Goal: Task Accomplishment & Management: Use online tool/utility

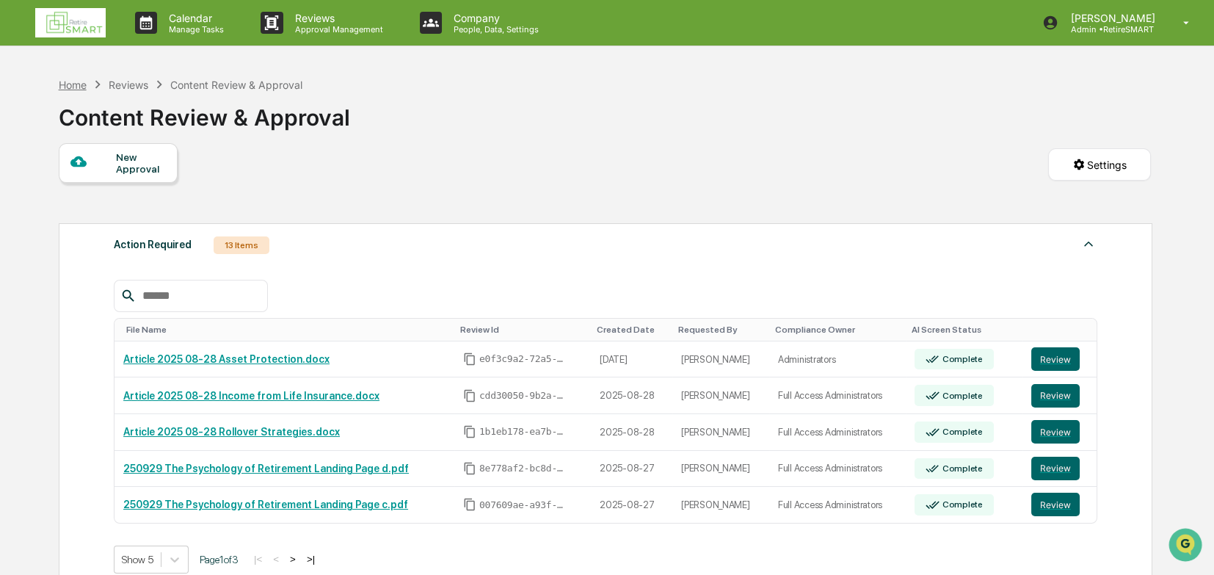
click at [65, 85] on div "Home" at bounding box center [73, 85] width 28 height 12
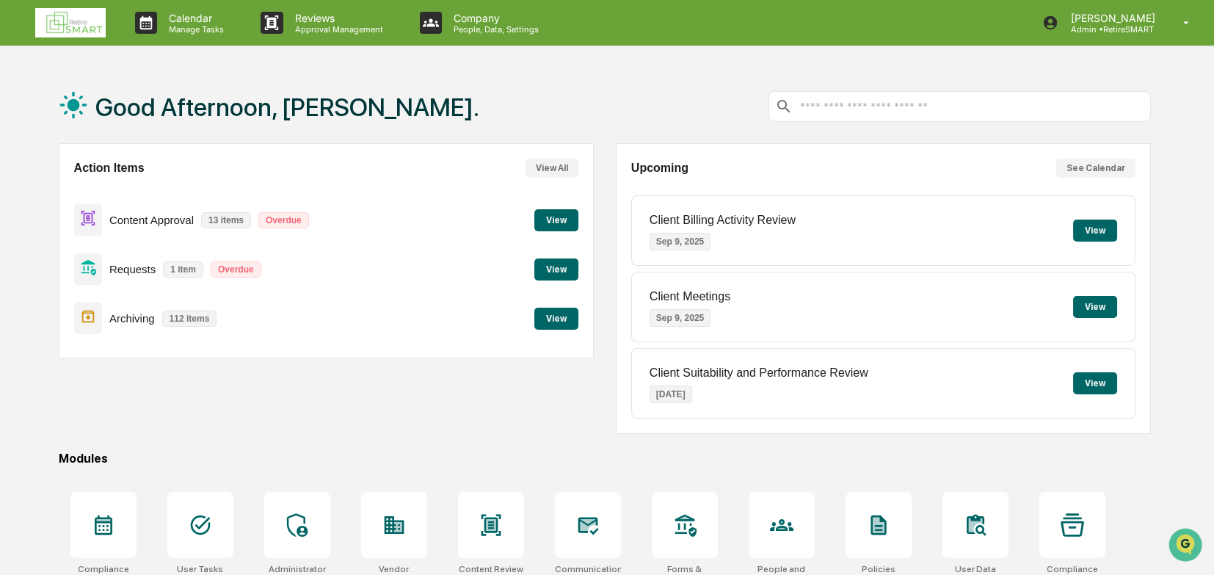
click at [557, 216] on button "View" at bounding box center [556, 220] width 44 height 22
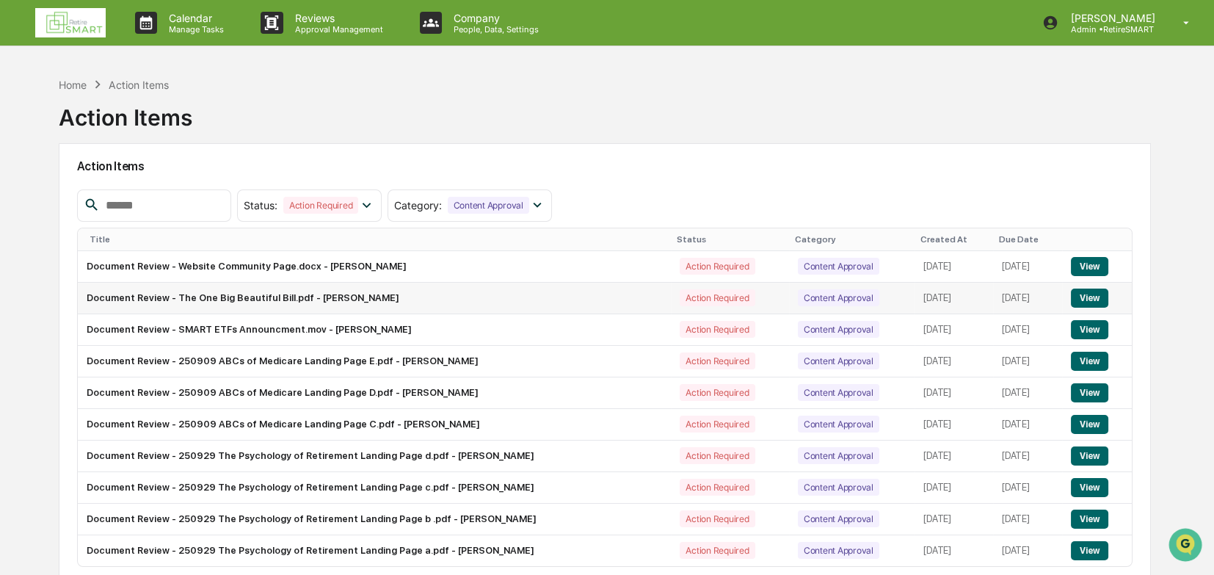
scroll to position [69, 0]
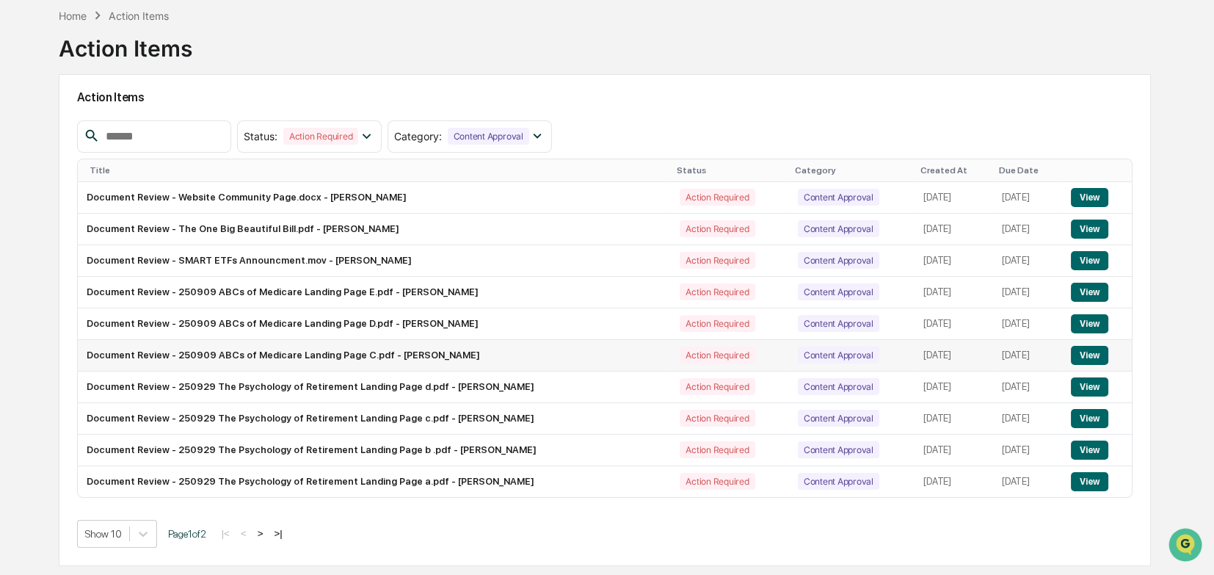
click at [806, 351] on button "View" at bounding box center [1089, 355] width 37 height 19
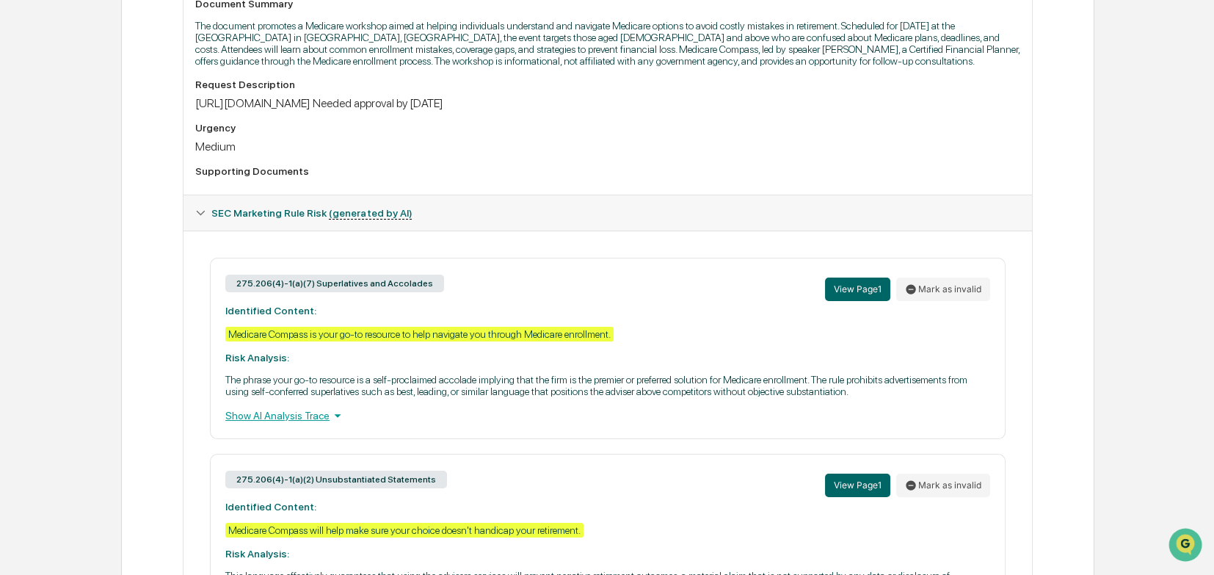
scroll to position [440, 0]
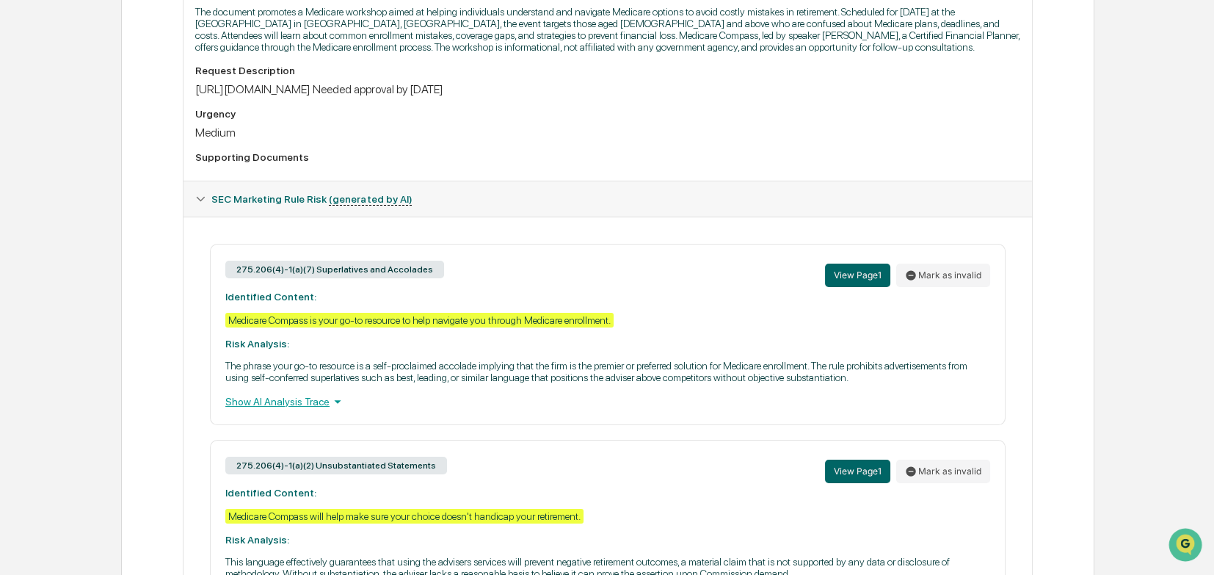
click at [305, 396] on div "Show AI Analysis Trace" at bounding box center [607, 401] width 765 height 16
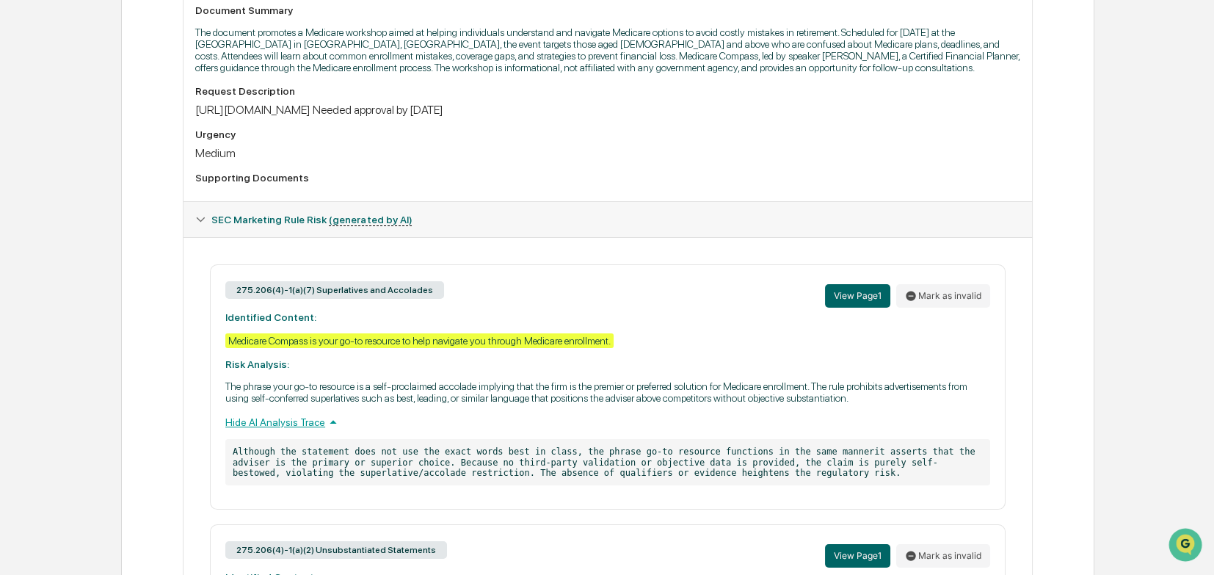
scroll to position [0, 0]
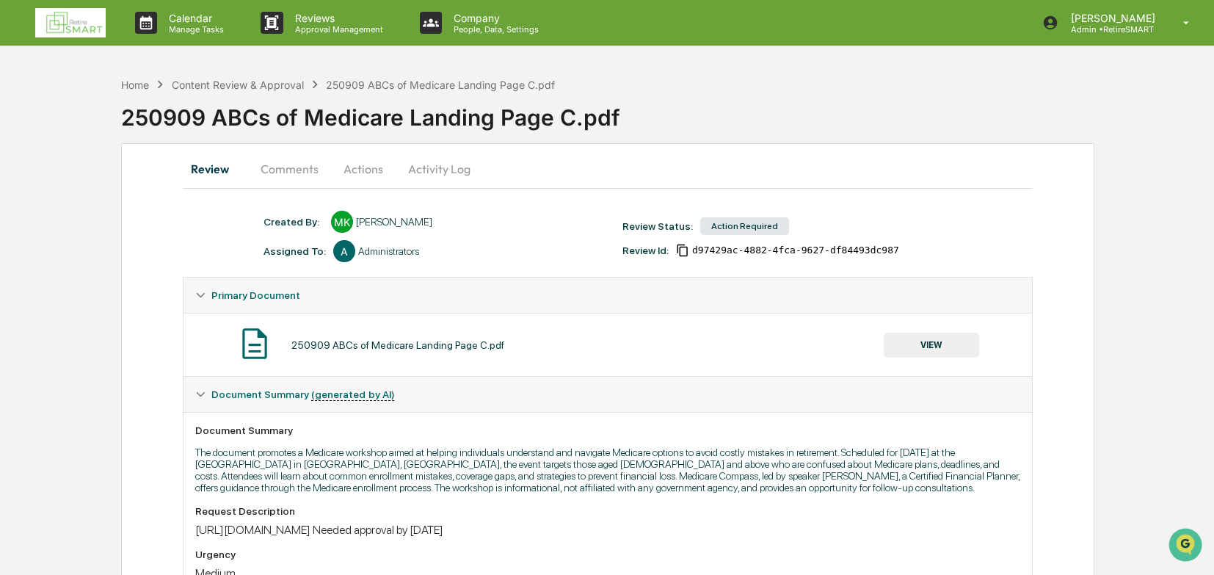
click at [289, 168] on button "Comments" at bounding box center [289, 168] width 81 height 35
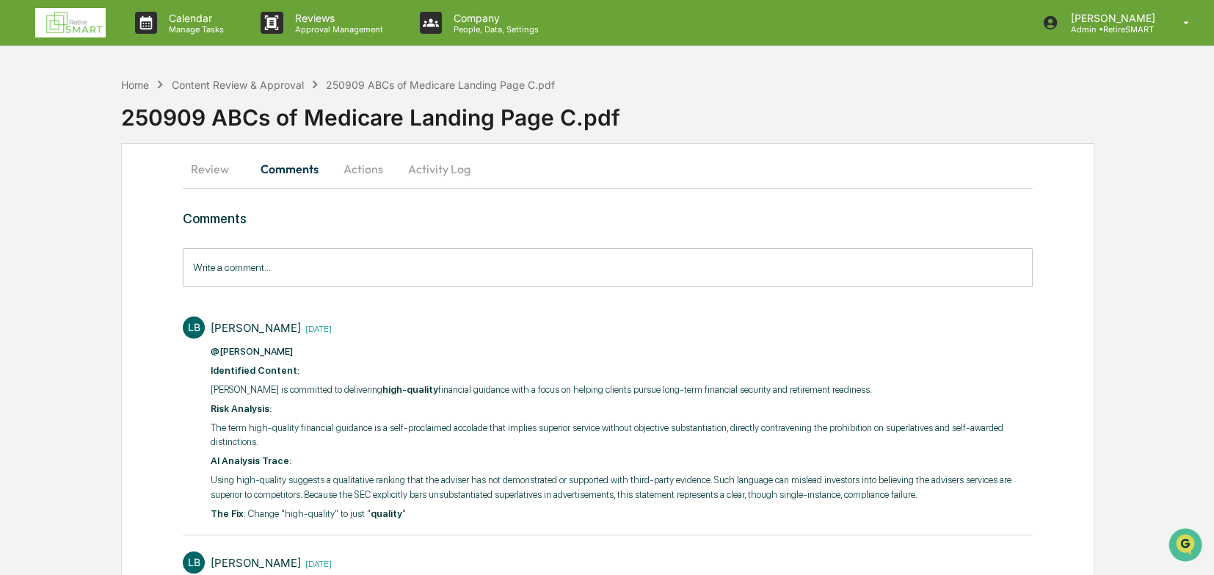
click at [219, 167] on button "Review" at bounding box center [216, 168] width 66 height 35
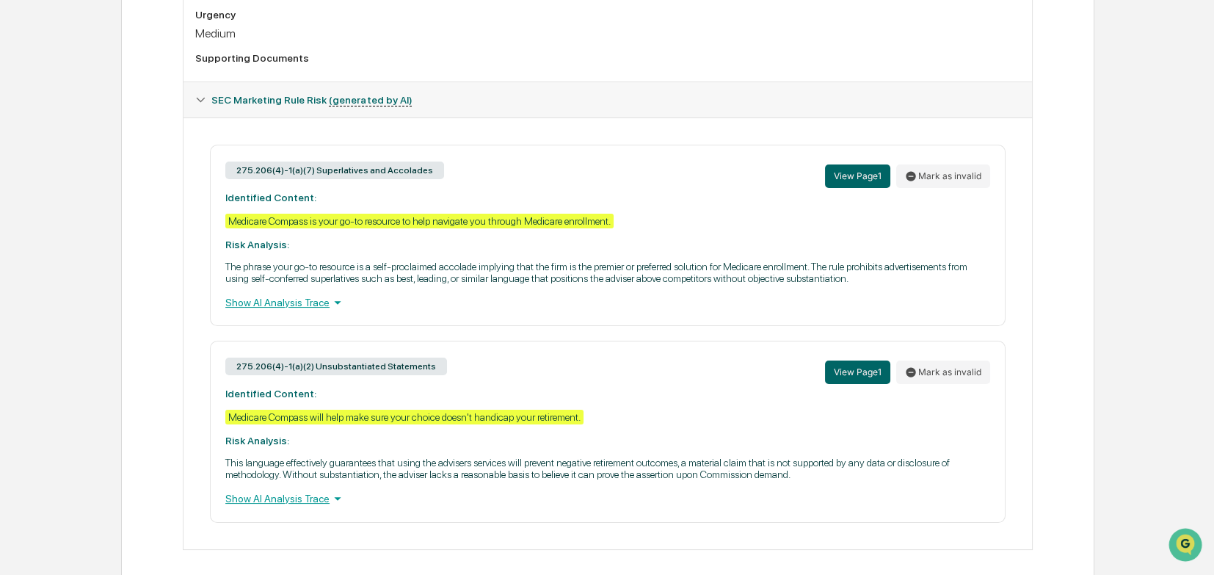
scroll to position [562, 0]
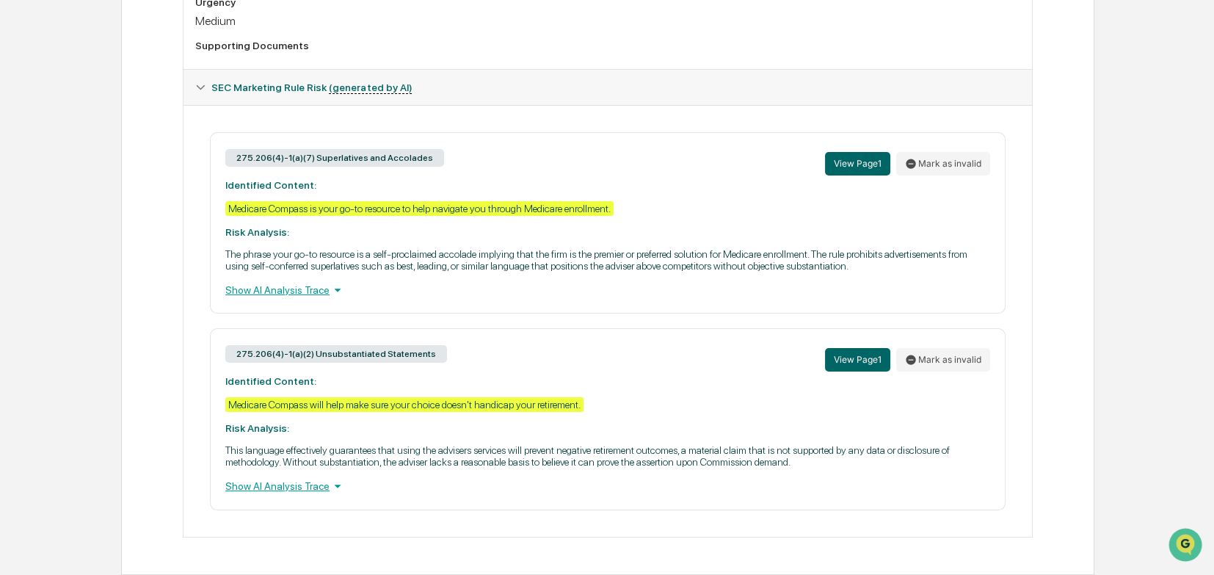
click at [281, 286] on div "Show AI Analysis Trace" at bounding box center [607, 290] width 765 height 16
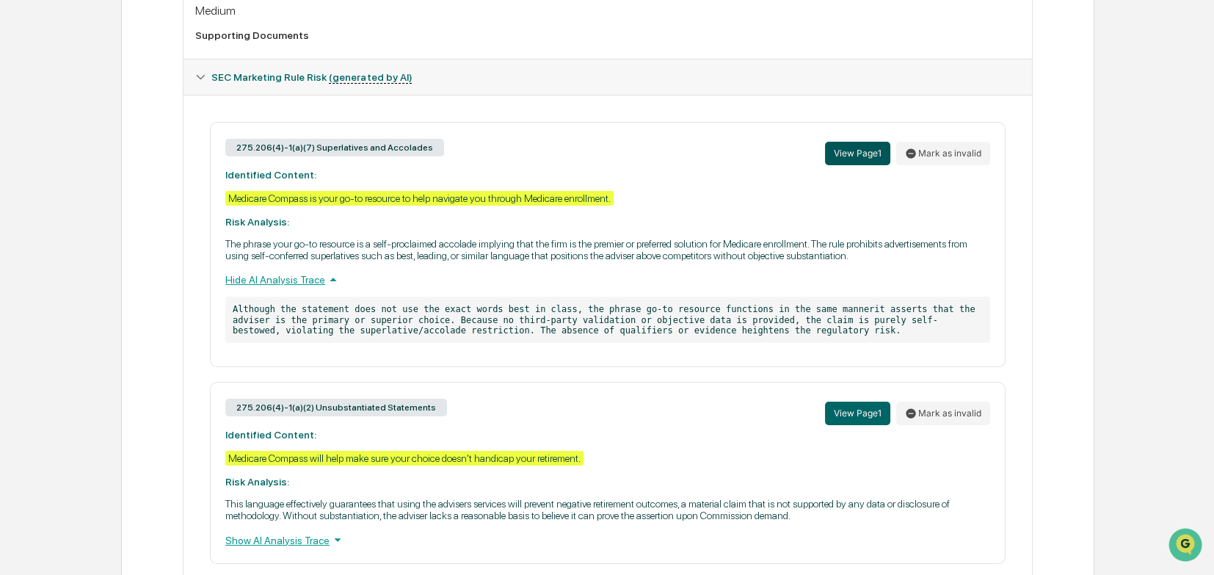
click at [806, 154] on button "View Page 1" at bounding box center [857, 153] width 65 height 23
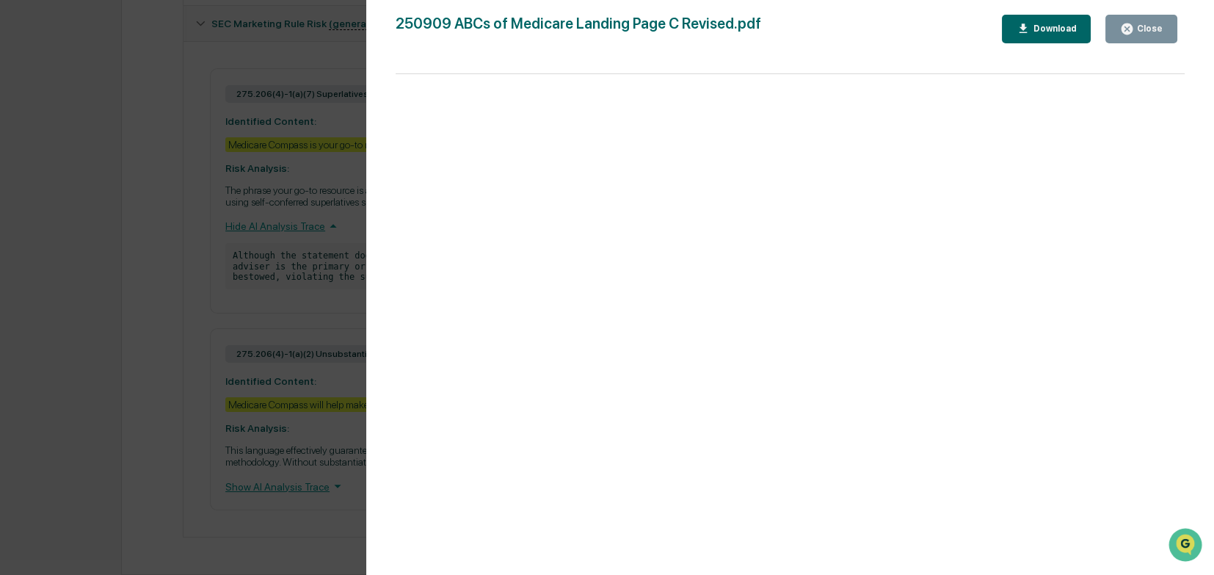
scroll to position [626, 0]
click at [806, 37] on button "Close" at bounding box center [1141, 29] width 72 height 29
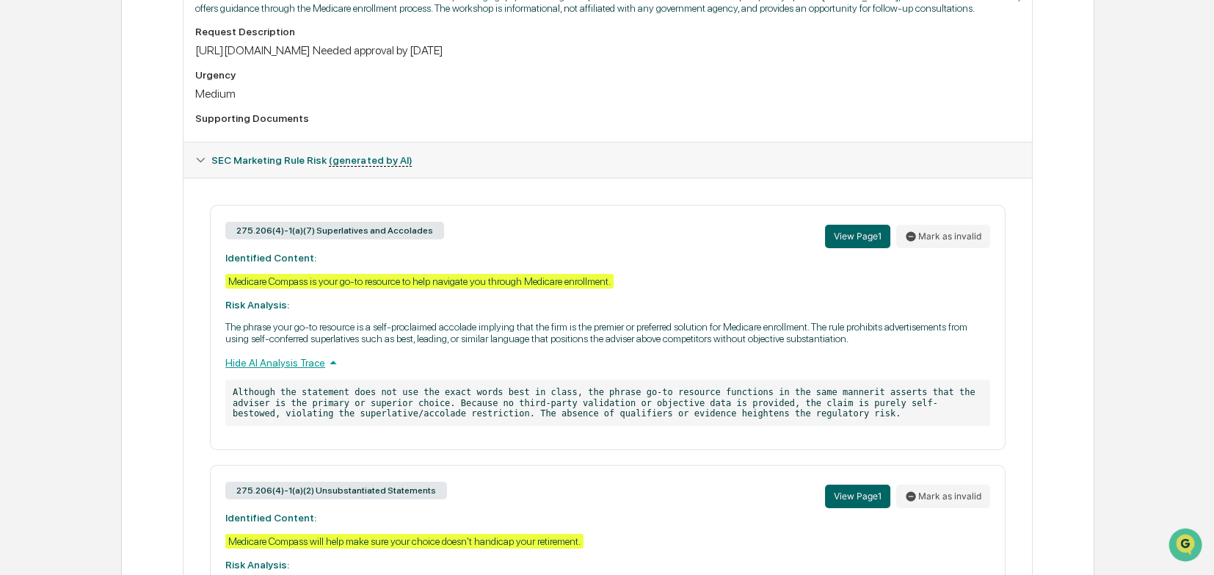
scroll to position [553, 0]
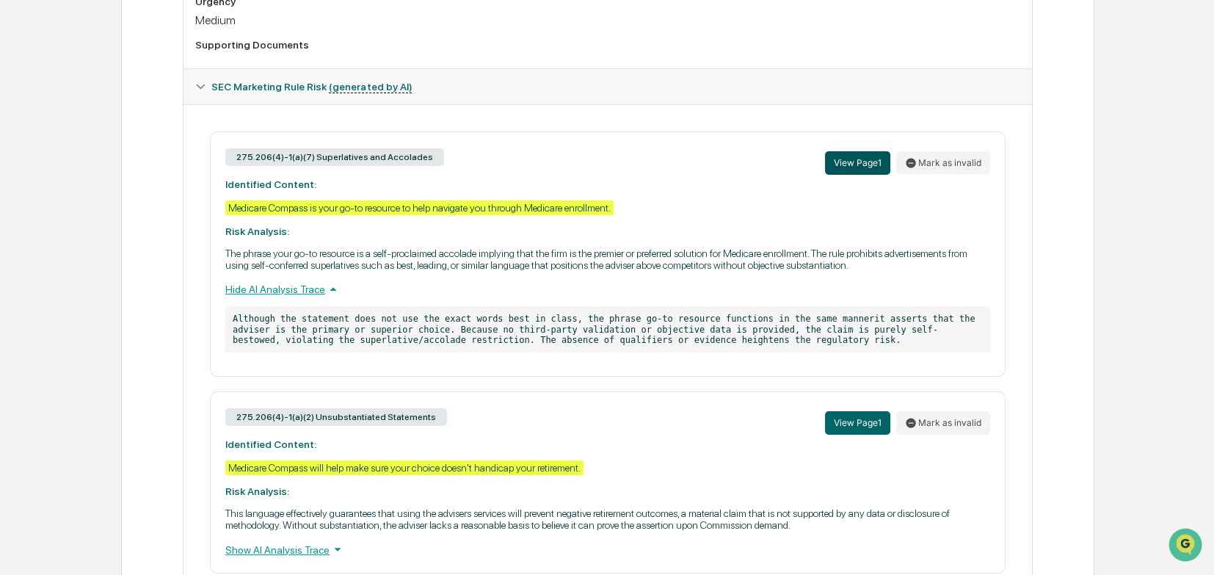
click at [806, 168] on button "View Page 1" at bounding box center [857, 162] width 65 height 23
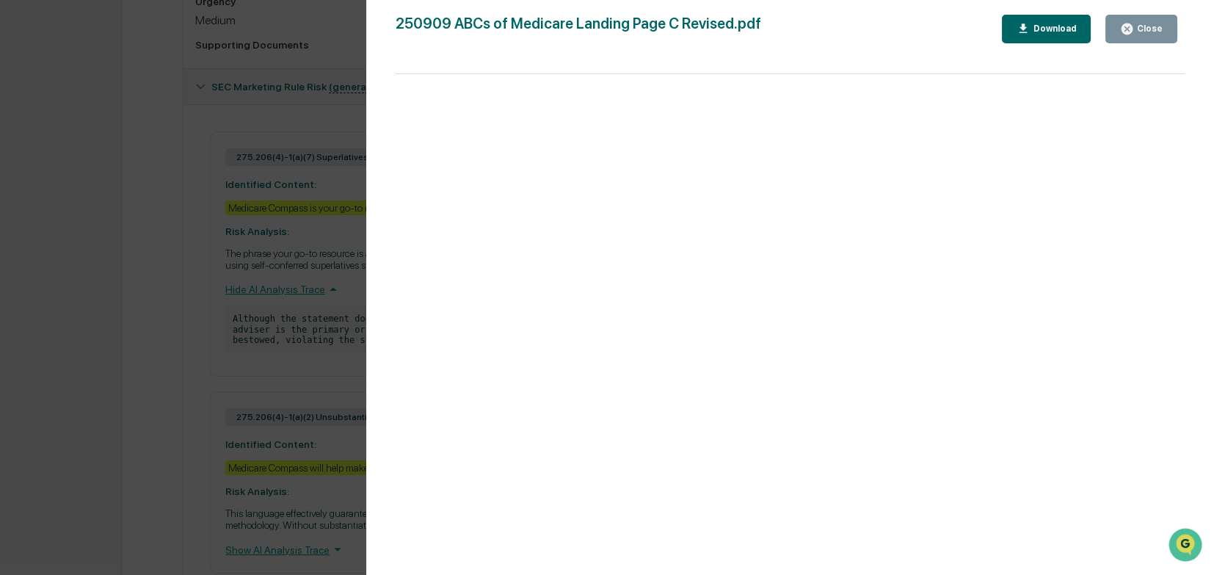
click at [806, 31] on div "Close" at bounding box center [1148, 28] width 29 height 10
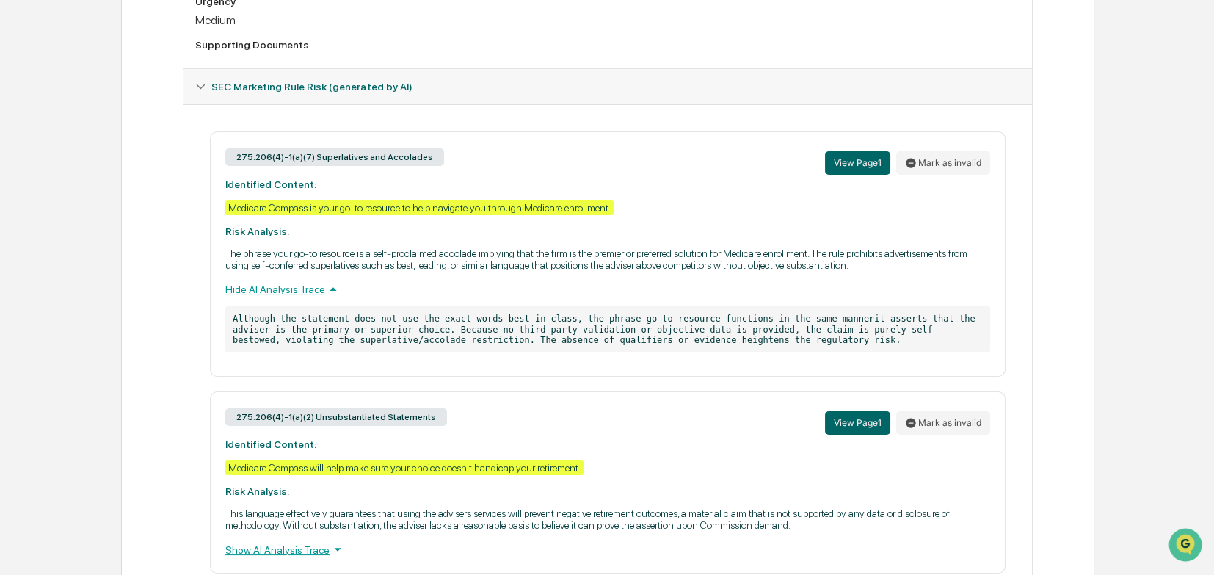
scroll to position [626, 0]
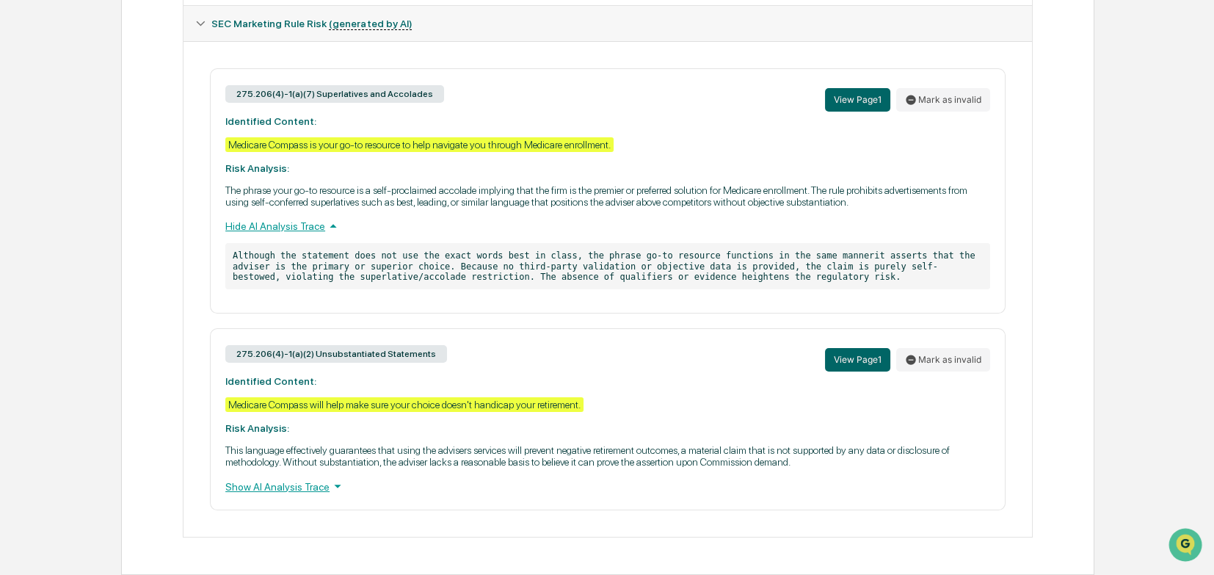
click at [329, 396] on icon at bounding box center [337, 486] width 16 height 16
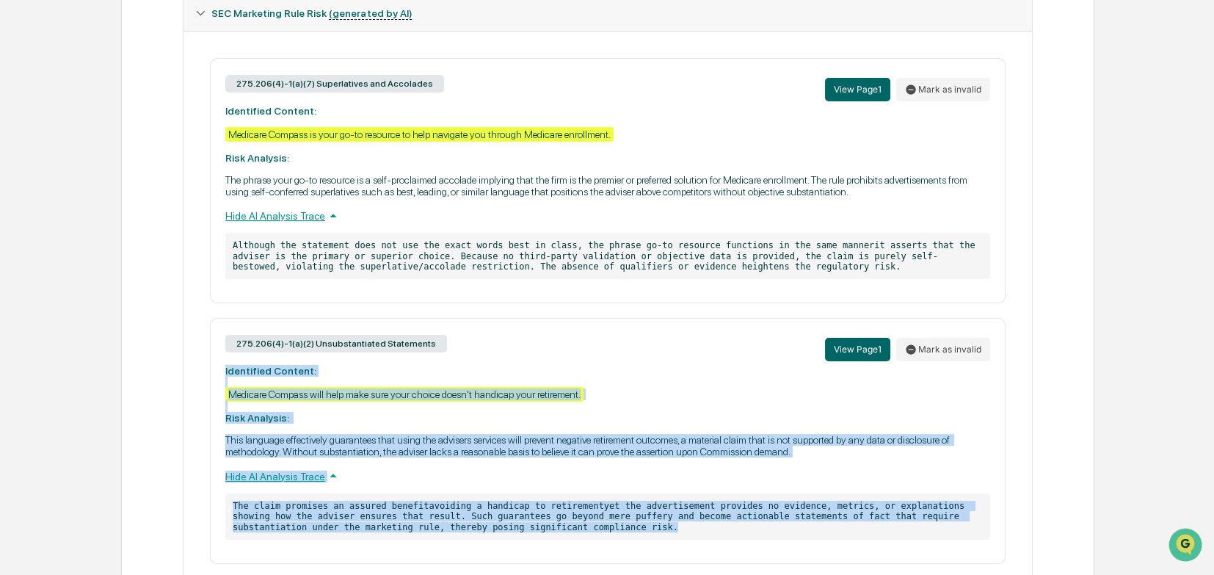
drag, startPoint x: 498, startPoint y: 537, endPoint x: 214, endPoint y: 384, distance: 322.1
copy div "Identified Content: Medicare Compass will help make sure your choice doesn't ha…"
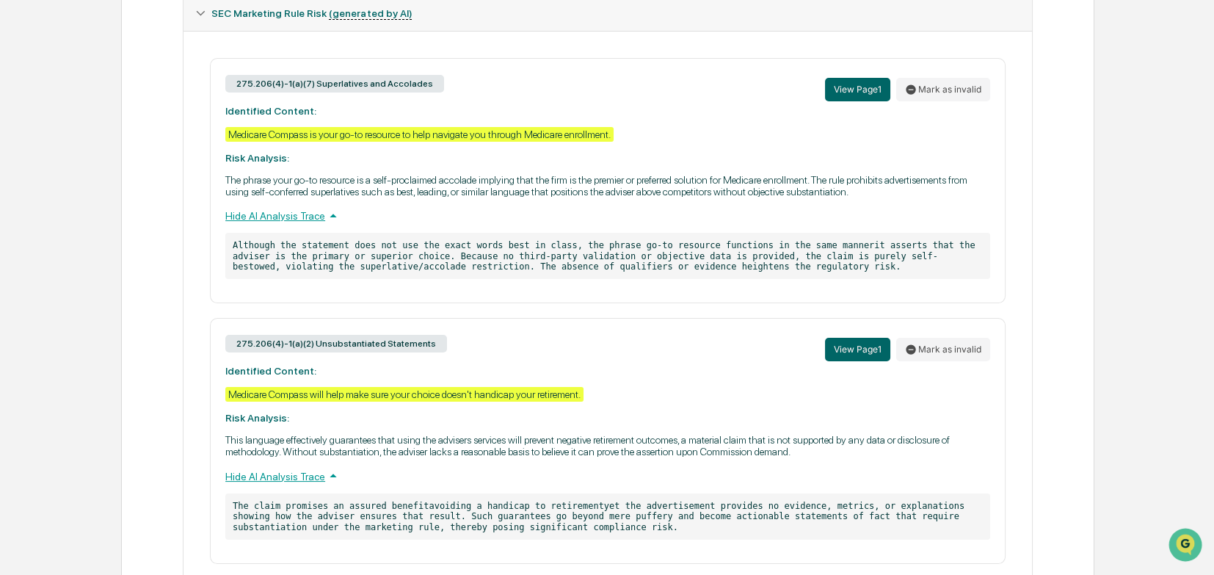
drag, startPoint x: 478, startPoint y: 294, endPoint x: 481, endPoint y: 285, distance: 9.1
click at [478, 291] on div "275.206(4)-1(a)(7) Superlatives and Accolades View Page 1 Mark as invalid Ident…" at bounding box center [607, 180] width 795 height 245
drag, startPoint x: 666, startPoint y: 266, endPoint x: 201, endPoint y: 98, distance: 493.7
click at [201, 98] on div "275.206(4)-1(a)(7) Superlatives and Accolades View Page 1 Mark as invalid Ident…" at bounding box center [607, 311] width 825 height 506
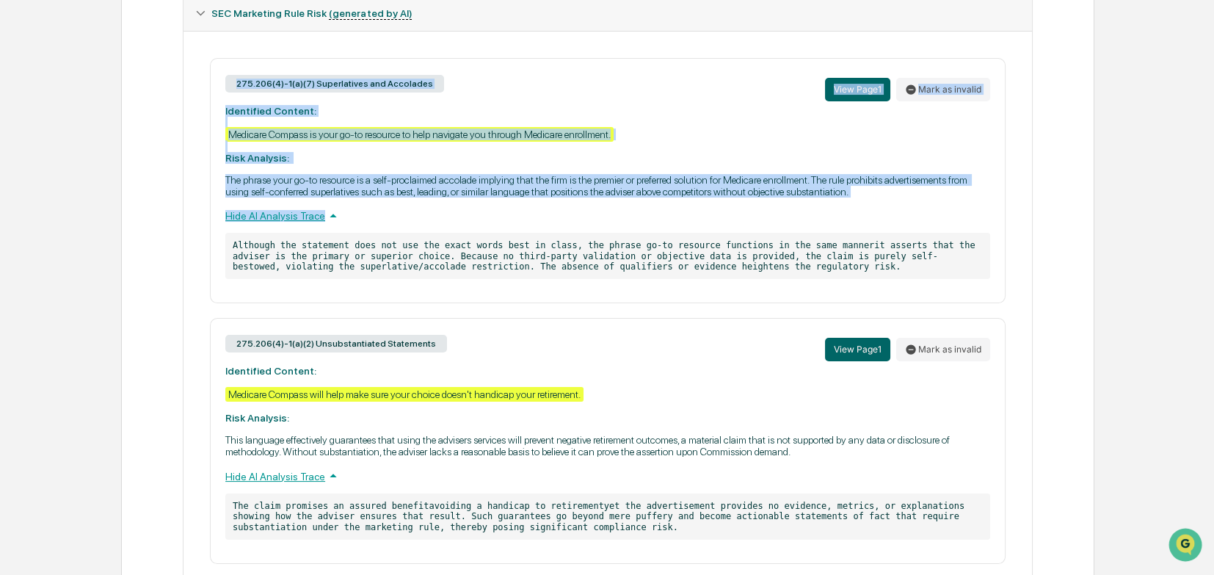
drag, startPoint x: 216, startPoint y: 100, endPoint x: 461, endPoint y: 208, distance: 267.8
click at [461, 208] on div "275.206(4)-1(a)(7) Superlatives and Accolades View Page 1 Mark as invalid Ident…" at bounding box center [607, 180] width 795 height 245
click at [467, 197] on p "The phrase your go-to resource is a self-proclaimed accolade implying that the …" at bounding box center [607, 185] width 765 height 23
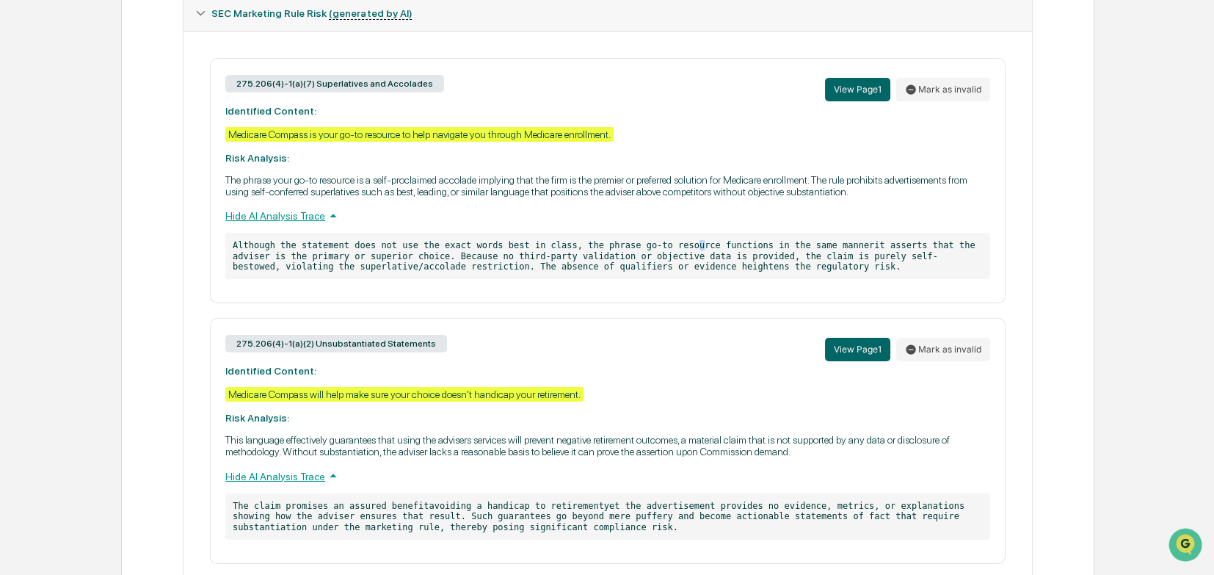
click at [663, 256] on p "Although the statement does not use the exact words best in class, the phrase g…" at bounding box center [607, 256] width 765 height 46
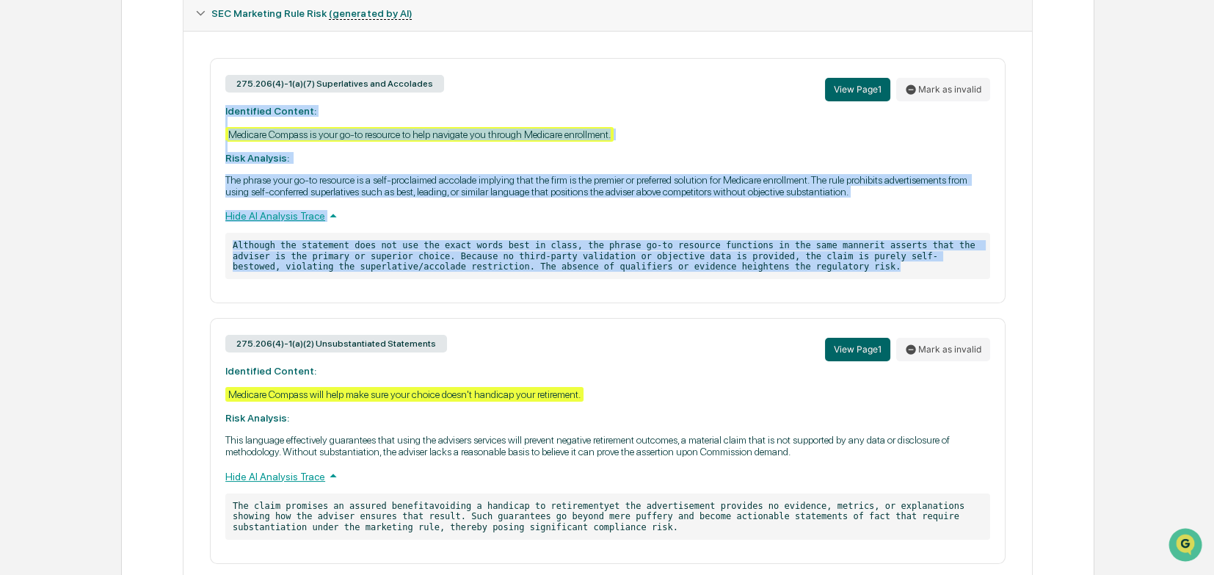
drag, startPoint x: 728, startPoint y: 272, endPoint x: 222, endPoint y: 117, distance: 529.5
click at [222, 117] on div "275.206(4)-1(a)(7) Superlatives and Accolades View Page 1 Mark as invalid Ident…" at bounding box center [607, 180] width 795 height 245
copy div "Identified Content: Medicare Compass is your go-to resource to help navigate yo…"
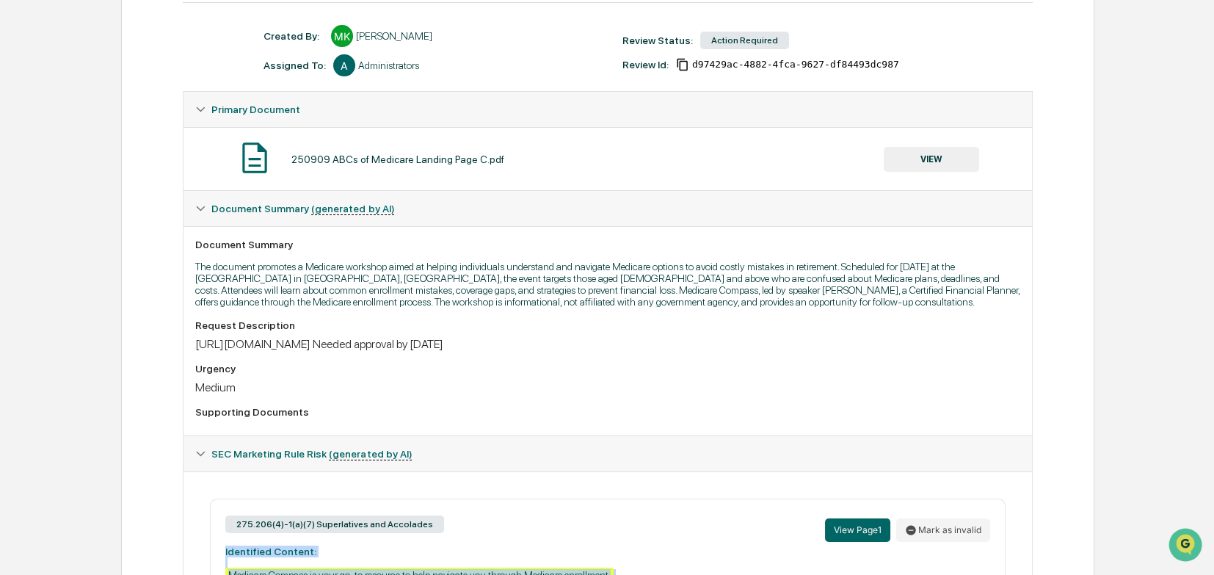
scroll to position [0, 0]
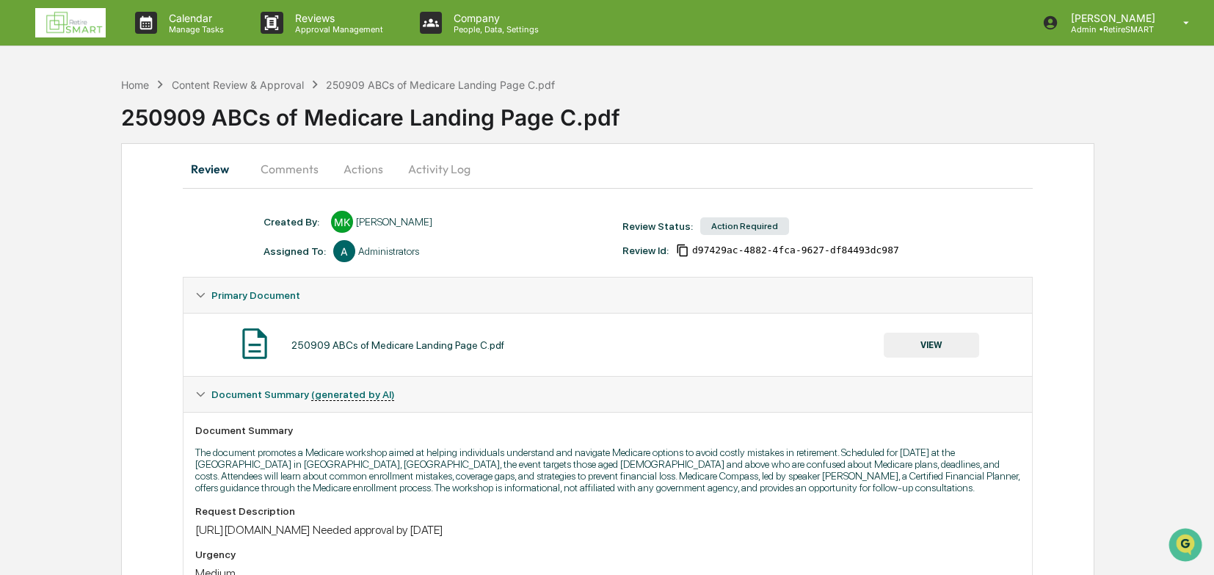
click at [293, 170] on button "Comments" at bounding box center [289, 168] width 81 height 35
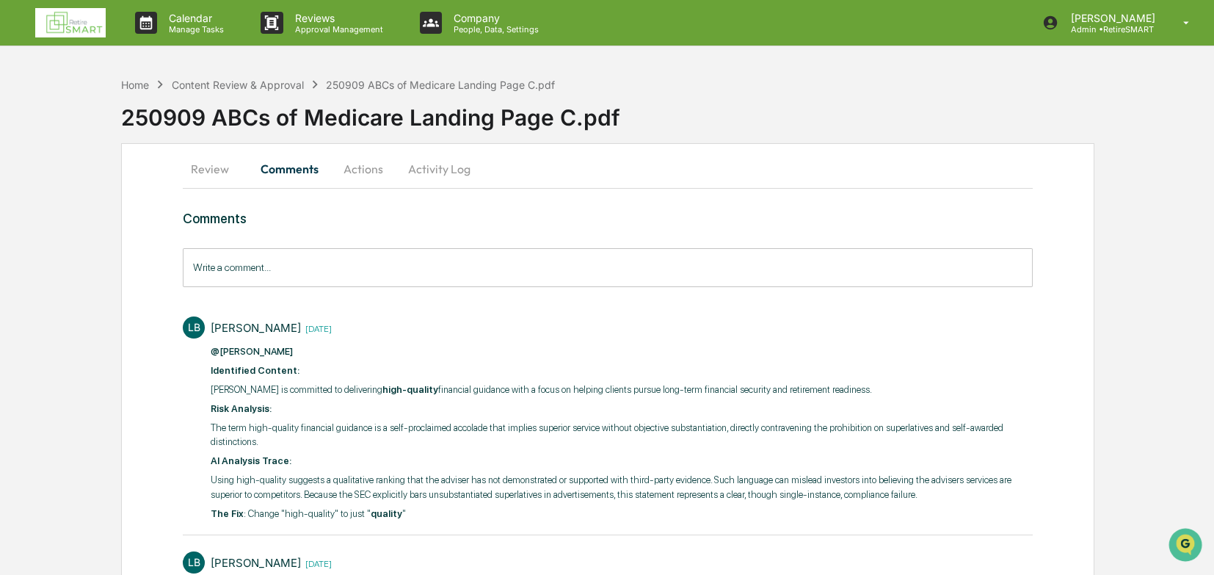
click at [243, 270] on input "Write a comment..." at bounding box center [608, 267] width 850 height 39
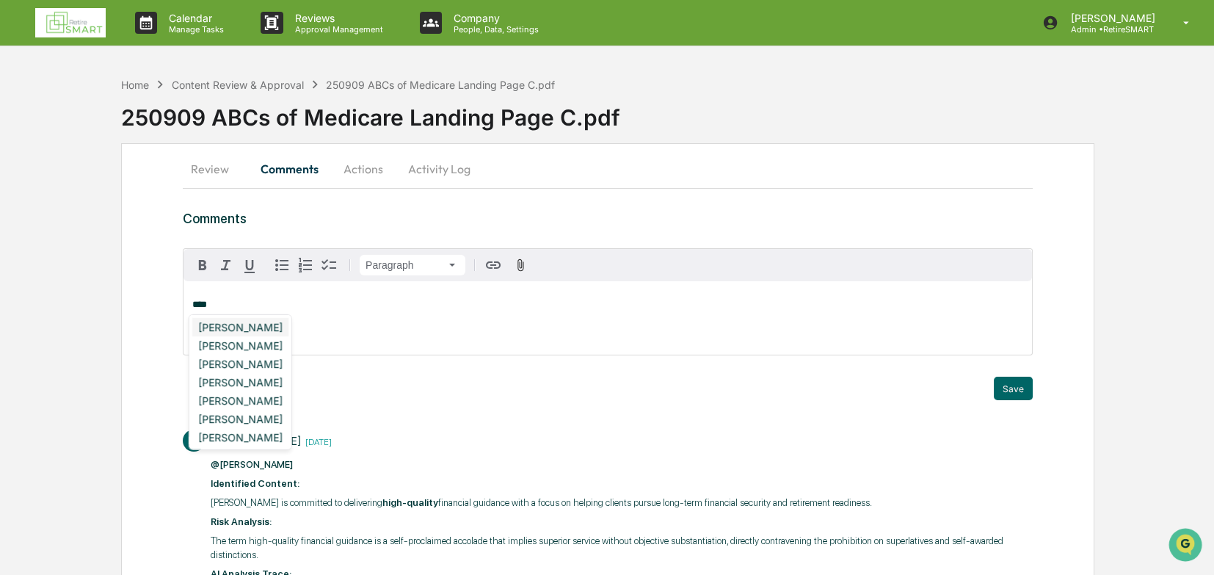
click at [244, 324] on div "[PERSON_NAME]" at bounding box center [240, 327] width 96 height 18
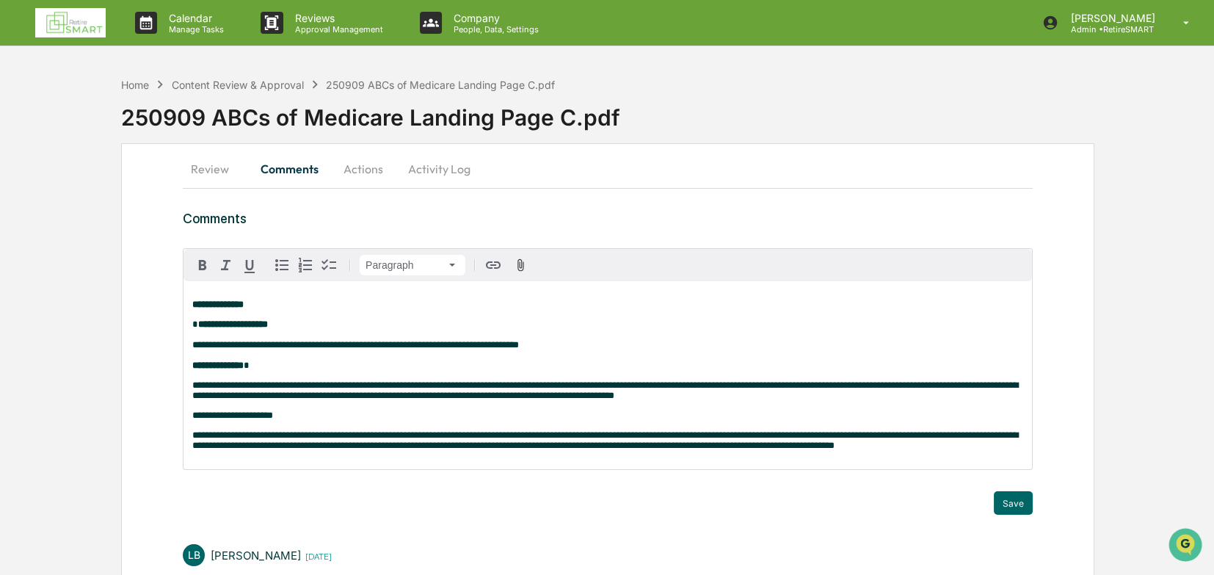
click at [211, 396] on span "**********" at bounding box center [232, 415] width 81 height 10
drag, startPoint x: 255, startPoint y: 423, endPoint x: 189, endPoint y: 429, distance: 65.6
click at [189, 396] on div "**********" at bounding box center [607, 375] width 848 height 188
click at [199, 266] on icon "button" at bounding box center [202, 265] width 7 height 10
click at [291, 396] on p "**********" at bounding box center [607, 415] width 831 height 10
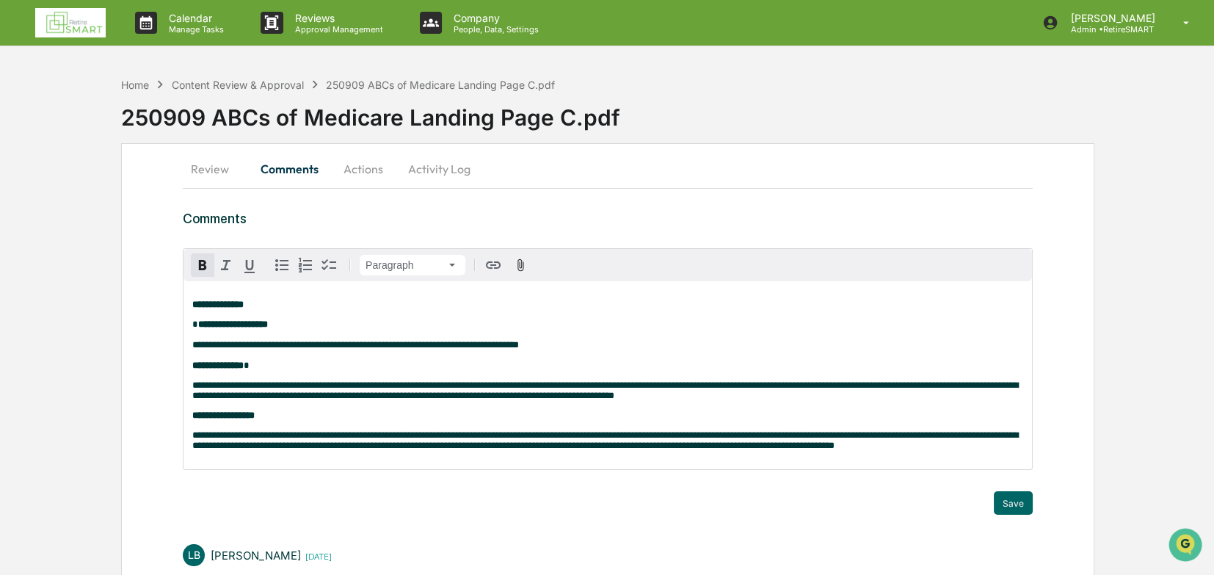
click at [274, 396] on p "**********" at bounding box center [607, 415] width 831 height 10
click at [806, 396] on p "**********" at bounding box center [607, 440] width 831 height 21
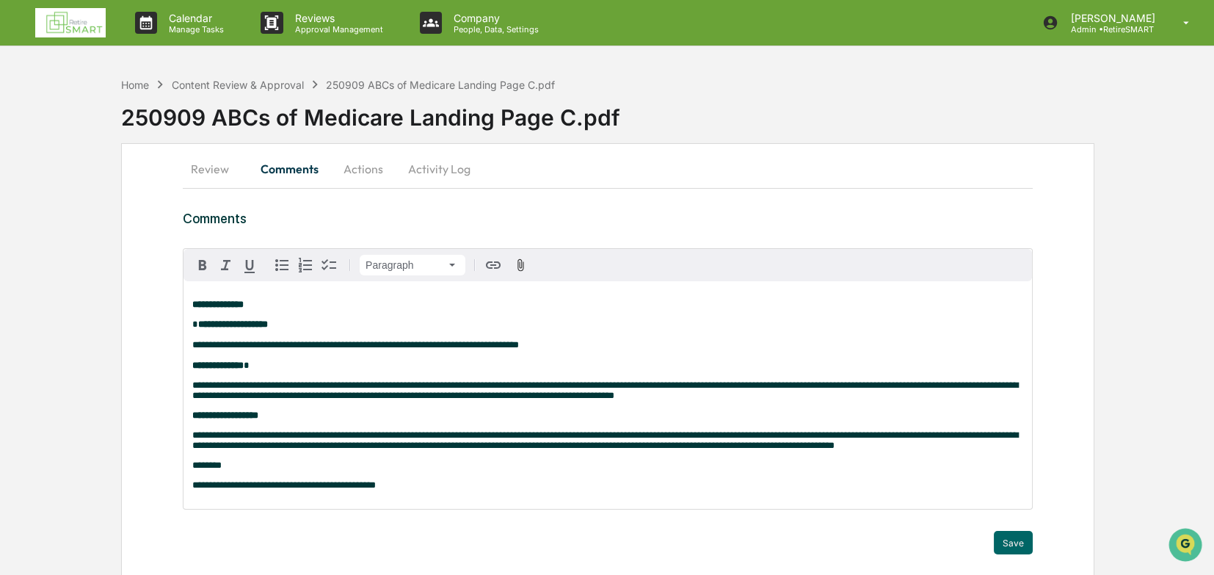
click at [385, 396] on p "**********" at bounding box center [607, 485] width 831 height 10
click at [379, 396] on span "**********" at bounding box center [478, 485] width 572 height 10
drag, startPoint x: 809, startPoint y: 493, endPoint x: 808, endPoint y: 506, distance: 13.3
click at [806, 396] on p "**********" at bounding box center [607, 485] width 831 height 10
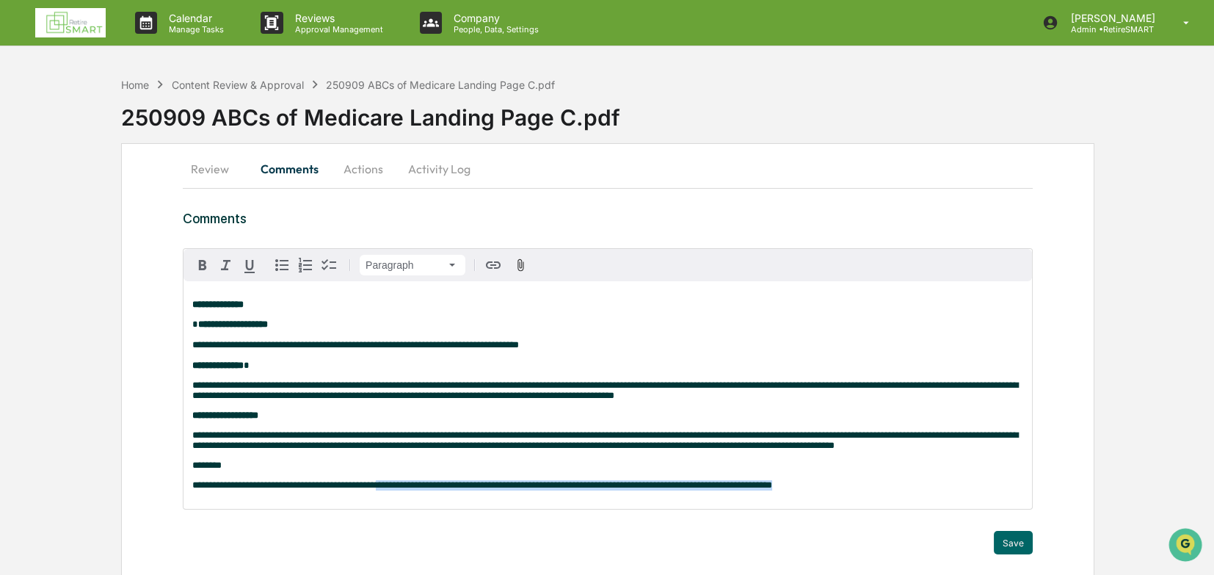
drag, startPoint x: 774, startPoint y: 497, endPoint x: 380, endPoint y: 492, distance: 394.1
click at [380, 396] on p "**********" at bounding box center [607, 485] width 831 height 10
click at [198, 253] on button "button" at bounding box center [202, 264] width 23 height 23
click at [675, 396] on div "**********" at bounding box center [607, 394] width 848 height 227
click at [806, 396] on p "********" at bounding box center [607, 465] width 831 height 10
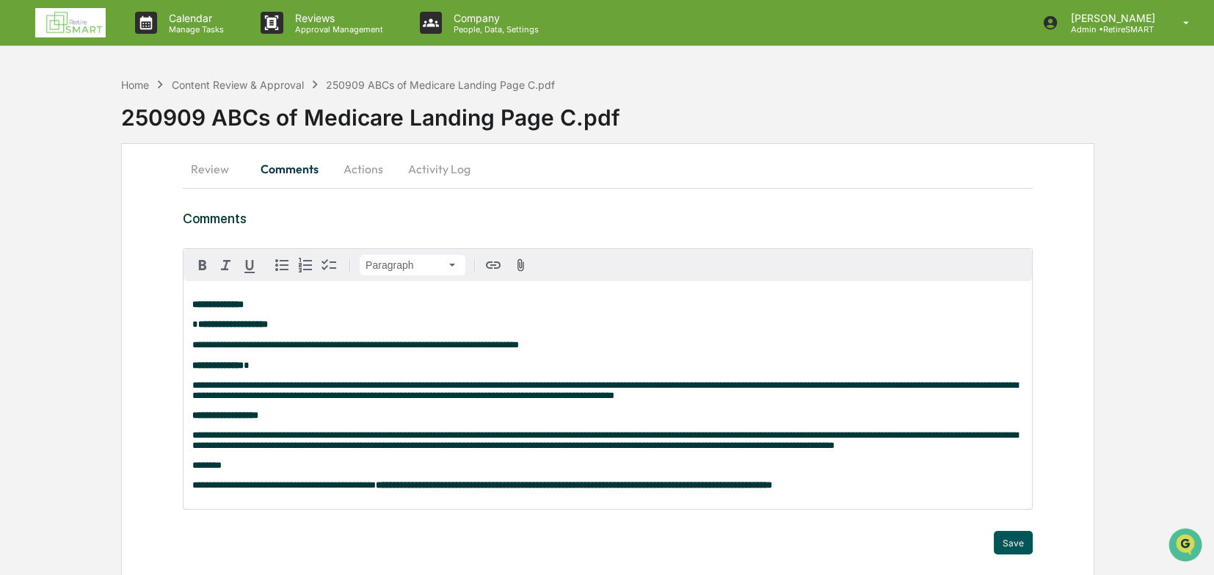
click at [806, 396] on button "Save" at bounding box center [1013, 542] width 39 height 23
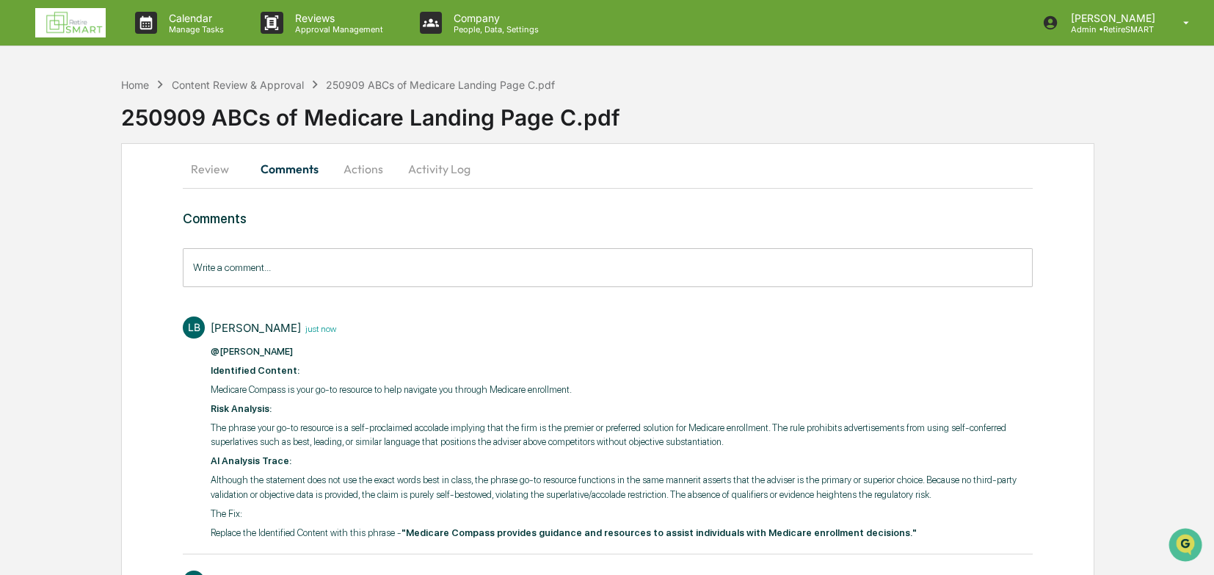
click at [217, 168] on button "Review" at bounding box center [216, 168] width 66 height 35
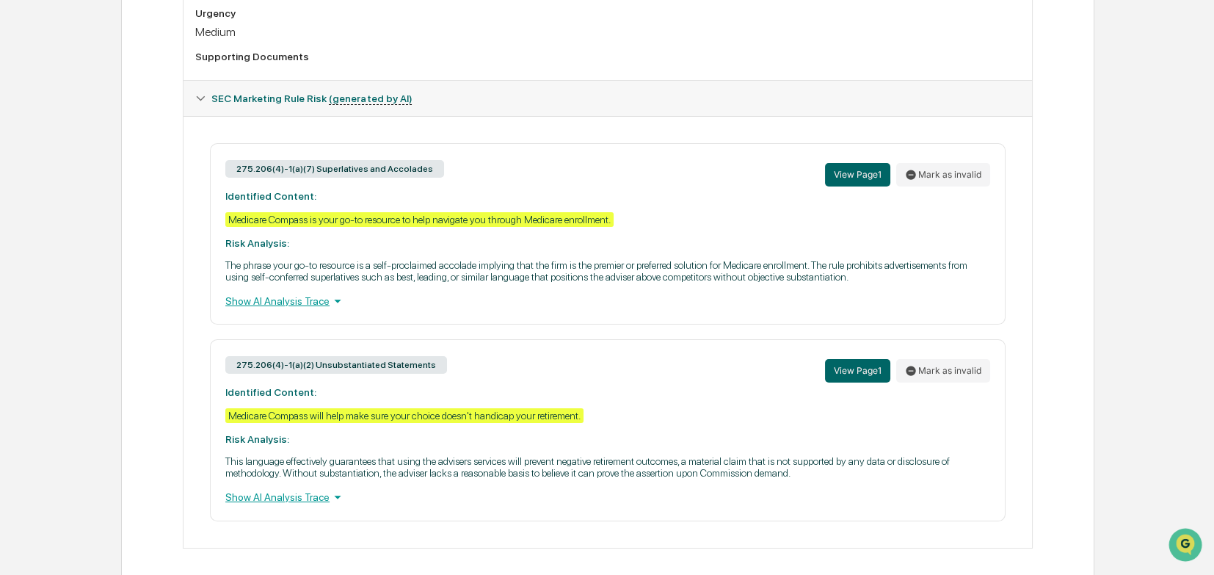
scroll to position [562, 0]
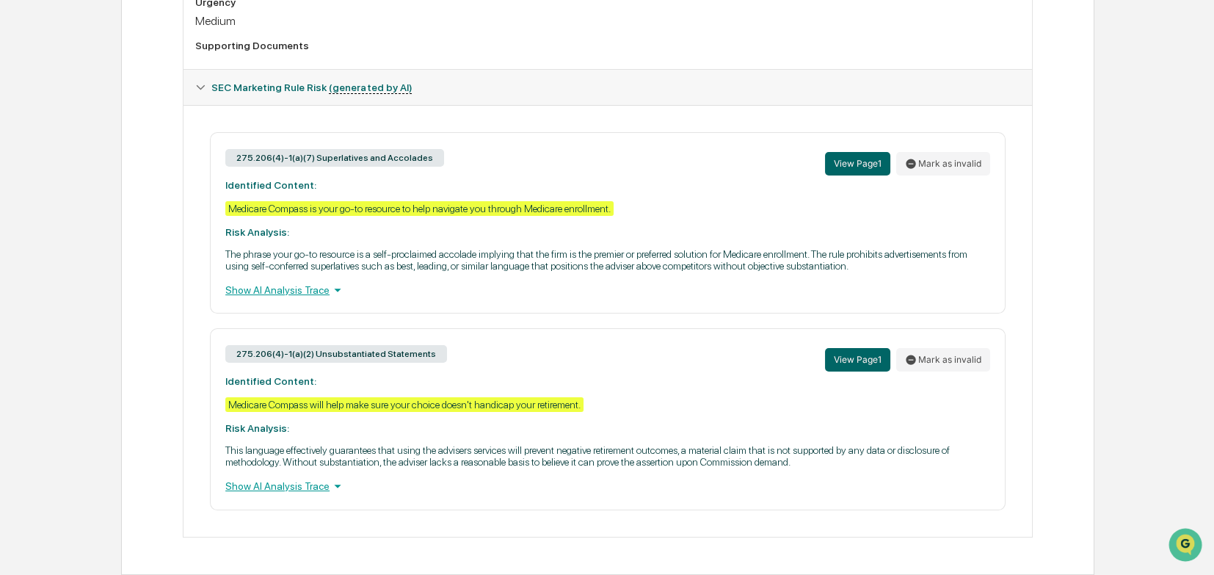
click at [280, 396] on div "Show AI Analysis Trace" at bounding box center [607, 486] width 765 height 16
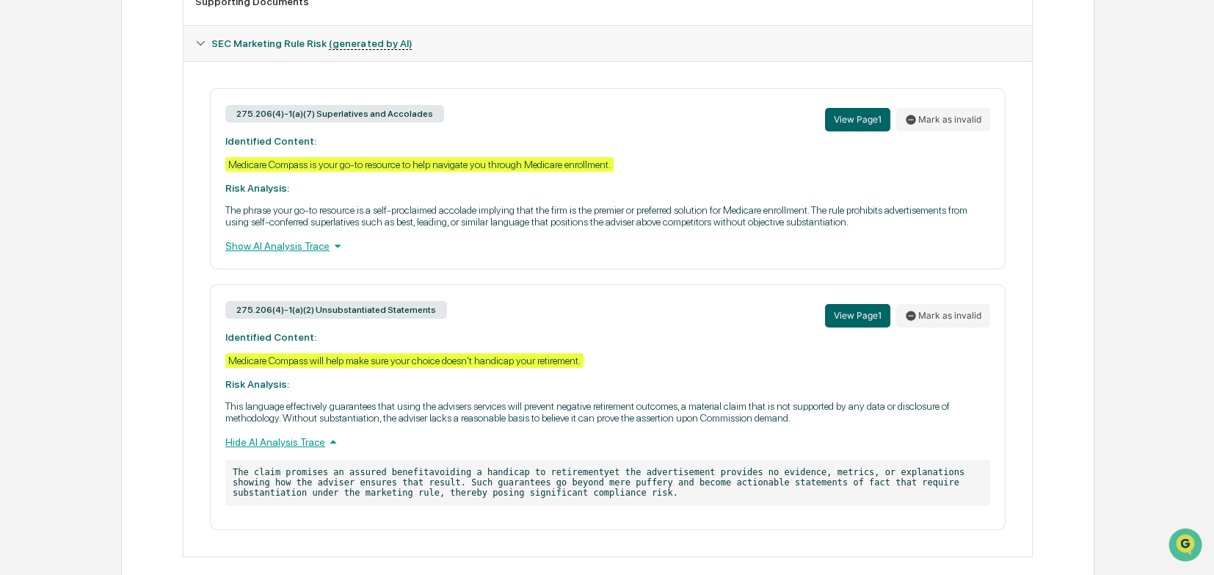
scroll to position [626, 0]
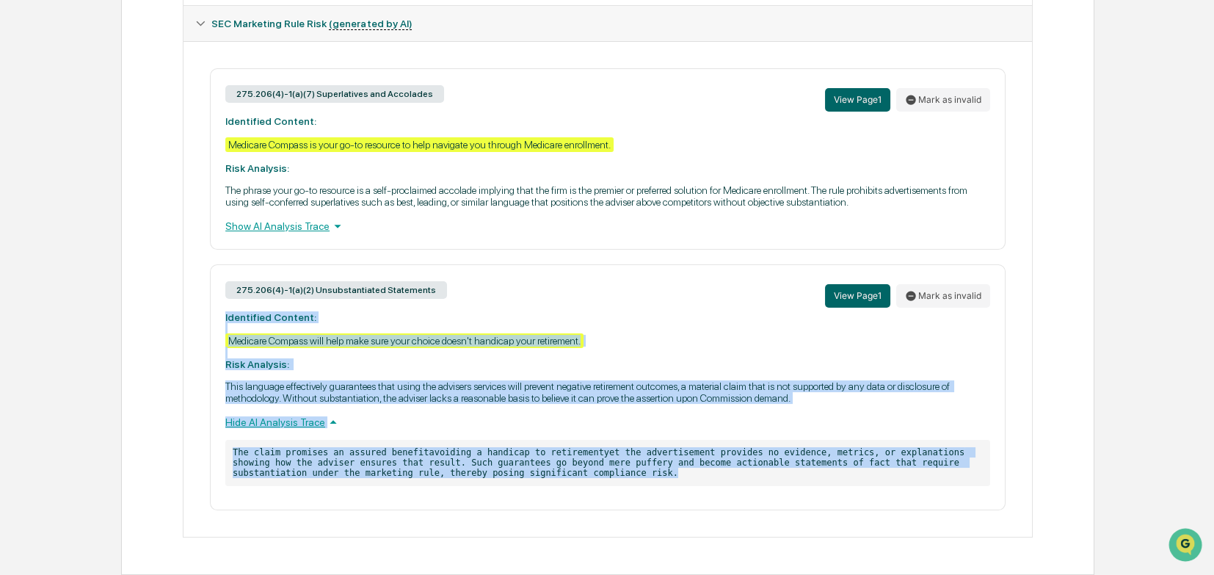
drag, startPoint x: 527, startPoint y: 470, endPoint x: 221, endPoint y: 316, distance: 342.3
click at [222, 316] on div "275.206(4)-1(a)(2) Unsubstantiated Statements View Page 1 Mark as invalid Ident…" at bounding box center [607, 386] width 795 height 245
copy div "Identified Content: Medicare Compass will help make sure your choice doesn't ha…"
click at [806, 286] on button "View Page 1" at bounding box center [857, 295] width 65 height 23
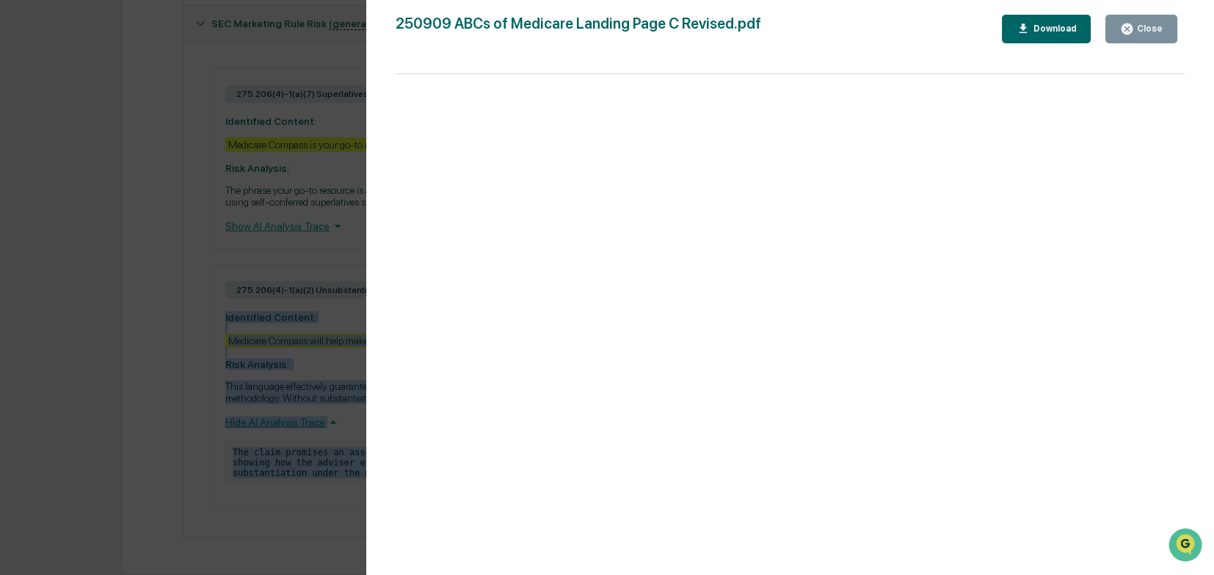
click at [806, 34] on div "Close" at bounding box center [1141, 29] width 43 height 14
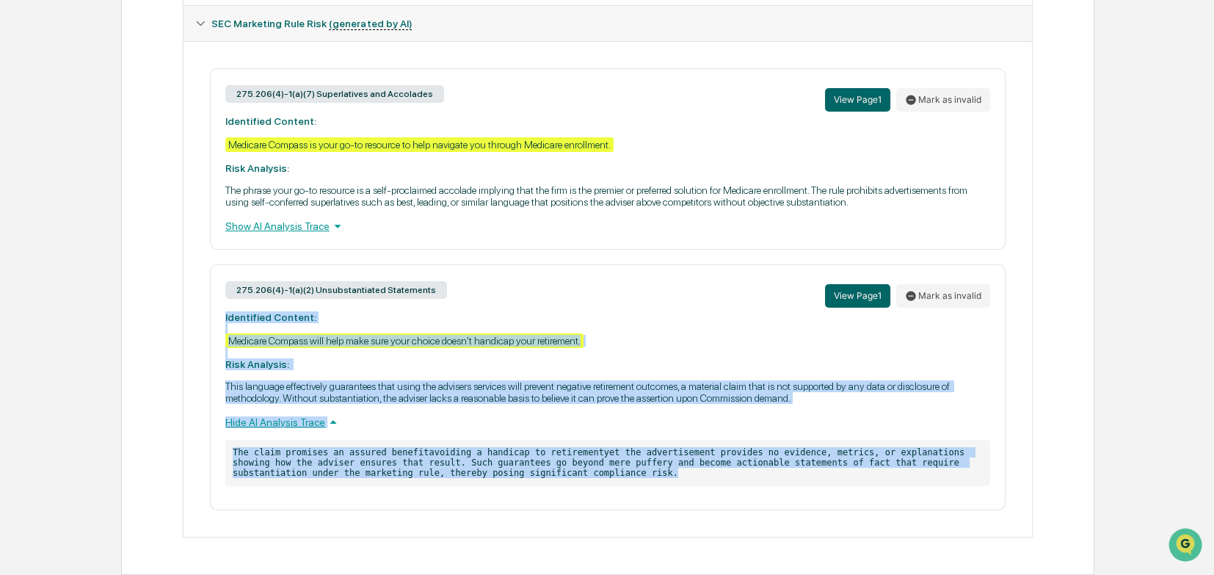
copy div "Identified Content: Medicare Compass will help make sure your choice doesn't ha…"
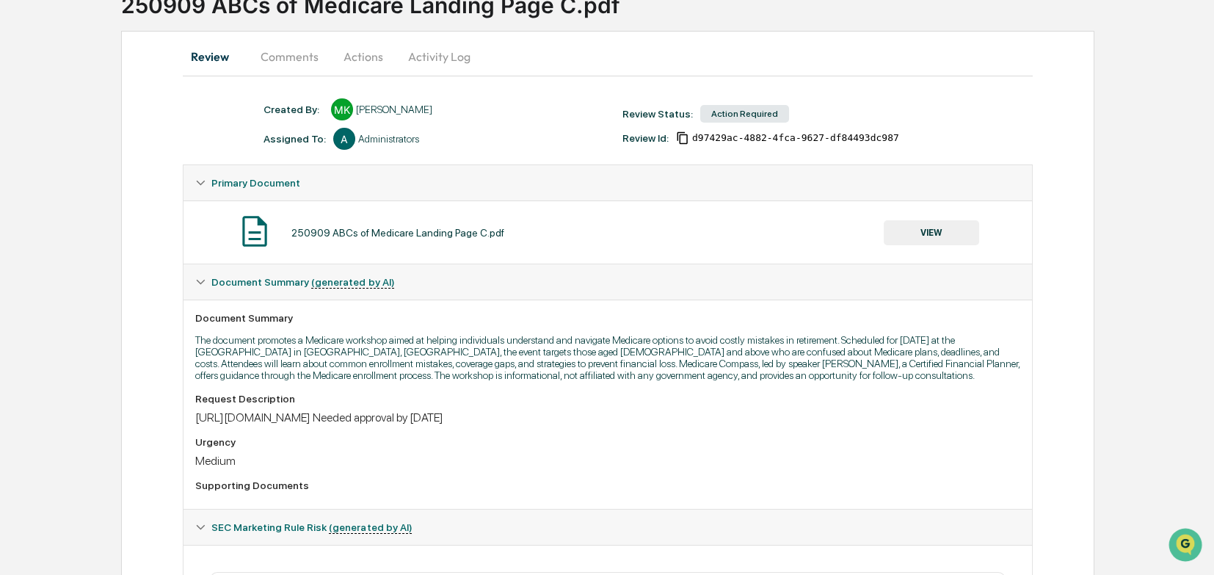
scroll to position [39, 0]
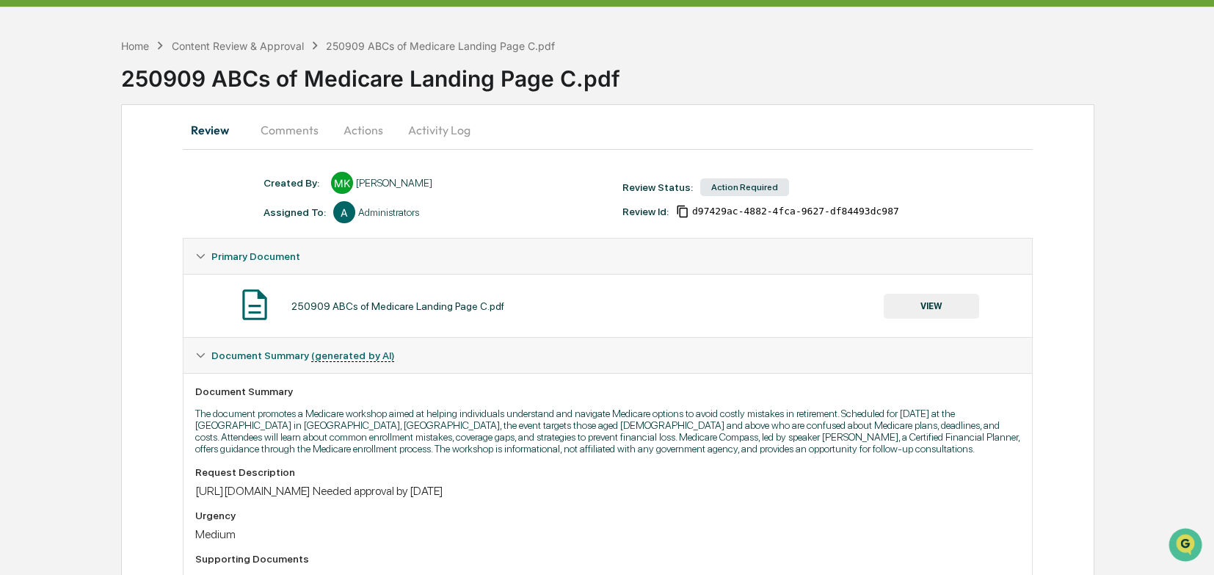
click at [272, 128] on button "Comments" at bounding box center [289, 129] width 81 height 35
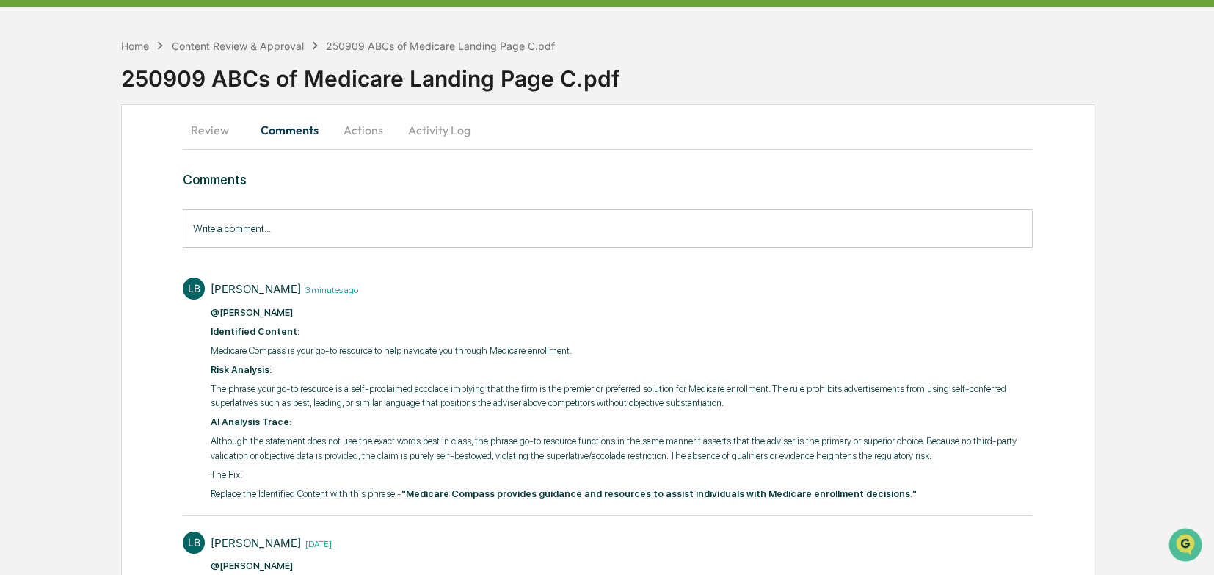
click at [217, 216] on div "Write a comment... Write a comment..." at bounding box center [608, 228] width 850 height 39
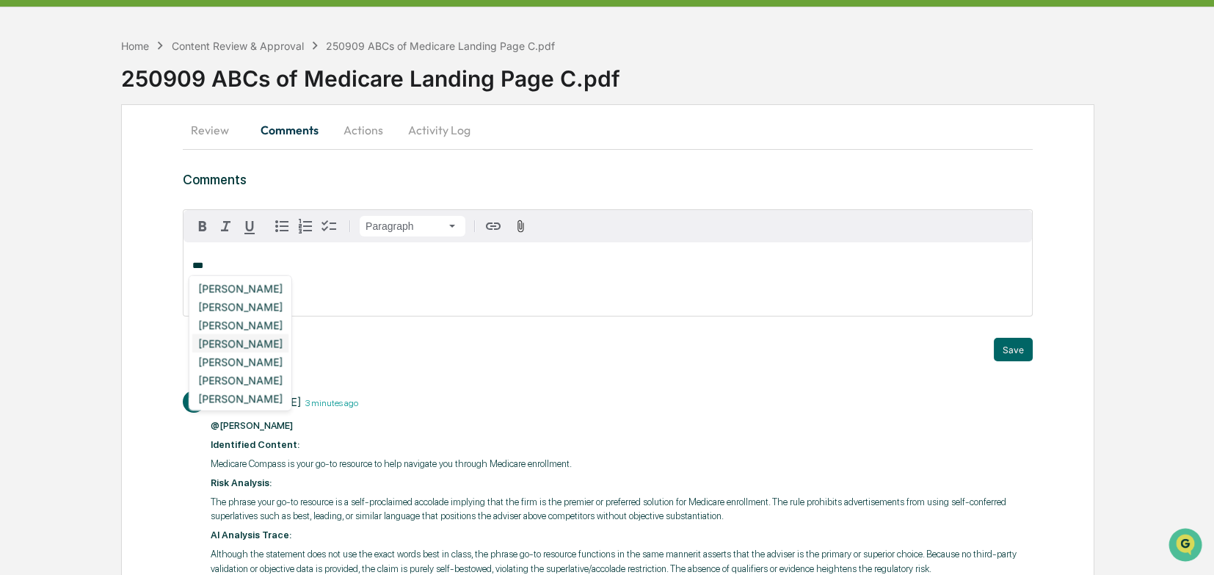
click at [263, 338] on div "[PERSON_NAME]" at bounding box center [240, 343] width 96 height 18
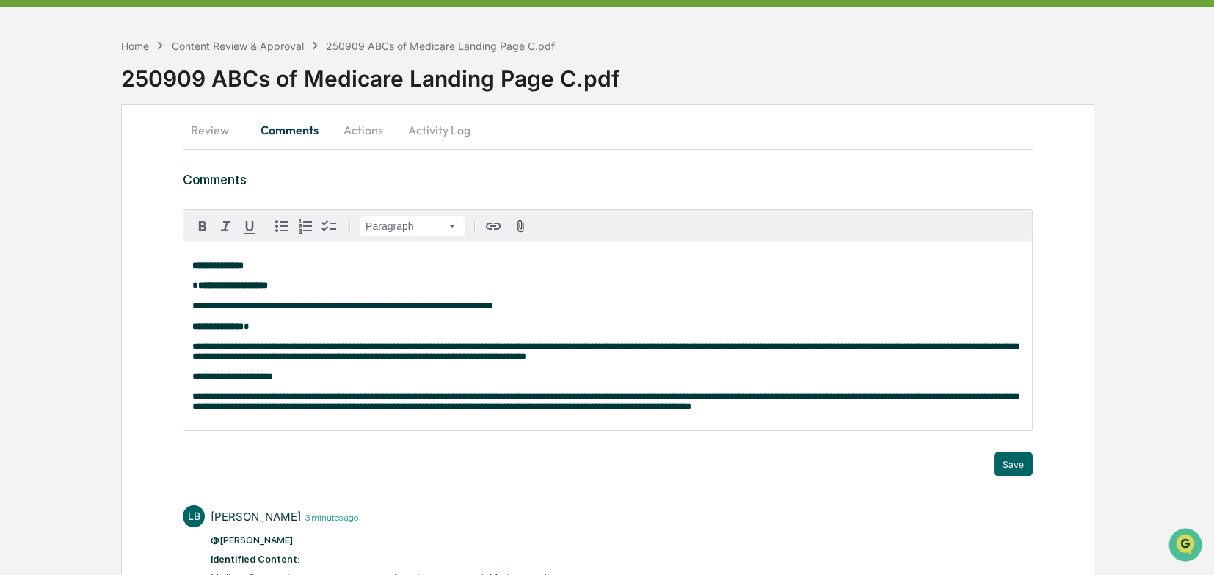
click at [211, 381] on span "**********" at bounding box center [232, 376] width 81 height 10
click at [255, 381] on span "**********" at bounding box center [223, 376] width 62 height 10
click at [263, 382] on p "**********" at bounding box center [607, 376] width 831 height 10
drag, startPoint x: 261, startPoint y: 385, endPoint x: 189, endPoint y: 385, distance: 71.9
click at [189, 385] on div "**********" at bounding box center [607, 336] width 848 height 188
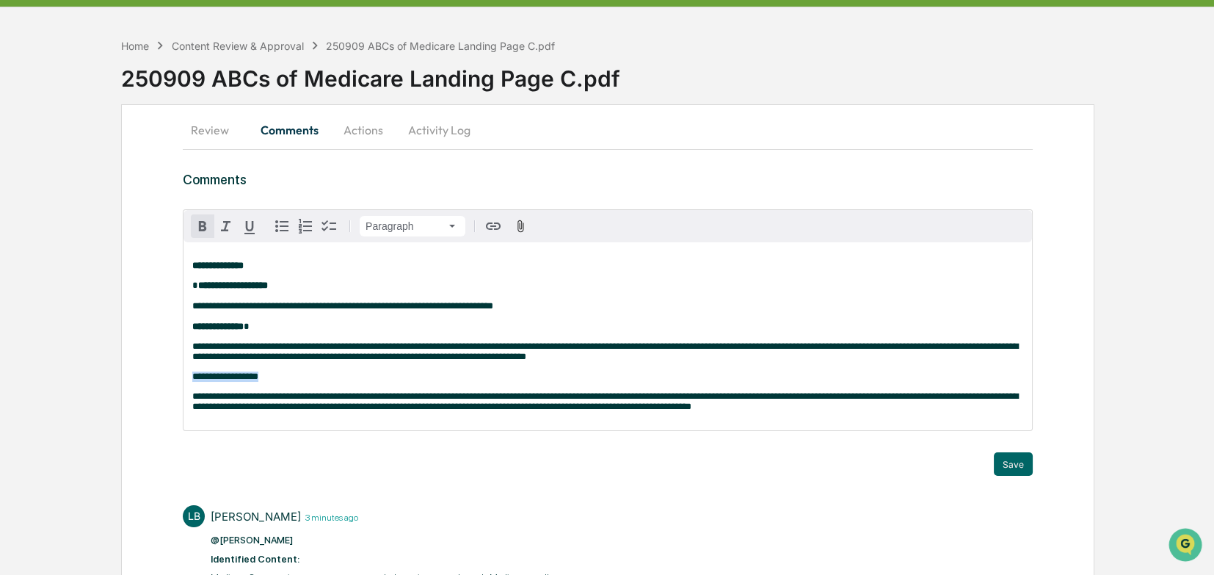
click at [205, 225] on icon "button" at bounding box center [203, 226] width 18 height 18
click at [792, 396] on p "**********" at bounding box center [607, 401] width 831 height 21
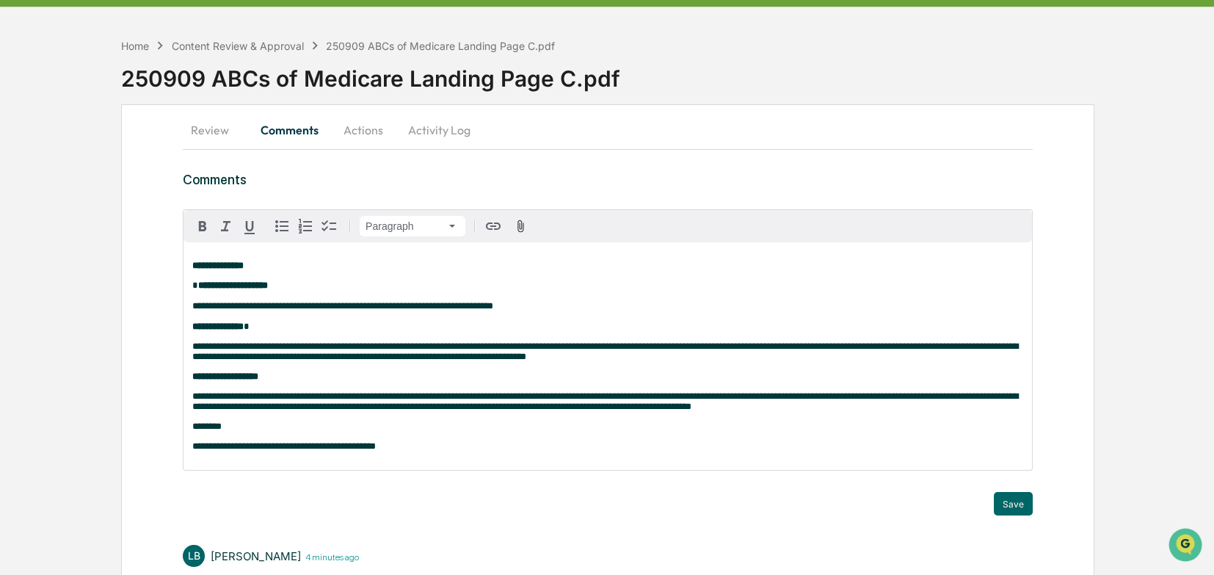
click at [392, 396] on p "**********" at bounding box center [607, 446] width 831 height 10
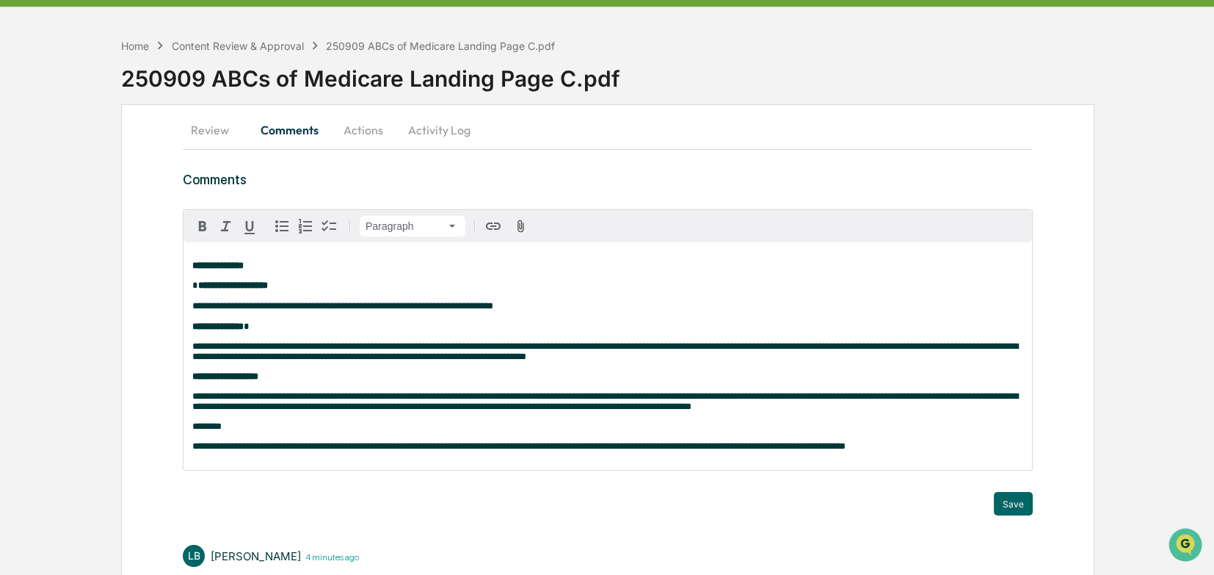
click at [379, 396] on span "**********" at bounding box center [518, 446] width 653 height 10
click at [806, 396] on p "**********" at bounding box center [607, 446] width 831 height 10
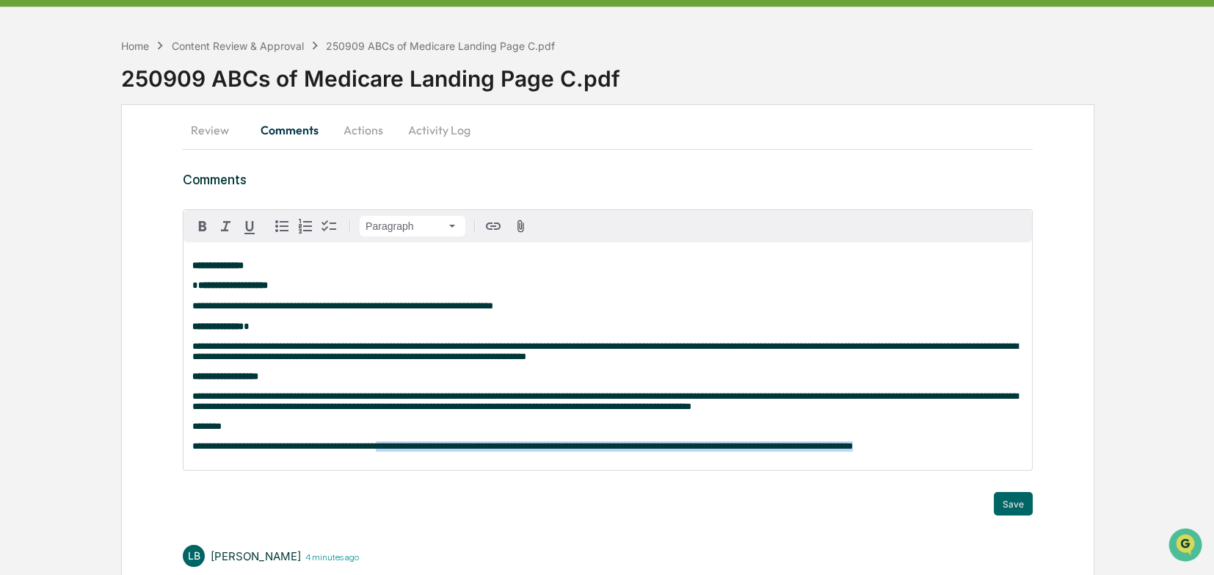
drag, startPoint x: 900, startPoint y: 460, endPoint x: 379, endPoint y: 464, distance: 521.8
click at [379, 396] on p "**********" at bounding box center [607, 446] width 831 height 10
click at [202, 232] on icon "button" at bounding box center [203, 226] width 18 height 18
click at [806, 396] on button "Save" at bounding box center [1013, 503] width 39 height 23
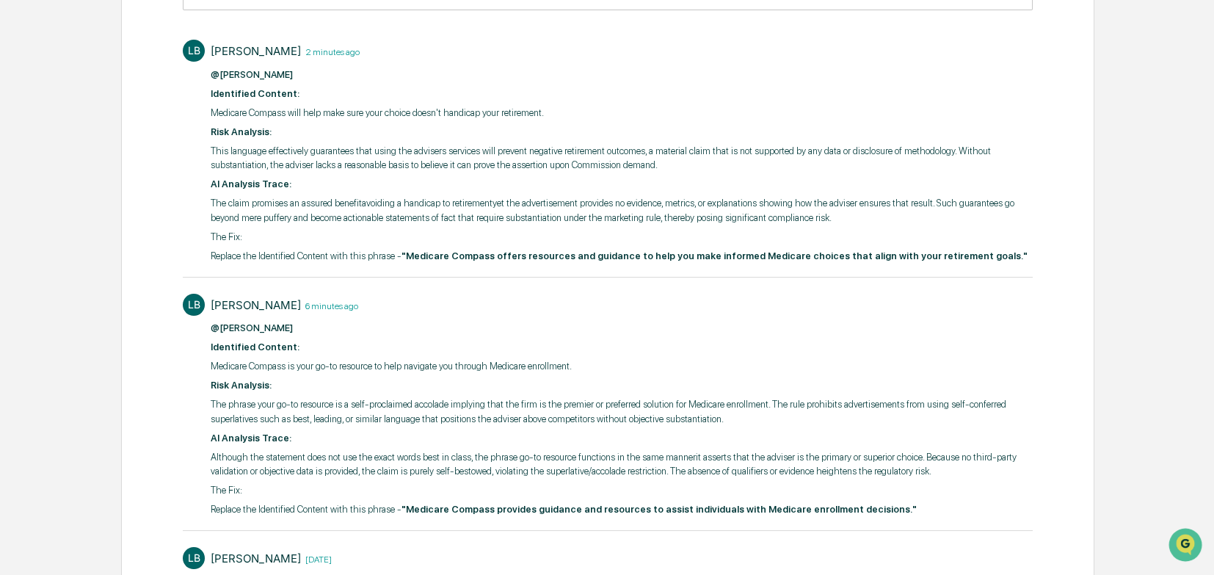
scroll to position [0, 0]
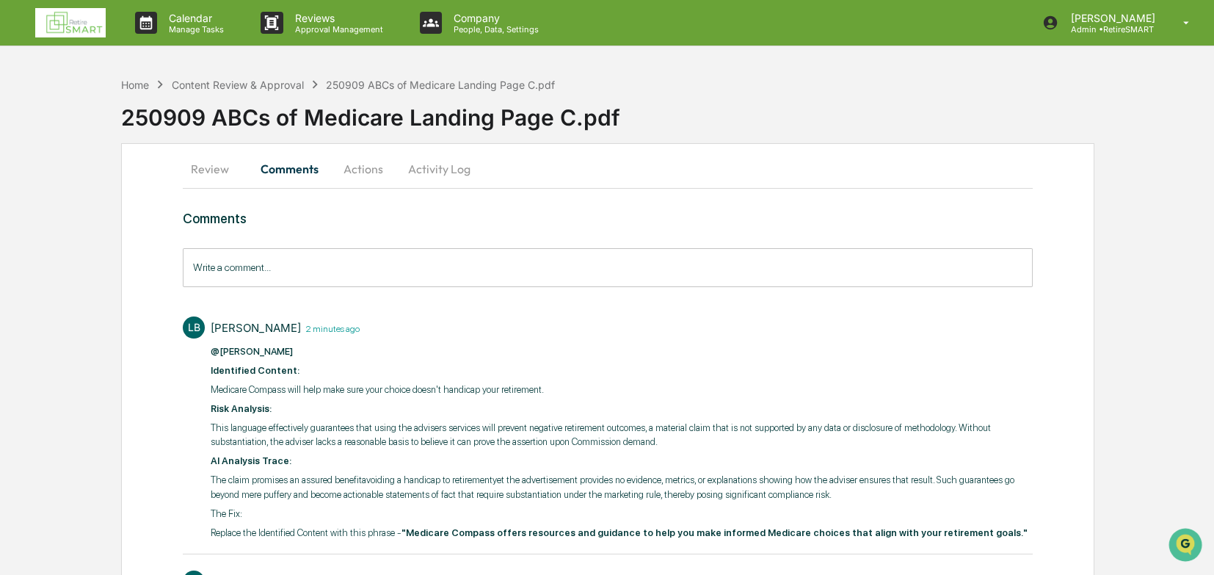
click at [201, 162] on button "Review" at bounding box center [216, 168] width 66 height 35
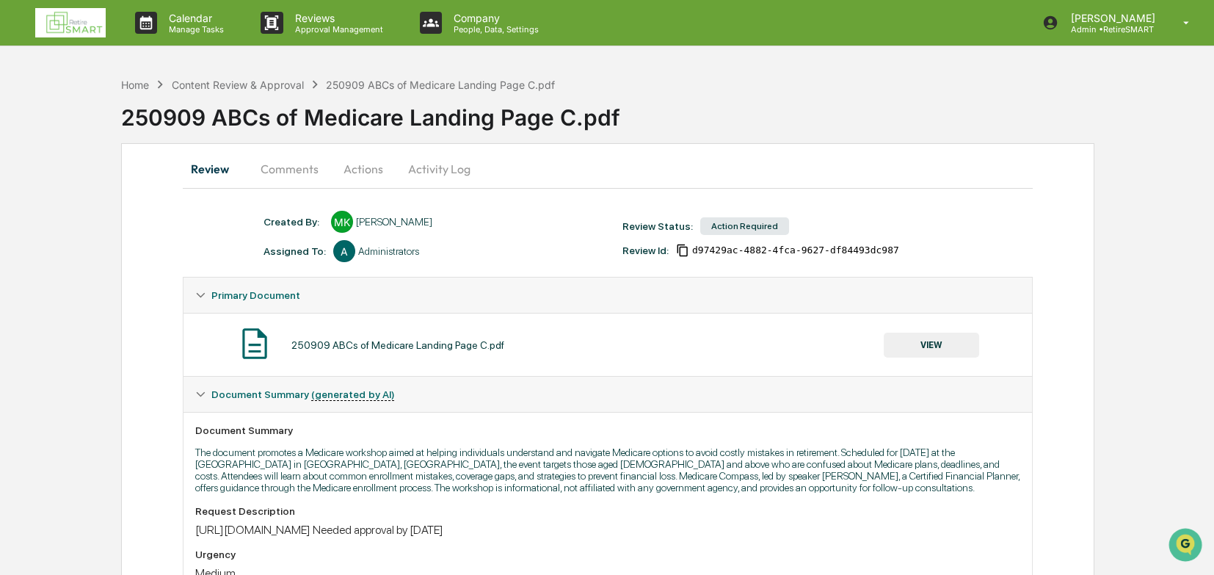
click at [368, 167] on button "Actions" at bounding box center [363, 168] width 66 height 35
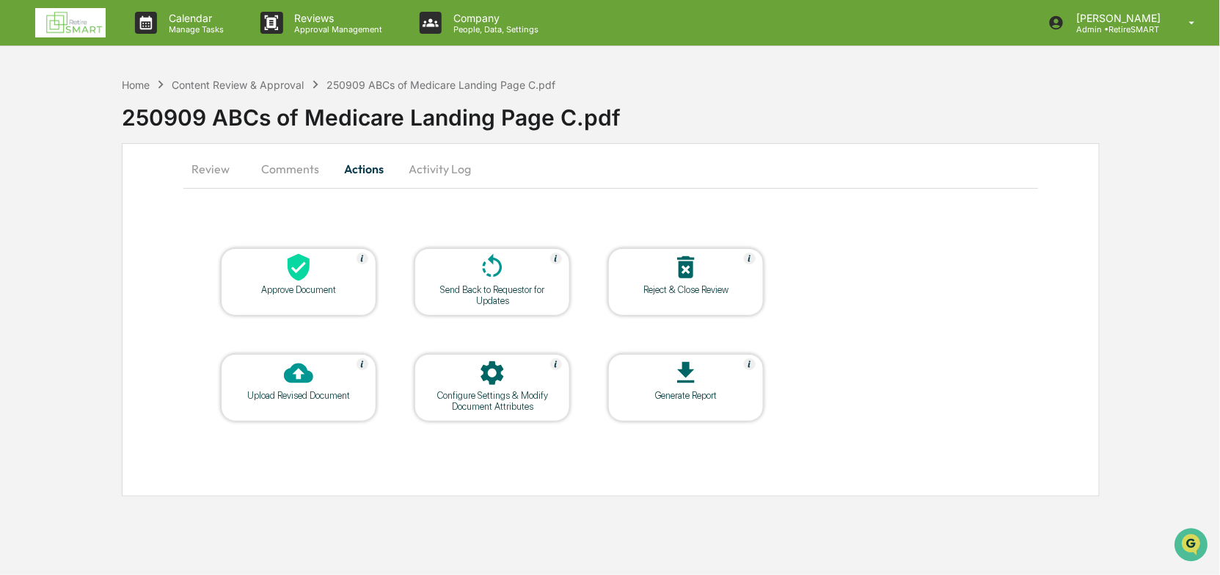
click at [492, 290] on div "Send Back to Requestor for Updates" at bounding box center [492, 295] width 132 height 22
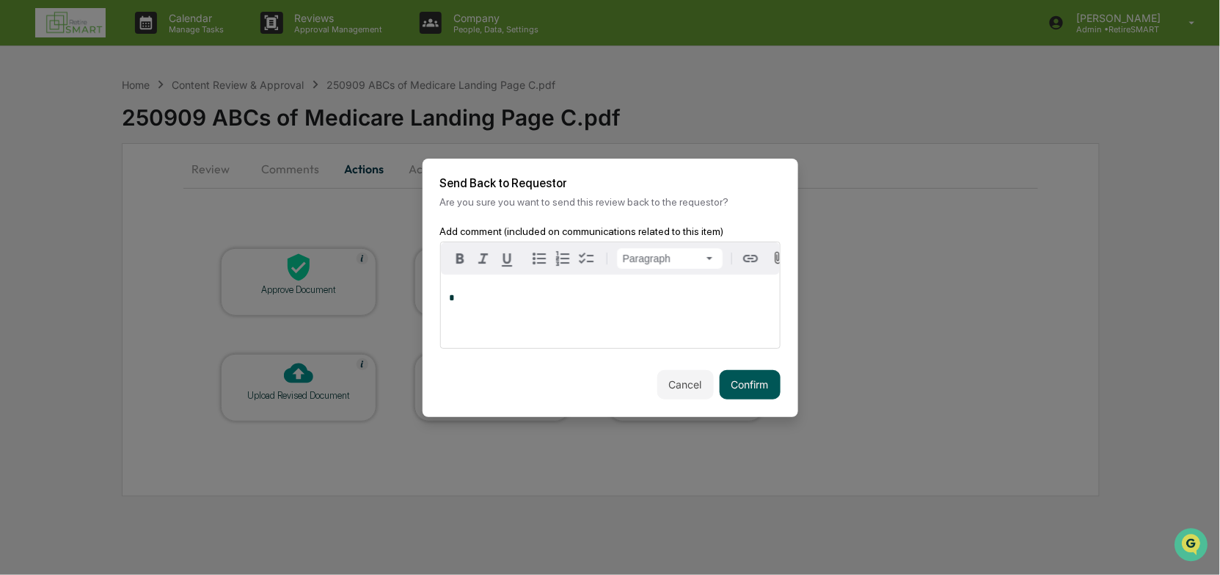
click at [769, 390] on button "Confirm" at bounding box center [750, 384] width 61 height 29
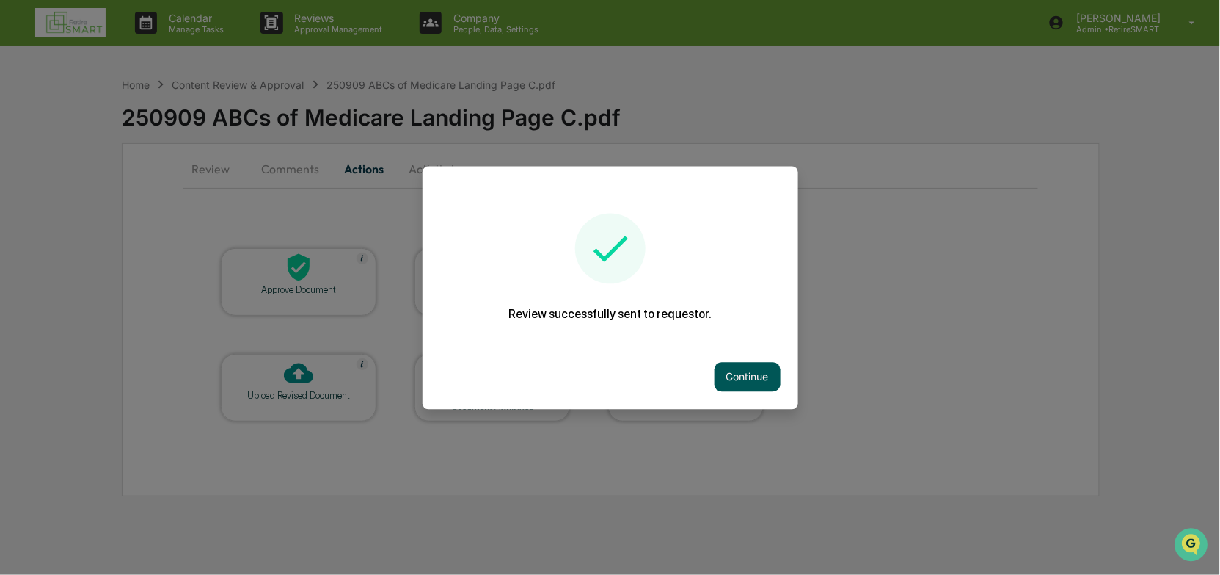
click at [738, 374] on button "Continue" at bounding box center [748, 376] width 66 height 29
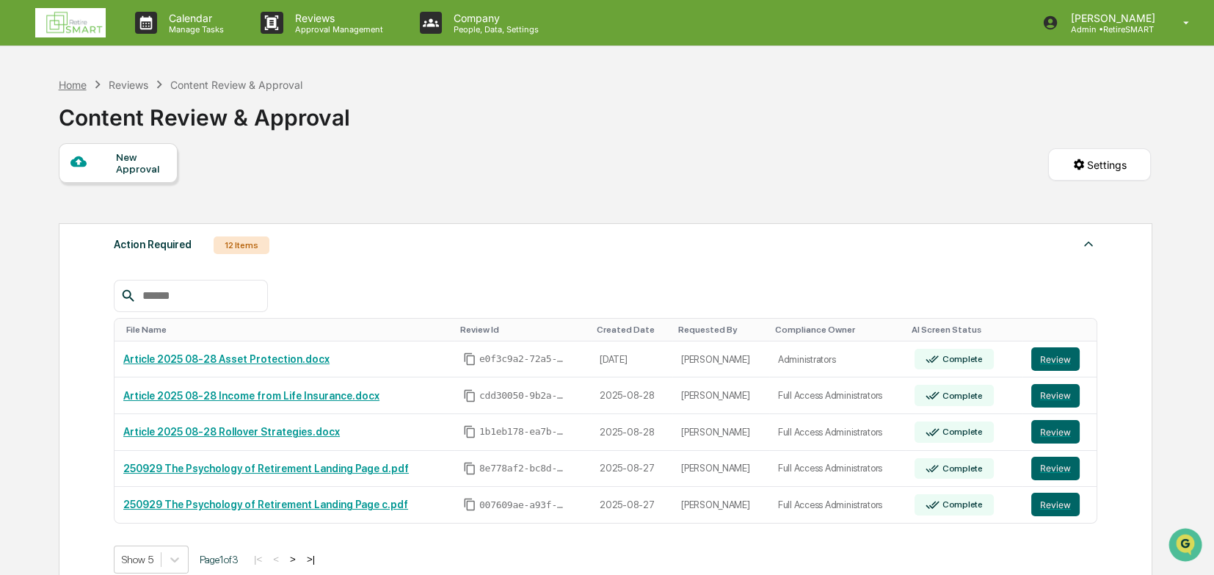
click at [73, 85] on div "Home" at bounding box center [73, 85] width 28 height 12
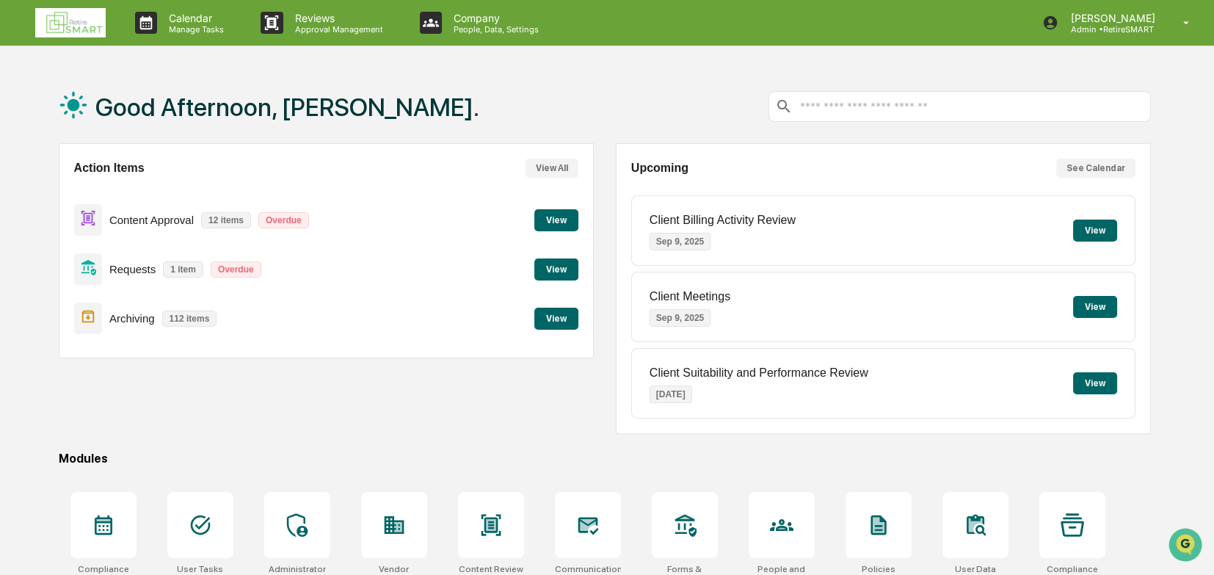
click at [558, 218] on button "View" at bounding box center [556, 220] width 44 height 22
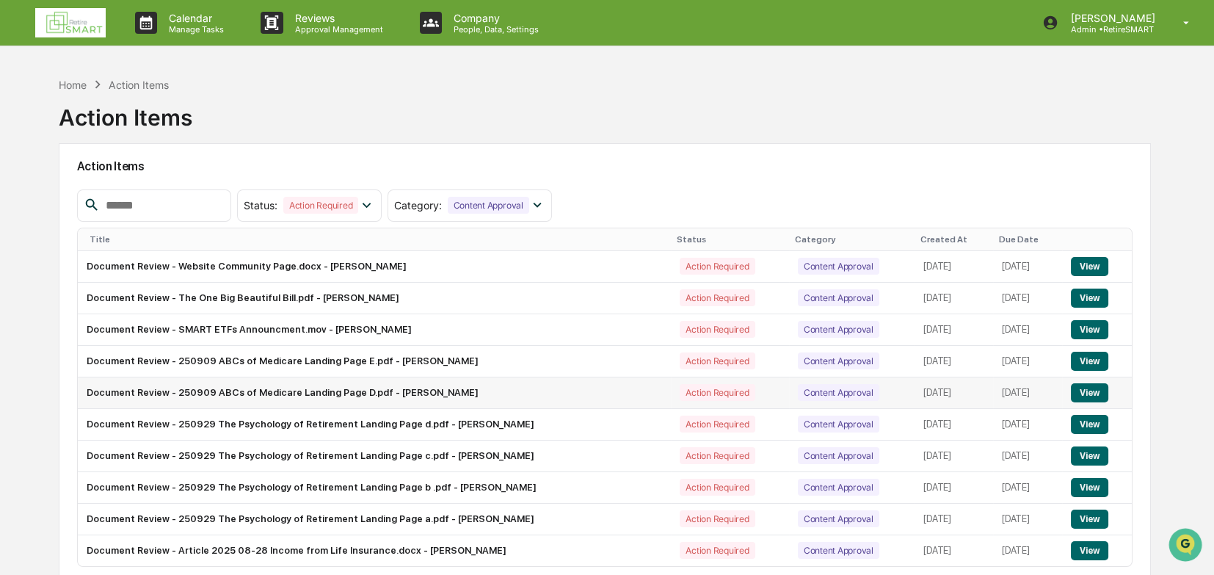
click at [806, 385] on button "View" at bounding box center [1089, 392] width 37 height 19
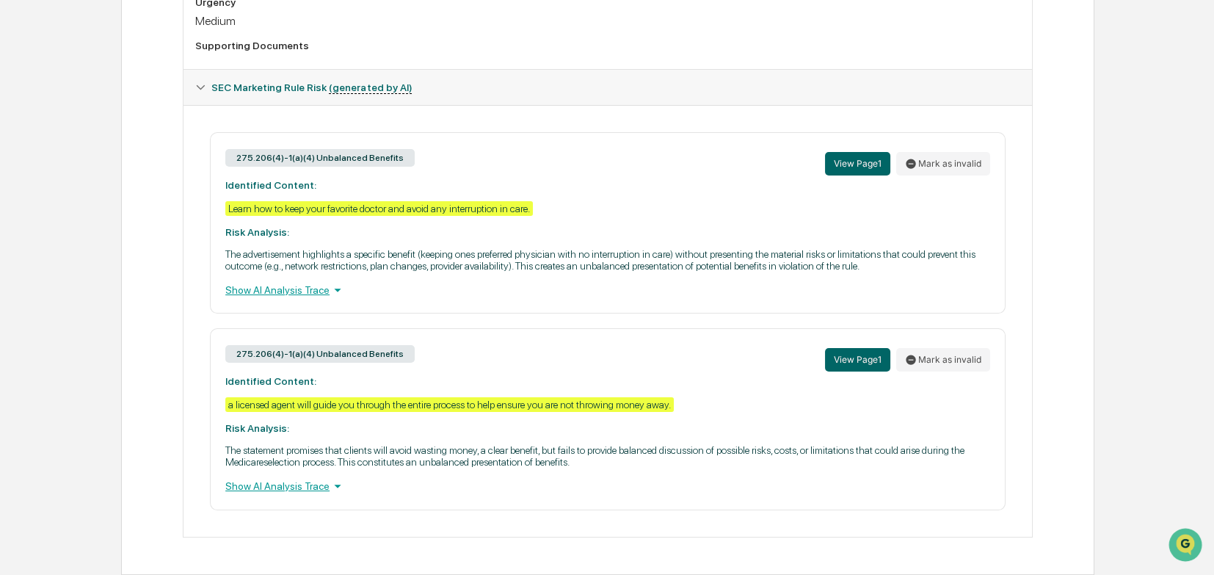
scroll to position [562, 0]
click at [289, 288] on div "Show AI Analysis Trace" at bounding box center [607, 290] width 765 height 16
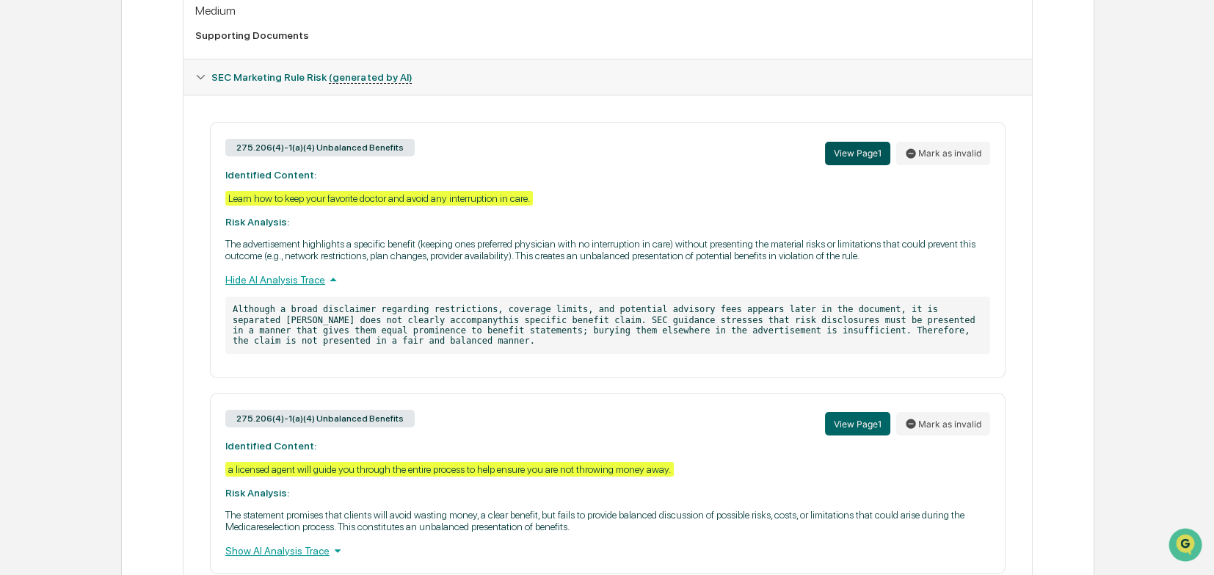
click at [806, 161] on button "View Page 1" at bounding box center [857, 153] width 65 height 23
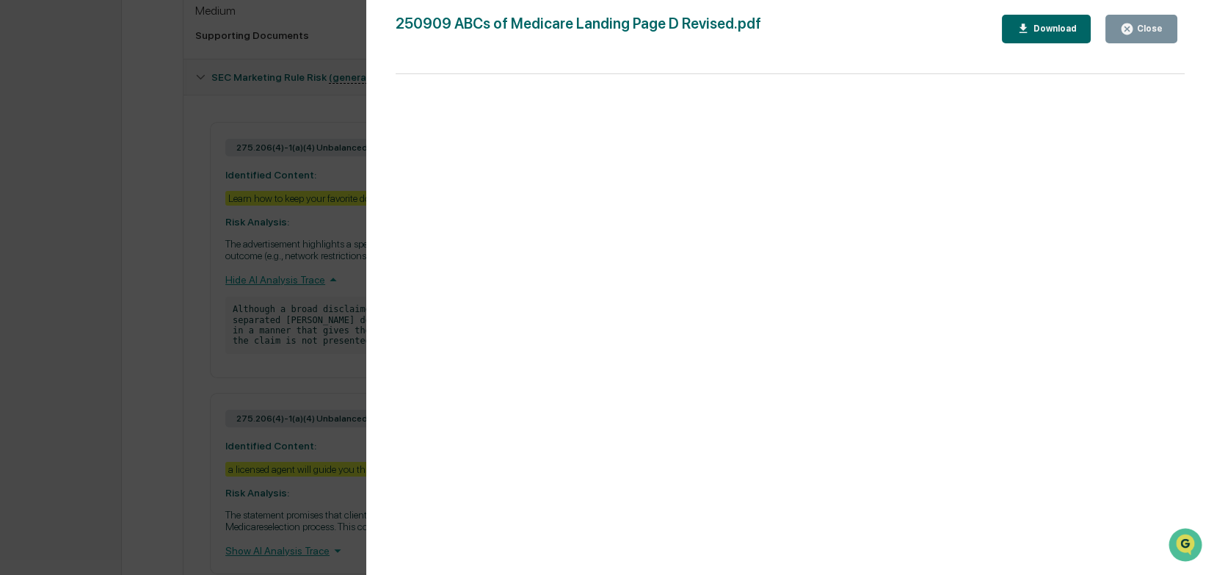
click at [806, 28] on div "Close" at bounding box center [1148, 28] width 29 height 10
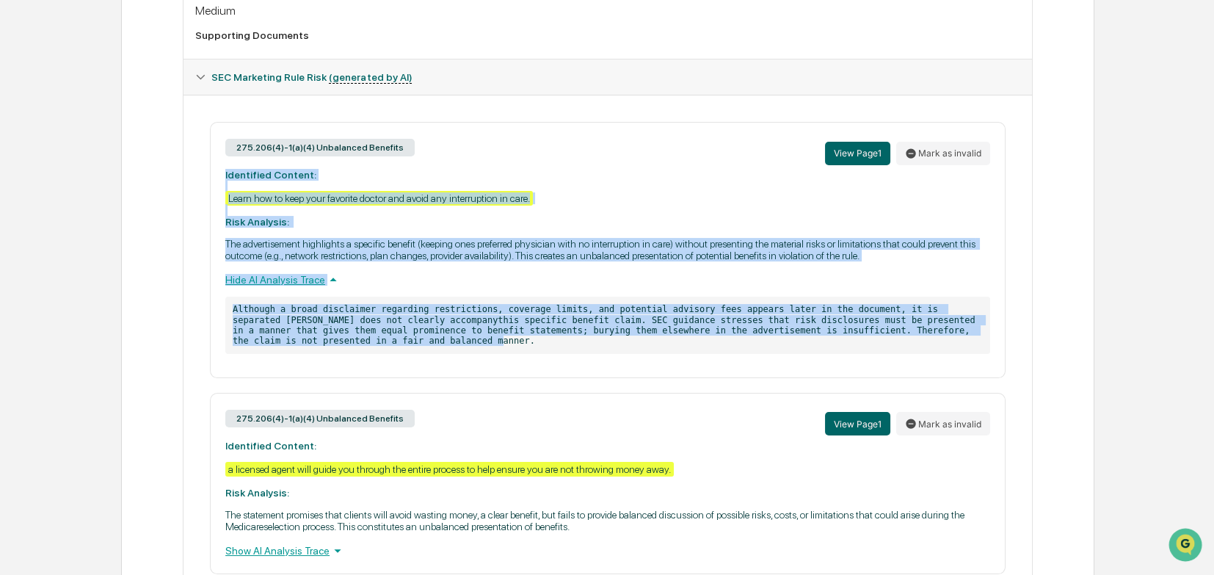
drag, startPoint x: 291, startPoint y: 352, endPoint x: 213, endPoint y: 183, distance: 185.8
click at [213, 183] on div "275.206(4)-1(a)(4) Unbalanced Benefits View Page 1 Mark as invalid Identified C…" at bounding box center [607, 250] width 795 height 256
copy div "Identified Content: Learn how to keep your favorite doctor and avoid any interr…"
click at [806, 161] on button "View Page 1" at bounding box center [857, 153] width 65 height 23
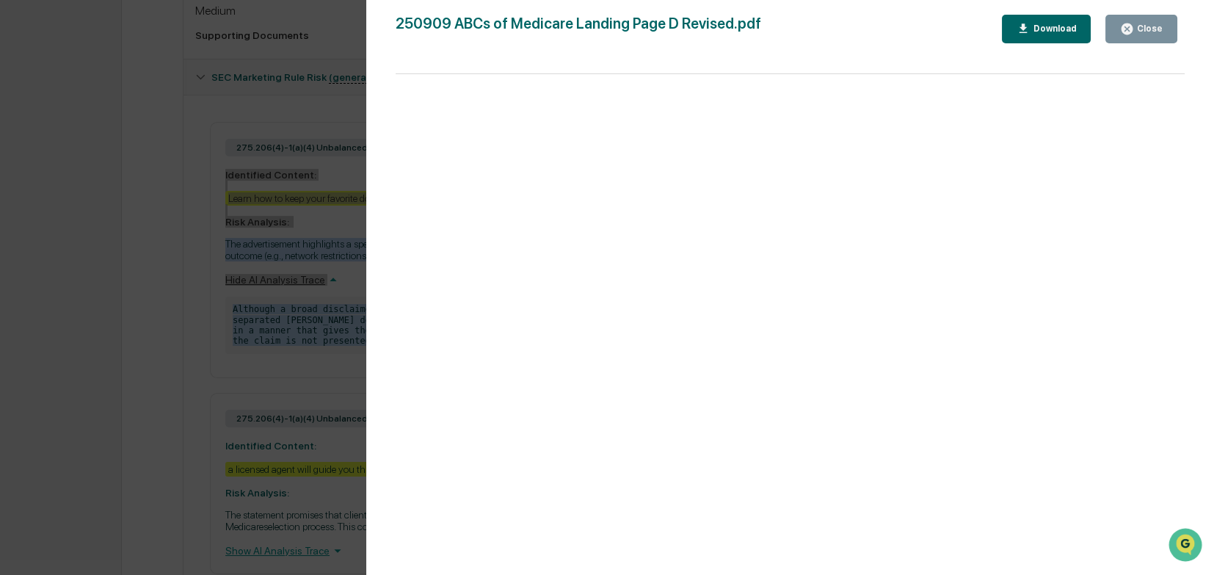
click at [806, 36] on button "Close" at bounding box center [1141, 29] width 72 height 29
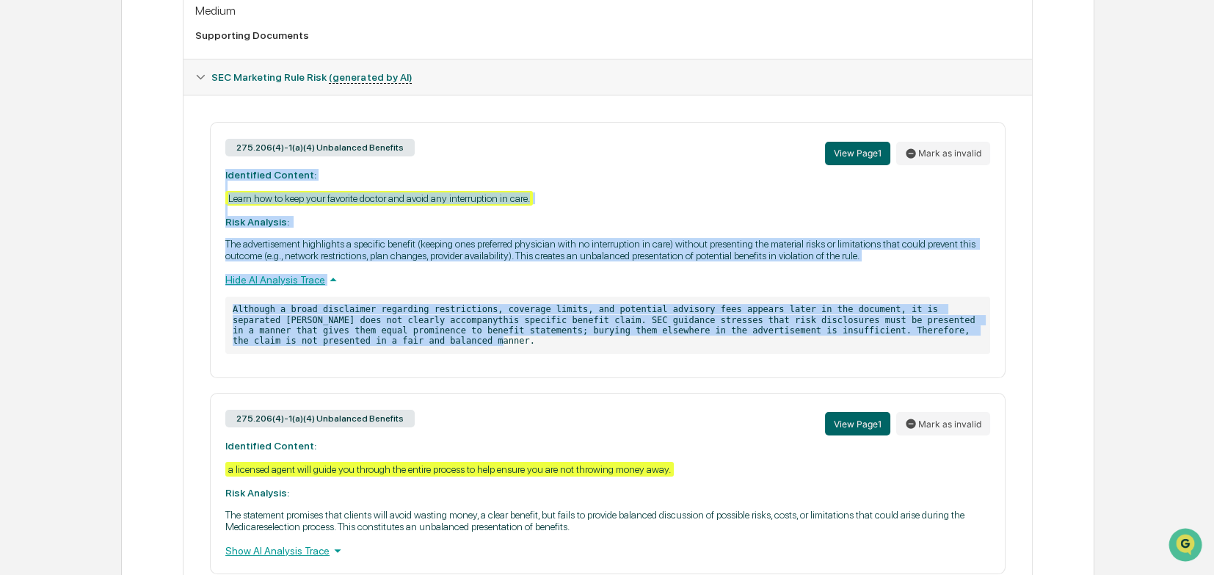
copy div "Identified Content: Learn how to keep your favorite doctor and avoid any interr…"
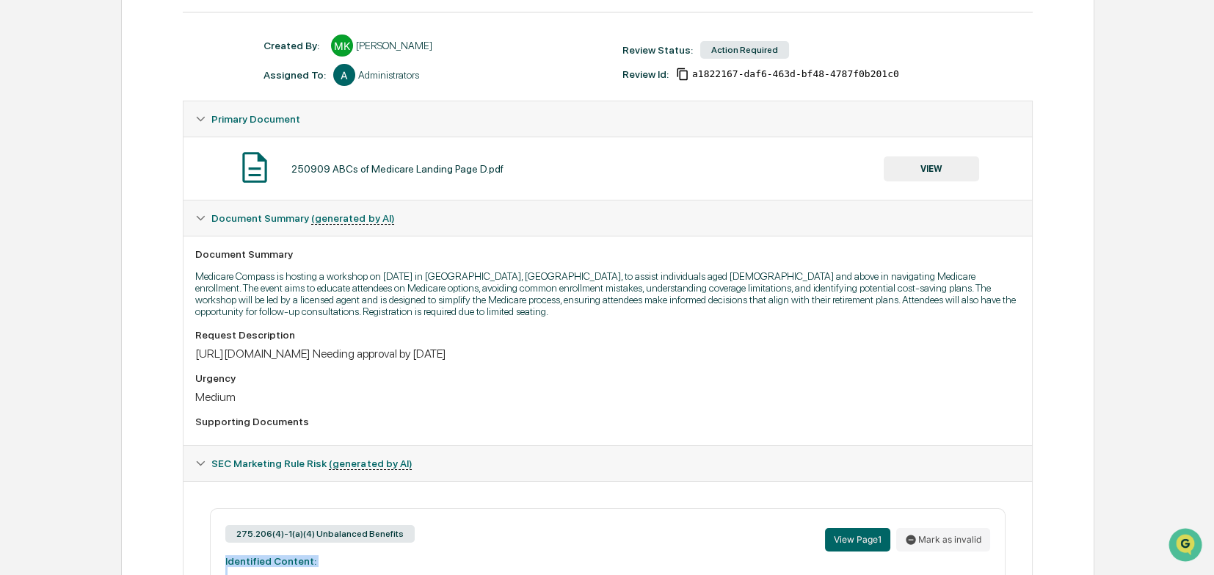
scroll to position [48, 0]
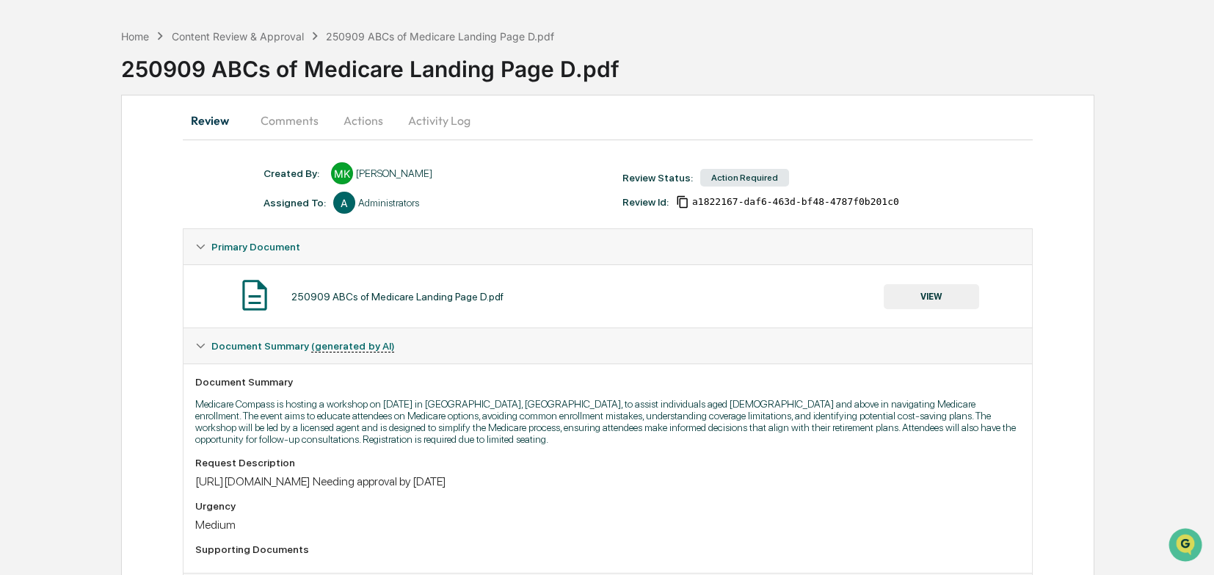
click at [288, 117] on button "Comments" at bounding box center [289, 120] width 81 height 35
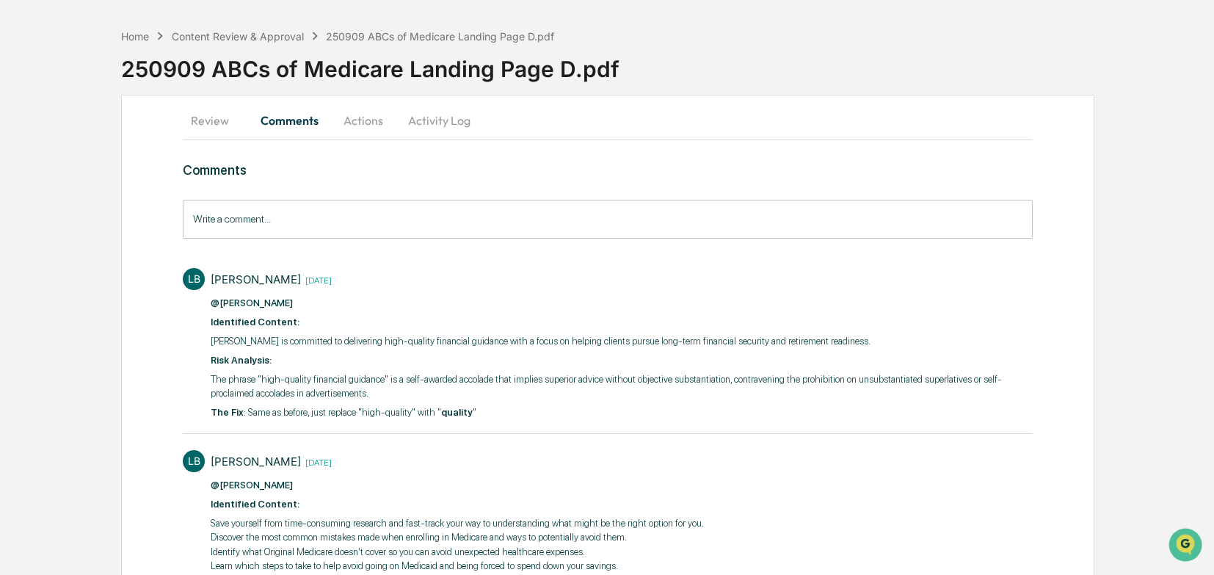
click at [238, 221] on input "Write a comment..." at bounding box center [608, 219] width 850 height 39
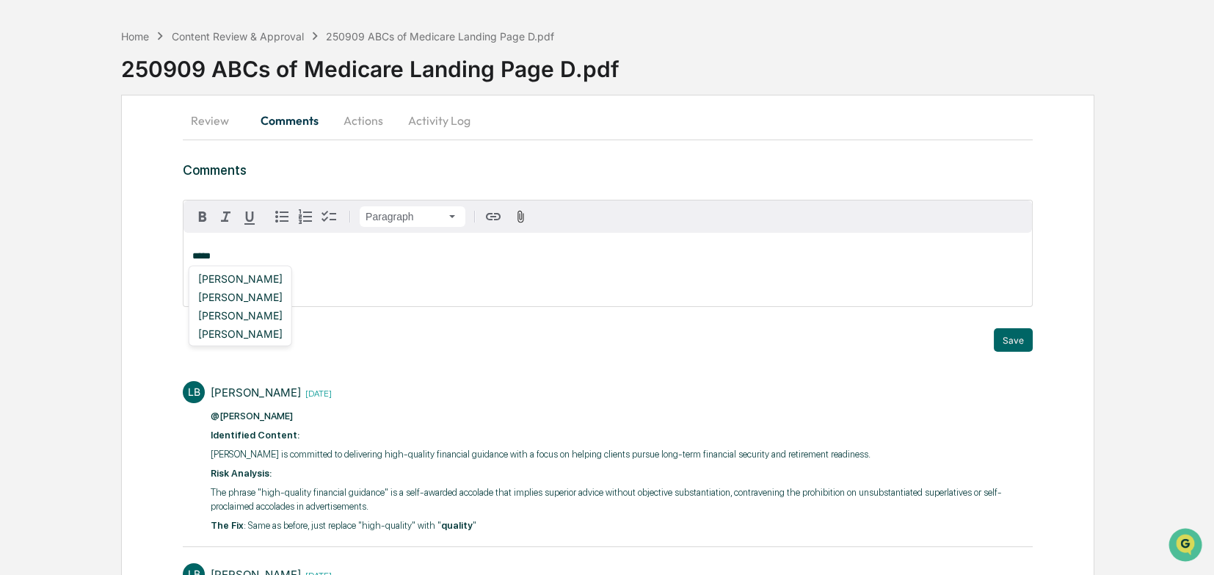
click at [246, 280] on div "[PERSON_NAME]" at bounding box center [240, 278] width 96 height 18
click at [200, 283] on div "**********" at bounding box center [607, 269] width 848 height 73
click at [294, 262] on div "**********" at bounding box center [607, 269] width 848 height 73
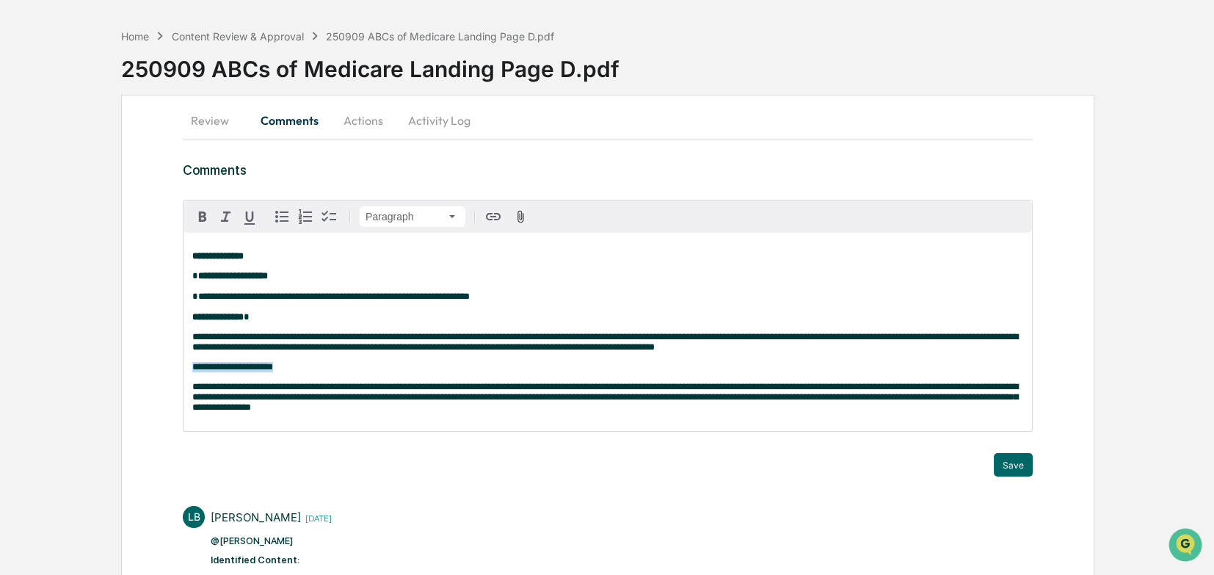
drag, startPoint x: 275, startPoint y: 375, endPoint x: 184, endPoint y: 379, distance: 91.1
click at [184, 379] on div "**********" at bounding box center [607, 332] width 848 height 198
click at [200, 213] on icon "button" at bounding box center [202, 216] width 7 height 10
click at [214, 371] on strong "**********" at bounding box center [232, 367] width 81 height 10
click at [273, 372] on p "**********" at bounding box center [607, 367] width 831 height 10
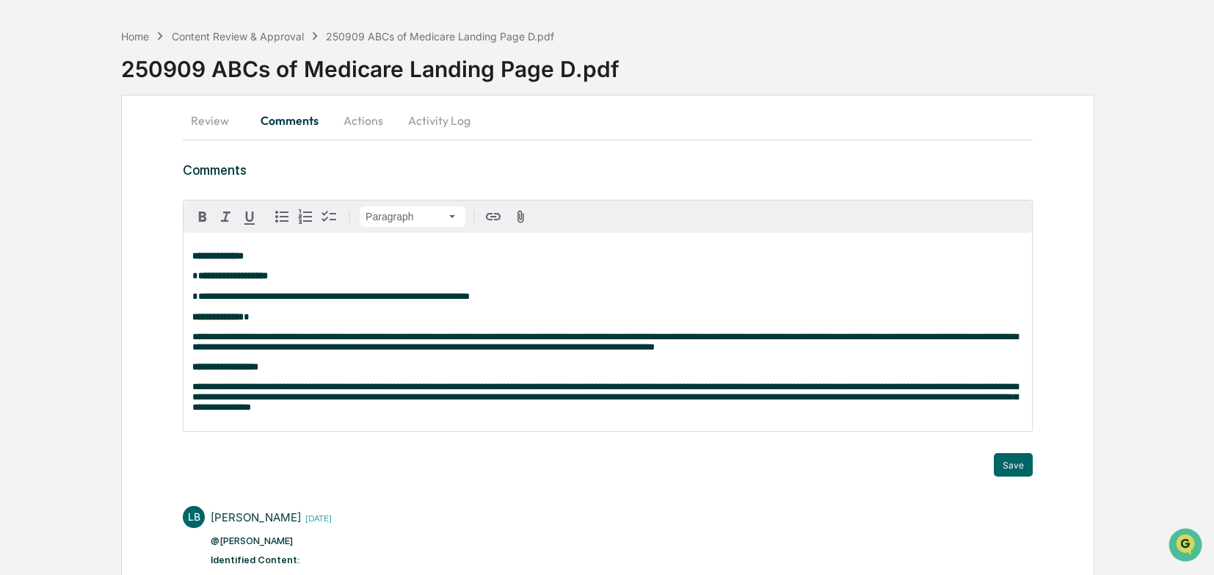
click at [366, 396] on p "**********" at bounding box center [607, 397] width 831 height 31
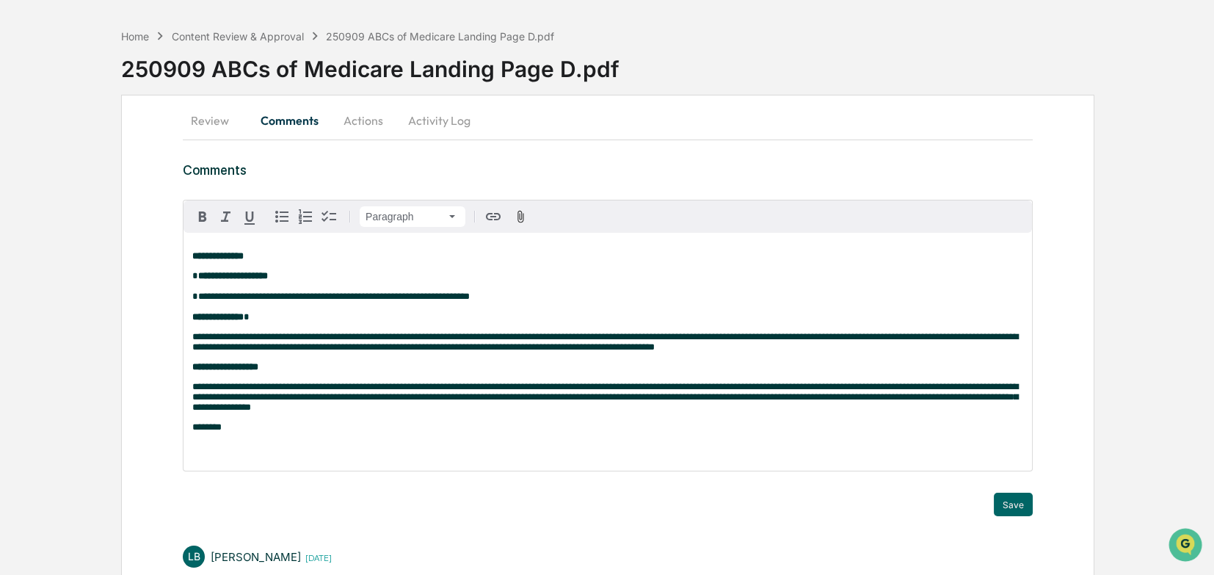
click at [203, 396] on p at bounding box center [607, 447] width 831 height 10
drag, startPoint x: 203, startPoint y: 459, endPoint x: 382, endPoint y: 464, distance: 178.4
click at [382, 396] on p "**********" at bounding box center [607, 447] width 831 height 10
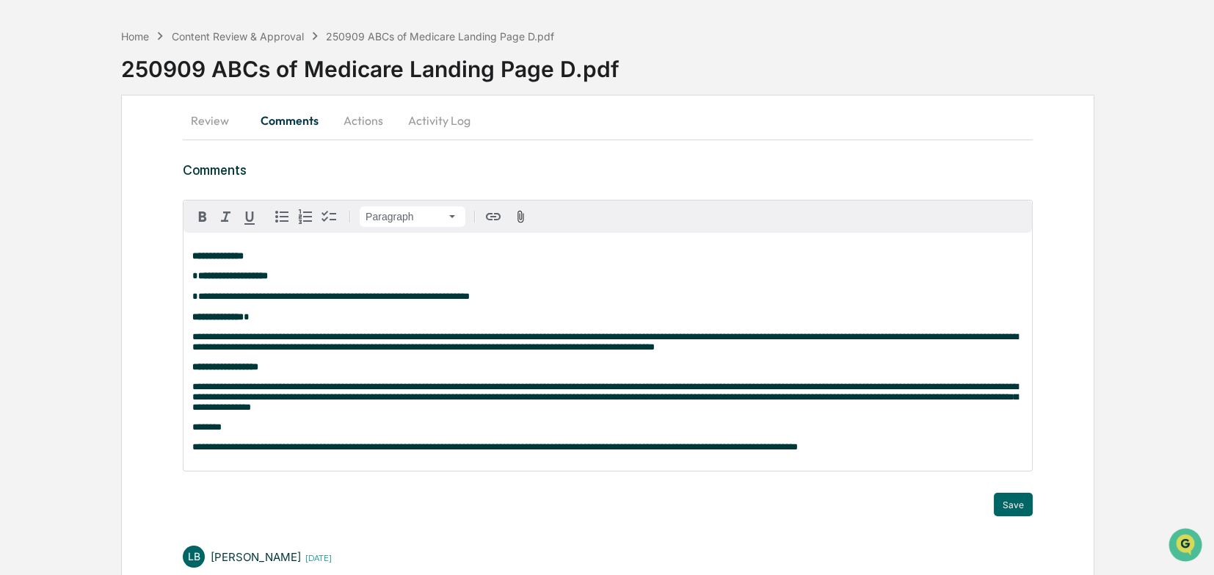
click at [377, 396] on span "**********" at bounding box center [494, 447] width 605 height 10
click at [806, 396] on p "**********" at bounding box center [607, 447] width 831 height 10
drag, startPoint x: 206, startPoint y: 442, endPoint x: 172, endPoint y: 442, distance: 34.5
click at [197, 222] on icon "button" at bounding box center [203, 217] width 18 height 18
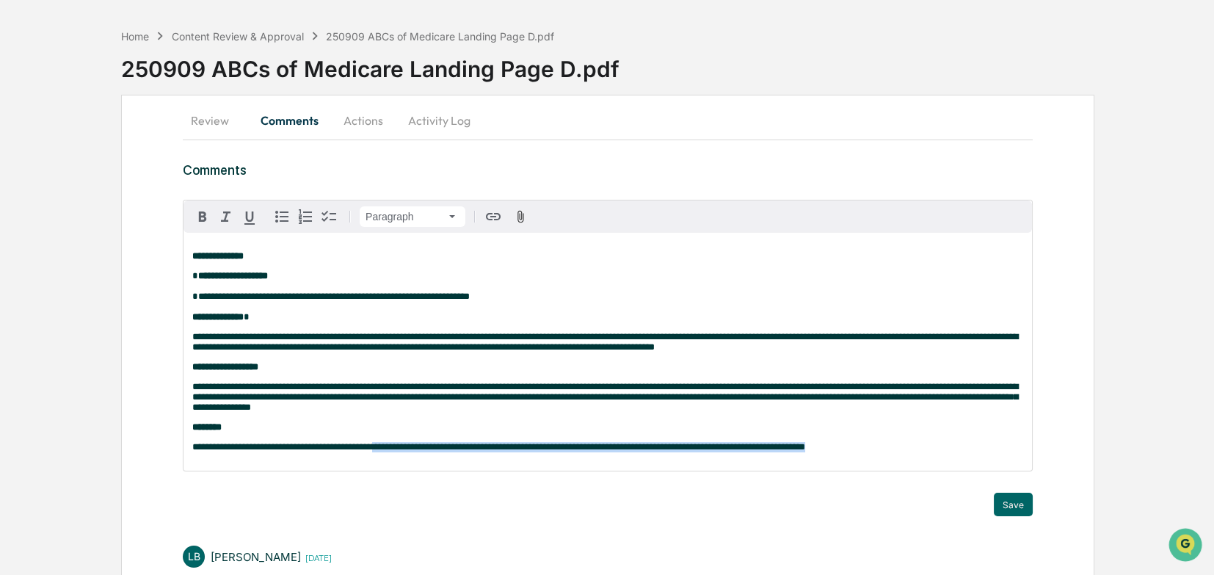
drag, startPoint x: 811, startPoint y: 462, endPoint x: 377, endPoint y: 455, distance: 433.8
click at [377, 396] on p "**********" at bounding box center [607, 447] width 831 height 10
click at [378, 396] on div "**********" at bounding box center [607, 352] width 848 height 238
click at [207, 224] on icon "button" at bounding box center [203, 217] width 18 height 18
drag, startPoint x: 693, startPoint y: 519, endPoint x: 690, endPoint y: 510, distance: 9.3
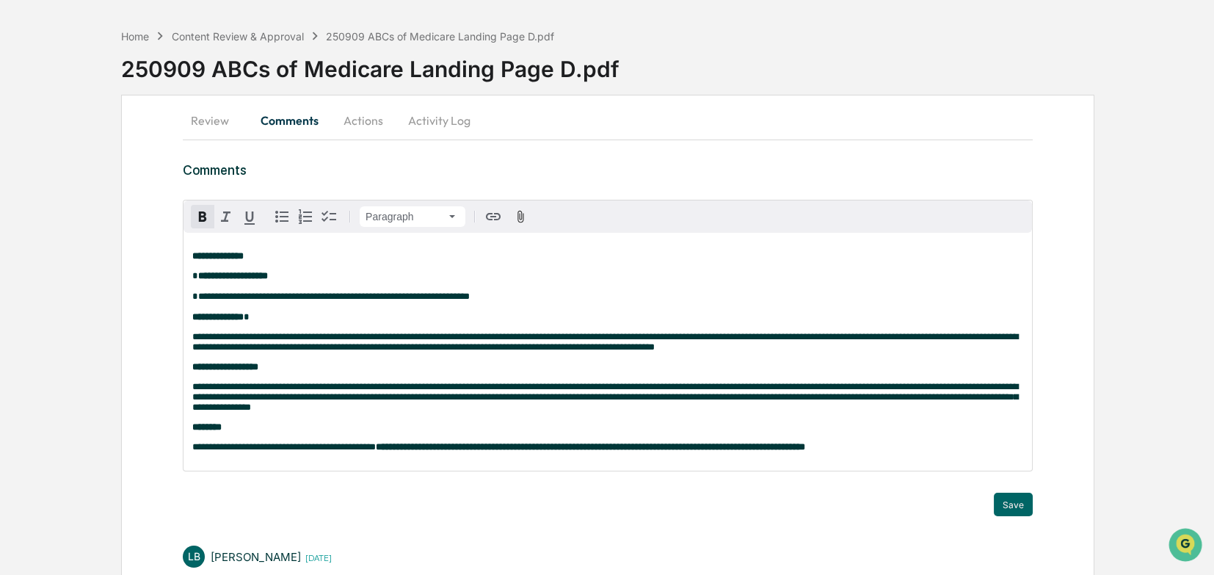
click at [693, 396] on div "Save" at bounding box center [608, 503] width 850 height 23
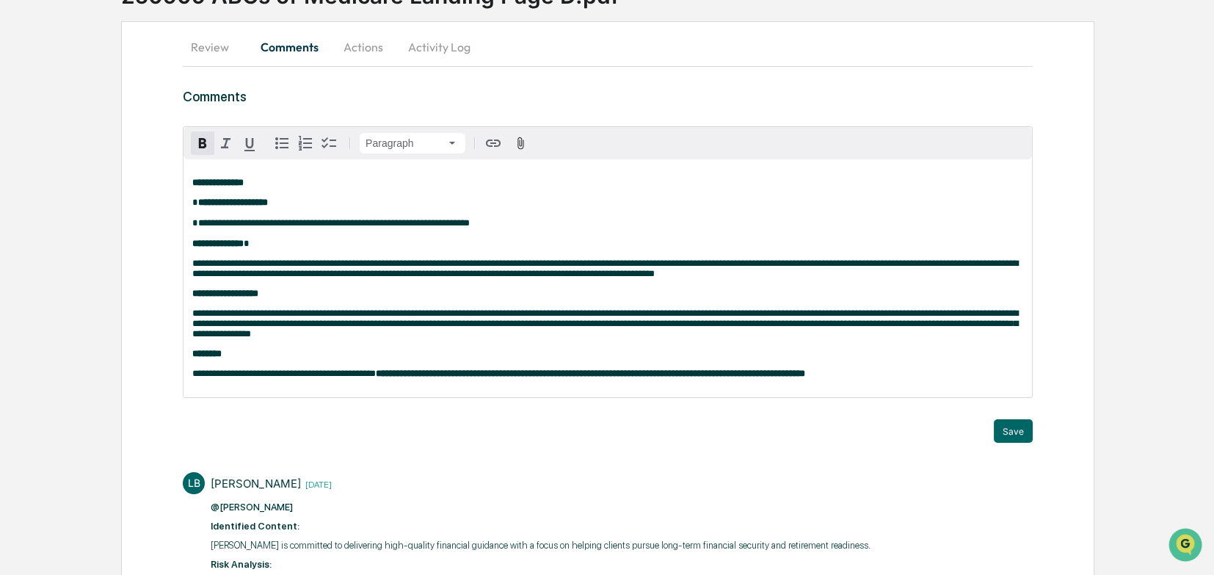
scroll to position [195, 0]
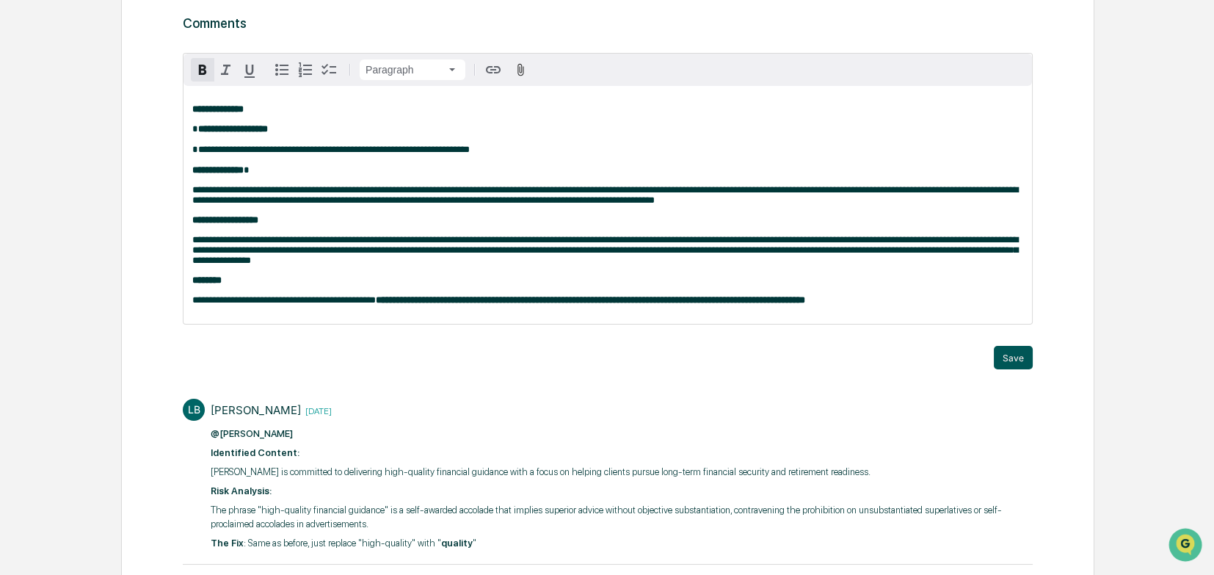
click at [806, 369] on button "Save" at bounding box center [1013, 357] width 39 height 23
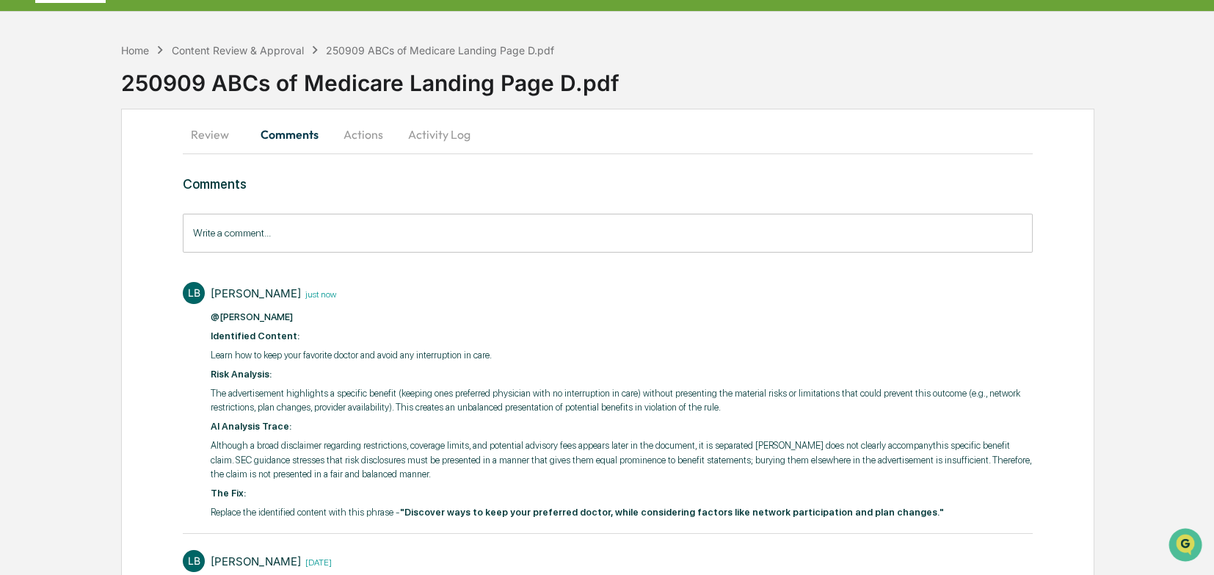
scroll to position [0, 0]
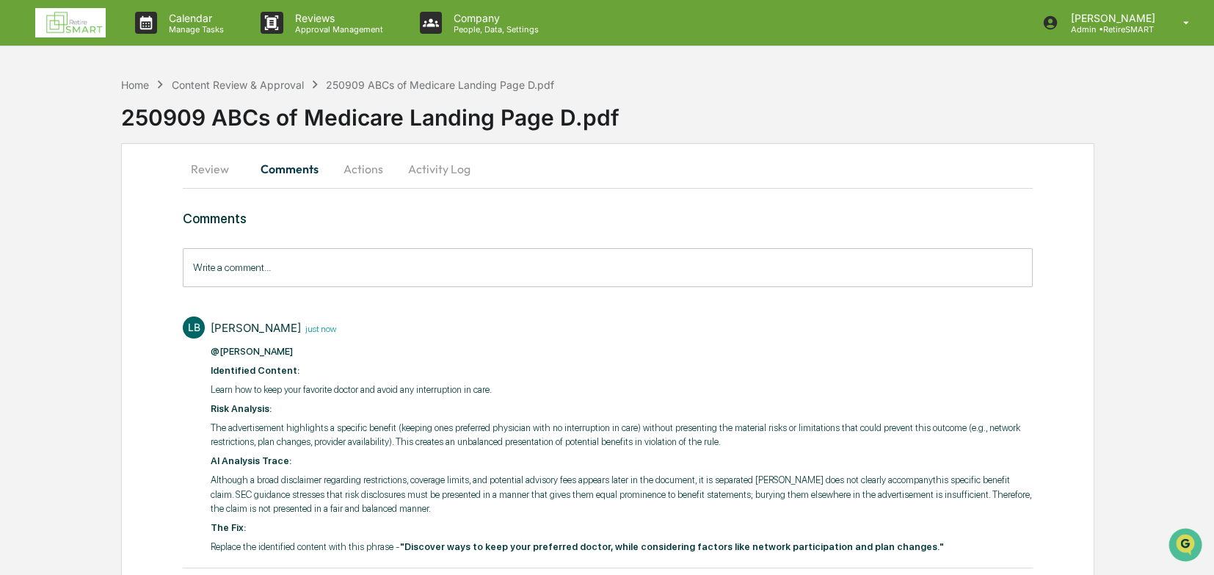
click at [225, 165] on button "Review" at bounding box center [216, 168] width 66 height 35
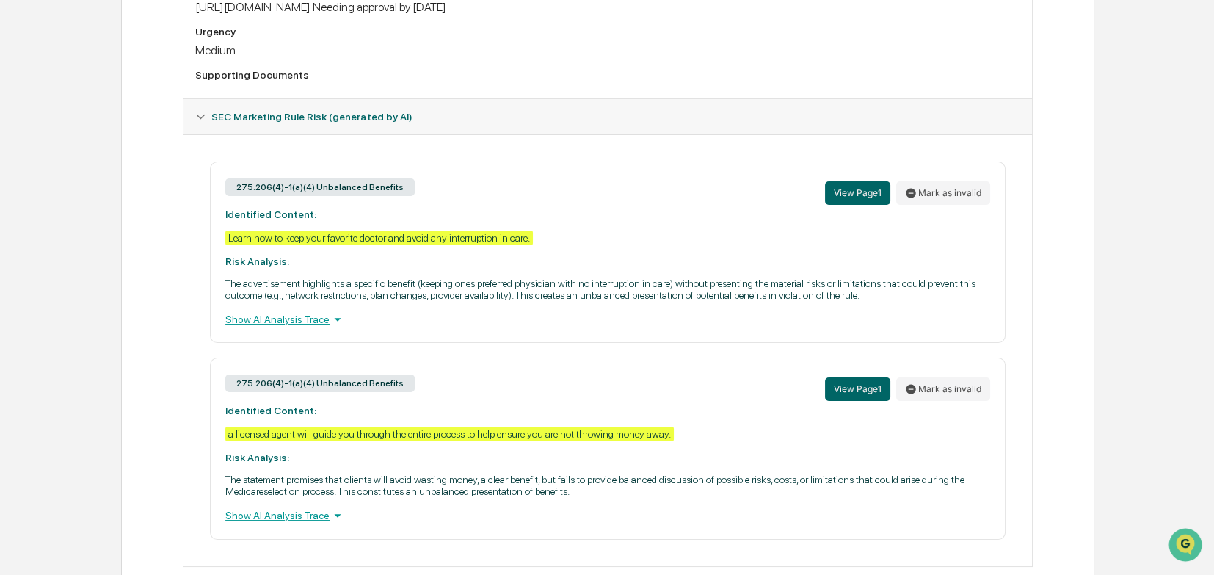
scroll to position [562, 0]
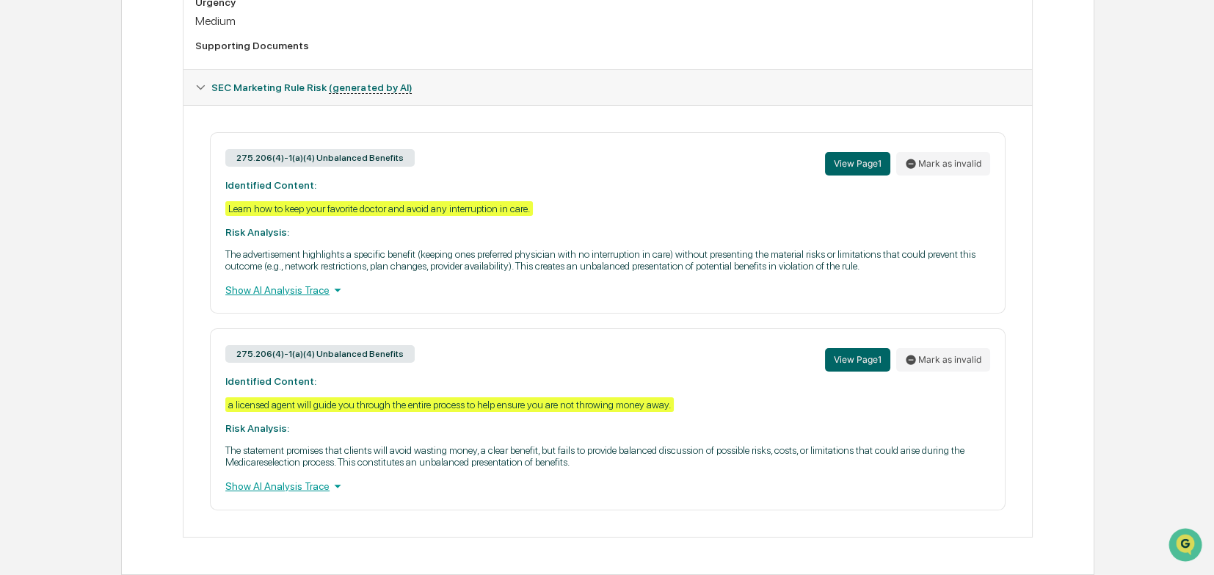
click at [307, 396] on div "Show AI Analysis Trace" at bounding box center [607, 486] width 765 height 16
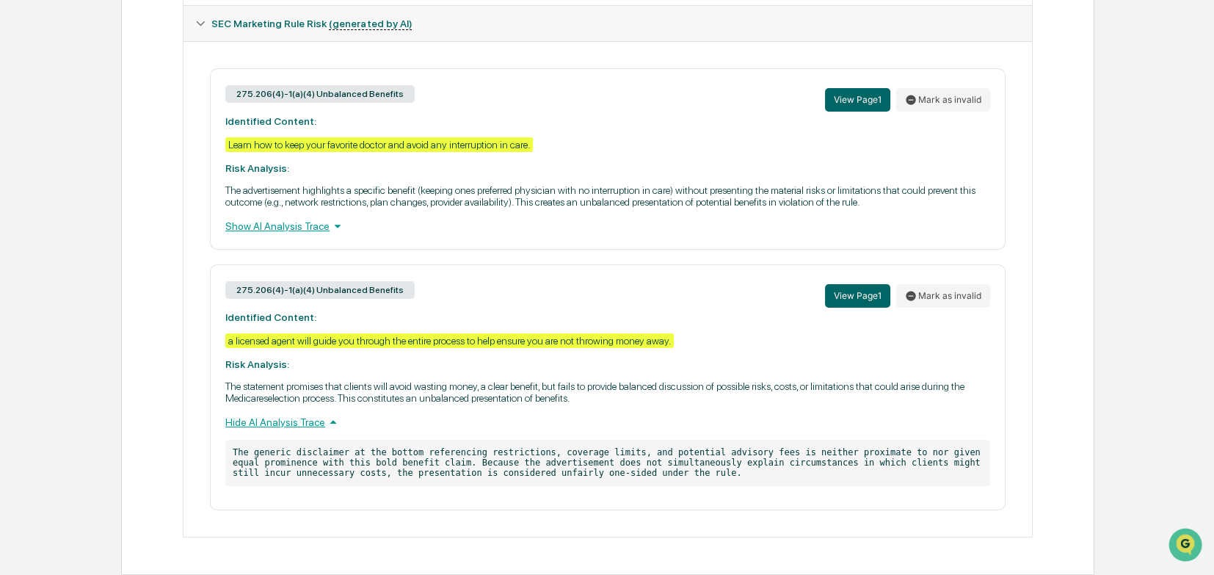
scroll to position [626, 0]
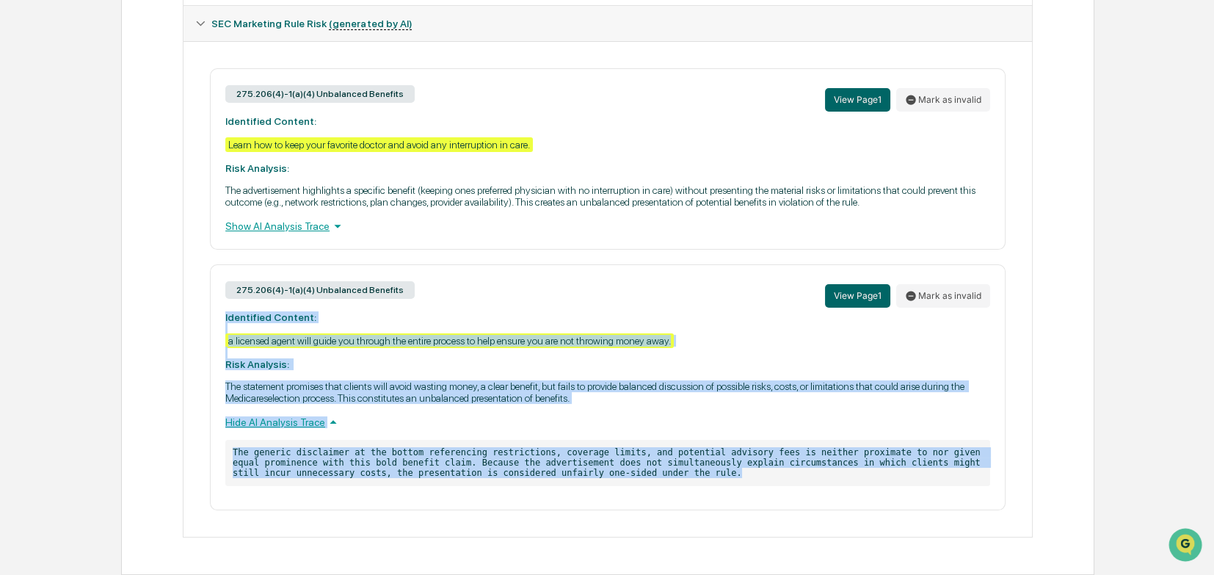
drag, startPoint x: 660, startPoint y: 475, endPoint x: 201, endPoint y: 312, distance: 486.7
click at [201, 312] on div "275.206(4)-1(a)(4) Unbalanced Benefits View Page 1 Mark as invalid Identified C…" at bounding box center [607, 289] width 825 height 442
copy div "Identified Content: a licensed agent will guide you through the entire process …"
click at [806, 290] on button "View Page 1" at bounding box center [857, 295] width 65 height 23
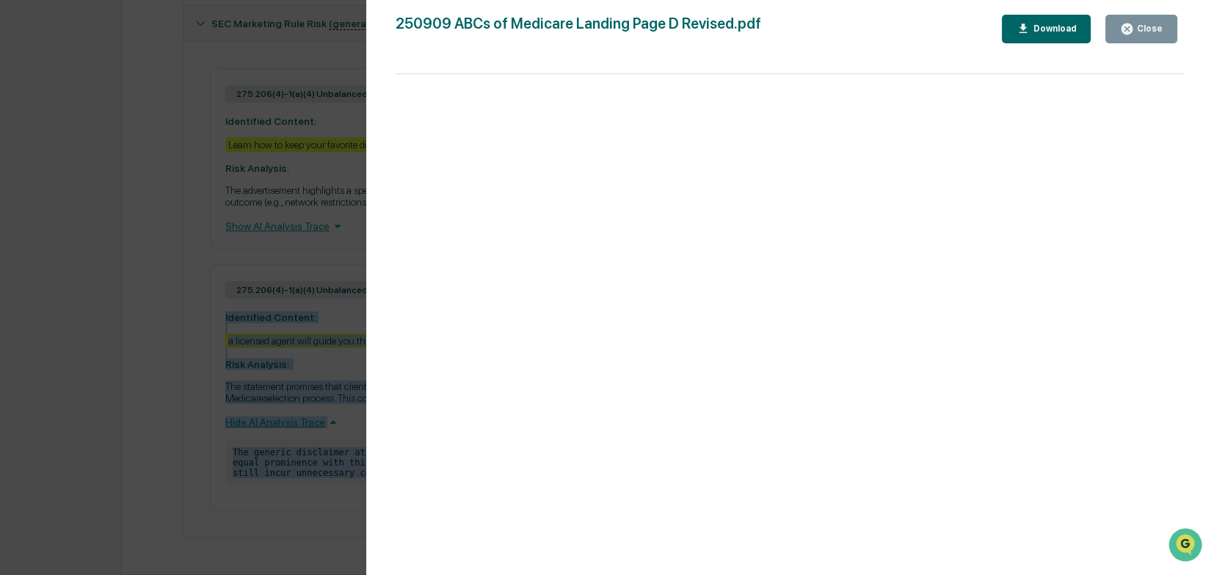
click at [806, 32] on div "Close" at bounding box center [1148, 28] width 29 height 10
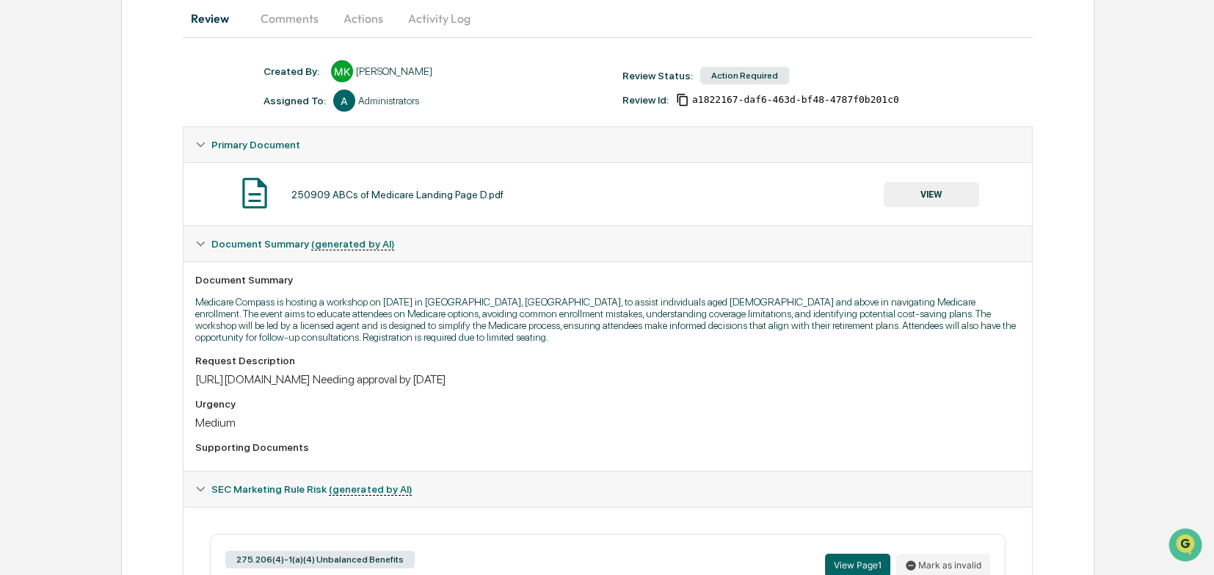
scroll to position [112, 0]
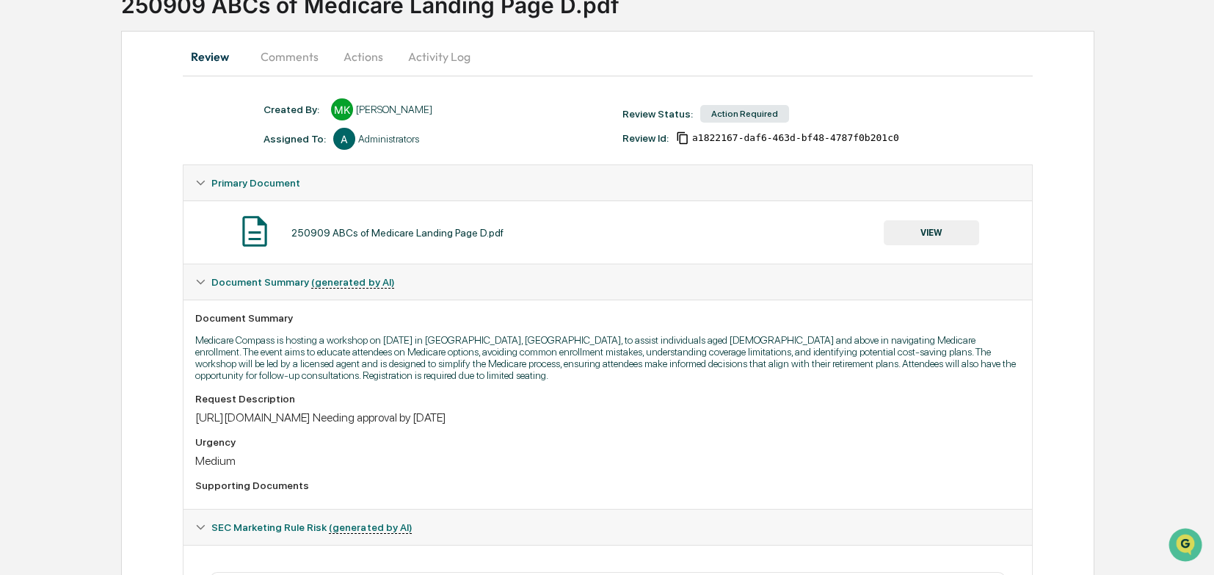
click at [272, 51] on button "Comments" at bounding box center [289, 56] width 81 height 35
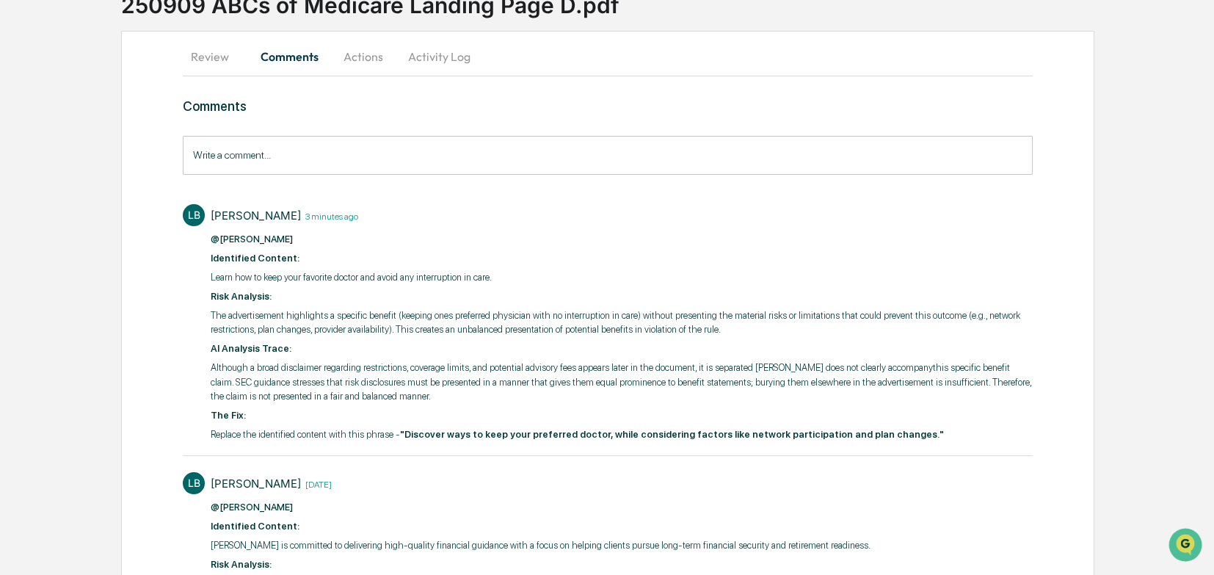
click at [224, 153] on input "Write a comment..." at bounding box center [608, 155] width 850 height 39
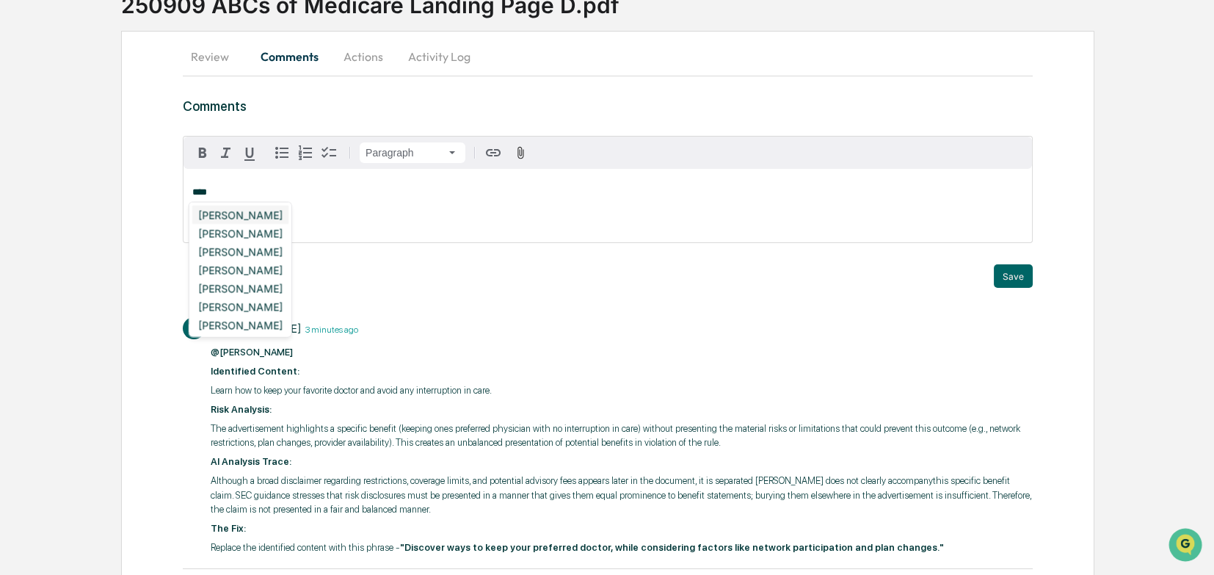
click at [221, 210] on div "[PERSON_NAME]" at bounding box center [240, 214] width 96 height 18
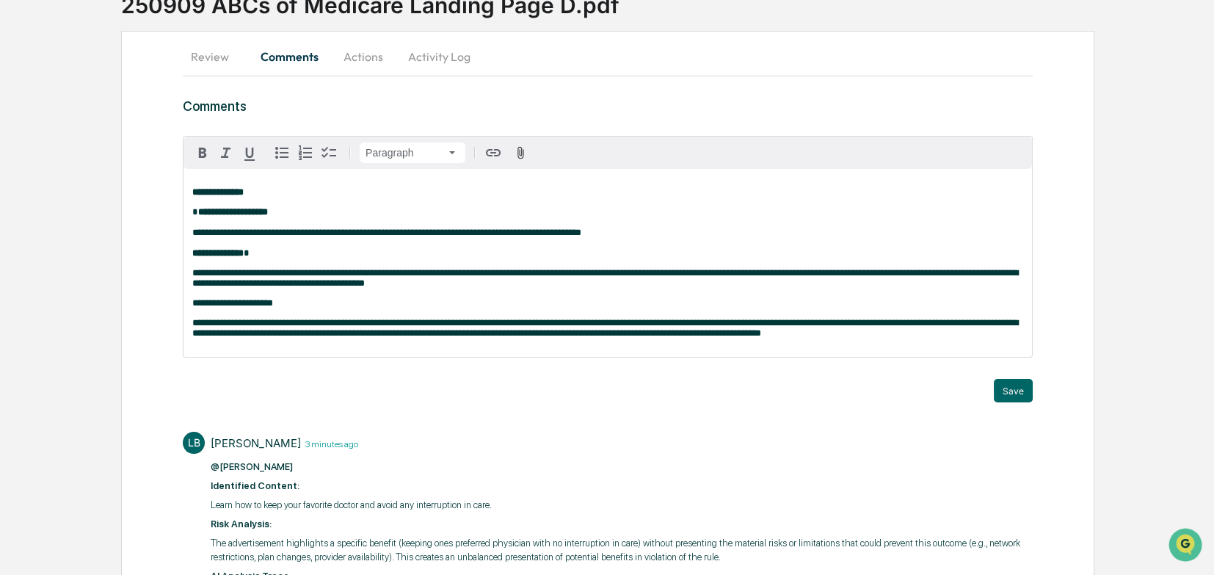
click at [213, 307] on span "**********" at bounding box center [232, 303] width 81 height 10
drag, startPoint x: 257, startPoint y: 314, endPoint x: 188, endPoint y: 314, distance: 69.0
click at [188, 314] on div "**********" at bounding box center [607, 263] width 848 height 188
click at [203, 154] on icon "button" at bounding box center [203, 153] width 18 height 18
click at [277, 308] on p "**********" at bounding box center [607, 303] width 831 height 10
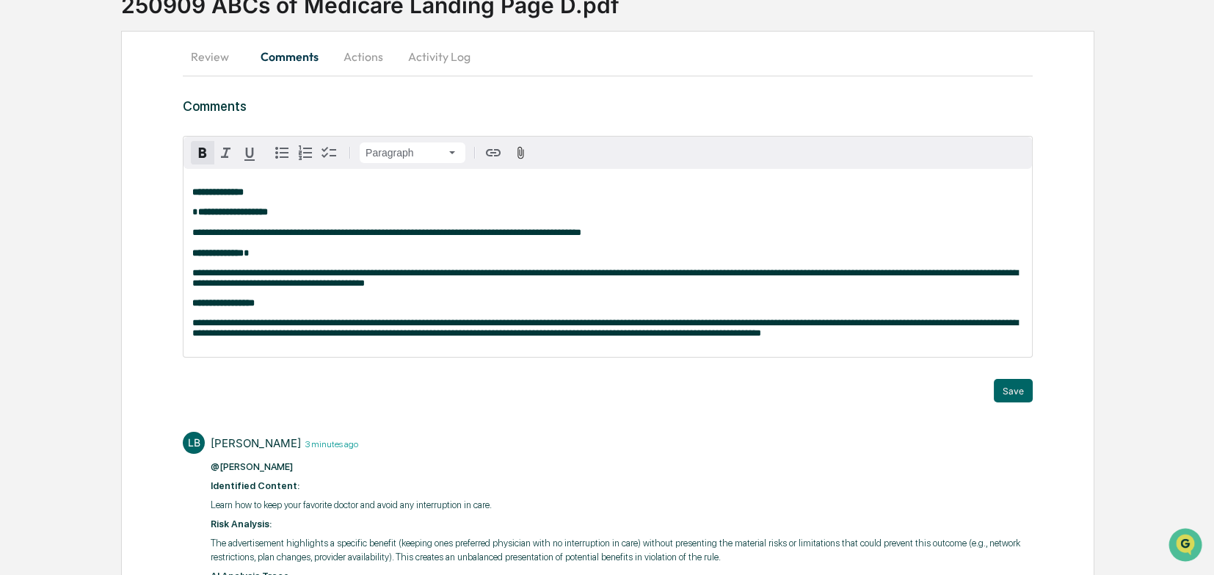
click at [278, 308] on p "**********" at bounding box center [607, 303] width 831 height 10
click at [280, 308] on p "**********" at bounding box center [607, 303] width 831 height 10
click at [279, 308] on p "**********" at bounding box center [607, 303] width 831 height 10
click at [284, 338] on span "**********" at bounding box center [605, 328] width 826 height 20
click at [270, 307] on p "**********" at bounding box center [607, 303] width 831 height 10
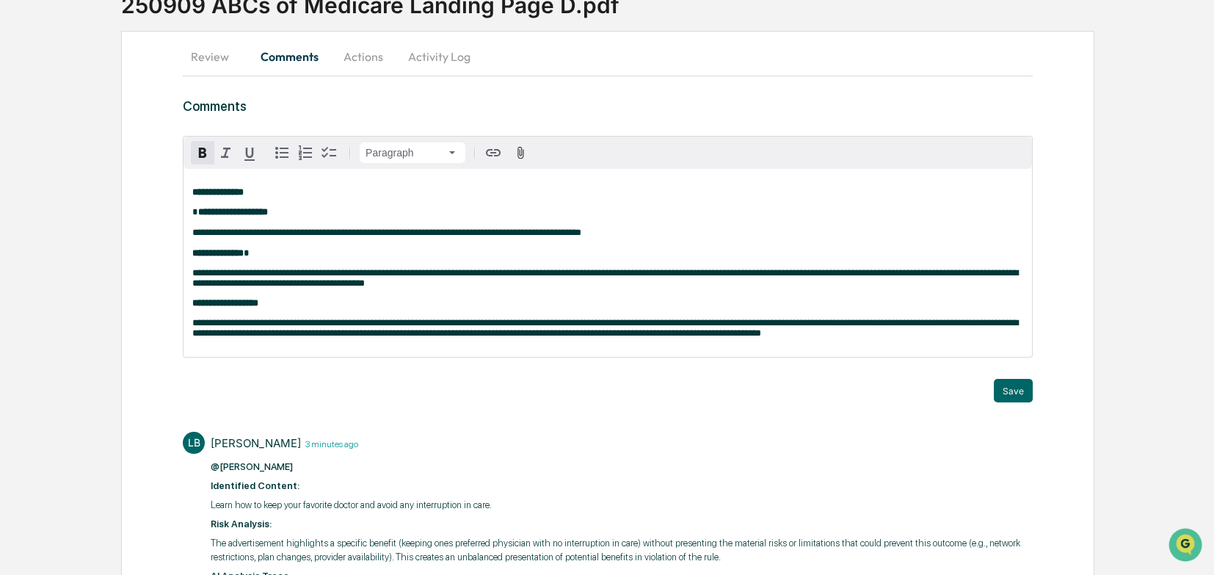
click at [806, 353] on div "**********" at bounding box center [607, 263] width 848 height 188
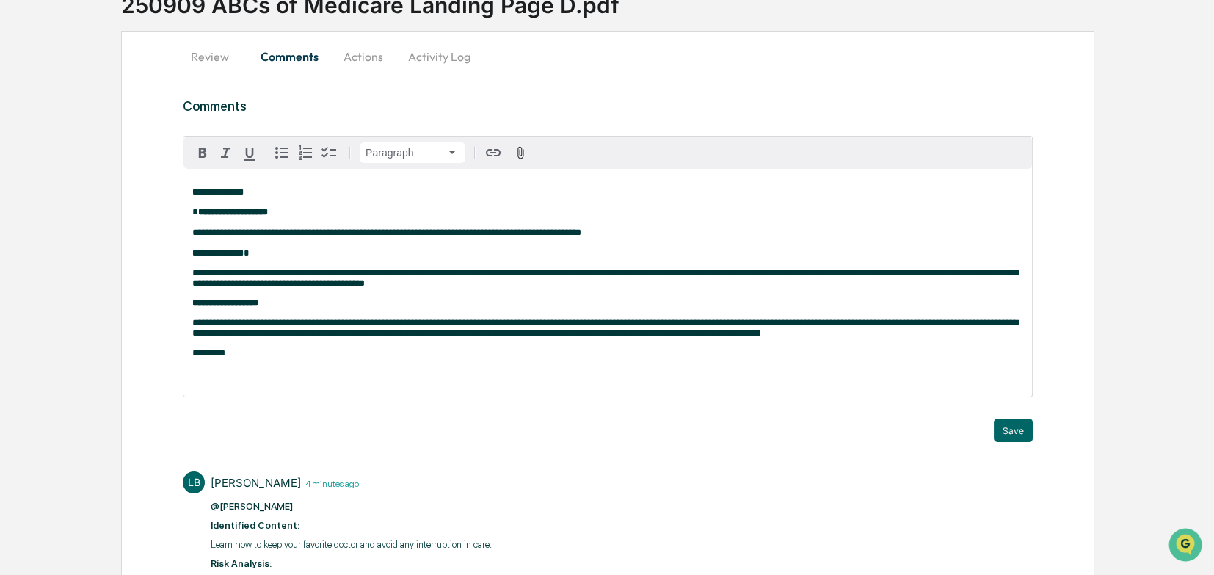
click at [217, 378] on p at bounding box center [607, 373] width 831 height 10
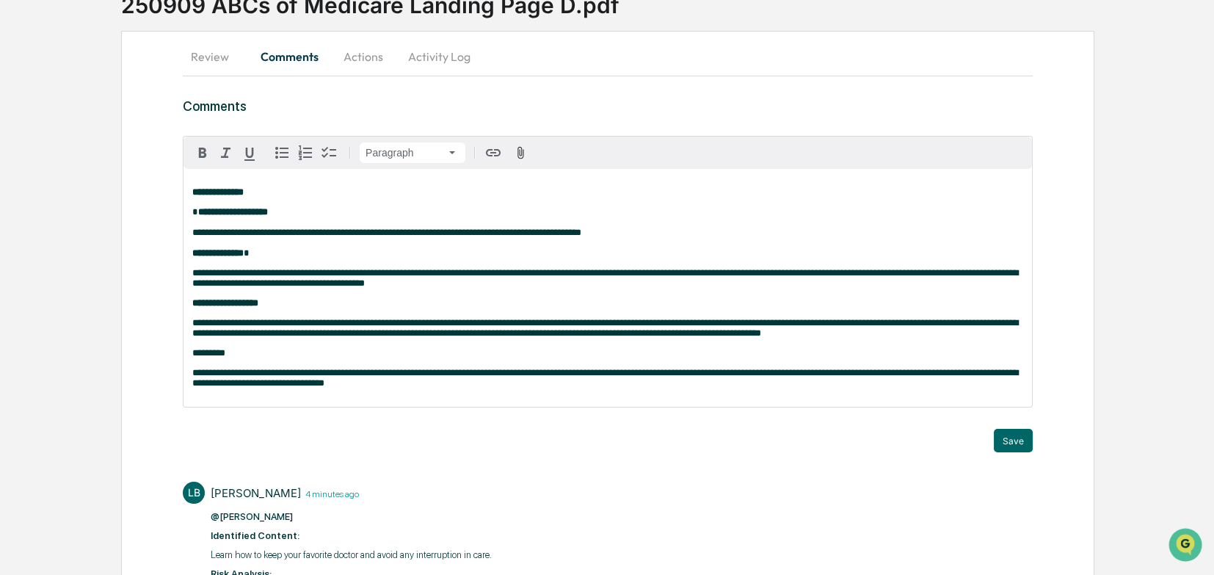
click at [415, 385] on span "**********" at bounding box center [605, 378] width 826 height 20
click at [383, 388] on p "**********" at bounding box center [607, 378] width 831 height 21
drag, startPoint x: 219, startPoint y: 365, endPoint x: 159, endPoint y: 339, distance: 65.0
click at [203, 144] on span "button" at bounding box center [203, 153] width 18 height 18
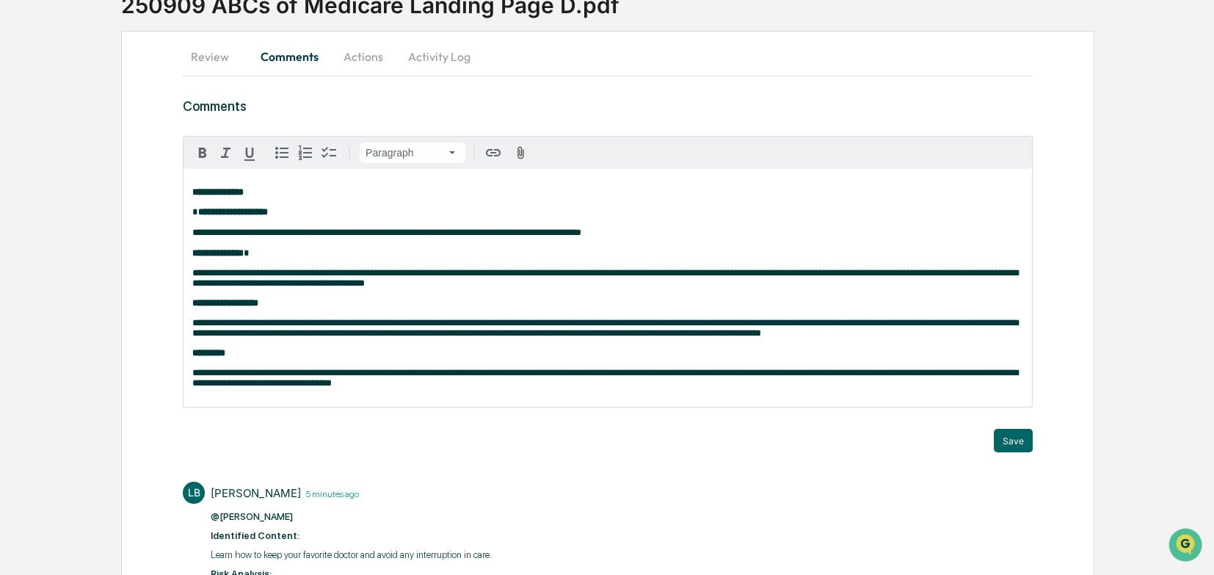
drag, startPoint x: 412, startPoint y: 383, endPoint x: 416, endPoint y: 392, distance: 9.8
click at [416, 388] on p "**********" at bounding box center [607, 378] width 831 height 21
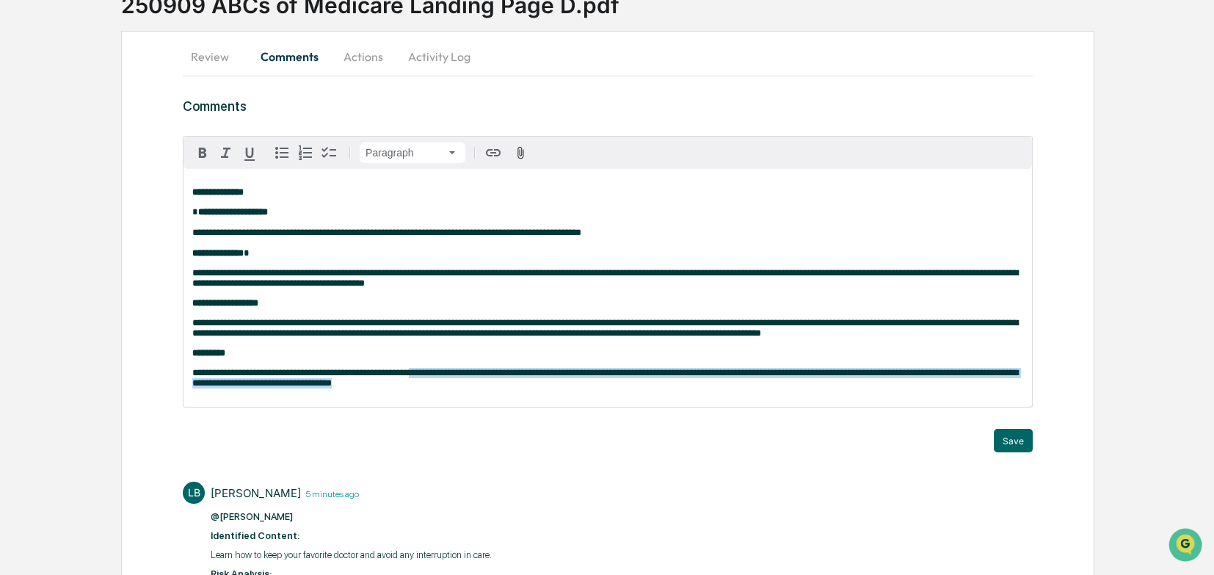
drag, startPoint x: 354, startPoint y: 398, endPoint x: 413, endPoint y: 385, distance: 60.7
click at [413, 385] on p "**********" at bounding box center [607, 378] width 831 height 21
drag, startPoint x: 423, startPoint y: 385, endPoint x: 203, endPoint y: 149, distance: 322.4
click at [203, 149] on icon "button" at bounding box center [202, 152] width 7 height 10
click at [576, 396] on div "**********" at bounding box center [607, 288] width 848 height 238
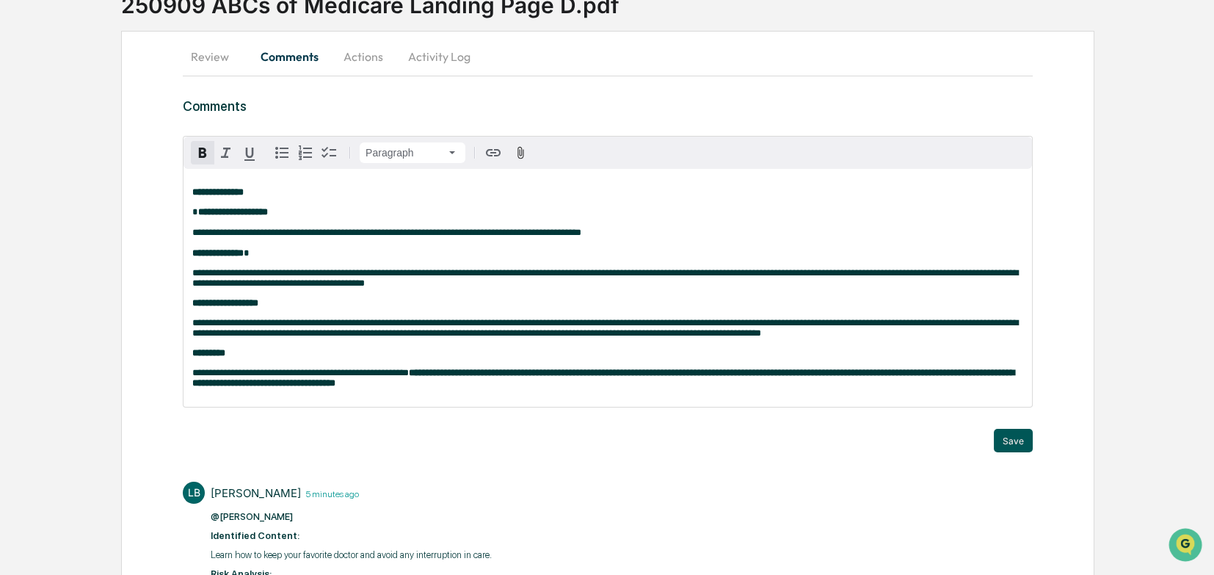
click at [806, 396] on button "Save" at bounding box center [1013, 440] width 39 height 23
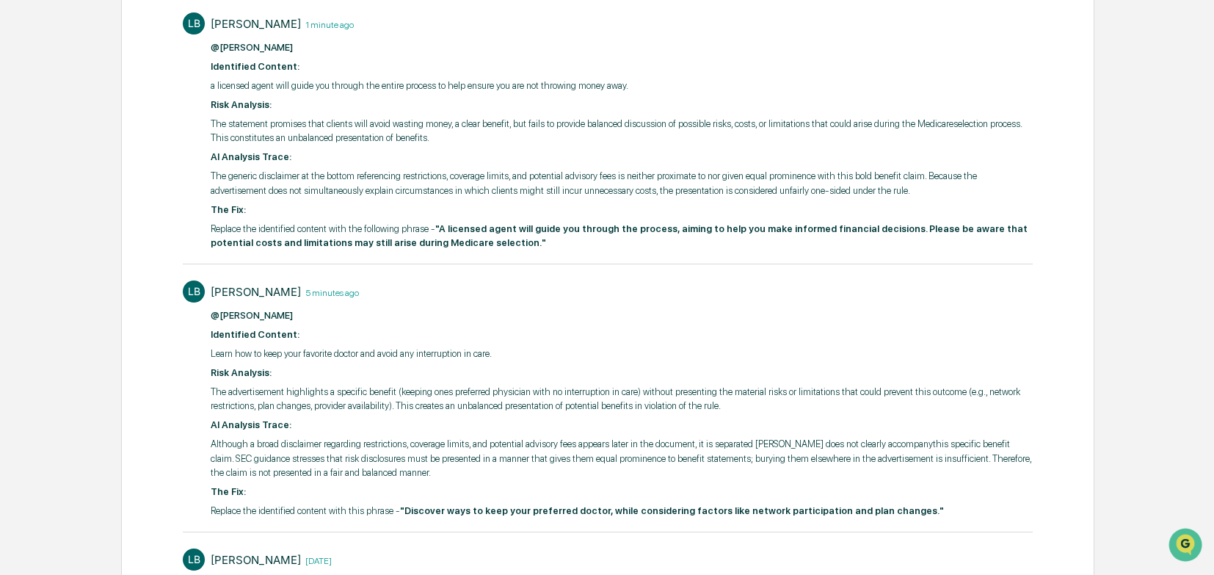
scroll to position [0, 0]
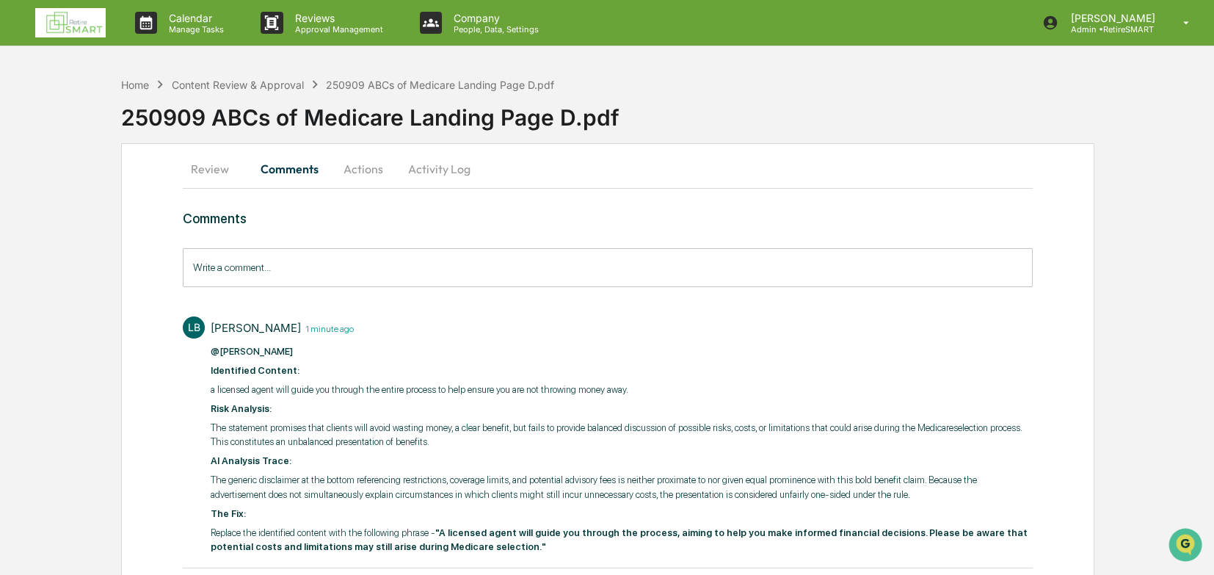
click at [210, 170] on button "Review" at bounding box center [216, 168] width 66 height 35
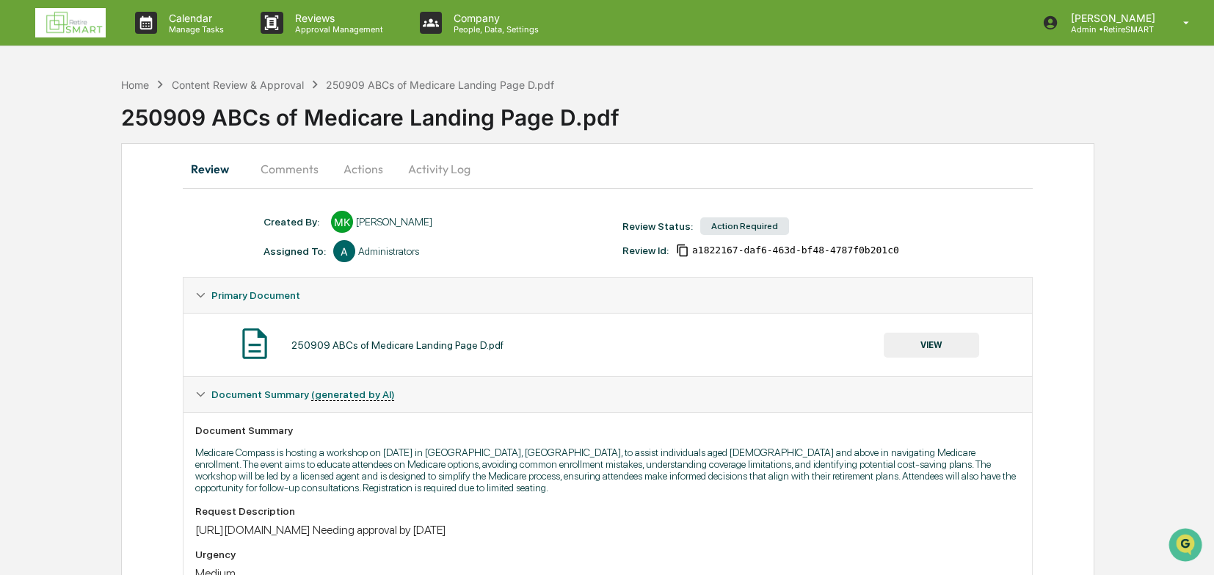
click at [274, 165] on button "Comments" at bounding box center [289, 168] width 81 height 35
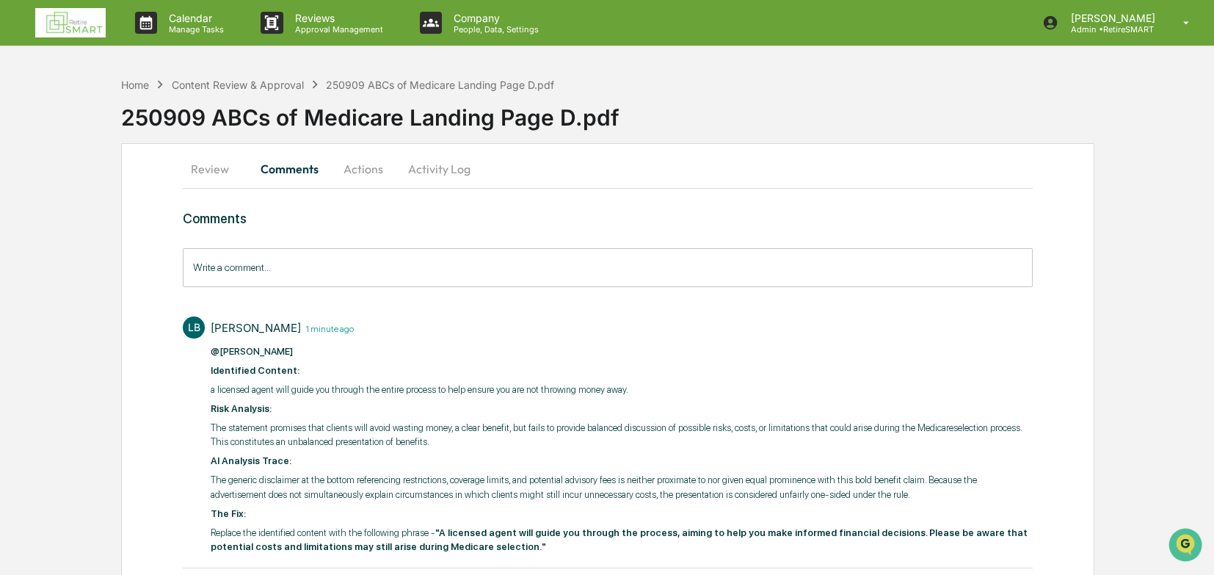
click at [221, 167] on button "Review" at bounding box center [216, 168] width 66 height 35
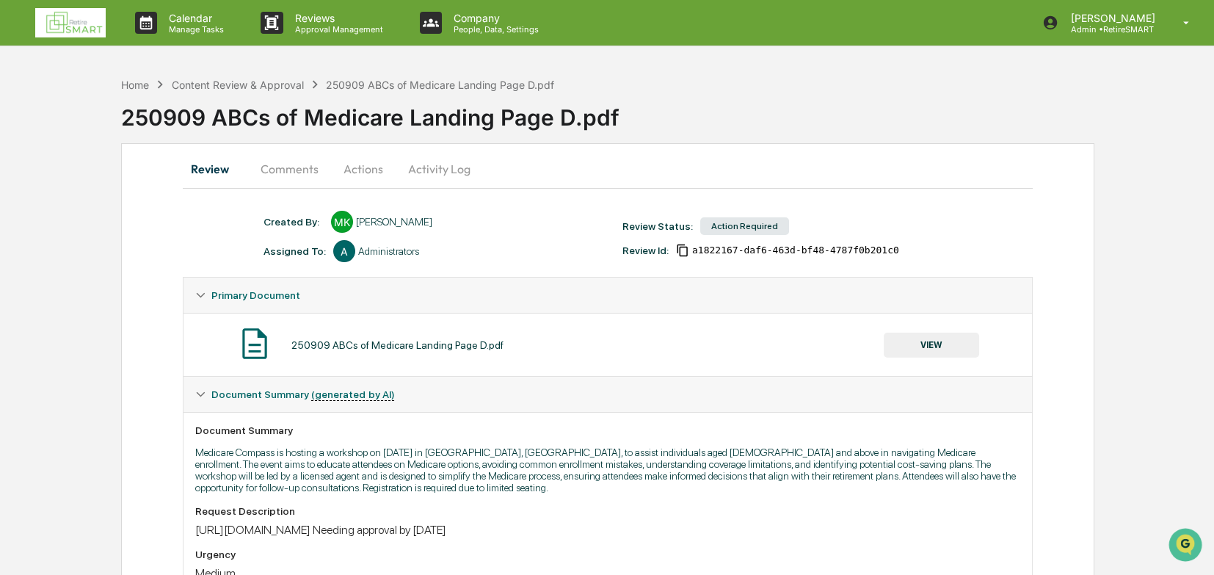
click at [352, 164] on button "Actions" at bounding box center [363, 168] width 66 height 35
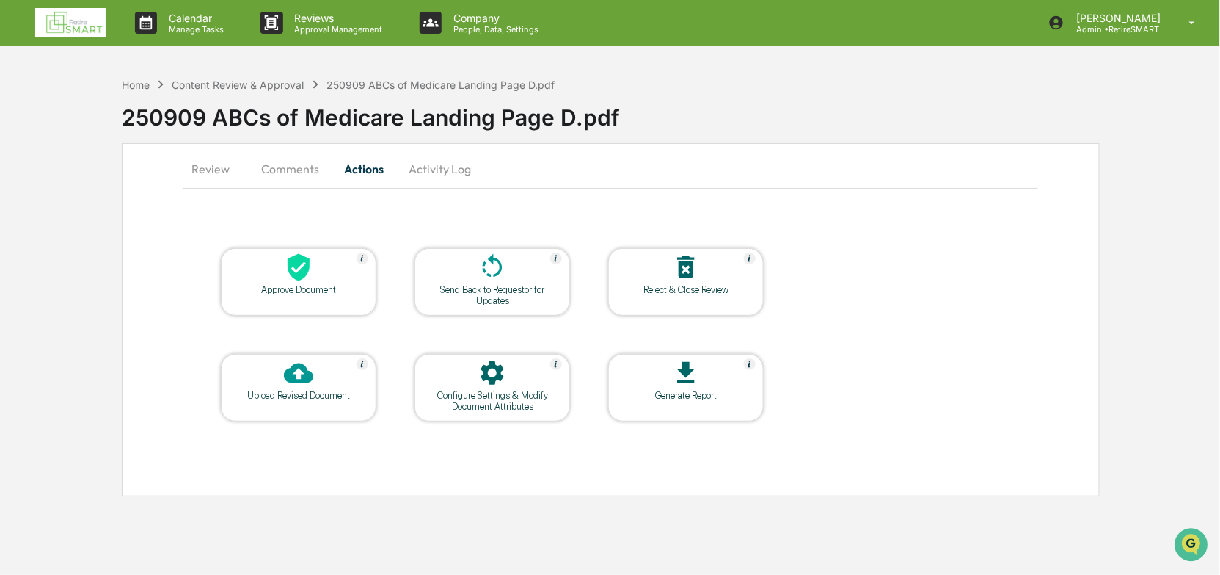
click at [518, 285] on div "Send Back to Requestor for Updates" at bounding box center [492, 295] width 132 height 22
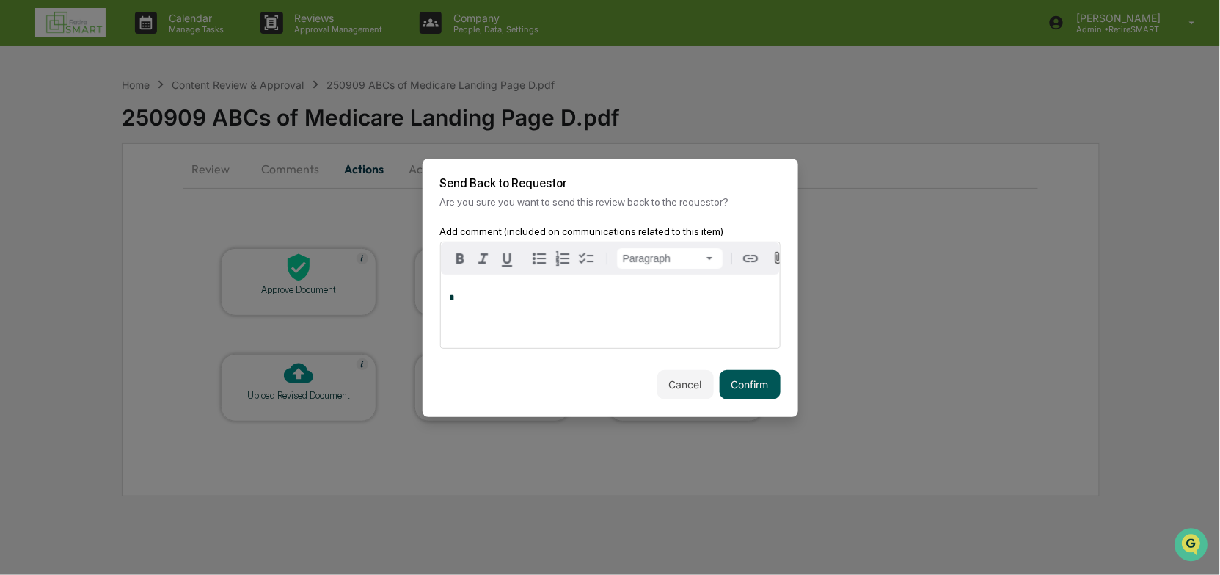
click at [760, 390] on button "Confirm" at bounding box center [750, 384] width 61 height 29
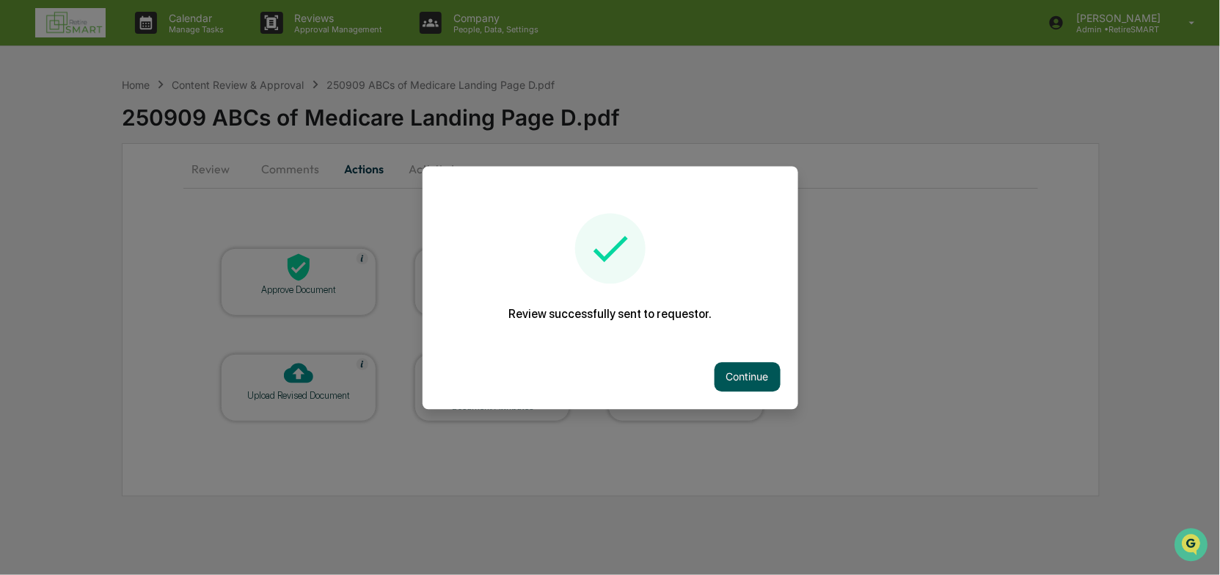
click at [750, 379] on button "Continue" at bounding box center [748, 376] width 66 height 29
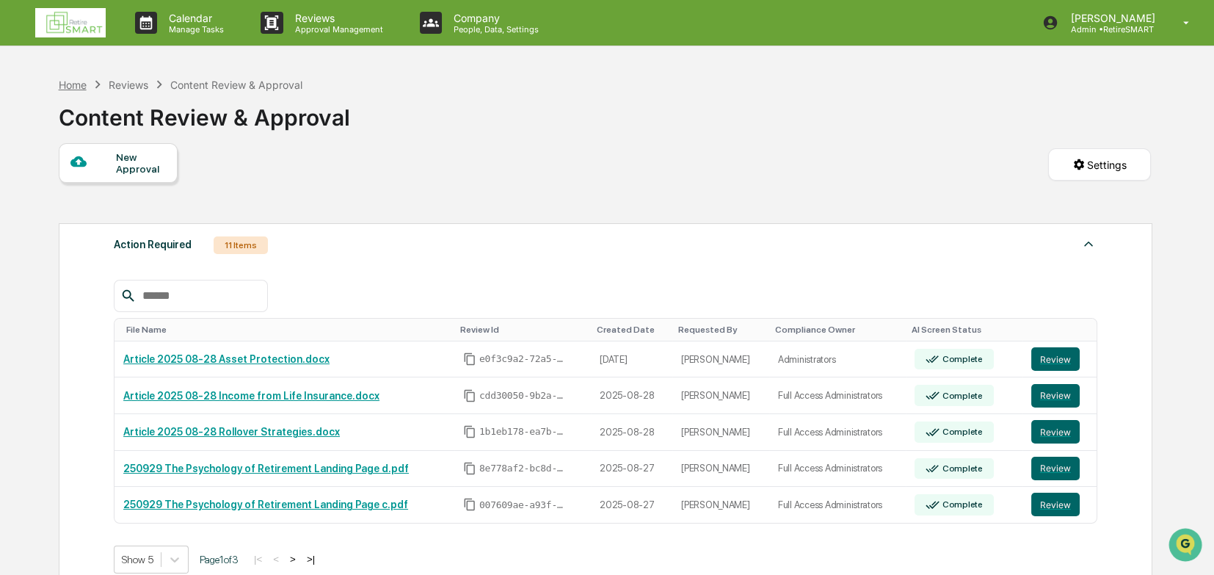
click at [62, 81] on div "Home" at bounding box center [73, 85] width 28 height 12
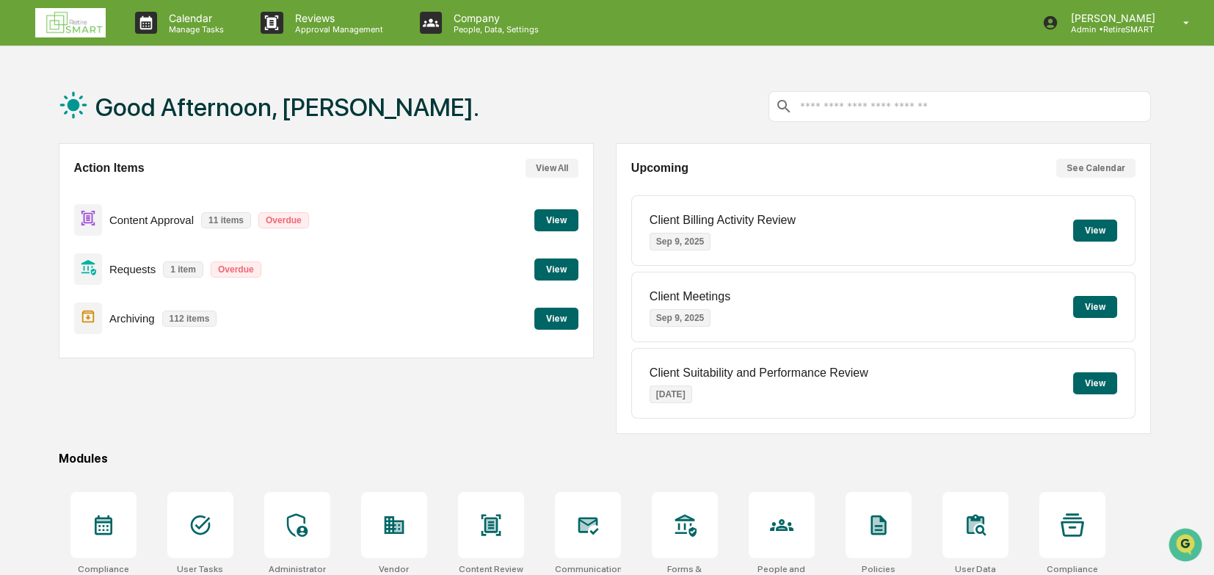
click at [550, 216] on button "View" at bounding box center [556, 220] width 44 height 22
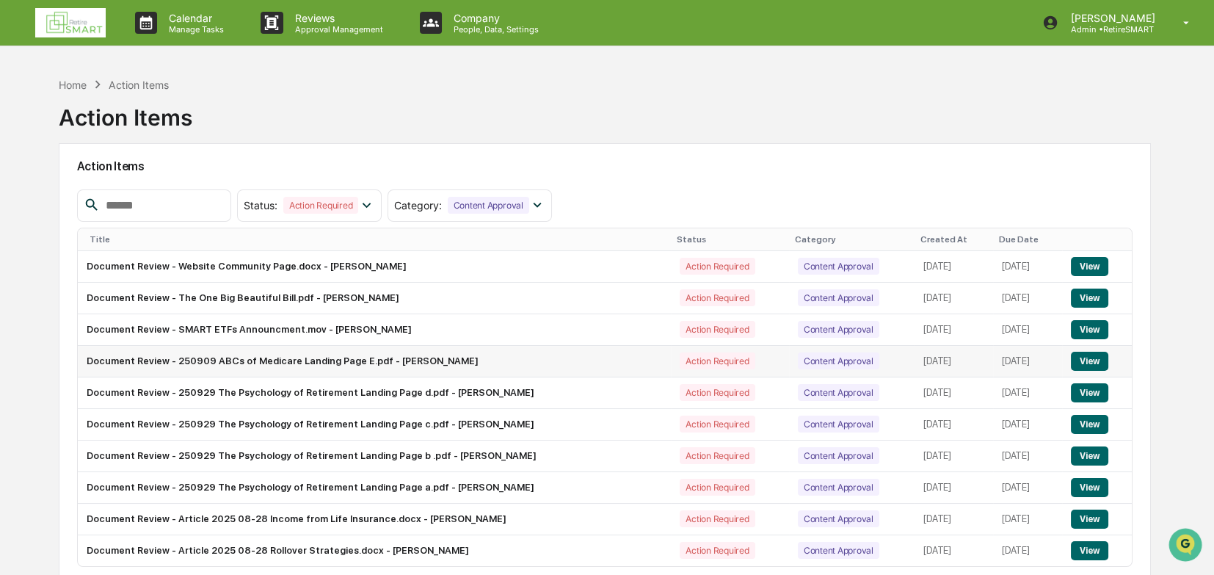
click at [806, 357] on button "View" at bounding box center [1089, 361] width 37 height 19
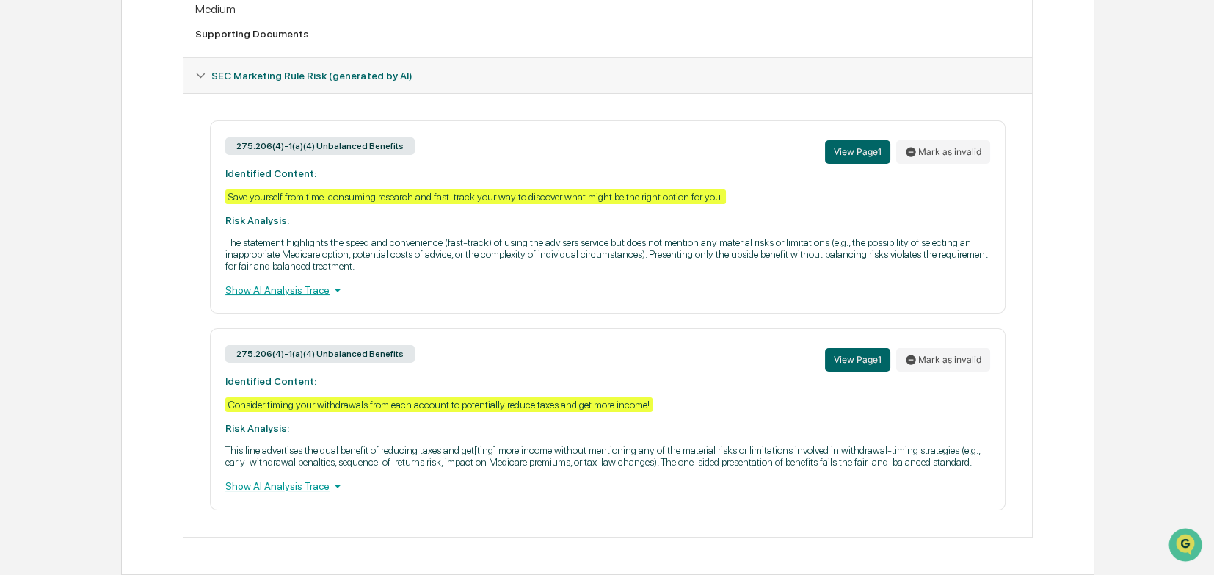
scroll to position [575, 0]
click at [302, 285] on div "Show AI Analysis Trace" at bounding box center [607, 290] width 765 height 16
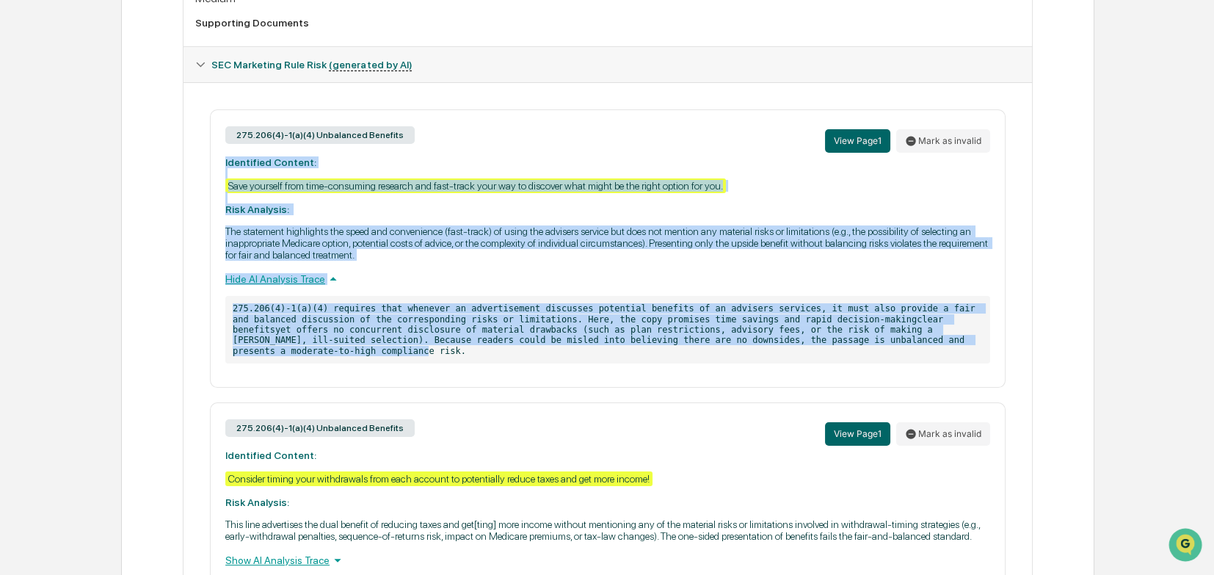
drag, startPoint x: 771, startPoint y: 360, endPoint x: 217, endPoint y: 168, distance: 586.2
click at [217, 168] on div "275.206(4)-1(a)(4) Unbalanced Benefits View Page 1 Mark as invalid Identified C…" at bounding box center [607, 248] width 795 height 278
click at [806, 148] on button "View Page 1" at bounding box center [857, 140] width 65 height 23
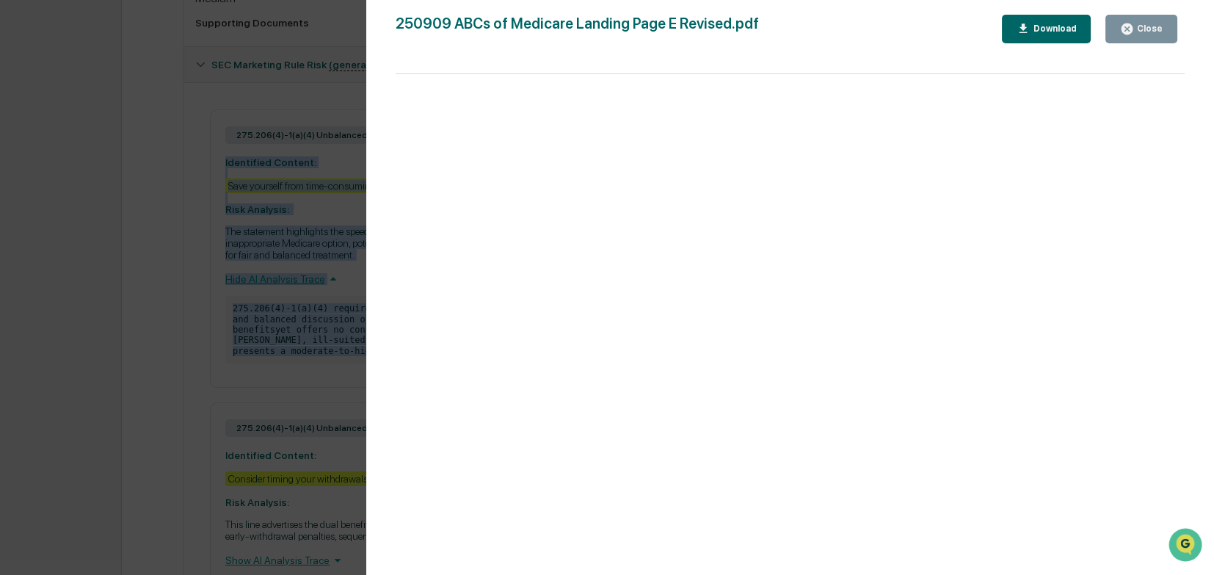
click at [806, 24] on div "Close" at bounding box center [1148, 28] width 29 height 10
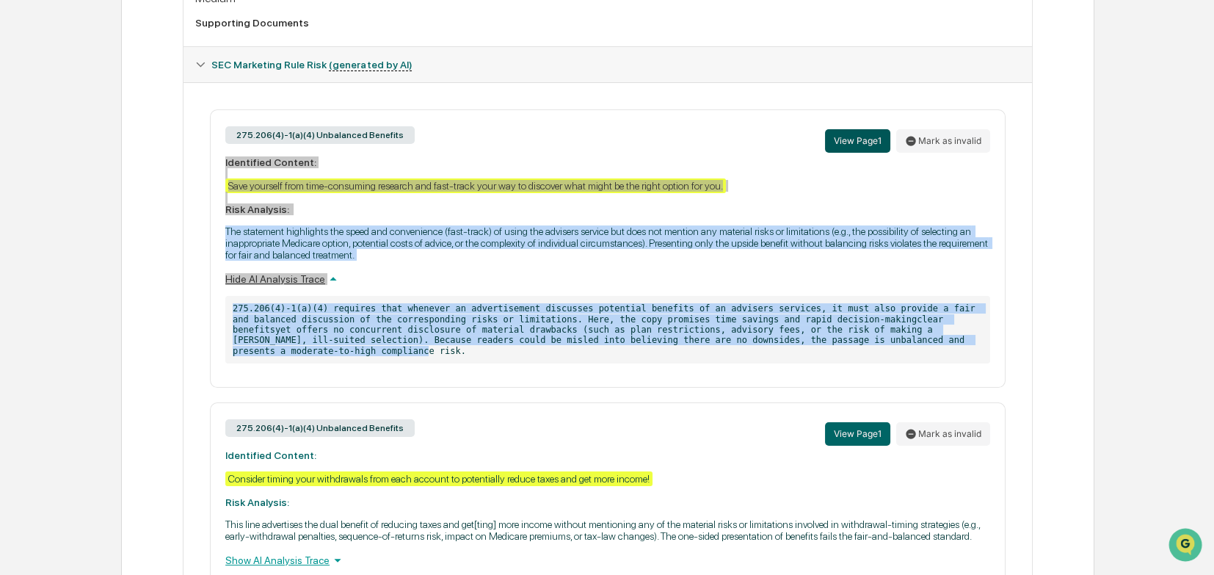
click at [806, 145] on button "View Page 1" at bounding box center [857, 140] width 65 height 23
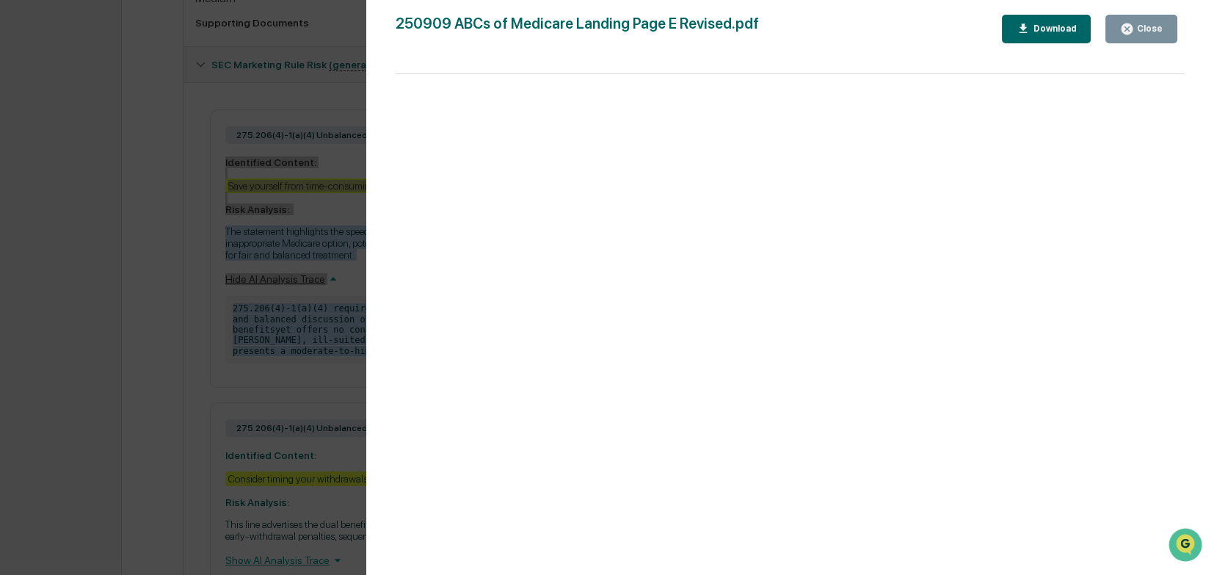
click at [806, 29] on div "Close" at bounding box center [1148, 28] width 29 height 10
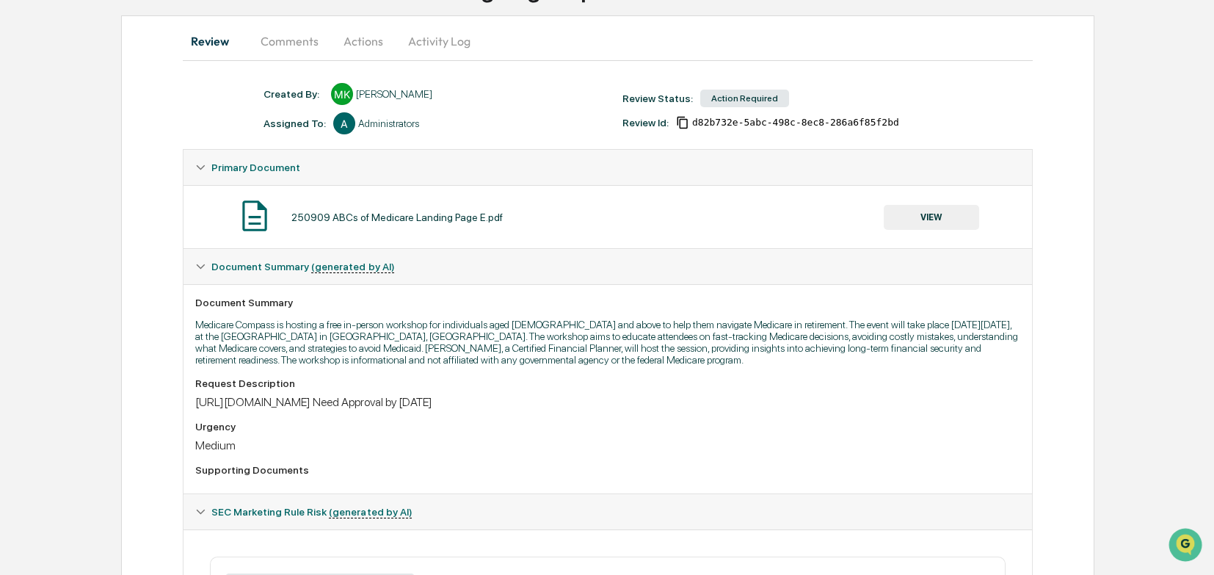
scroll to position [0, 0]
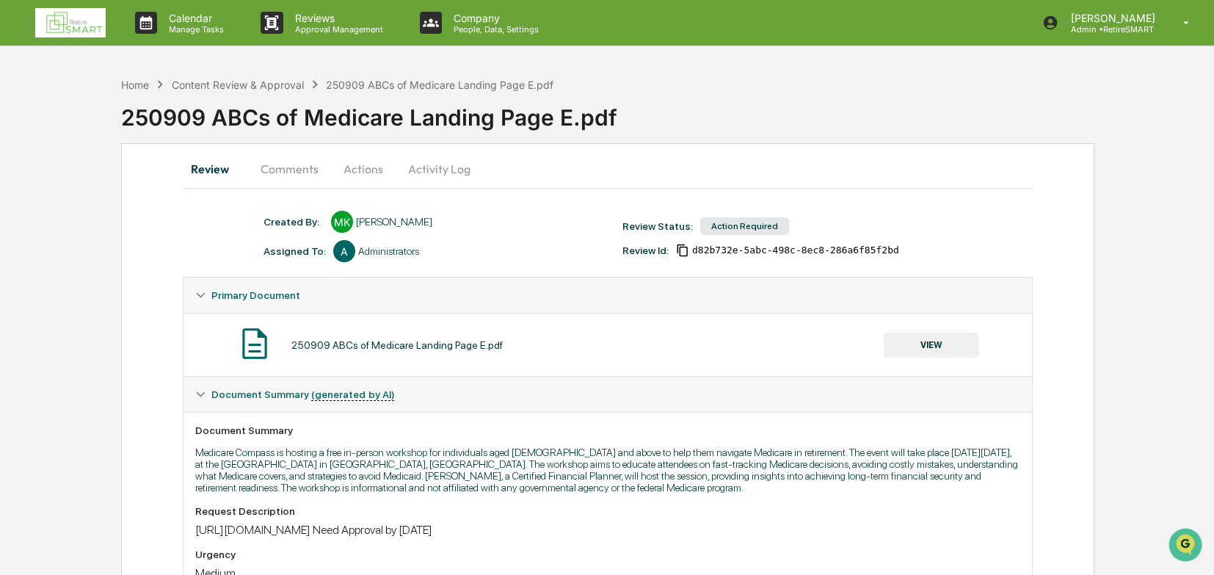
click at [283, 166] on button "Comments" at bounding box center [289, 168] width 81 height 35
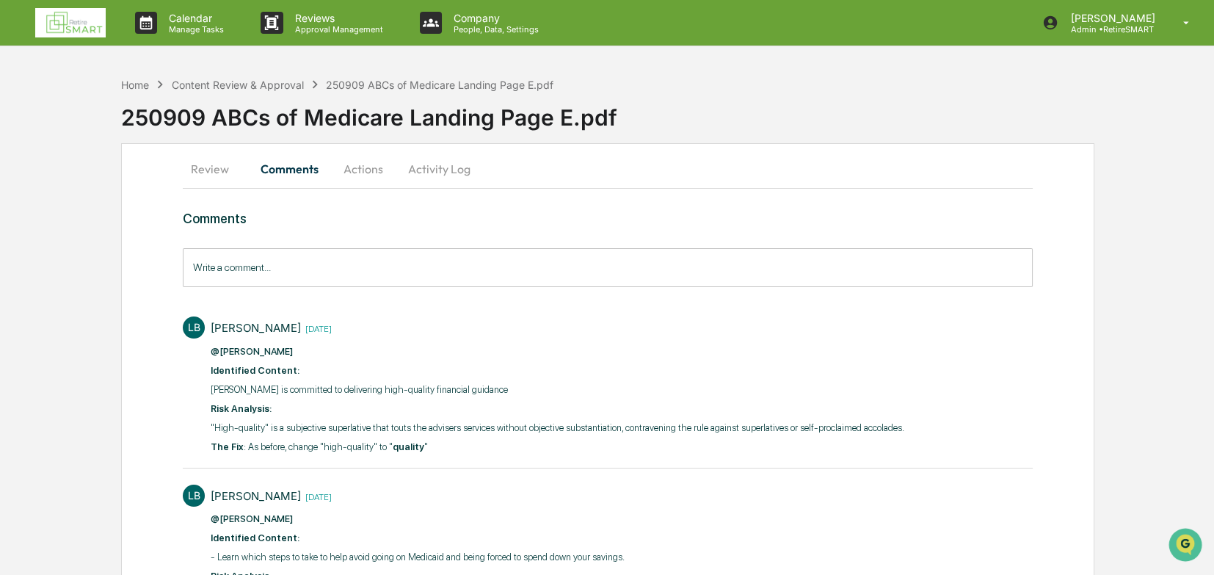
click at [238, 269] on input "Write a comment..." at bounding box center [608, 267] width 850 height 39
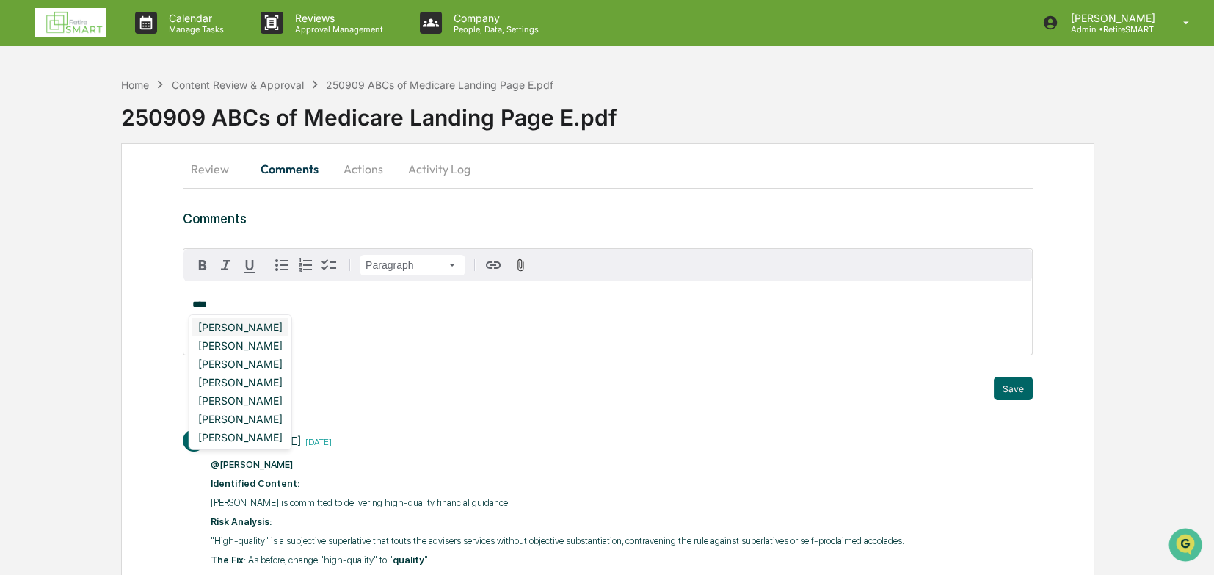
click at [248, 332] on div "[PERSON_NAME]" at bounding box center [240, 327] width 96 height 18
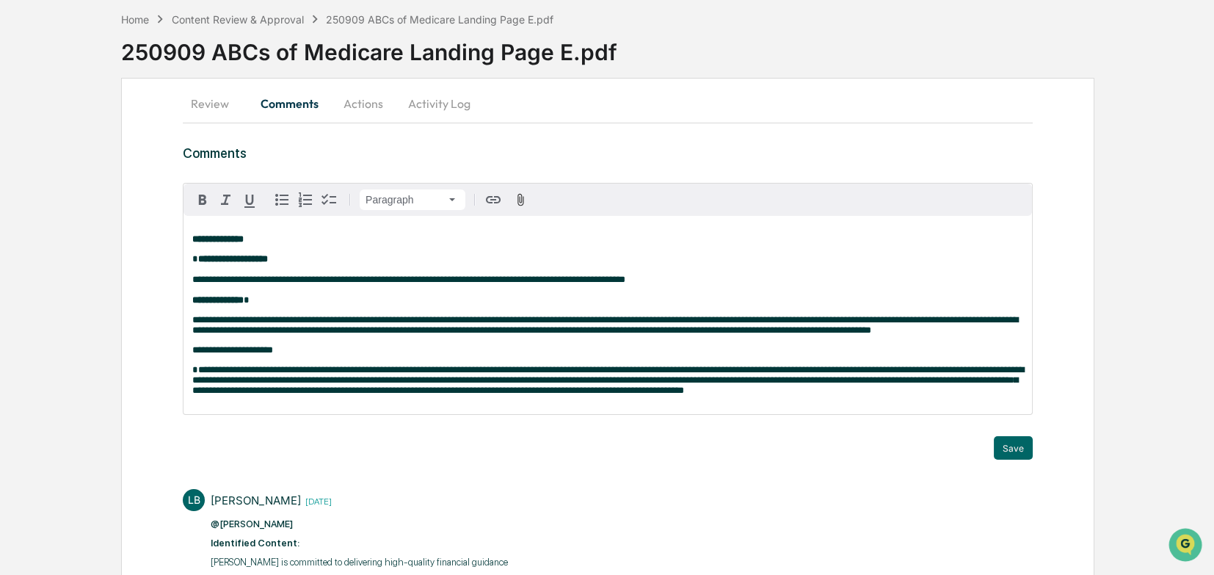
scroll to position [73, 0]
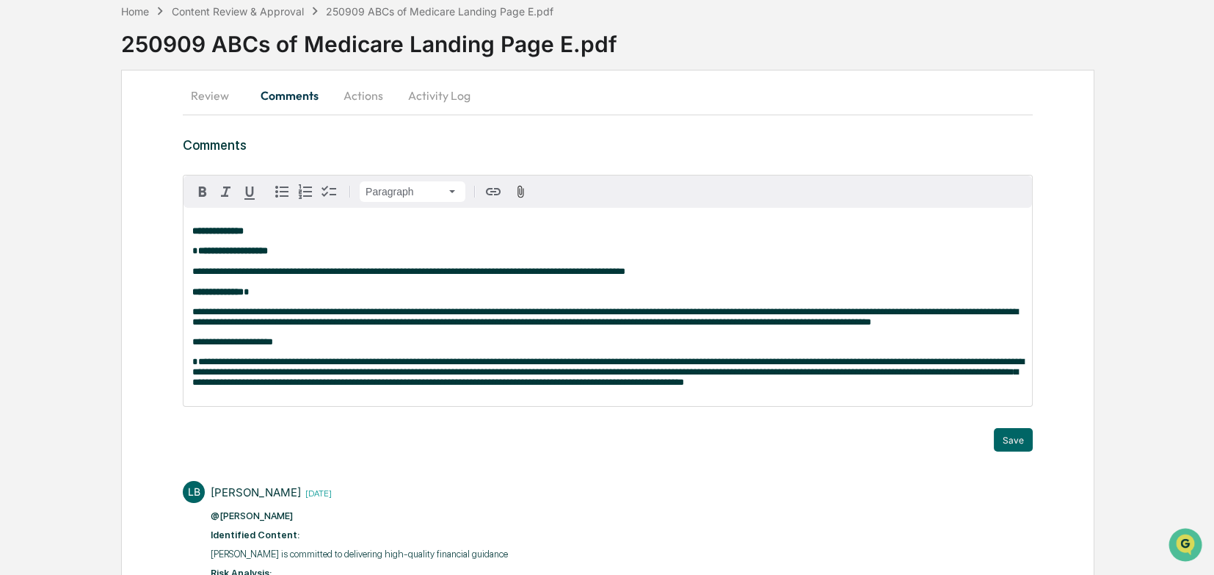
click at [212, 346] on span "**********" at bounding box center [232, 342] width 81 height 10
click at [255, 346] on span "**********" at bounding box center [223, 342] width 62 height 10
drag, startPoint x: 263, startPoint y: 351, endPoint x: 164, endPoint y: 350, distance: 99.1
click at [199, 183] on span "button" at bounding box center [203, 192] width 18 height 18
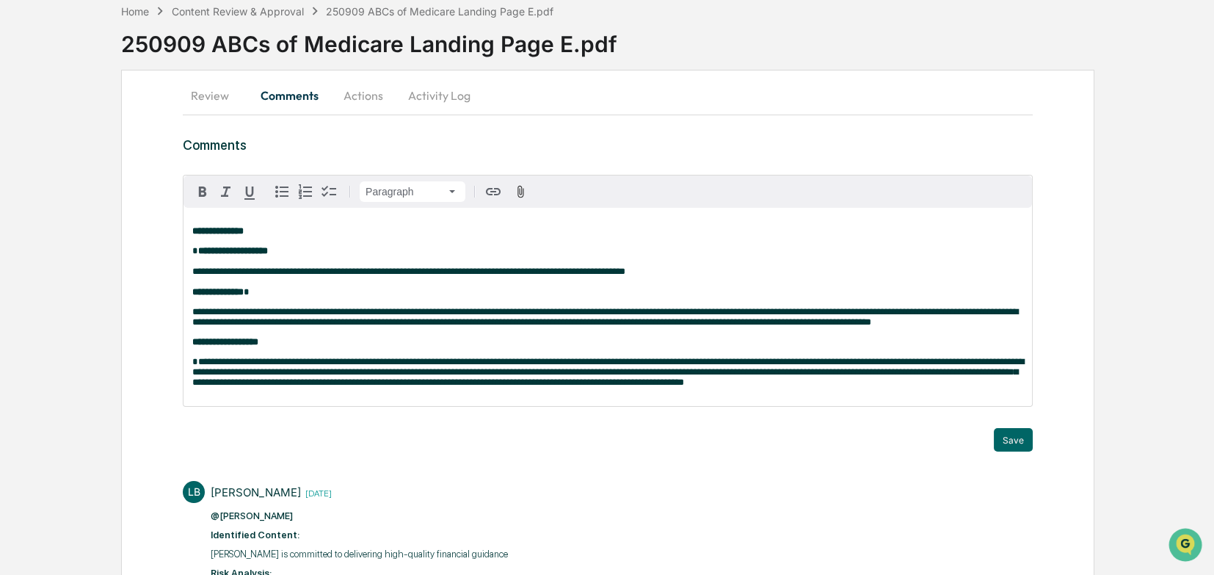
click at [806, 396] on div "**********" at bounding box center [607, 307] width 848 height 198
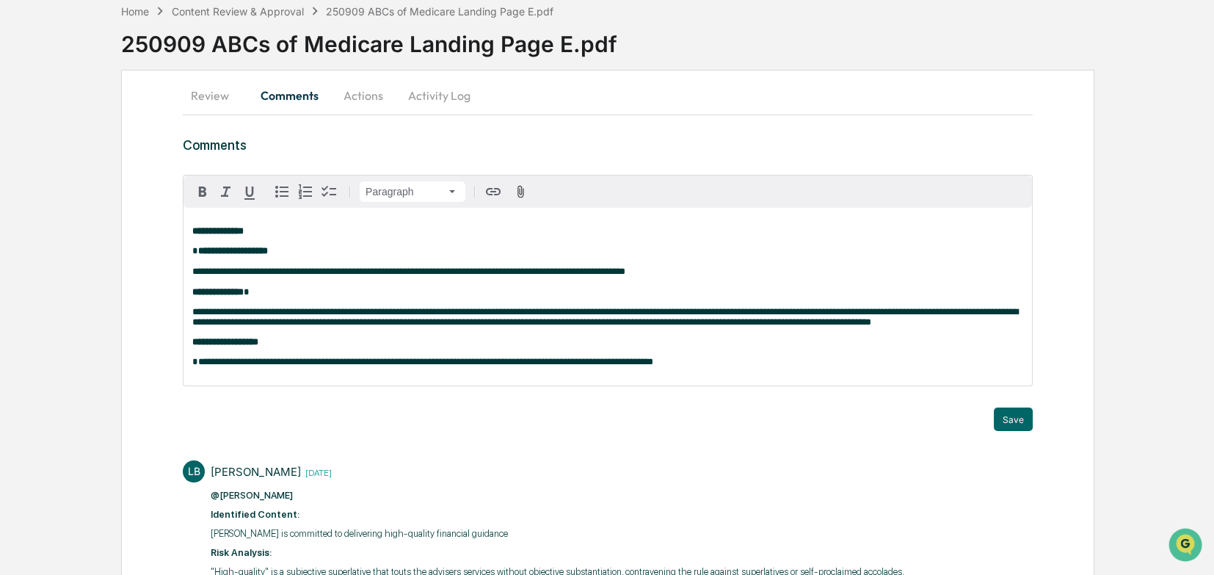
click at [653, 366] on span "**********" at bounding box center [422, 362] width 461 height 10
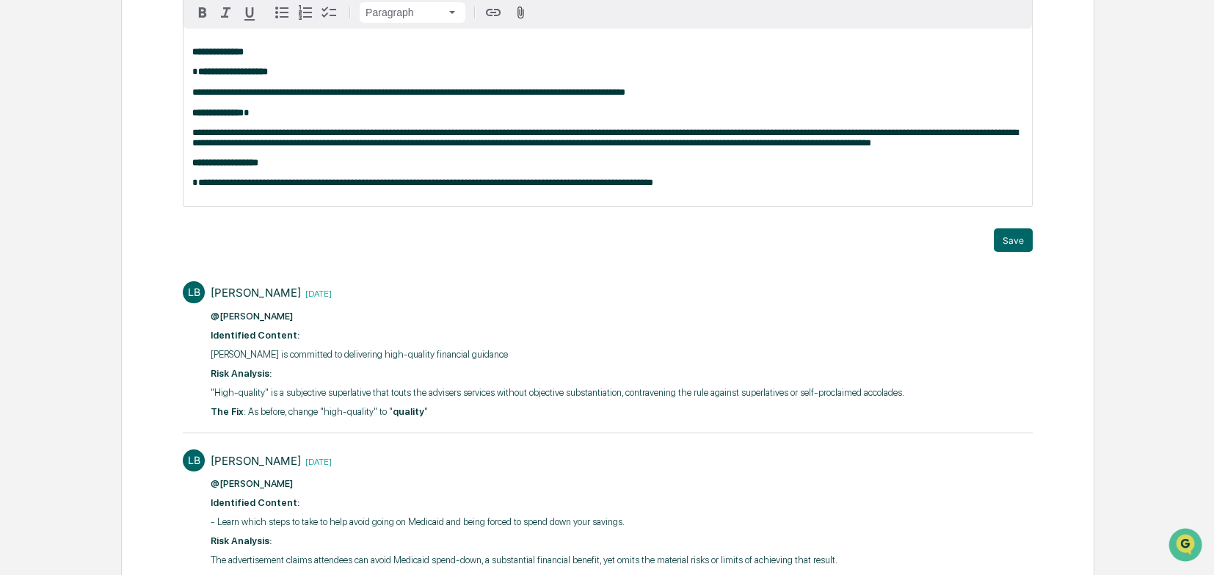
scroll to position [147, 0]
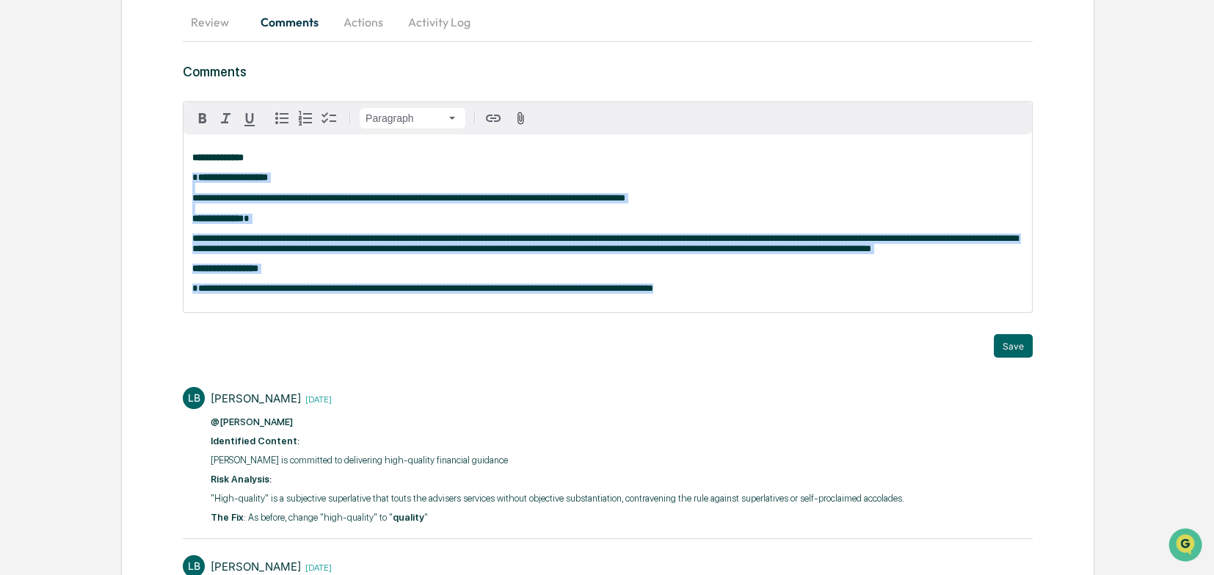
drag, startPoint x: 676, startPoint y: 302, endPoint x: 192, endPoint y: 182, distance: 498.9
click at [192, 182] on div "**********" at bounding box center [607, 223] width 848 height 178
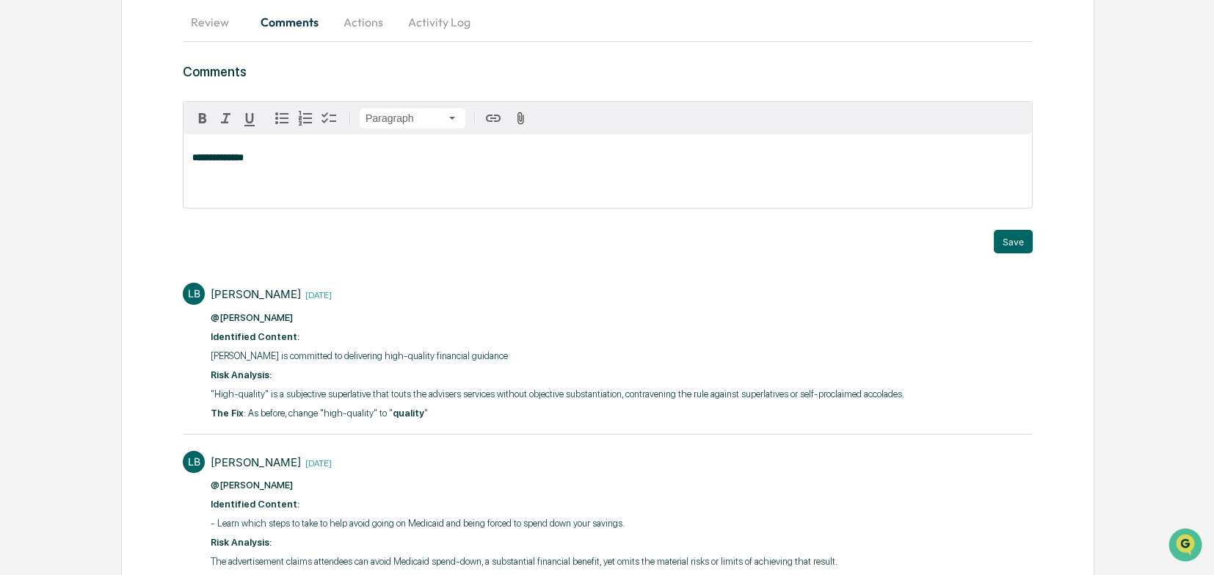
click at [358, 23] on button "Actions" at bounding box center [363, 21] width 66 height 35
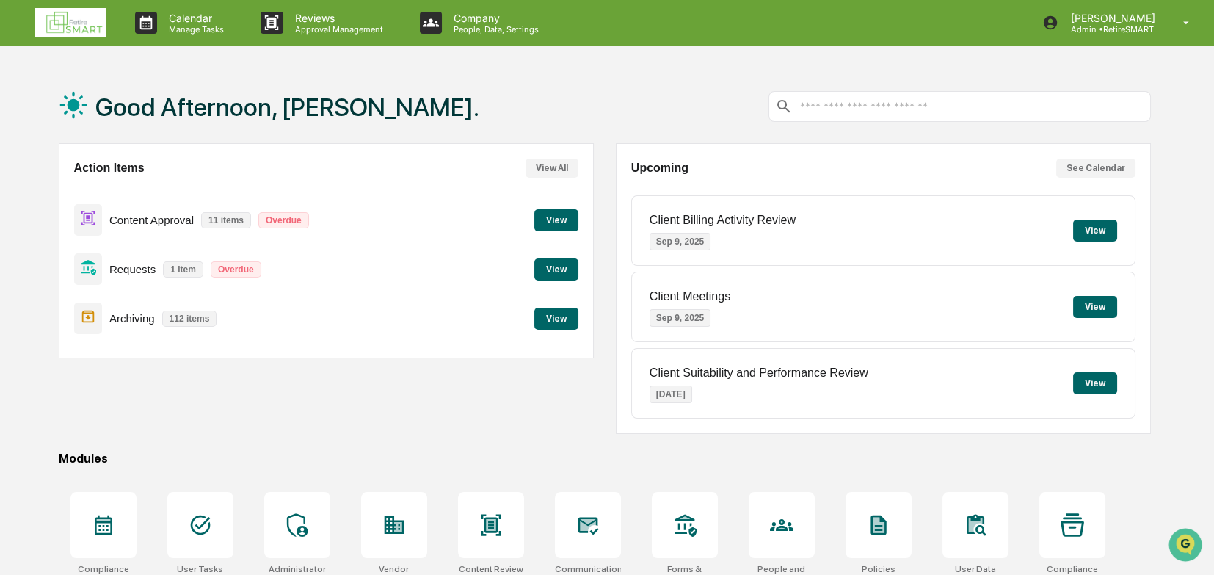
click at [549, 218] on button "View" at bounding box center [556, 220] width 44 height 22
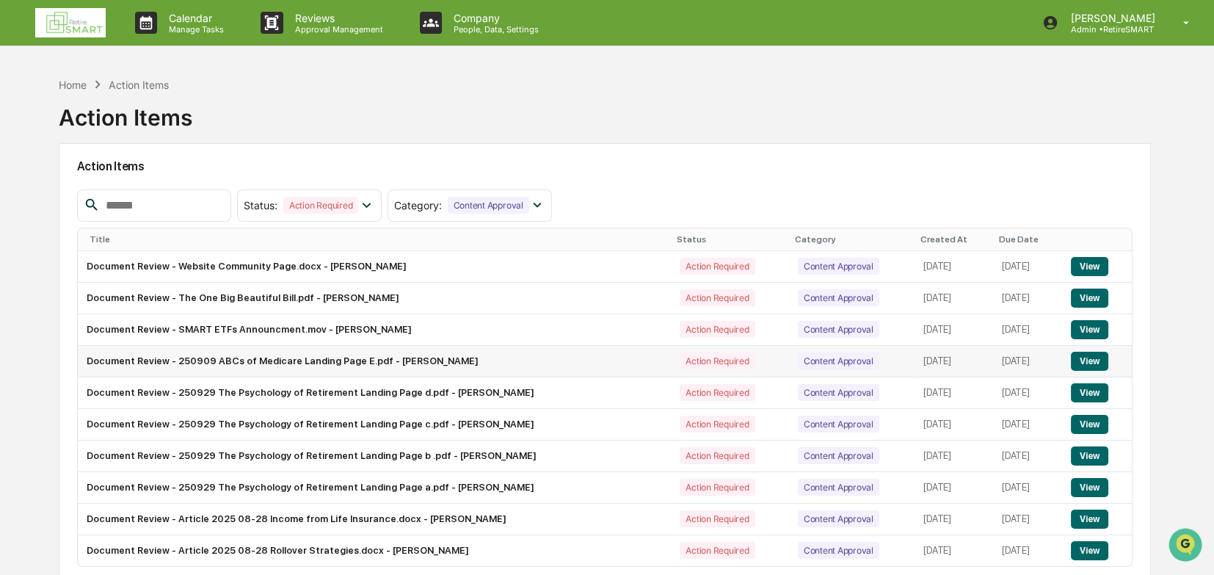
click at [806, 361] on button "View" at bounding box center [1089, 361] width 37 height 19
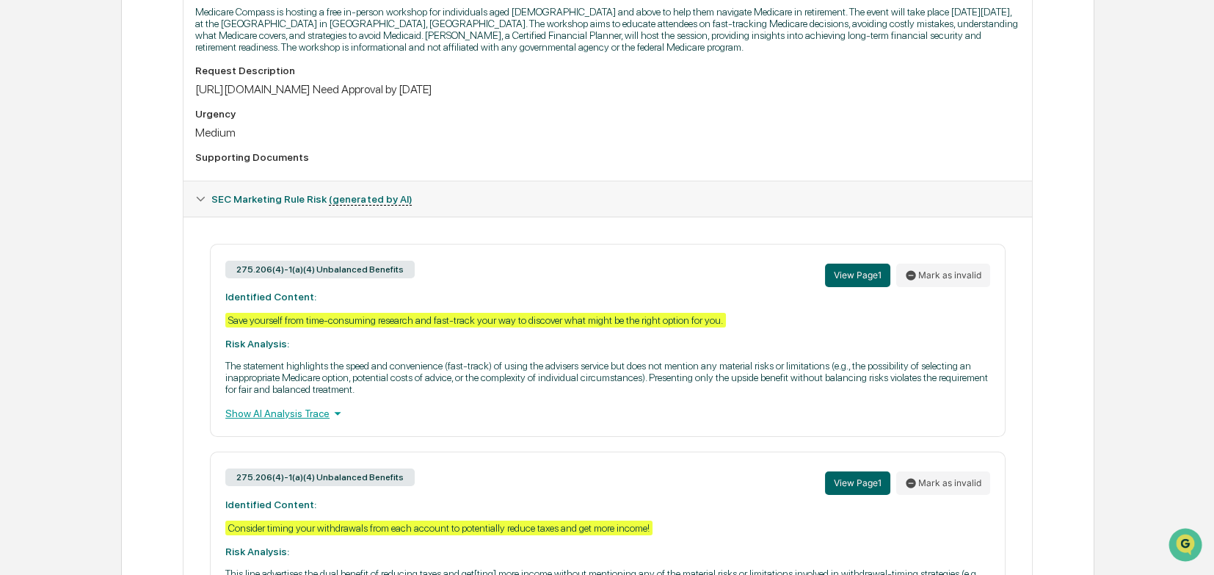
scroll to position [514, 0]
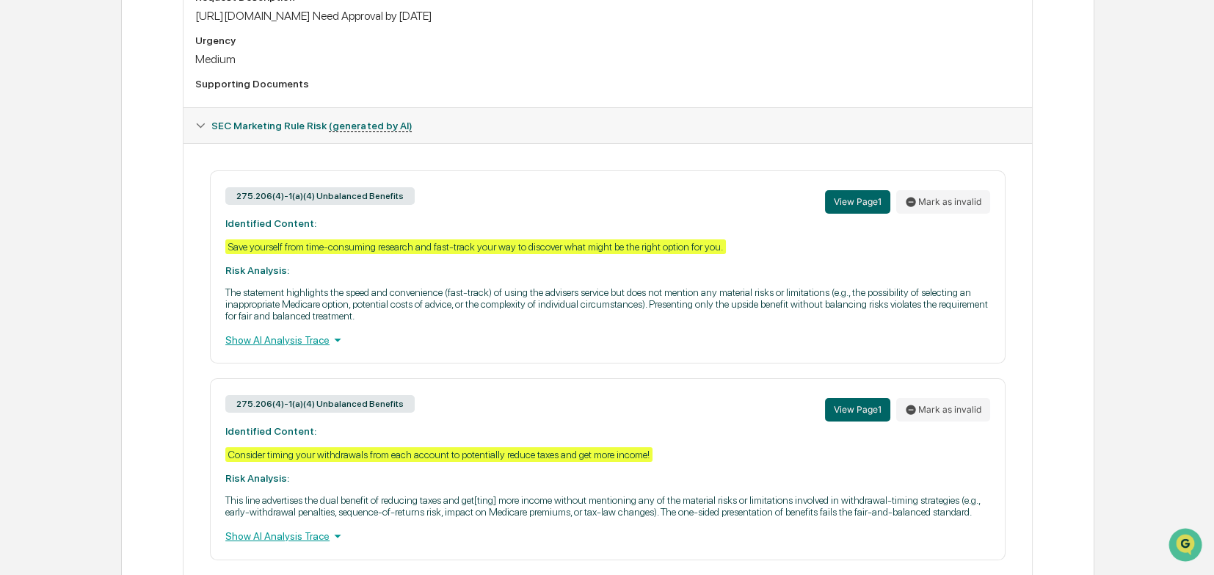
click at [316, 348] on div "Show AI Analysis Trace" at bounding box center [607, 340] width 765 height 16
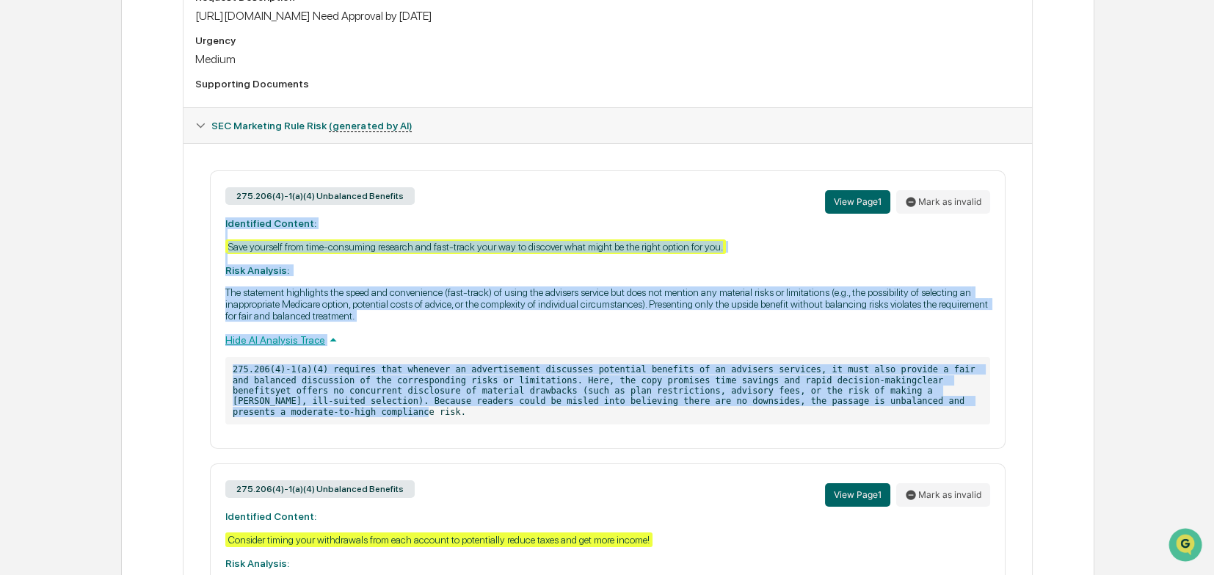
drag, startPoint x: 823, startPoint y: 410, endPoint x: 214, endPoint y: 226, distance: 636.3
click at [214, 226] on div "275.206(4)-1(a)(4) Unbalanced Benefits View Page 1 Mark as invalid Identified C…" at bounding box center [607, 309] width 795 height 278
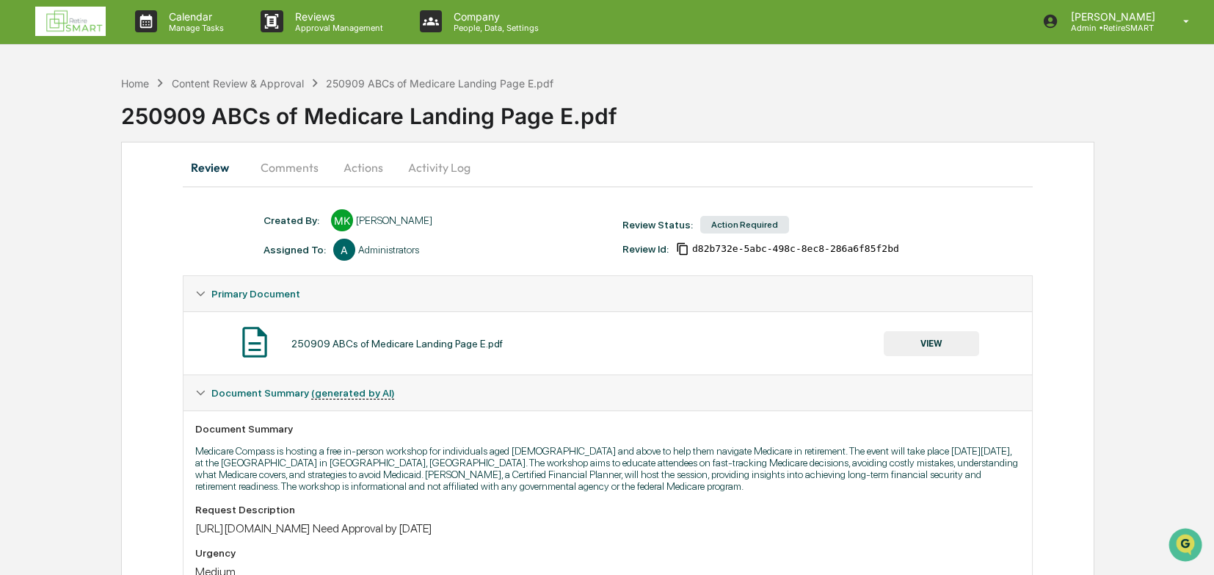
scroll to position [0, 0]
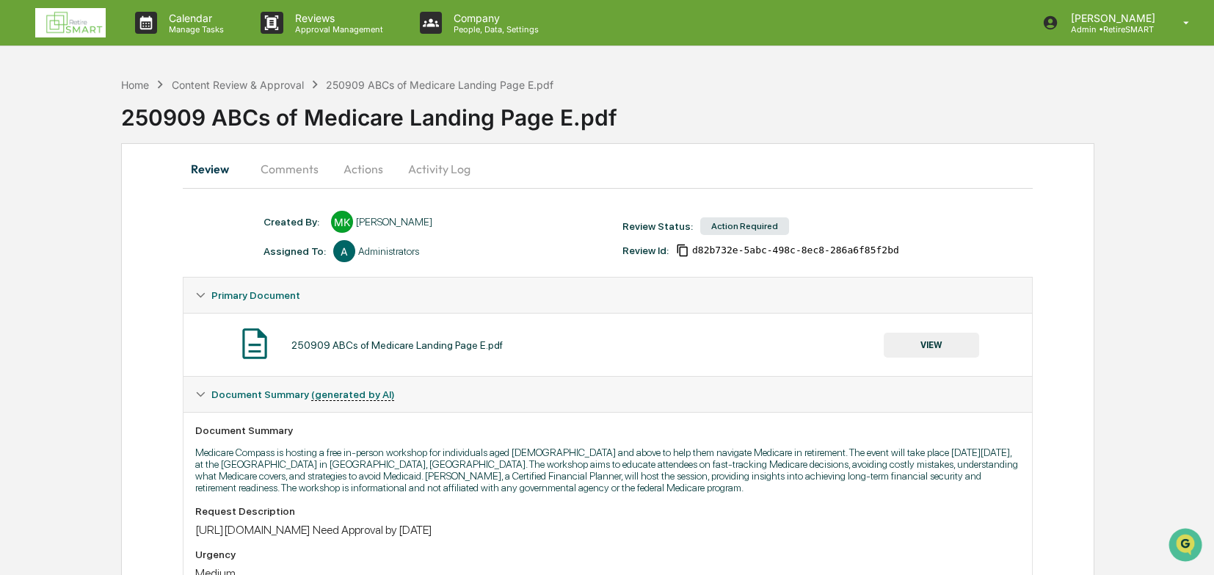
click at [282, 169] on button "Comments" at bounding box center [289, 168] width 81 height 35
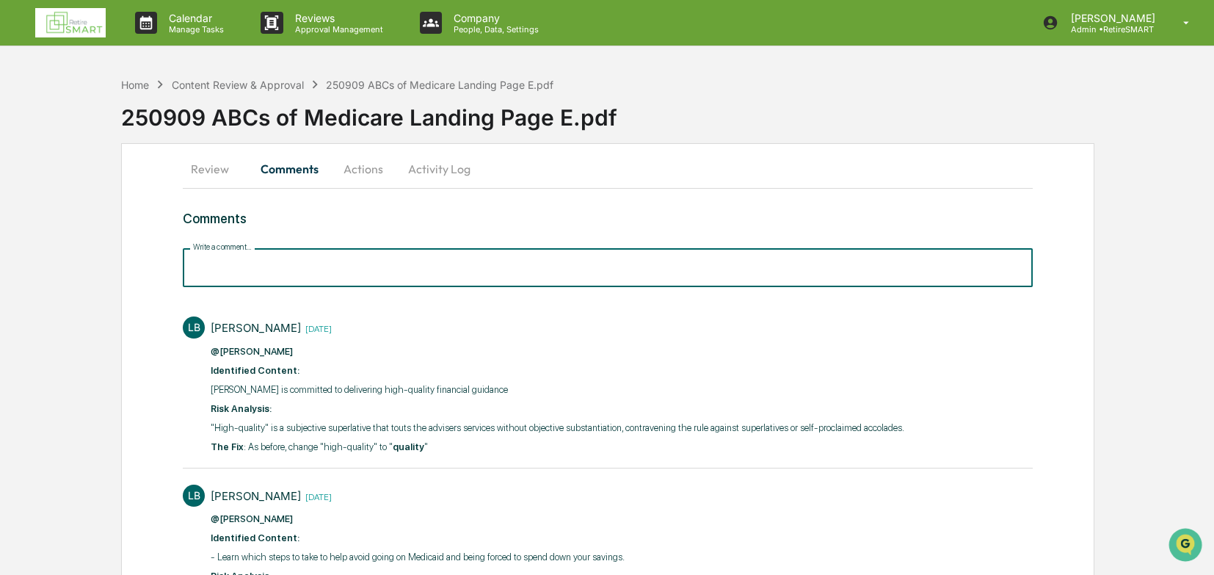
click at [244, 261] on input "Write a comment..." at bounding box center [608, 267] width 850 height 39
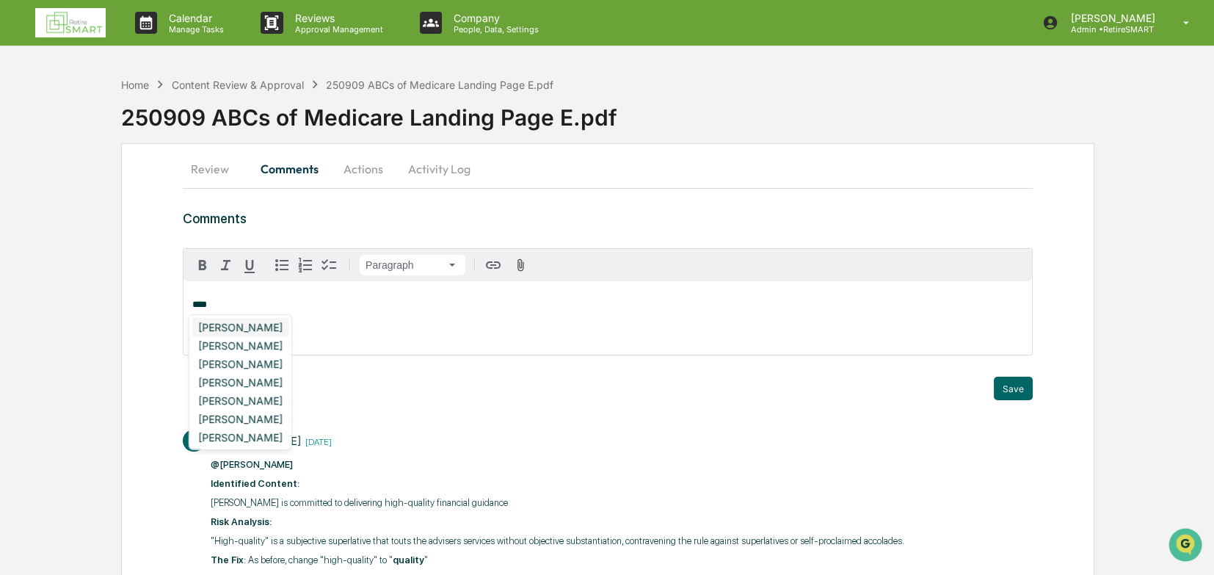
click at [260, 325] on div "[PERSON_NAME]" at bounding box center [240, 327] width 96 height 18
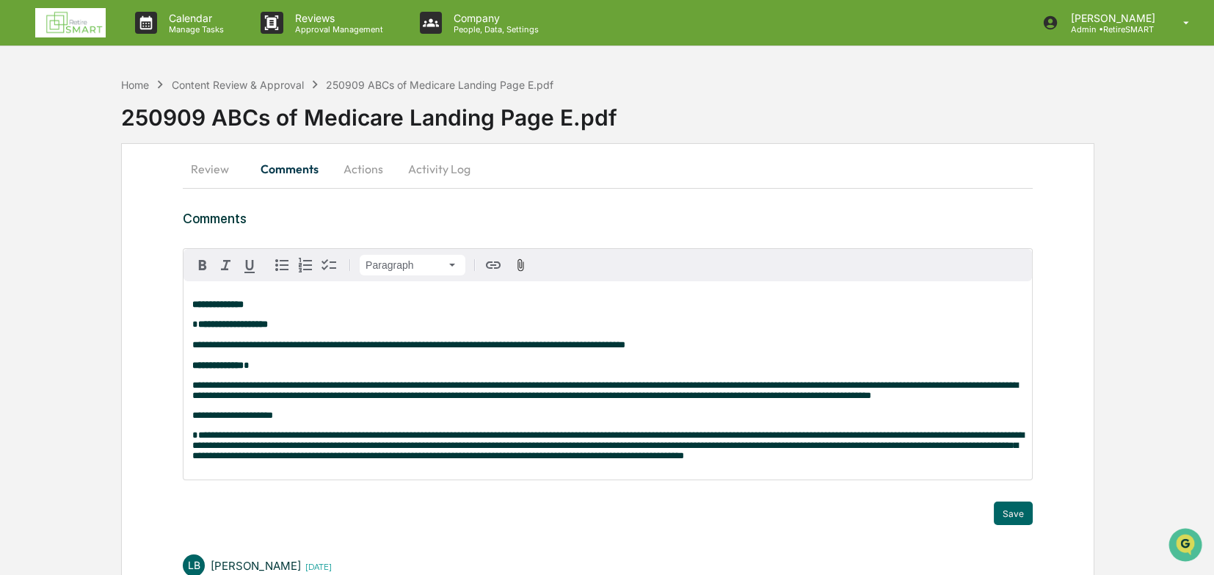
click at [212, 396] on span "**********" at bounding box center [232, 415] width 81 height 10
click at [258, 396] on p "**********" at bounding box center [607, 415] width 831 height 10
drag, startPoint x: 261, startPoint y: 426, endPoint x: 185, endPoint y: 429, distance: 75.6
click at [185, 396] on div "**********" at bounding box center [607, 380] width 848 height 198
click at [206, 261] on icon "button" at bounding box center [203, 265] width 18 height 18
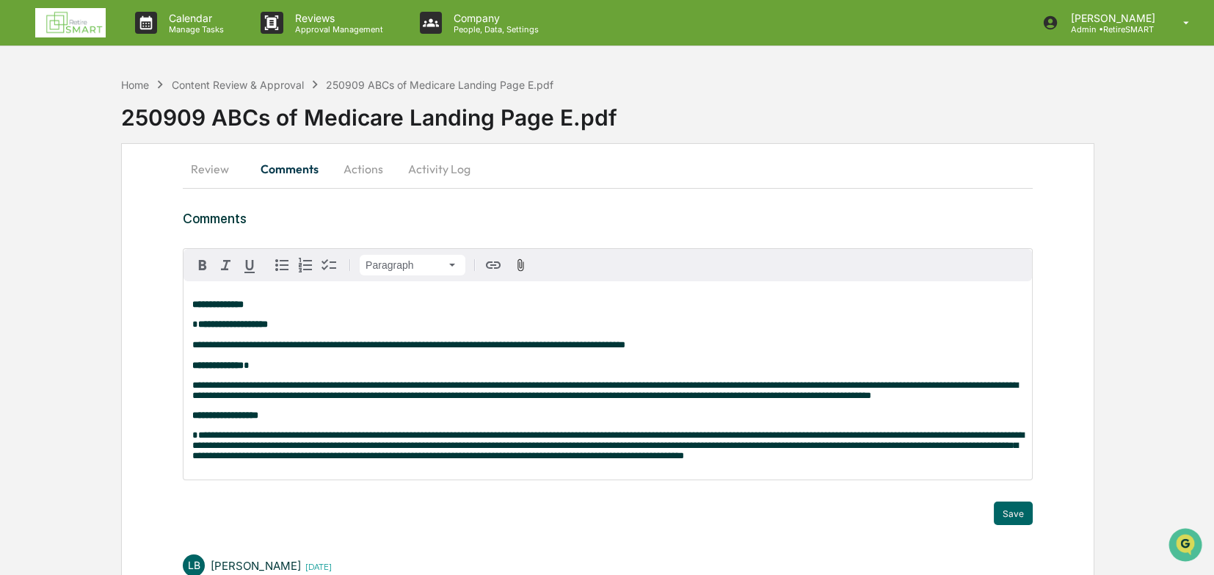
click at [806, 396] on p "**********" at bounding box center [607, 445] width 831 height 31
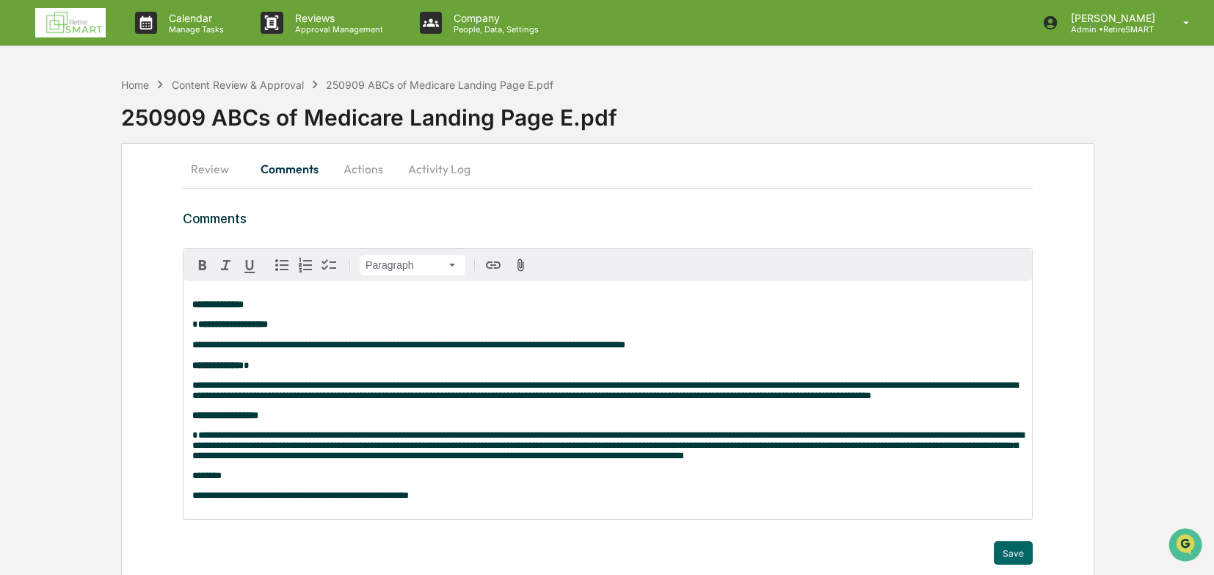
click at [421, 396] on p "**********" at bounding box center [607, 495] width 831 height 10
drag, startPoint x: 816, startPoint y: 510, endPoint x: 413, endPoint y: 516, distance: 402.9
click at [413, 396] on div "**********" at bounding box center [607, 400] width 848 height 238
click at [197, 263] on icon "button" at bounding box center [203, 265] width 18 height 18
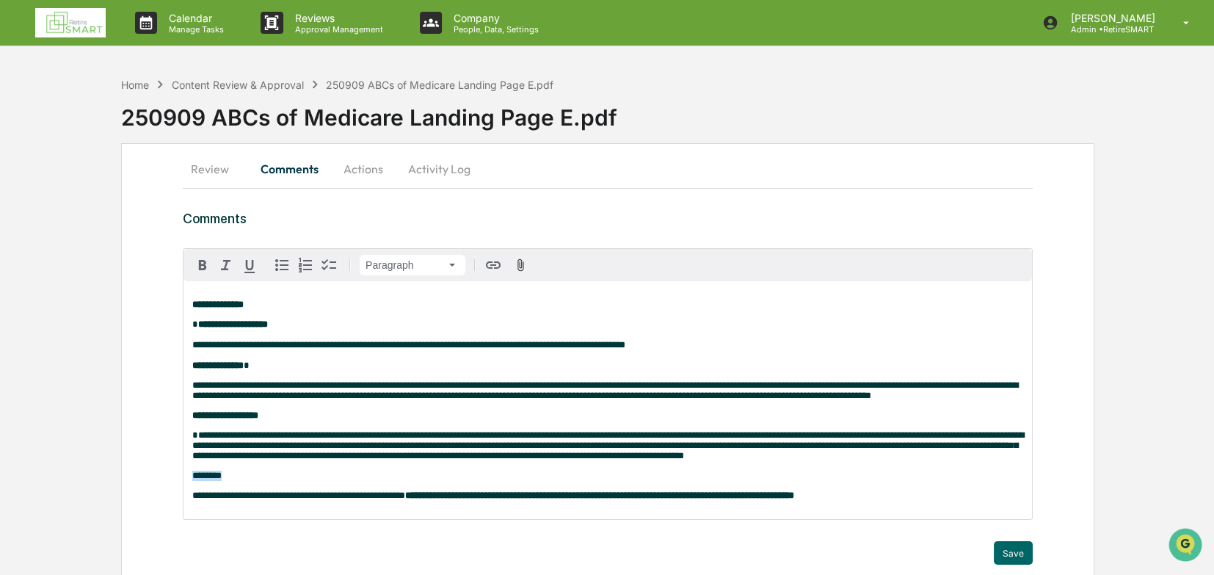
drag, startPoint x: 228, startPoint y: 490, endPoint x: 194, endPoint y: 491, distance: 34.5
click at [194, 396] on p "********" at bounding box center [607, 475] width 831 height 10
click at [207, 270] on icon "button" at bounding box center [203, 265] width 18 height 18
click at [806, 396] on p "**********" at bounding box center [607, 495] width 831 height 10
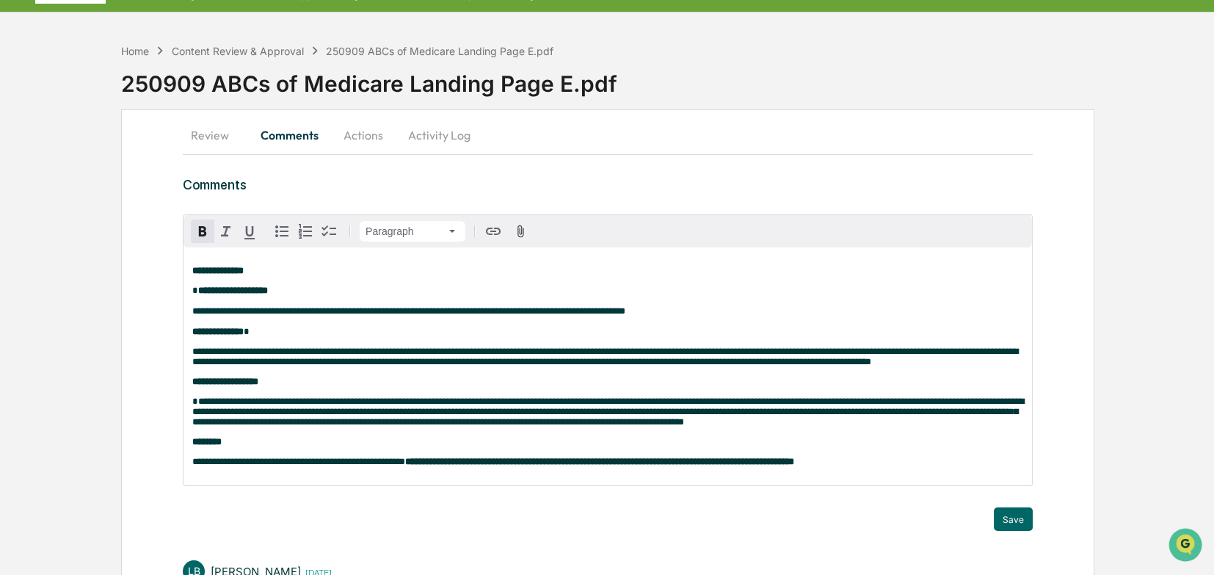
scroll to position [73, 0]
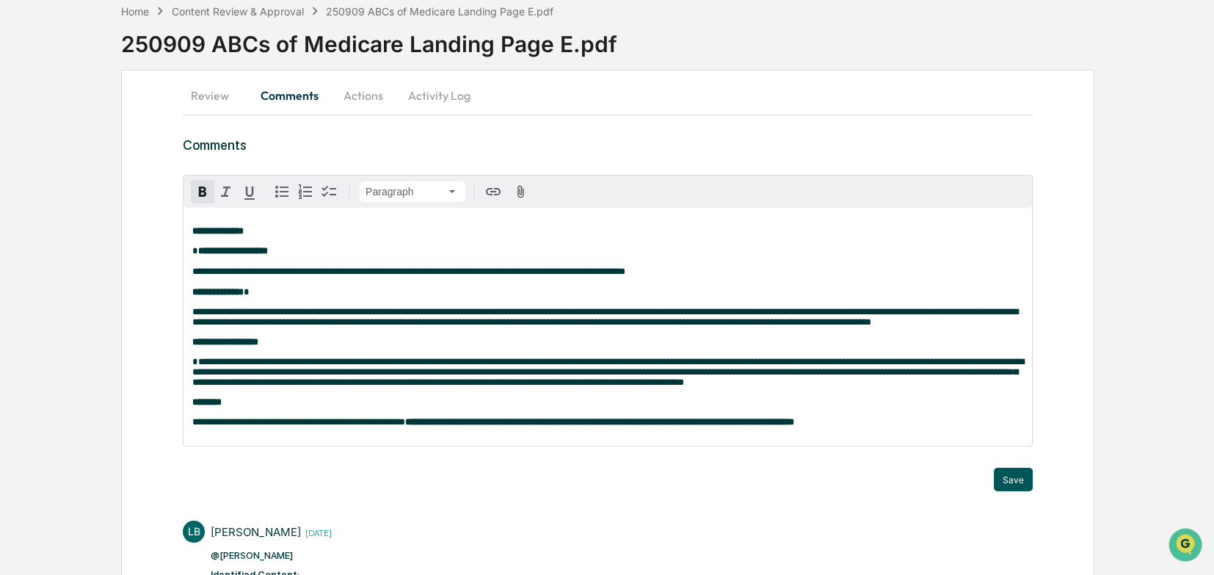
click at [806, 396] on button "Save" at bounding box center [1013, 478] width 39 height 23
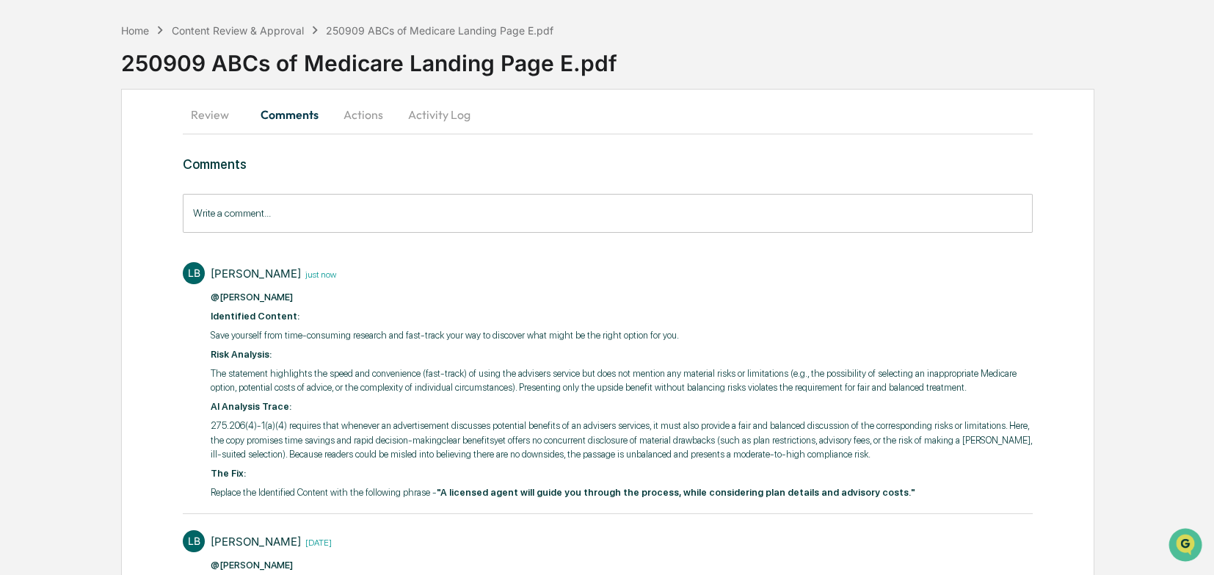
scroll to position [0, 0]
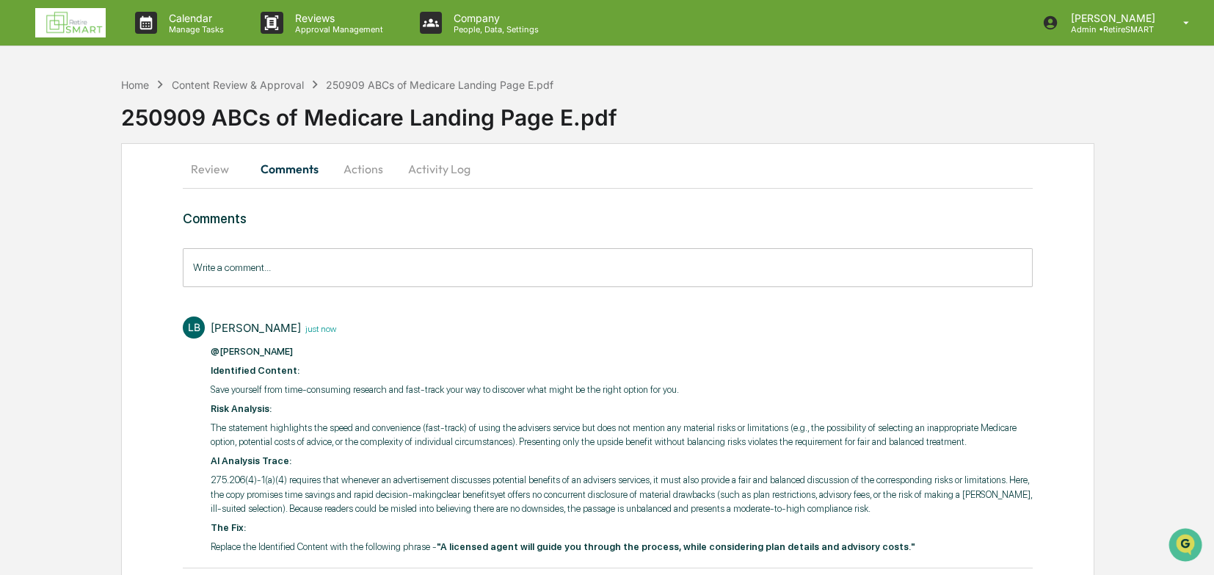
click at [205, 172] on button "Review" at bounding box center [216, 168] width 66 height 35
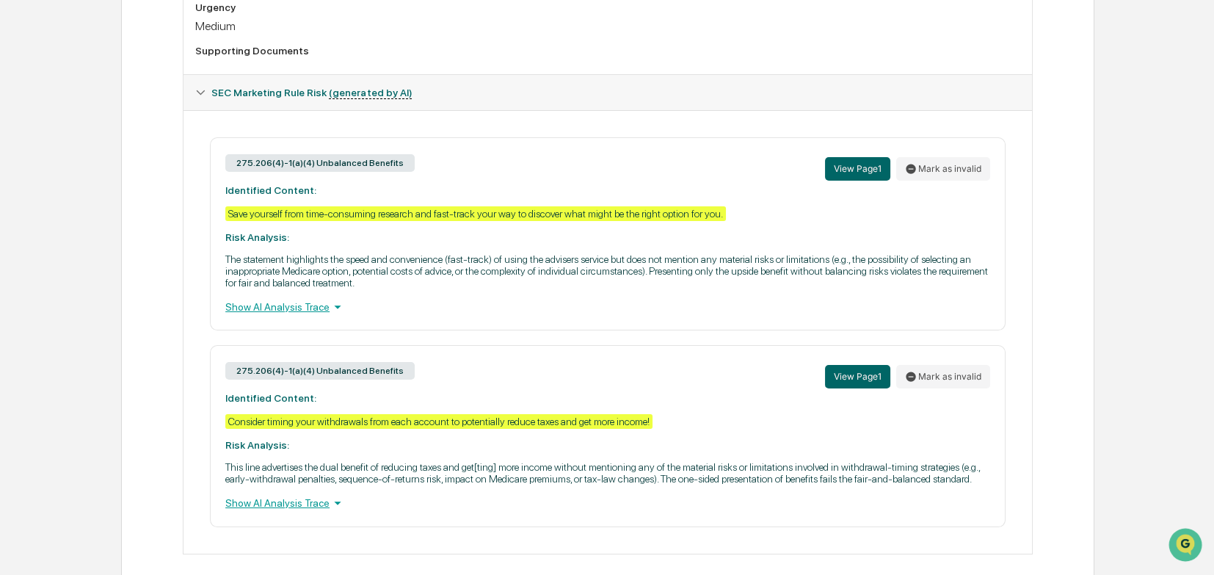
scroll to position [575, 0]
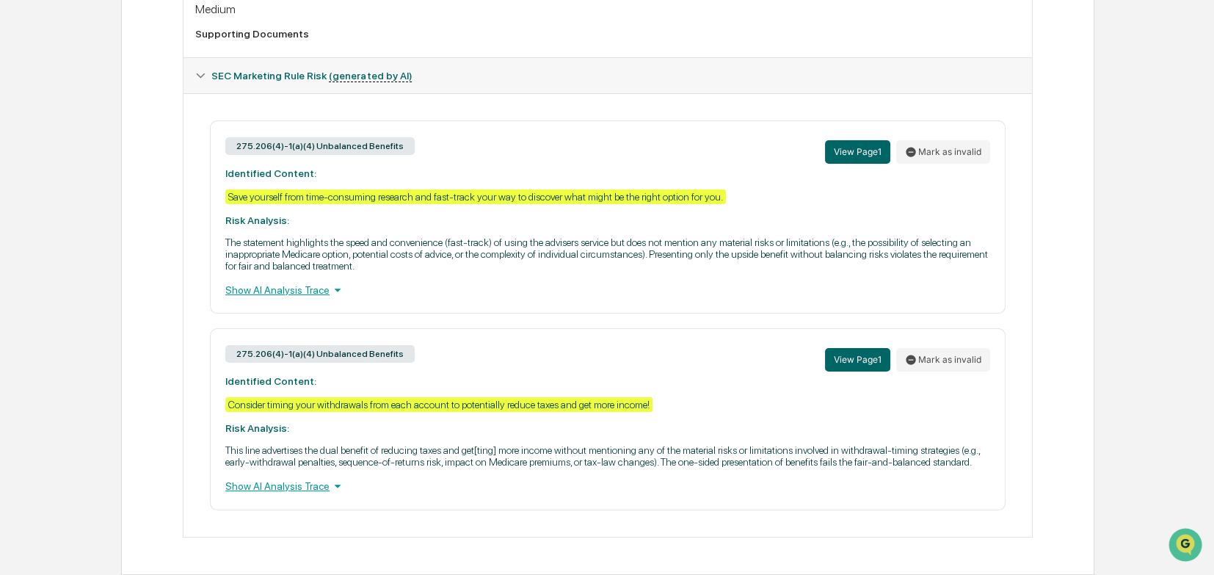
click at [318, 396] on div "Show AI Analysis Trace" at bounding box center [607, 486] width 765 height 16
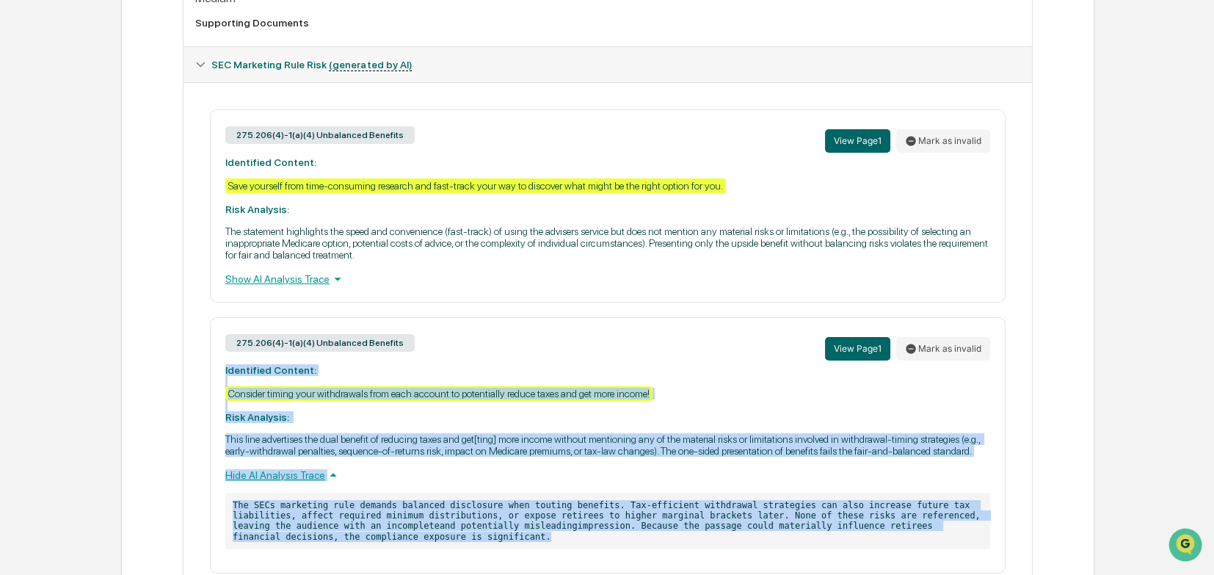
drag, startPoint x: 291, startPoint y: 548, endPoint x: 219, endPoint y: 376, distance: 186.2
click at [219, 376] on div "275.206(4)-1(a)(4) Unbalanced Benefits View Page 1 Mark as invalid Identified C…" at bounding box center [607, 445] width 795 height 256
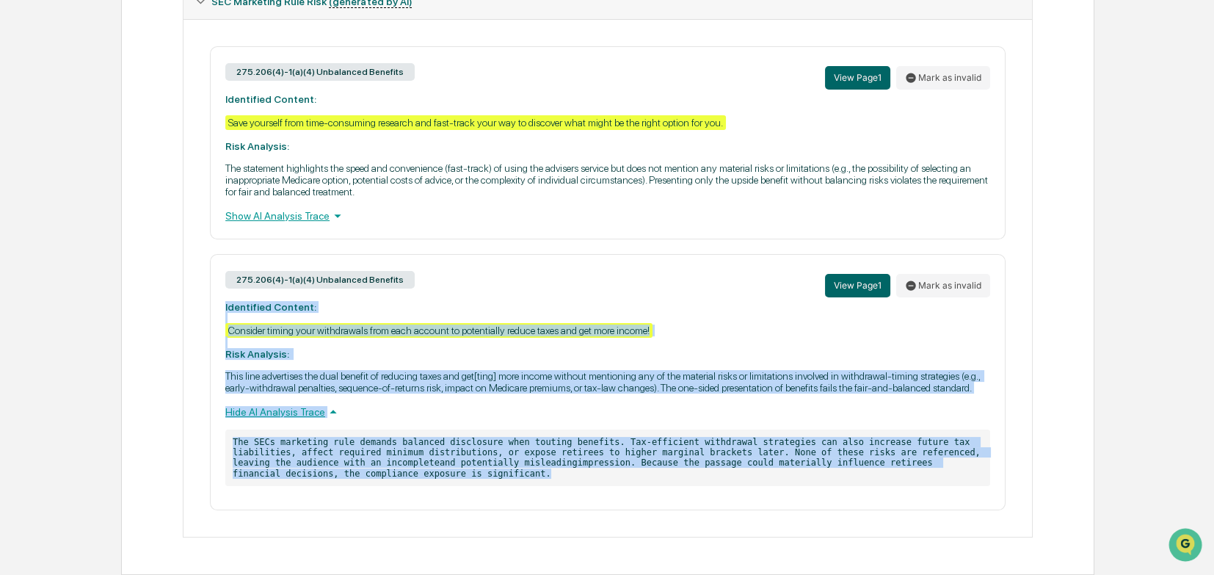
scroll to position [649, 0]
click at [806, 280] on button "View Page 1" at bounding box center [857, 285] width 65 height 23
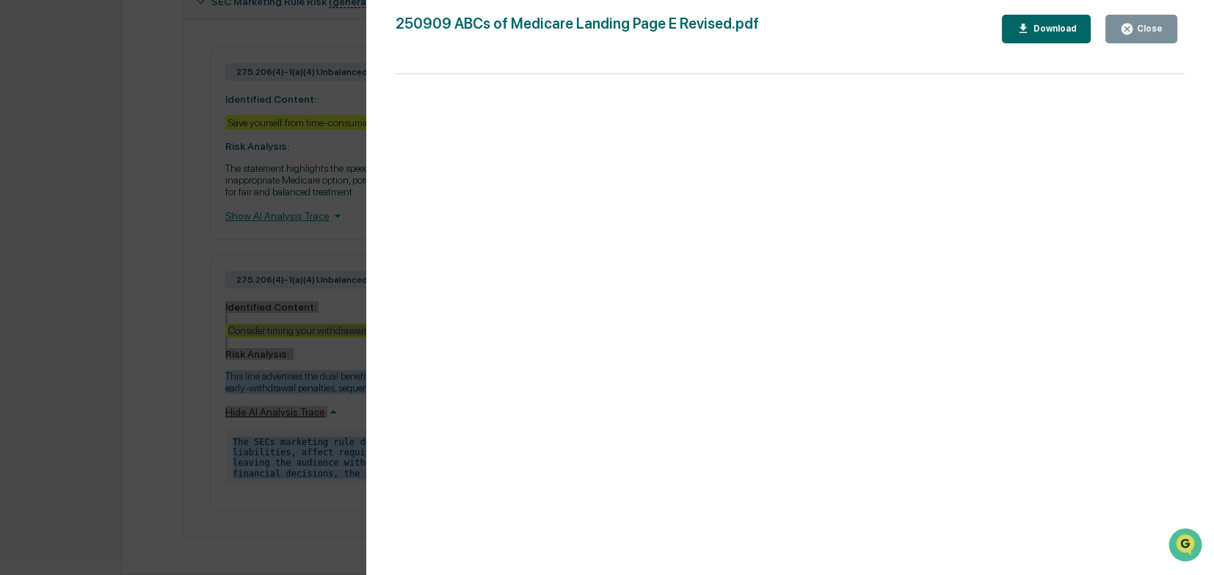
click at [806, 32] on div "Close" at bounding box center [1148, 28] width 29 height 10
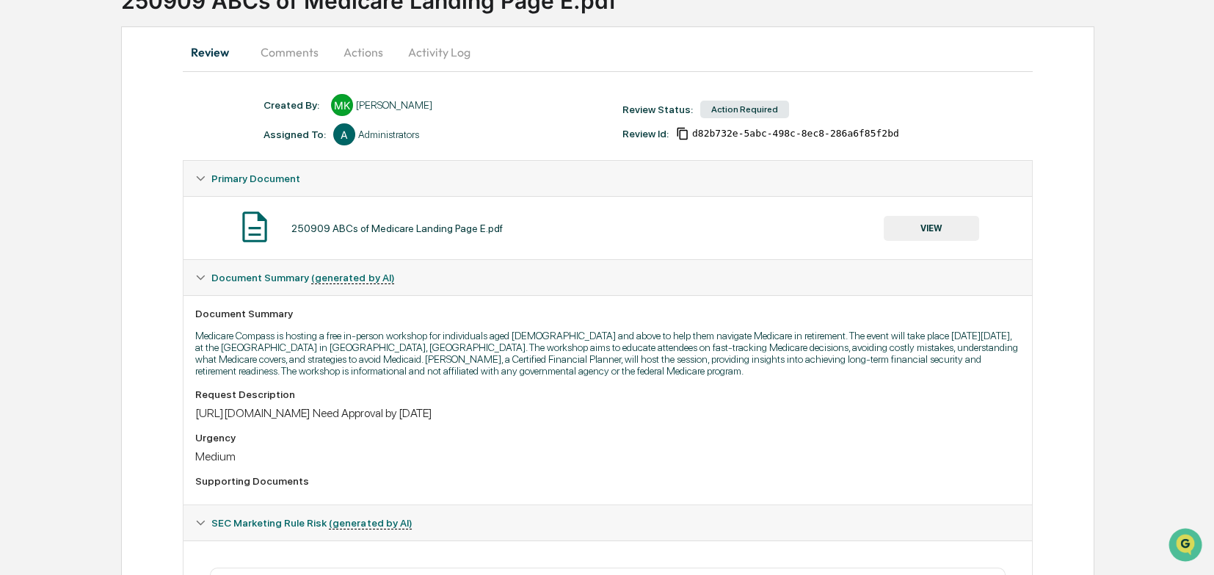
scroll to position [0, 0]
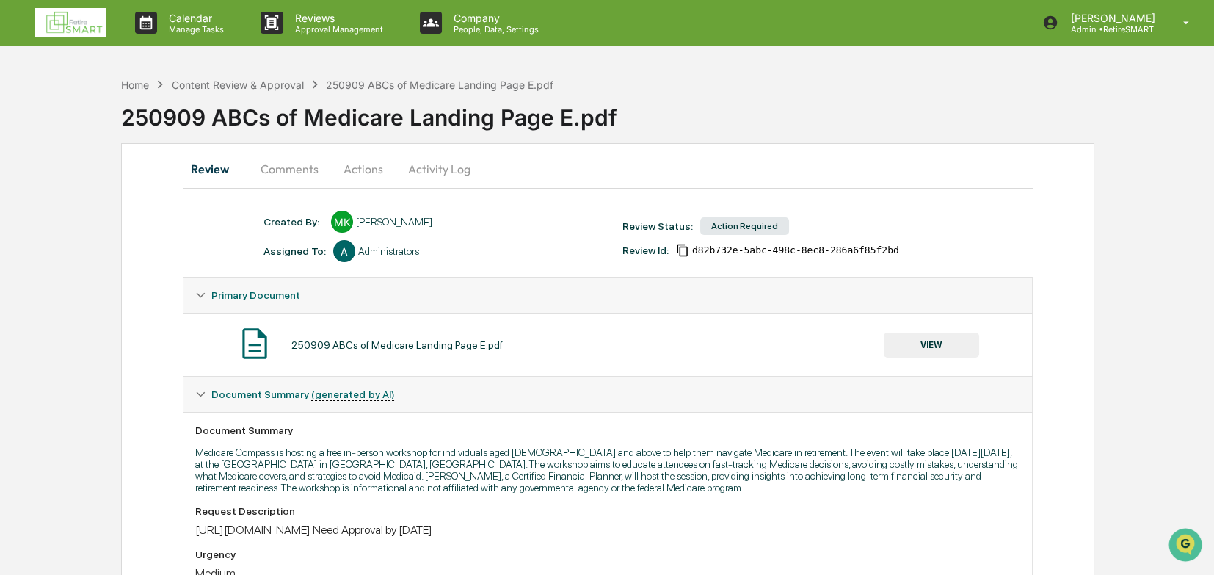
click at [297, 165] on button "Comments" at bounding box center [289, 168] width 81 height 35
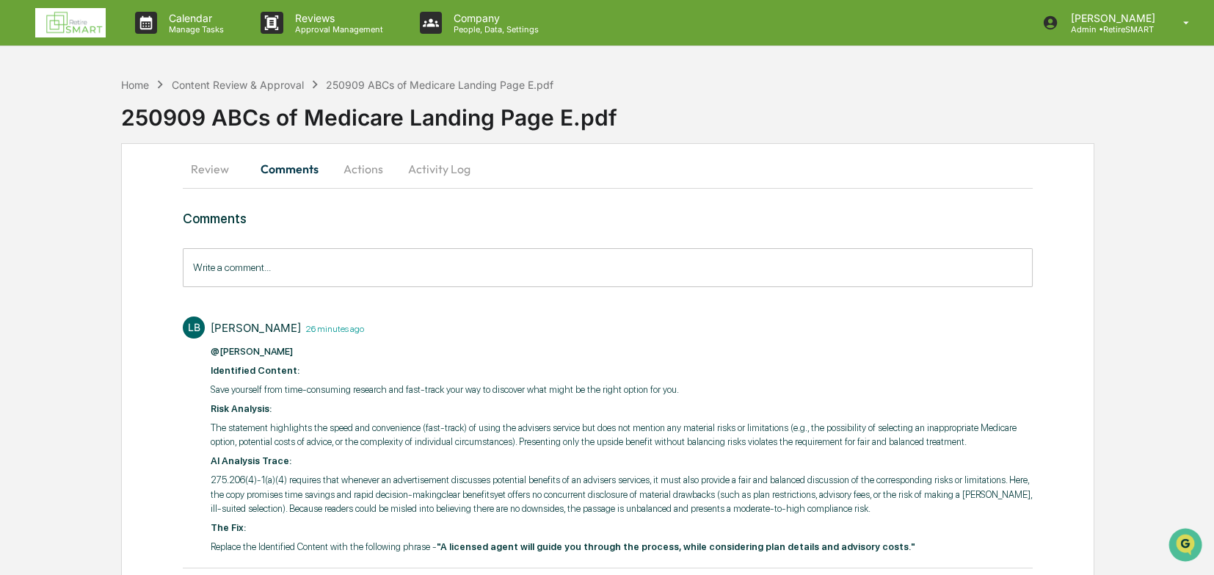
click at [207, 159] on button "Review" at bounding box center [216, 168] width 66 height 35
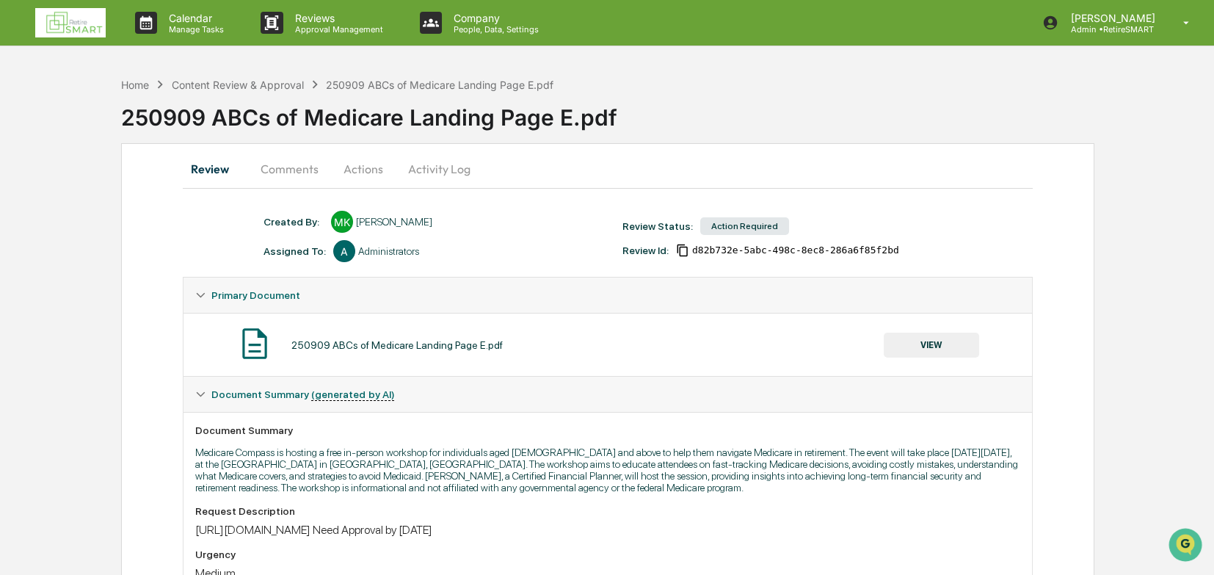
click at [285, 170] on button "Comments" at bounding box center [289, 168] width 81 height 35
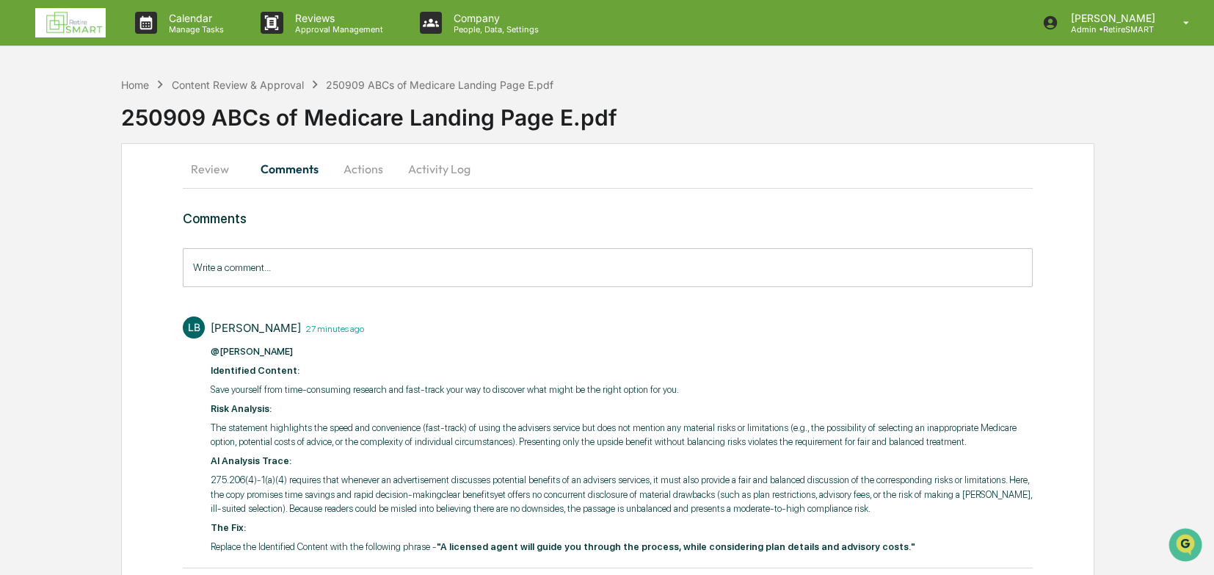
click at [208, 170] on button "Review" at bounding box center [216, 168] width 66 height 35
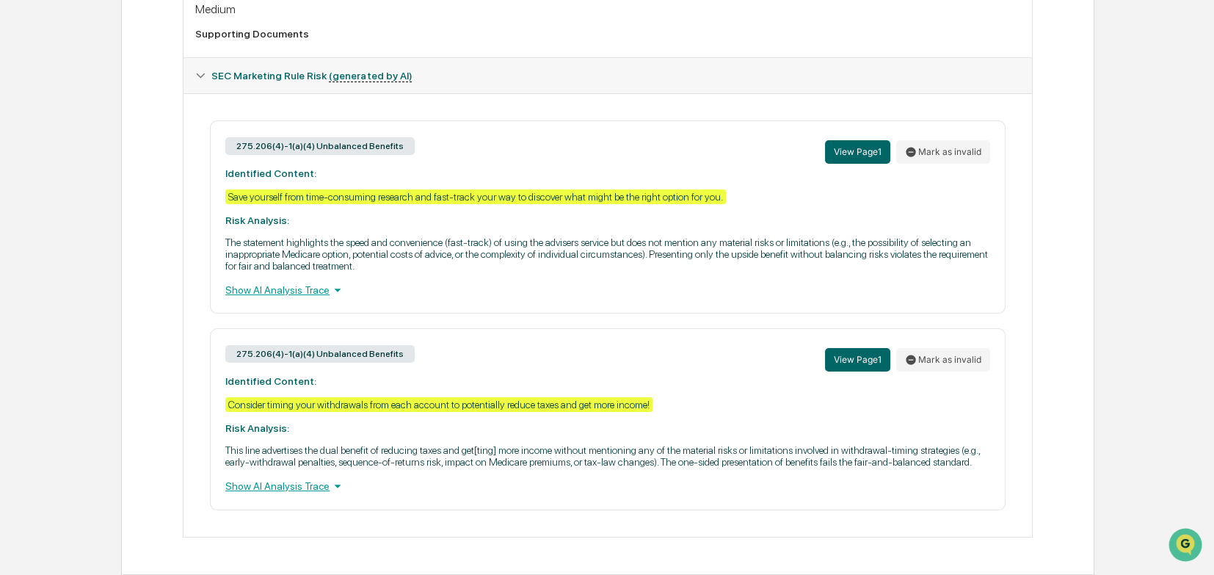
scroll to position [575, 0]
click at [312, 396] on div "Show AI Analysis Trace" at bounding box center [607, 486] width 765 height 16
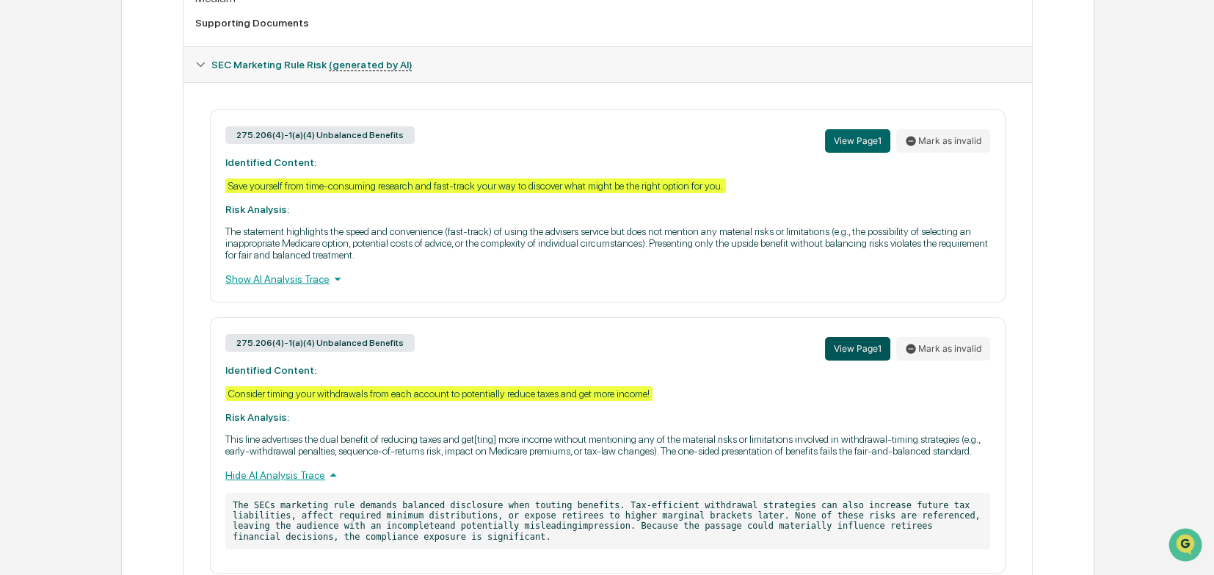
click at [806, 357] on button "View Page 1" at bounding box center [857, 348] width 65 height 23
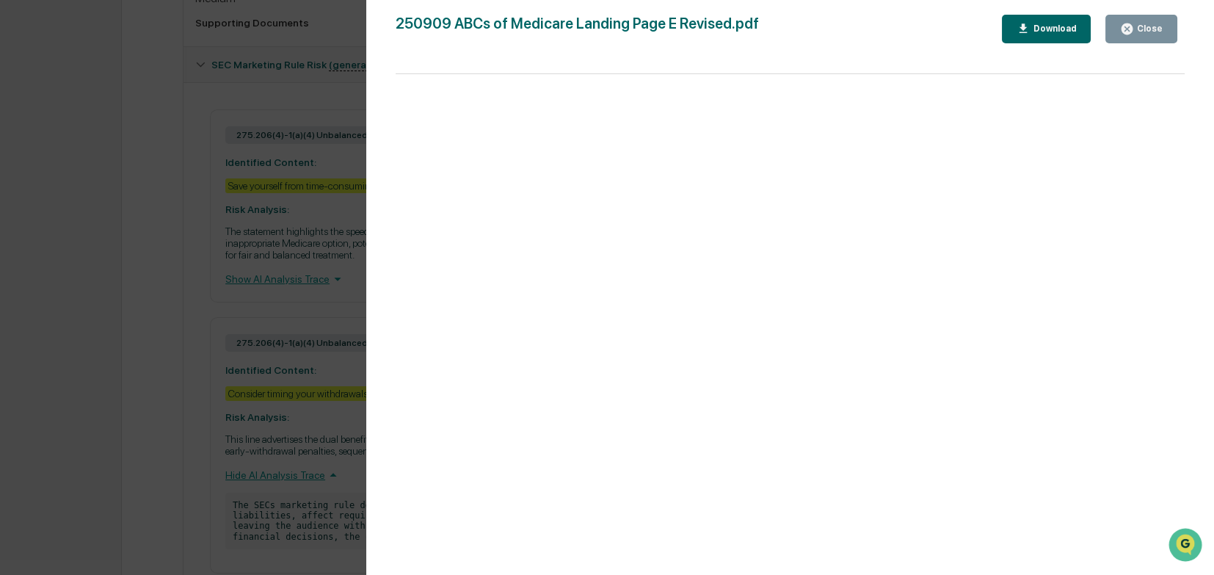
click at [806, 26] on button "Close" at bounding box center [1141, 29] width 72 height 29
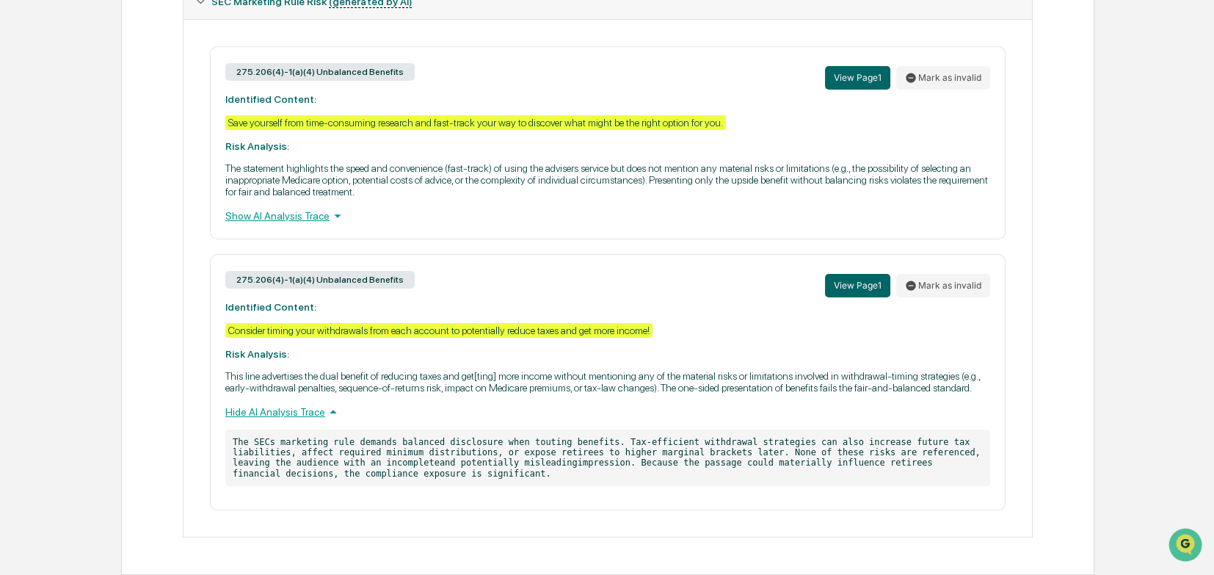
scroll to position [649, 0]
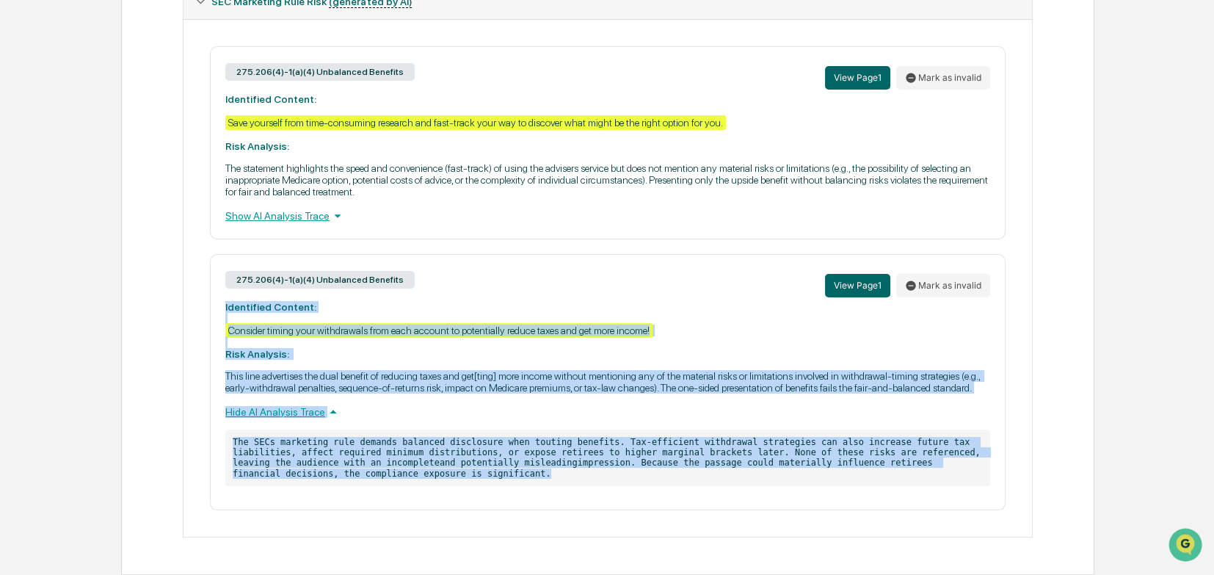
drag, startPoint x: 211, startPoint y: 426, endPoint x: 248, endPoint y: 305, distance: 125.8
click at [222, 301] on div "275.206(4)-1(a)(4) Unbalanced Benefits View Page 1 Mark as invalid Identified C…" at bounding box center [607, 382] width 795 height 256
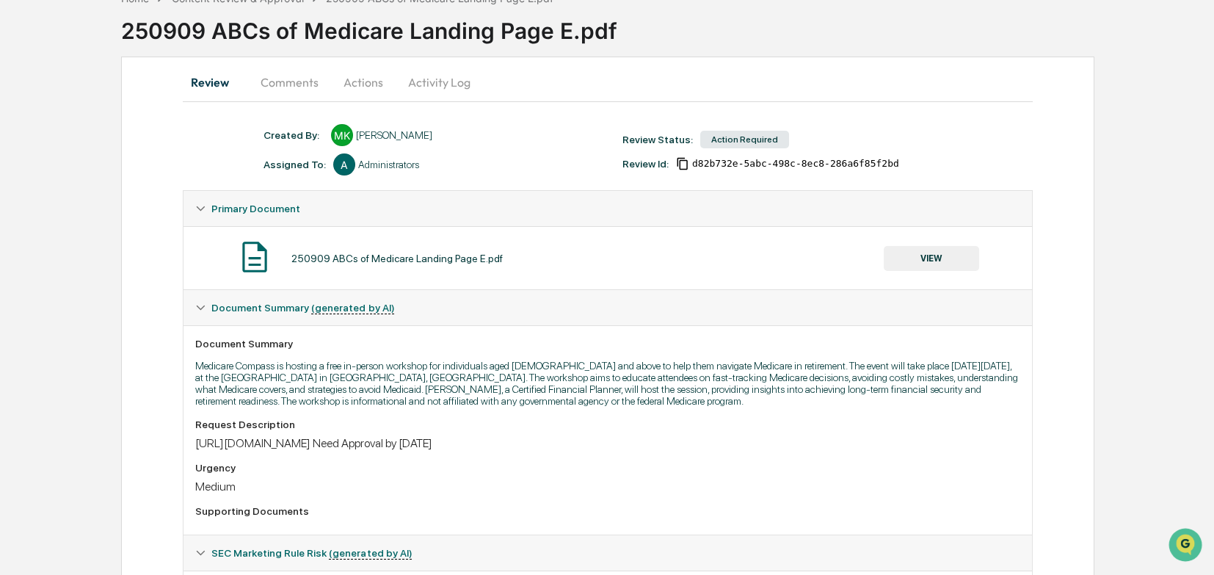
scroll to position [0, 0]
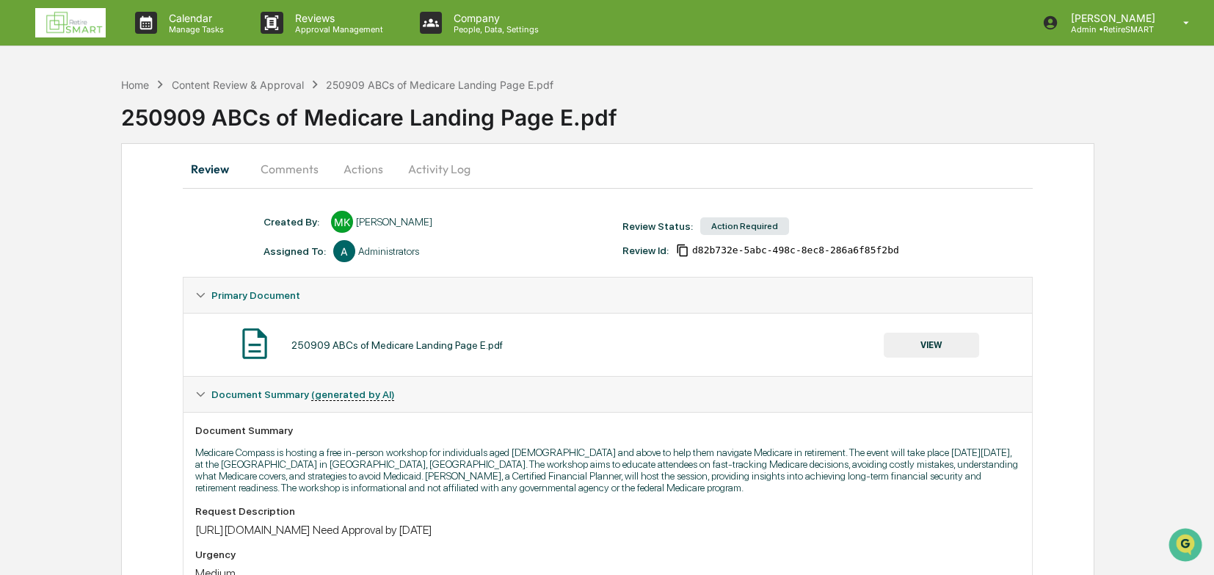
click at [283, 165] on button "Comments" at bounding box center [289, 168] width 81 height 35
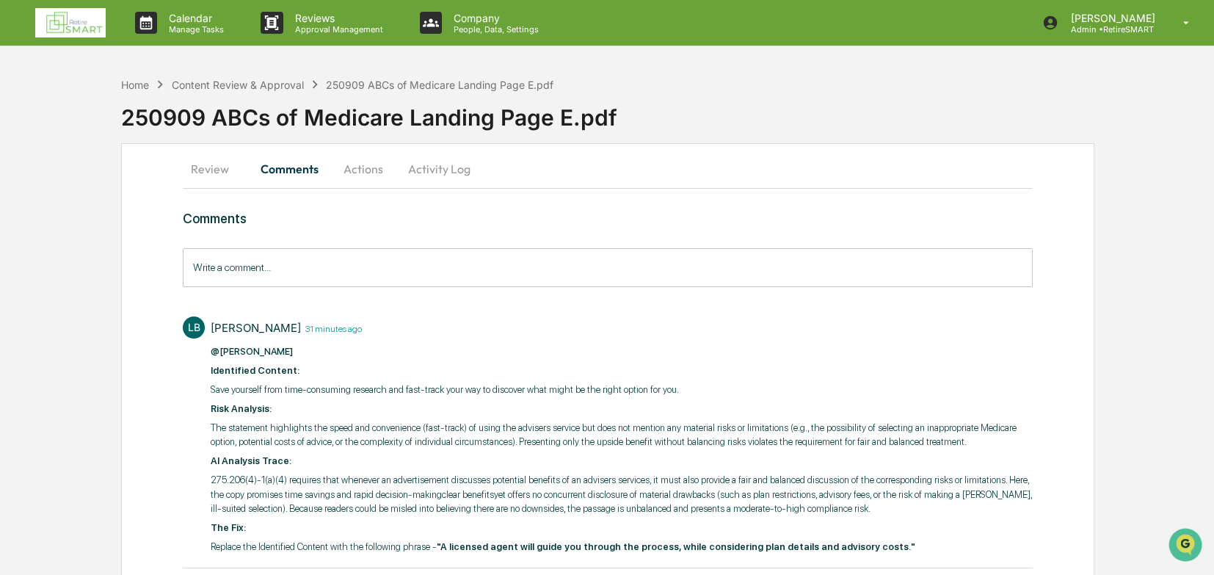
click at [229, 265] on input "Write a comment..." at bounding box center [608, 267] width 850 height 39
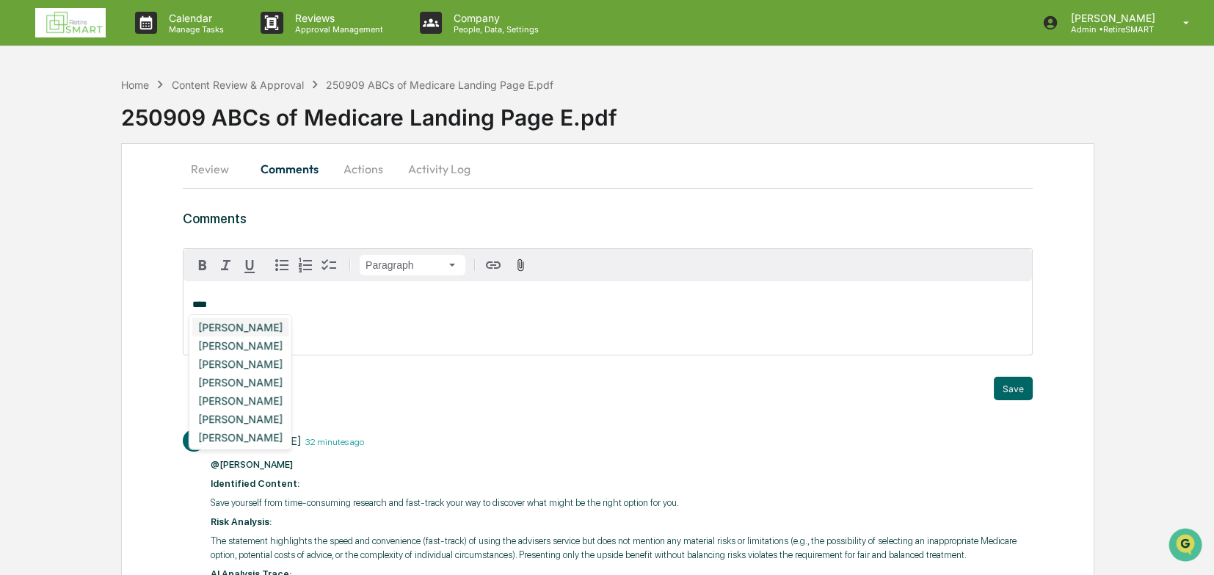
click at [228, 327] on div "[PERSON_NAME]" at bounding box center [240, 327] width 96 height 18
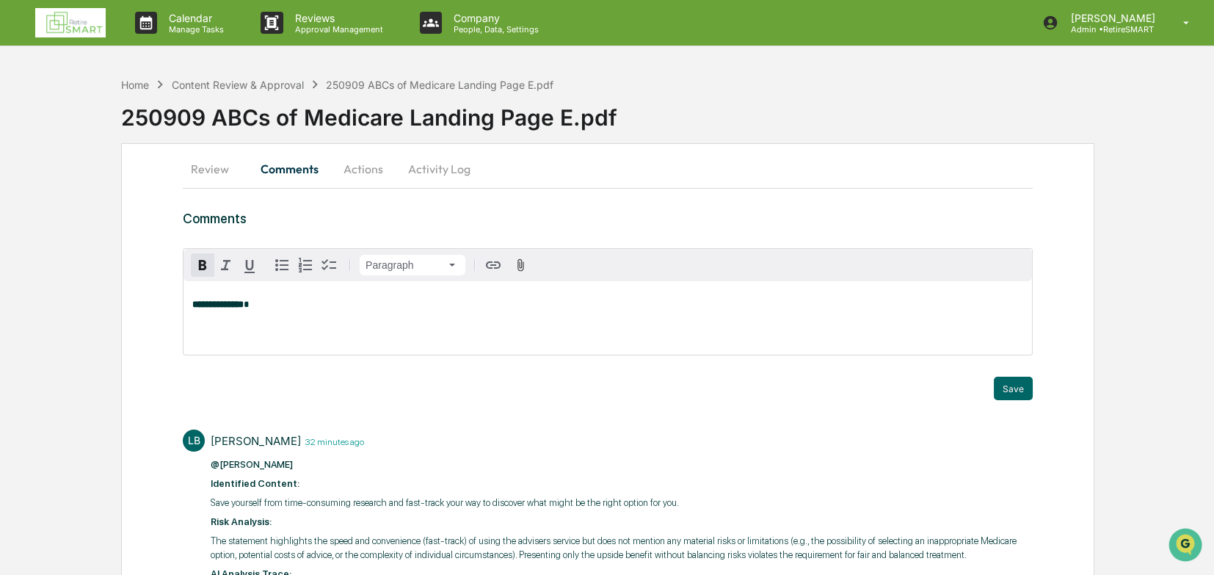
click at [224, 329] on div "**********" at bounding box center [607, 317] width 848 height 73
click at [277, 306] on p "**********" at bounding box center [607, 304] width 831 height 10
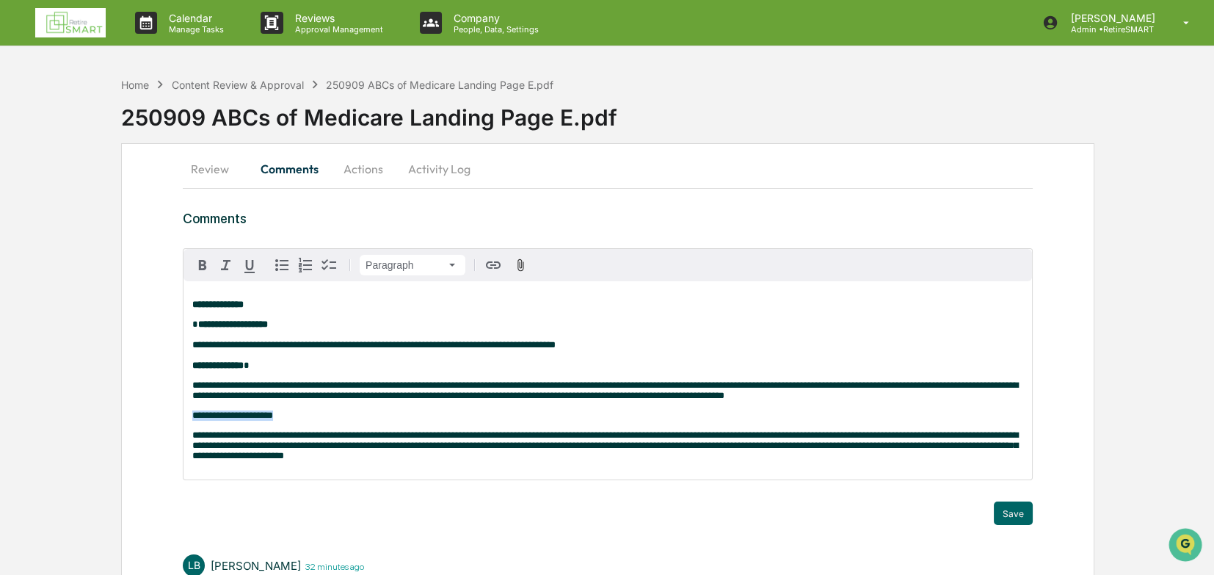
drag, startPoint x: 277, startPoint y: 426, endPoint x: 189, endPoint y: 425, distance: 88.1
click at [189, 396] on div "**********" at bounding box center [607, 380] width 848 height 198
click at [205, 256] on icon "button" at bounding box center [203, 265] width 18 height 18
click at [213, 396] on strong "**********" at bounding box center [232, 415] width 81 height 10
click at [201, 396] on p at bounding box center [607, 415] width 831 height 10
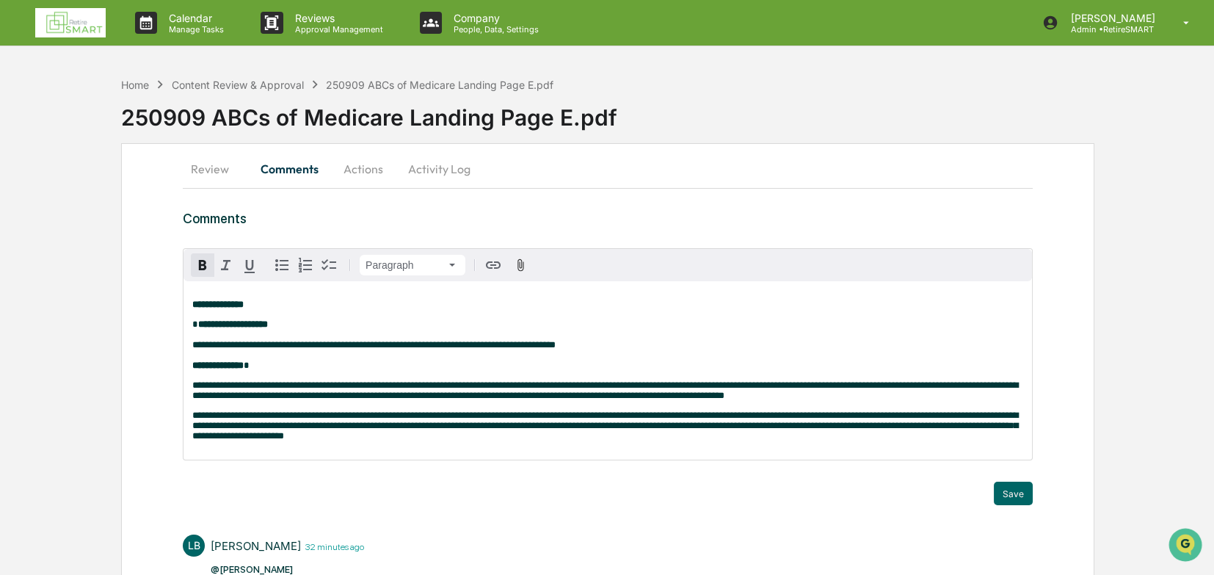
click at [400, 396] on p "**********" at bounding box center [607, 425] width 831 height 31
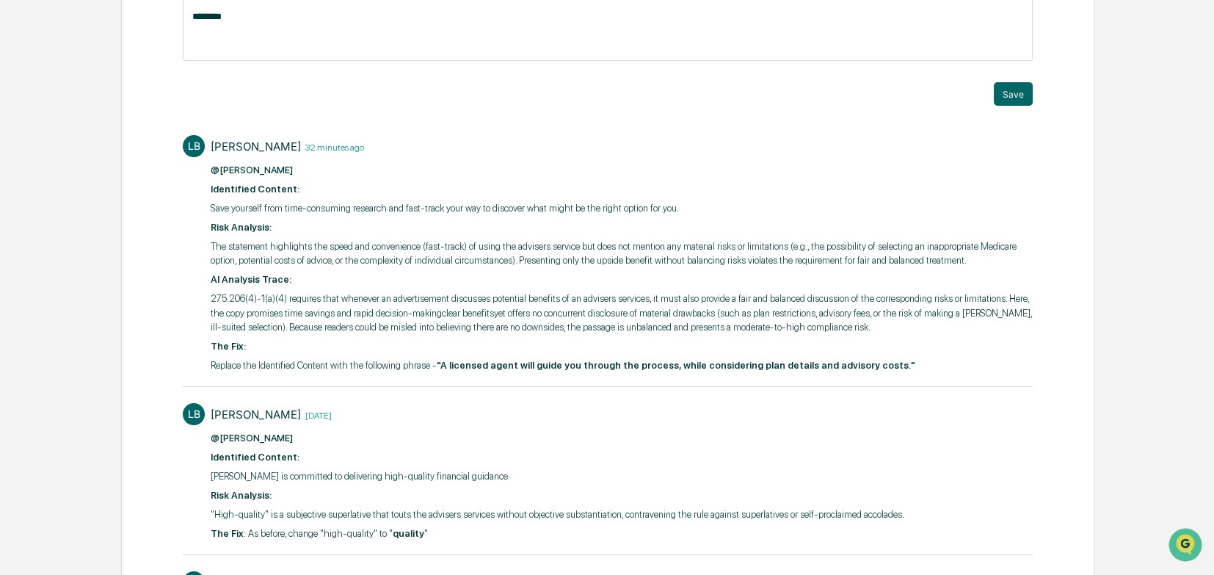
scroll to position [440, 0]
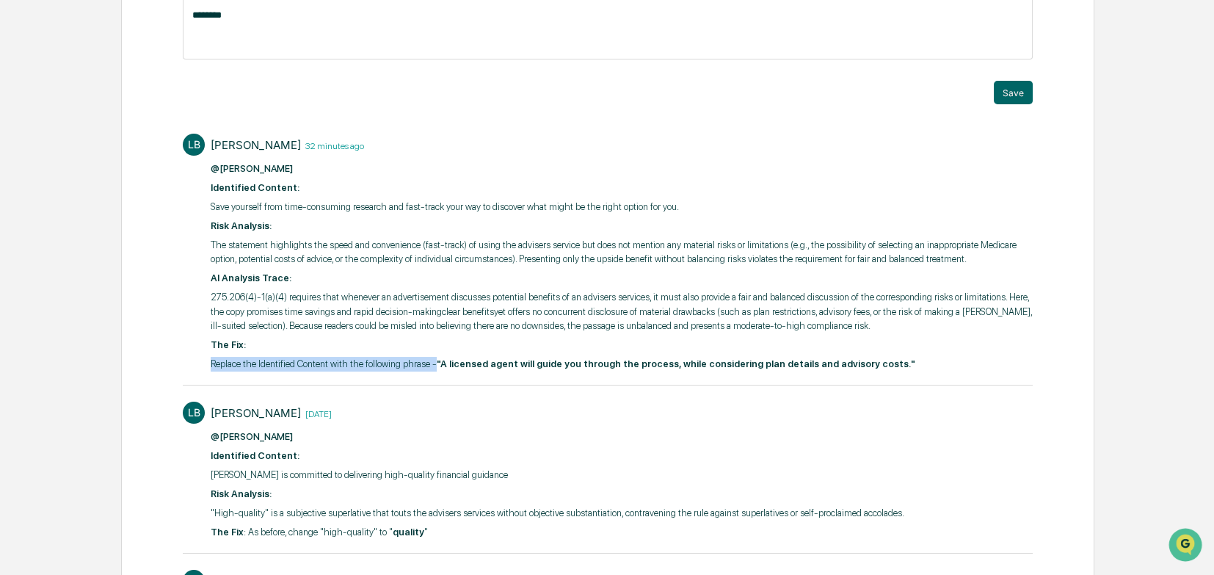
drag, startPoint x: 429, startPoint y: 378, endPoint x: 209, endPoint y: 367, distance: 220.4
click at [209, 367] on div "LB [PERSON_NAME] 32 minutes ago @[PERSON_NAME] ​ Identified Content: Save yours…" at bounding box center [608, 251] width 850 height 250
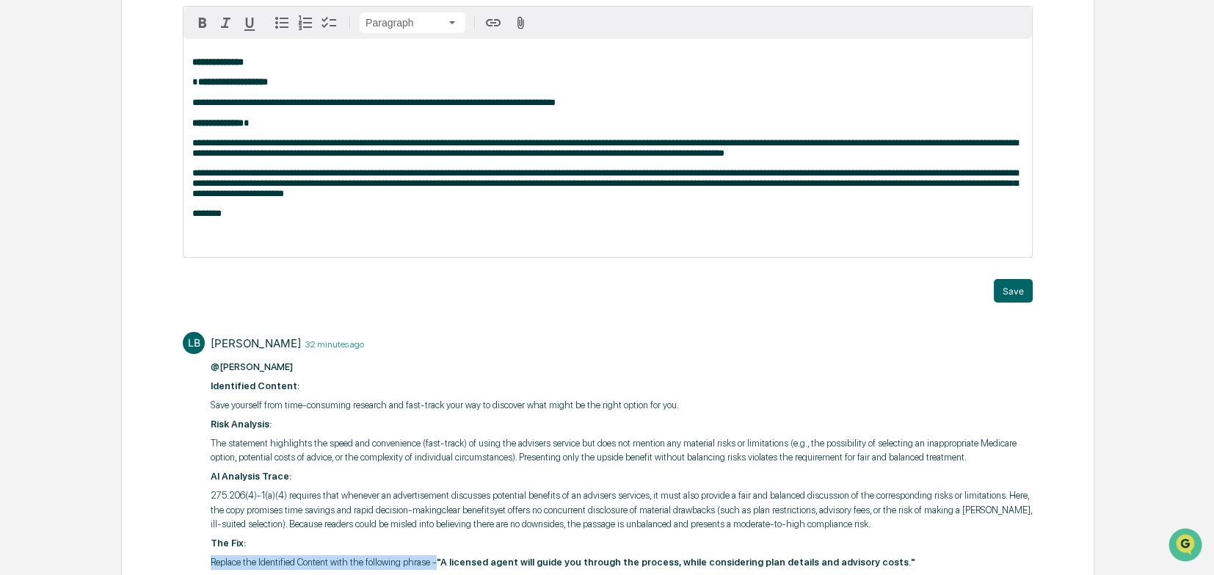
scroll to position [147, 0]
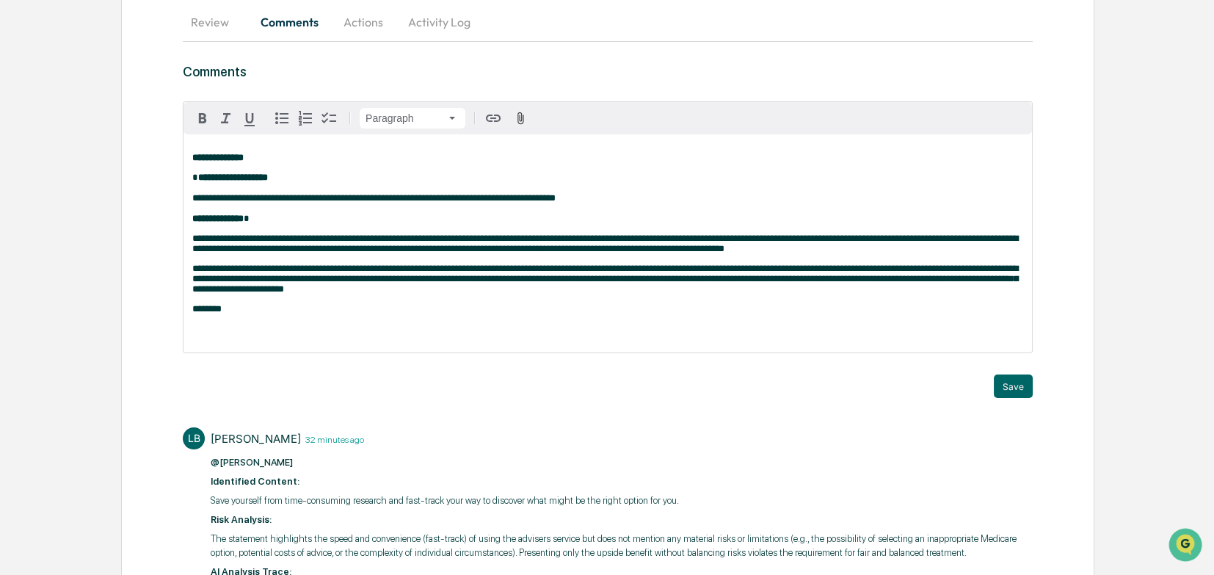
click at [208, 334] on p at bounding box center [607, 329] width 831 height 10
click at [437, 351] on div "**********" at bounding box center [607, 243] width 848 height 218
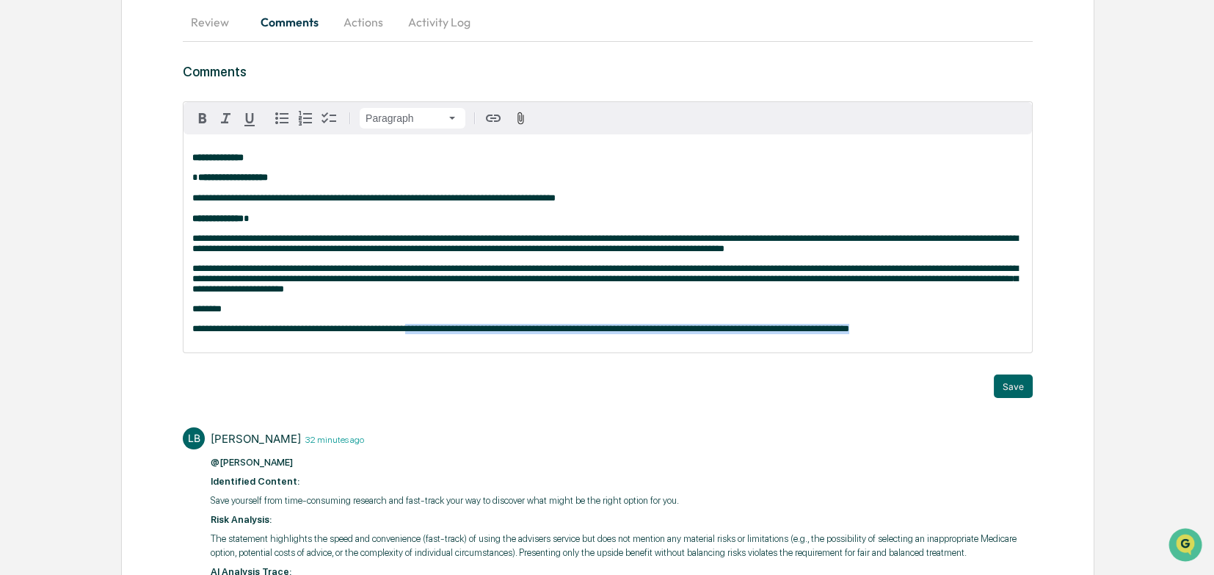
drag, startPoint x: 879, startPoint y: 339, endPoint x: 412, endPoint y: 335, distance: 466.7
click at [412, 335] on div "**********" at bounding box center [607, 243] width 848 height 218
click at [203, 118] on icon "button" at bounding box center [202, 118] width 7 height 10
drag, startPoint x: 222, startPoint y: 326, endPoint x: 188, endPoint y: 318, distance: 35.3
click at [188, 318] on div "**********" at bounding box center [607, 243] width 848 height 218
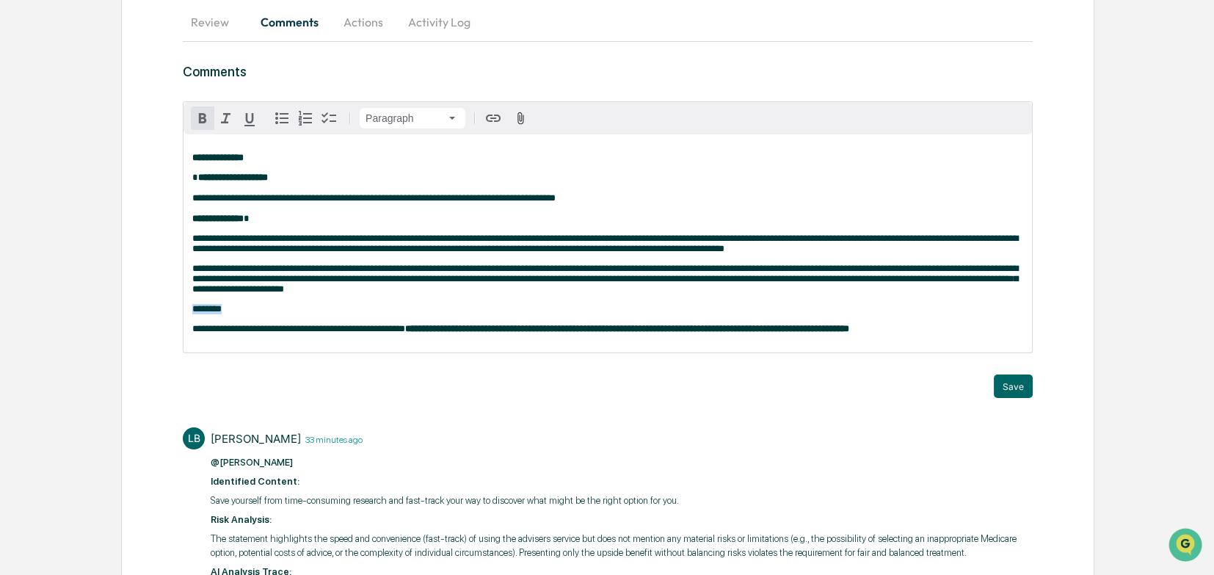
click at [204, 106] on button "button" at bounding box center [202, 117] width 23 height 23
click at [742, 396] on div "Save" at bounding box center [608, 385] width 850 height 23
click at [806, 396] on button "Save" at bounding box center [1013, 385] width 39 height 23
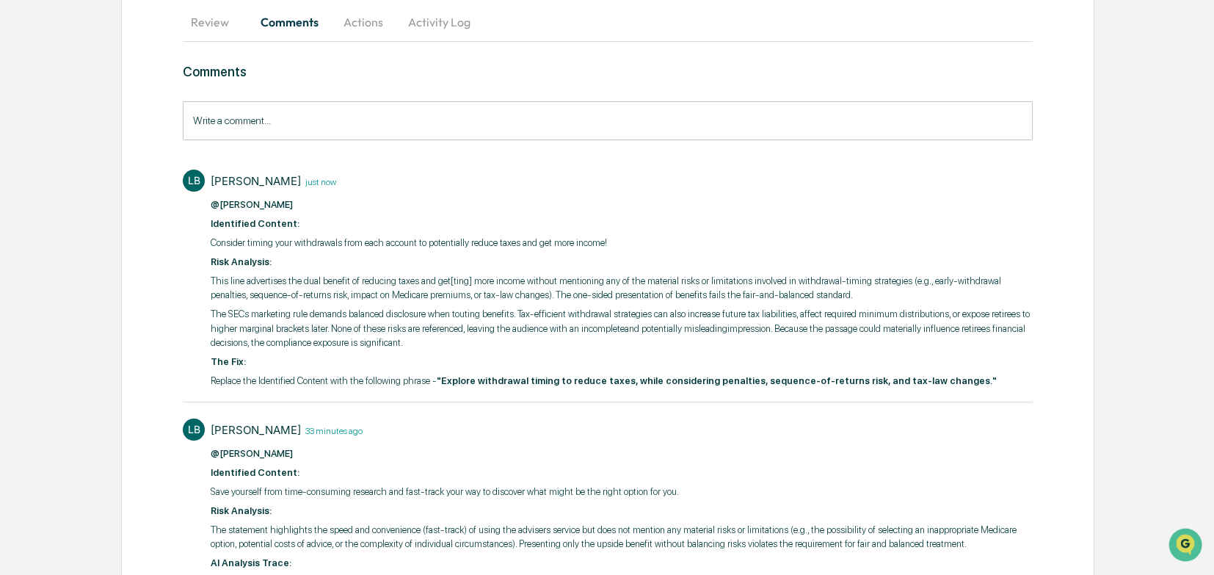
click at [278, 23] on button "Comments" at bounding box center [289, 21] width 81 height 35
click at [209, 20] on button "Review" at bounding box center [216, 21] width 66 height 35
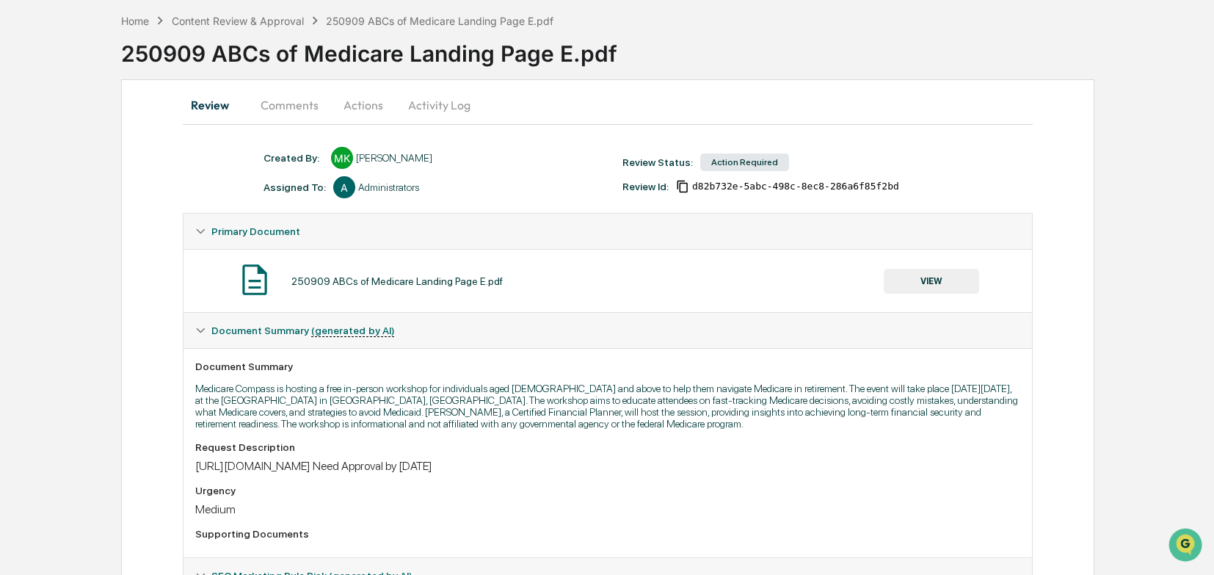
scroll to position [61, 0]
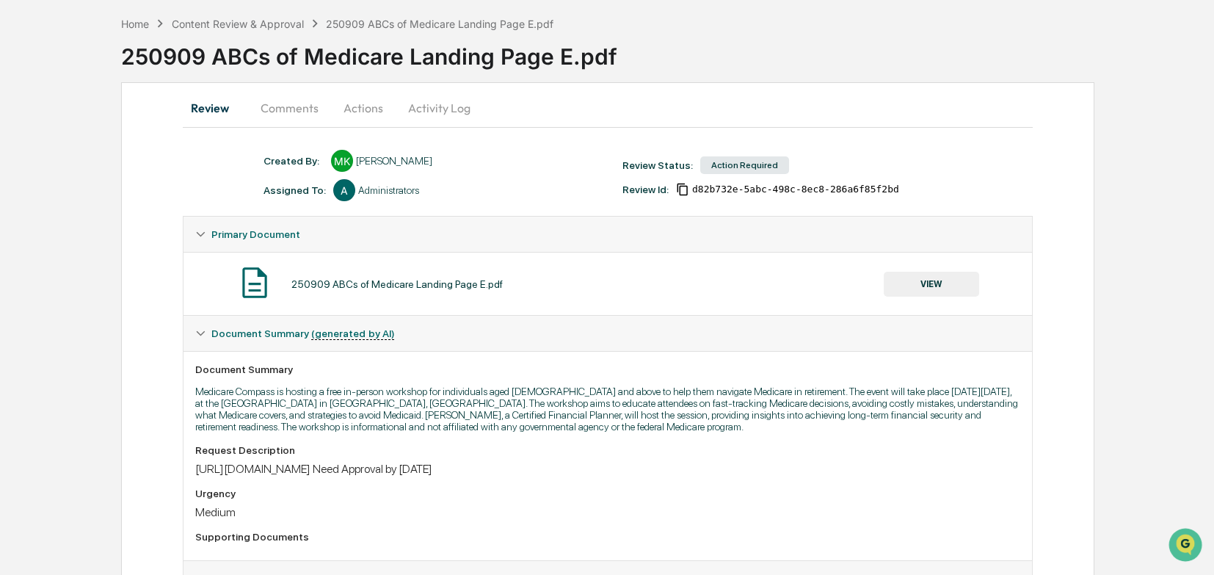
click at [367, 105] on button "Actions" at bounding box center [363, 107] width 66 height 35
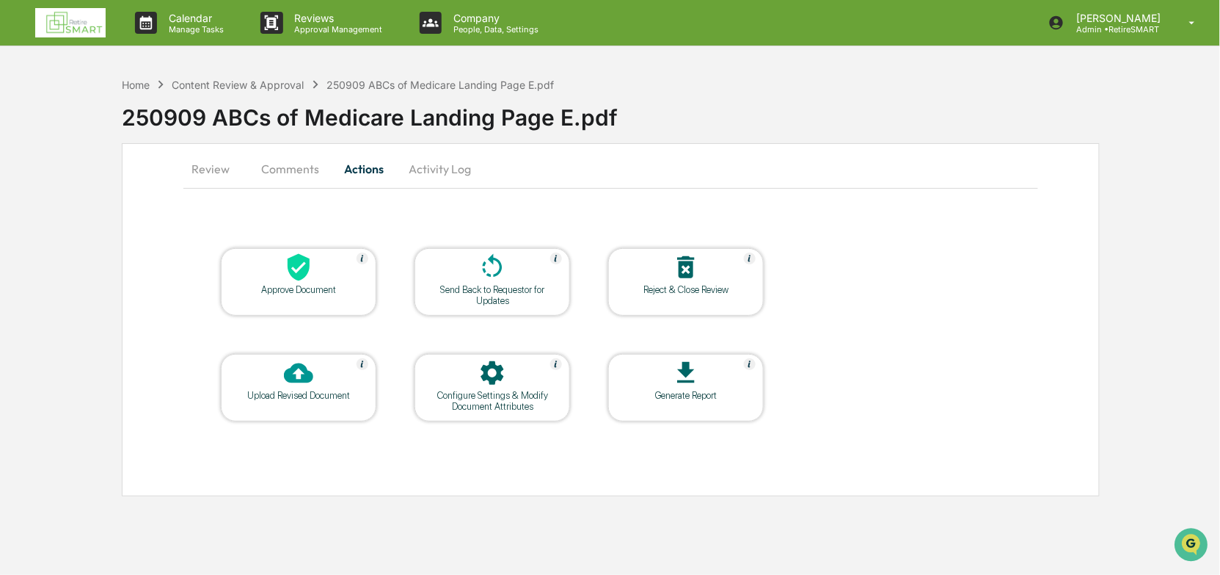
click at [498, 293] on div "Send Back to Requestor for Updates" at bounding box center [492, 295] width 132 height 22
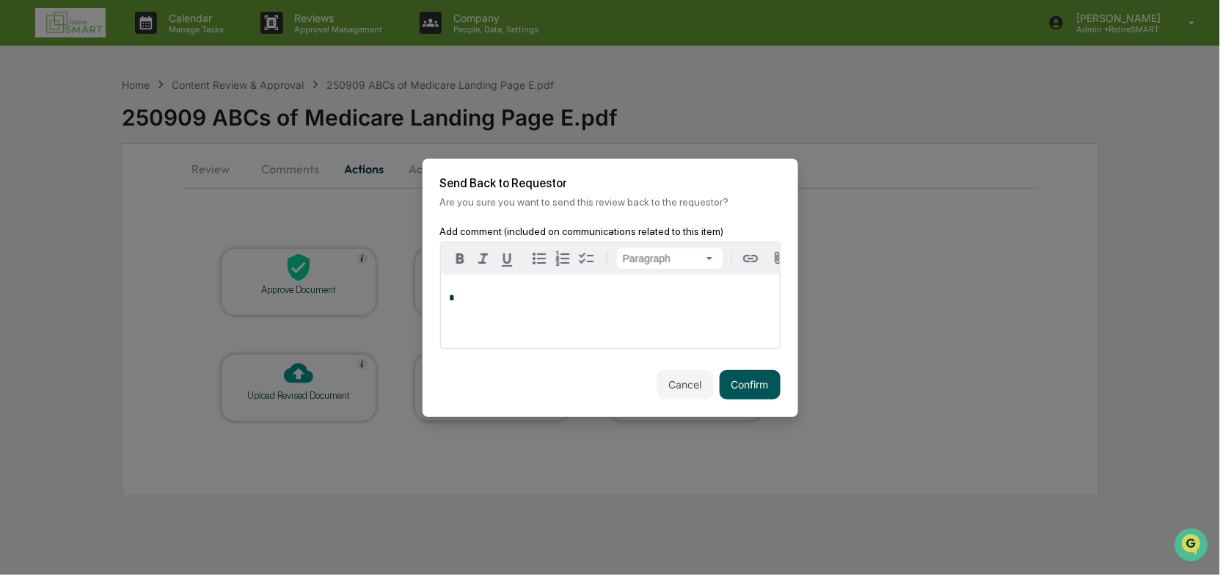
click at [746, 379] on button "Confirm" at bounding box center [750, 384] width 61 height 29
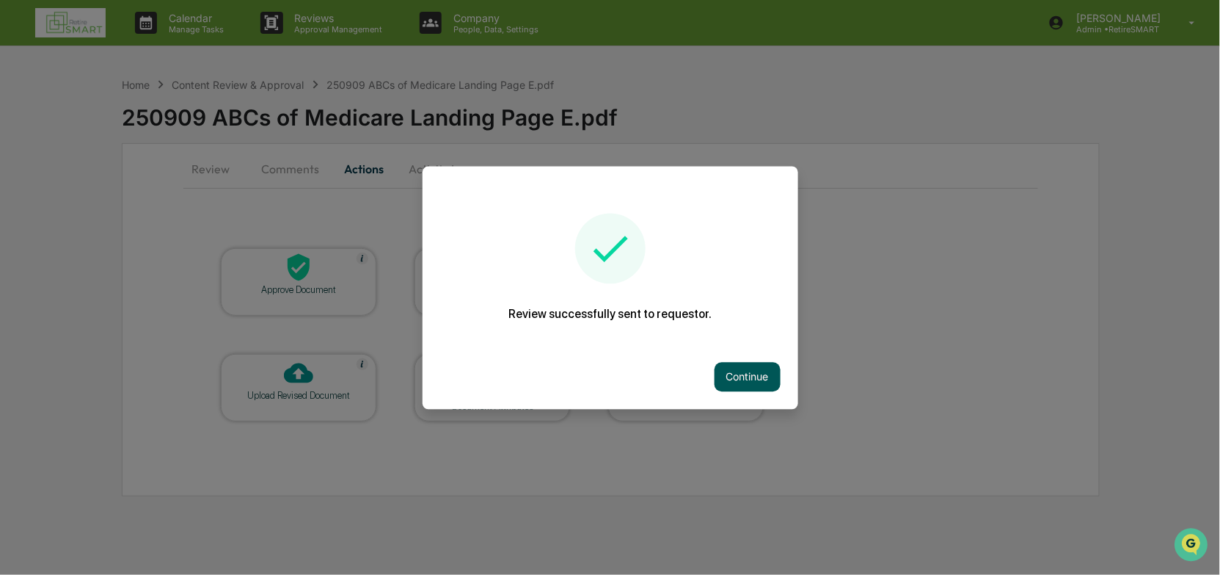
click at [757, 382] on button "Continue" at bounding box center [748, 376] width 66 height 29
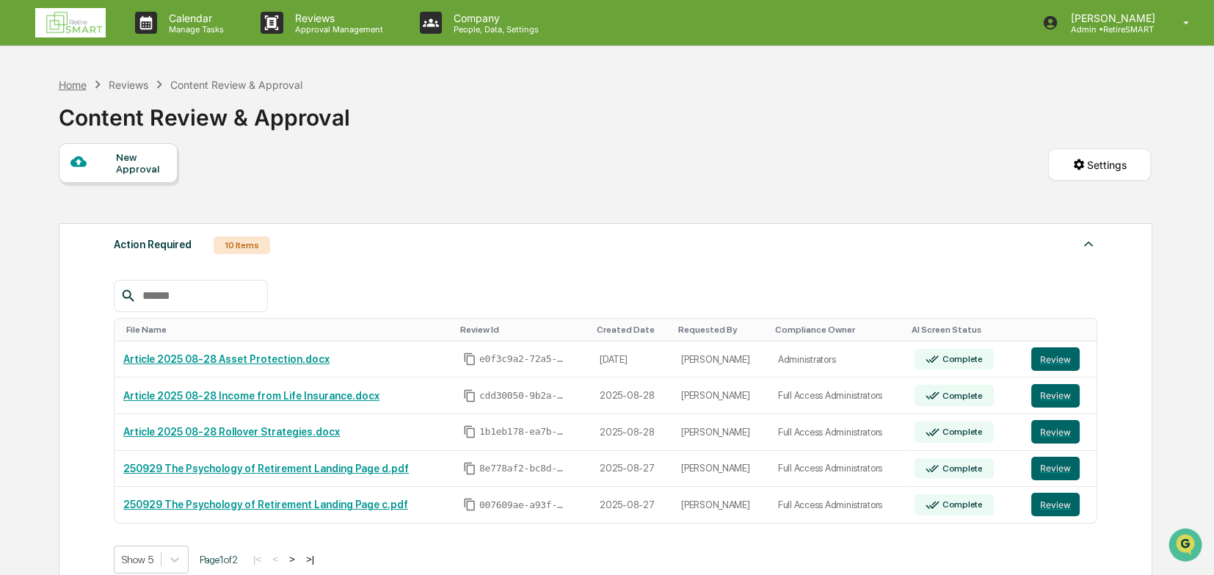
click at [72, 81] on div "Home" at bounding box center [73, 85] width 28 height 12
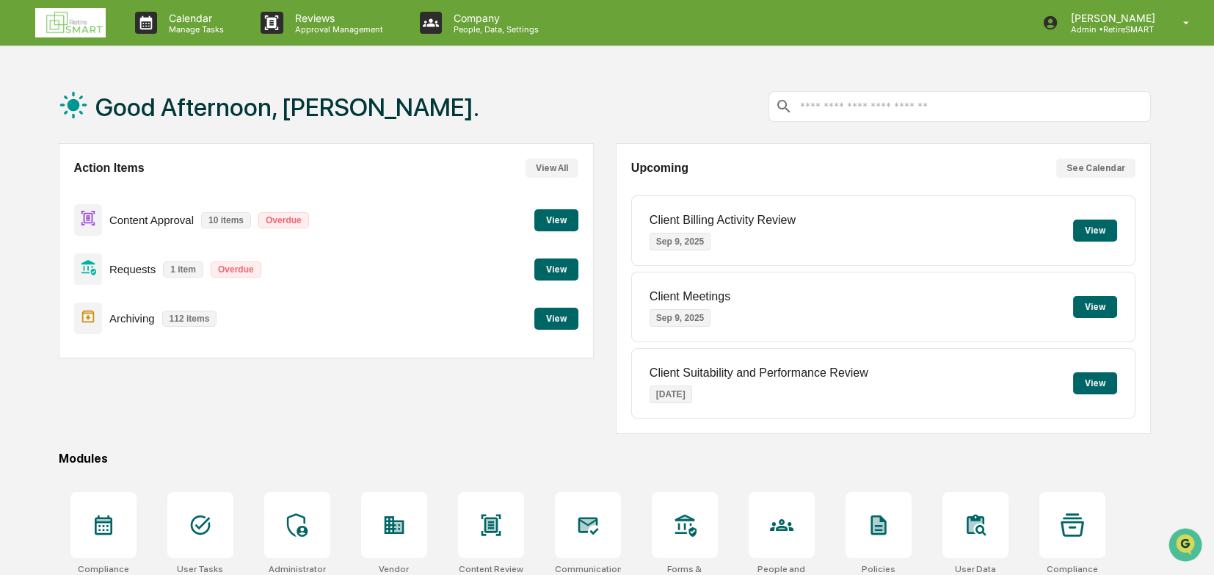
click at [558, 220] on button "View" at bounding box center [556, 220] width 44 height 22
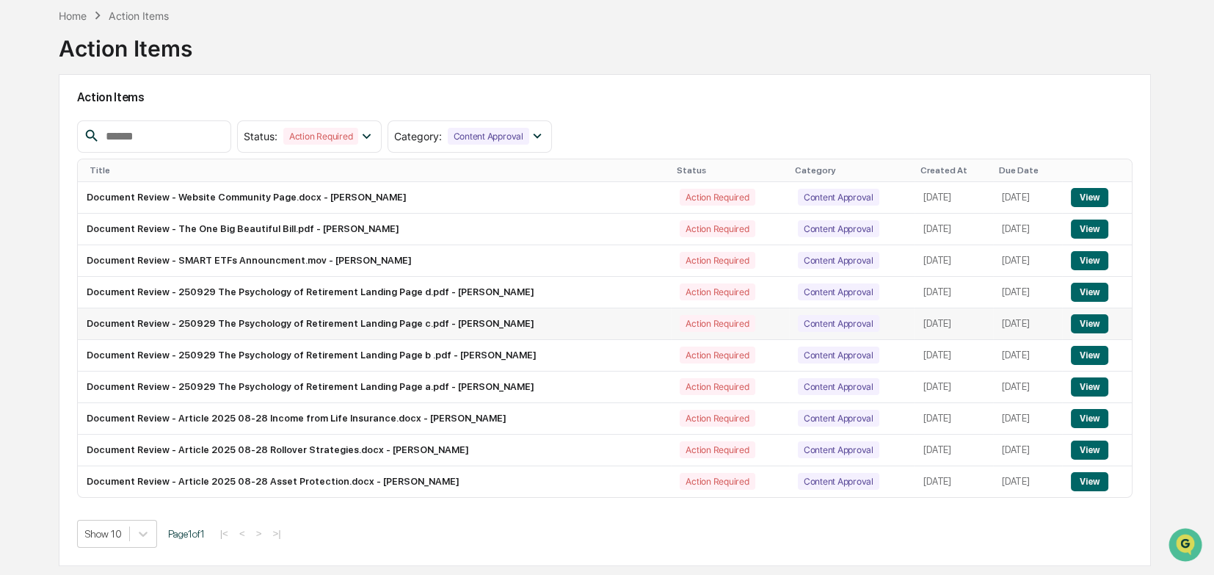
scroll to position [69, 0]
click at [806, 384] on button "View" at bounding box center [1089, 386] width 37 height 19
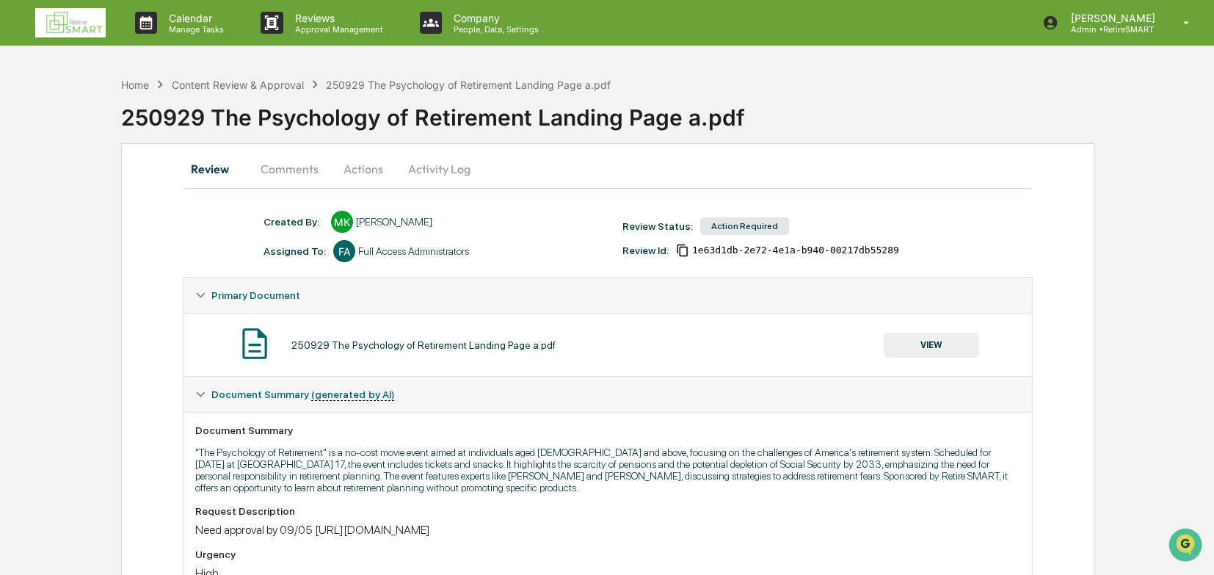
click at [275, 167] on button "Comments" at bounding box center [289, 168] width 81 height 35
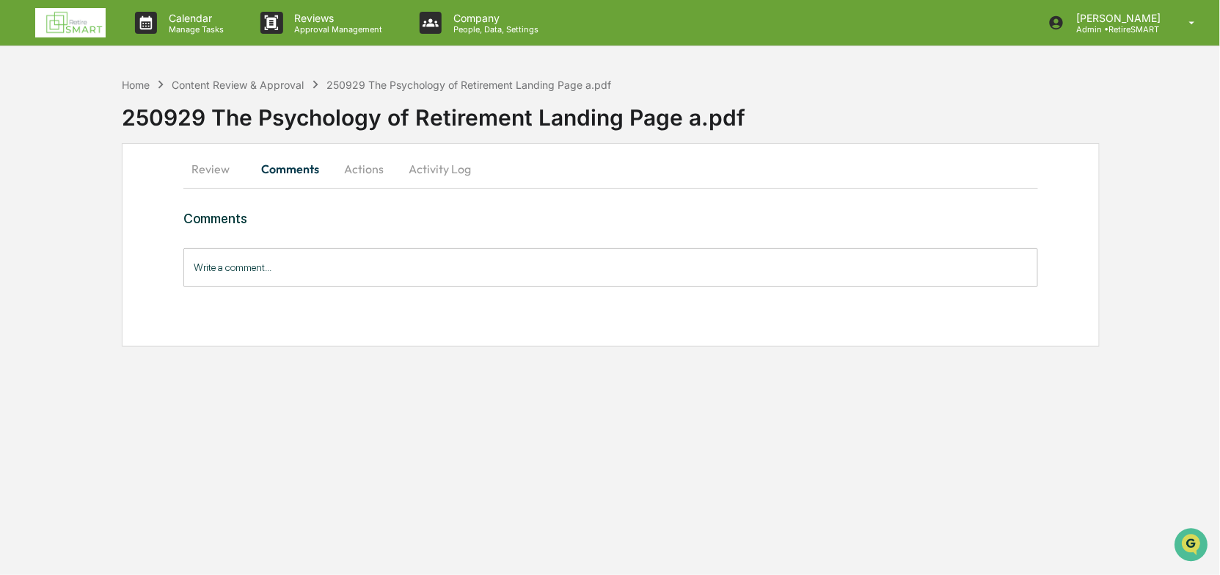
click at [363, 164] on button "Actions" at bounding box center [364, 168] width 66 height 35
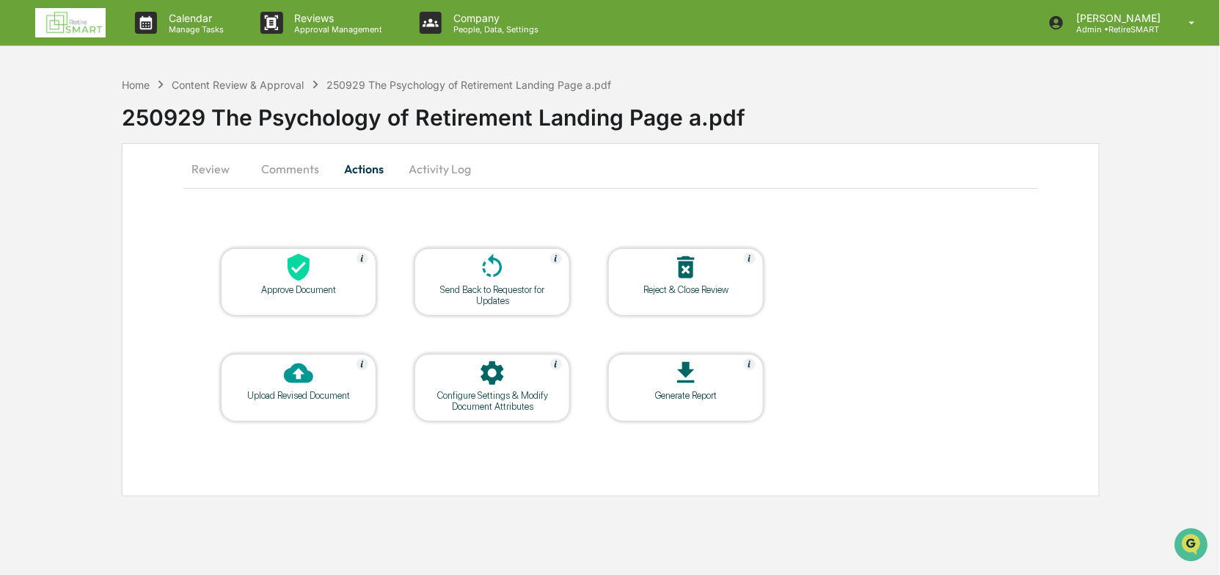
click at [205, 164] on button "Review" at bounding box center [216, 168] width 66 height 35
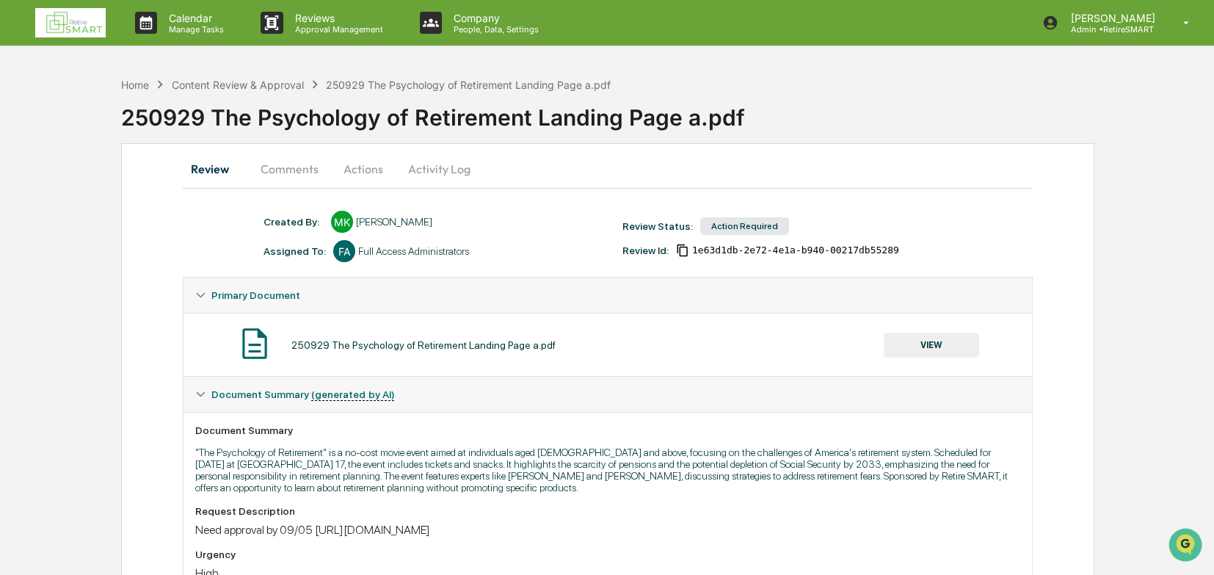
click at [806, 340] on button "VIEW" at bounding box center [931, 344] width 95 height 25
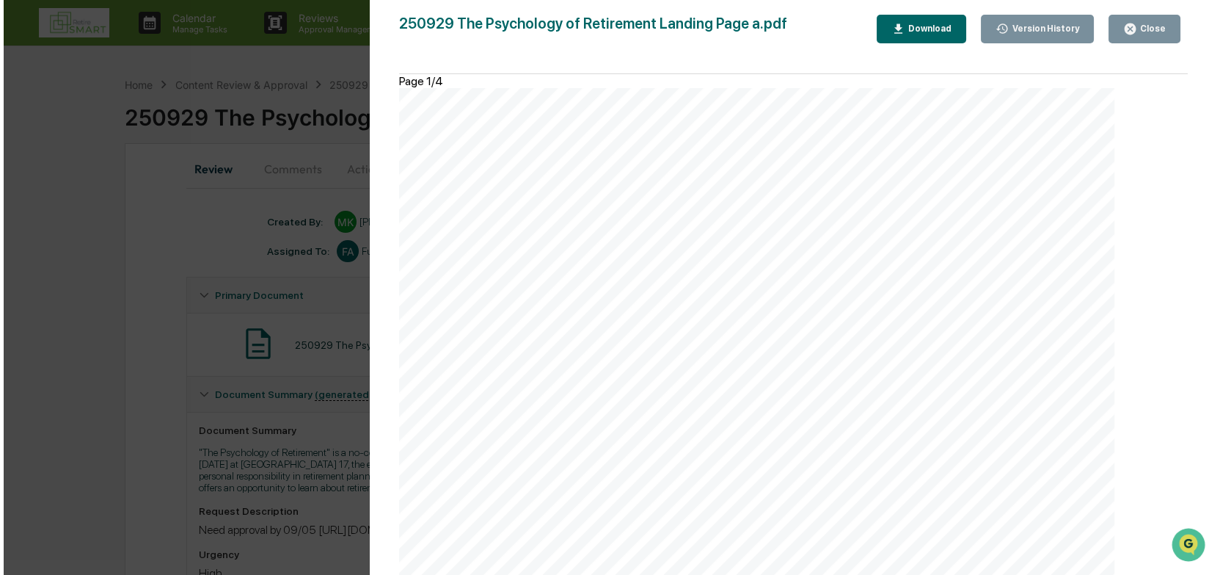
scroll to position [2868, 0]
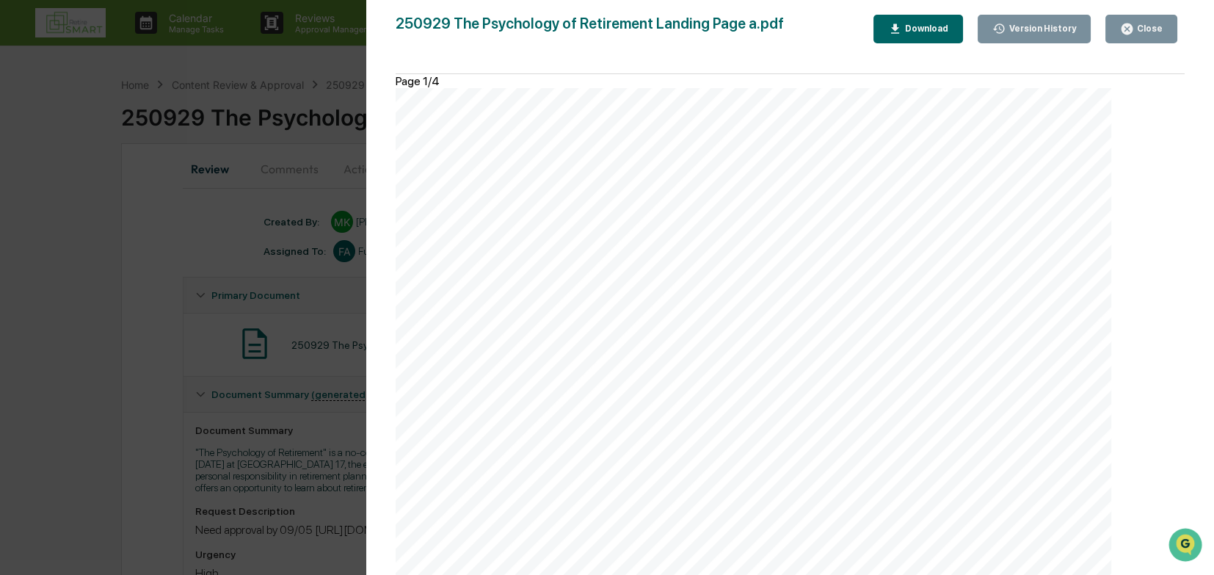
click at [806, 31] on div "Close" at bounding box center [1148, 28] width 29 height 10
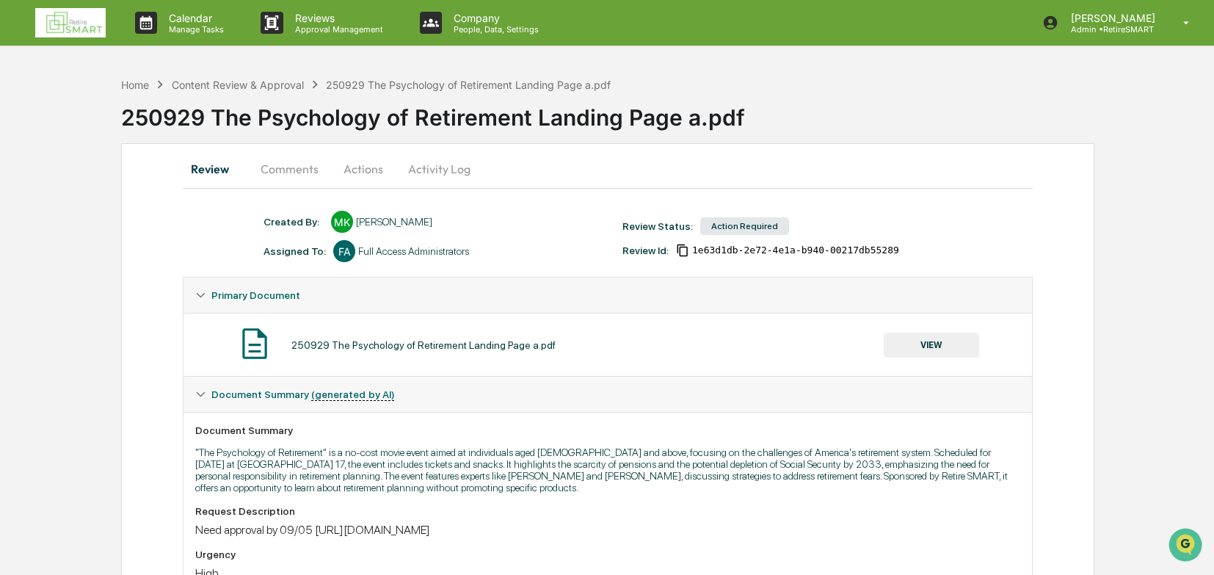
click at [363, 168] on button "Actions" at bounding box center [363, 168] width 66 height 35
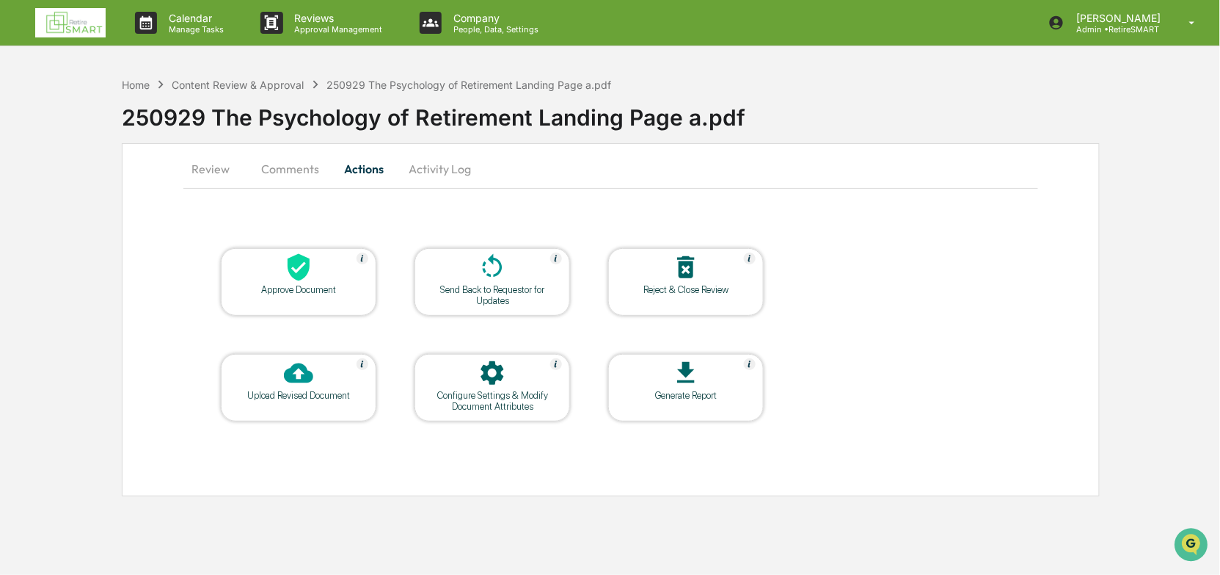
click at [514, 274] on div at bounding box center [492, 268] width 147 height 32
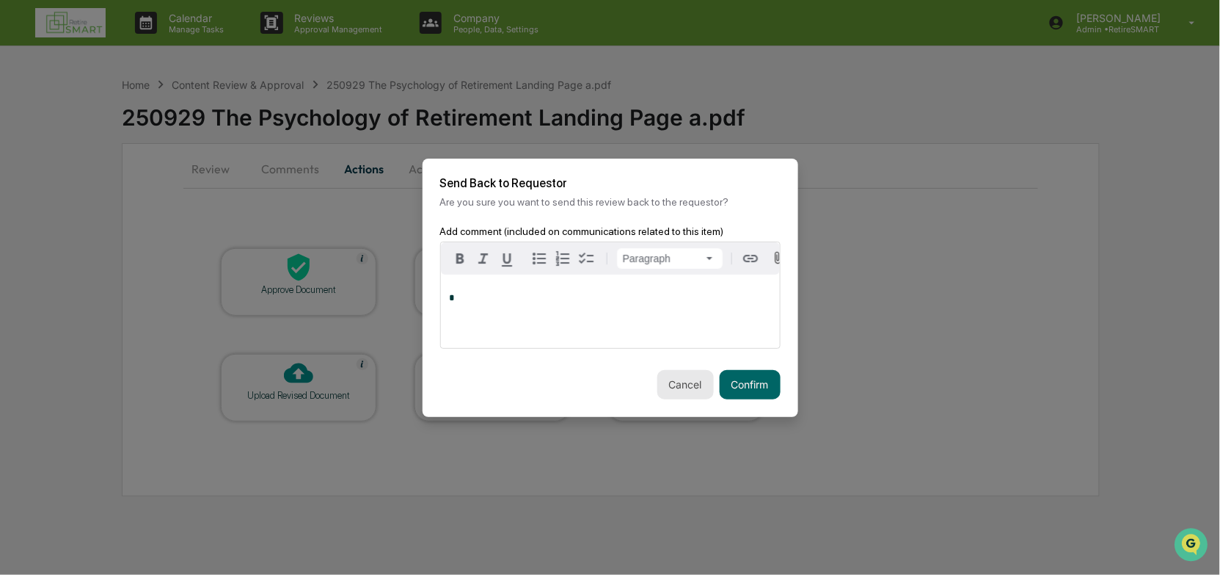
click at [685, 389] on button "Cancel" at bounding box center [686, 384] width 57 height 29
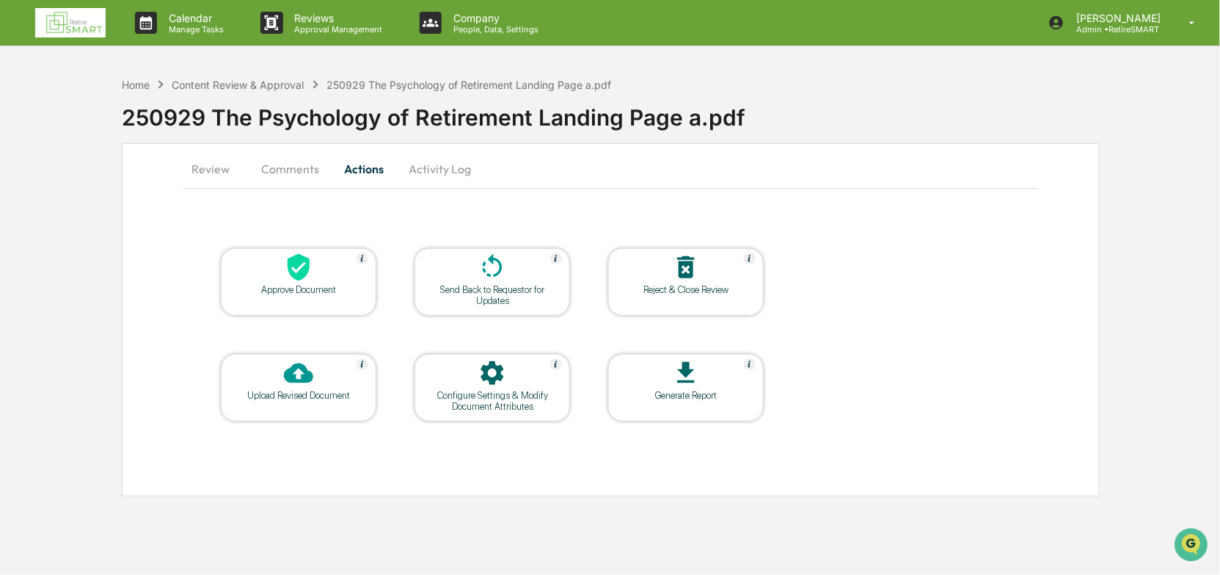
click at [312, 277] on icon at bounding box center [298, 266] width 29 height 29
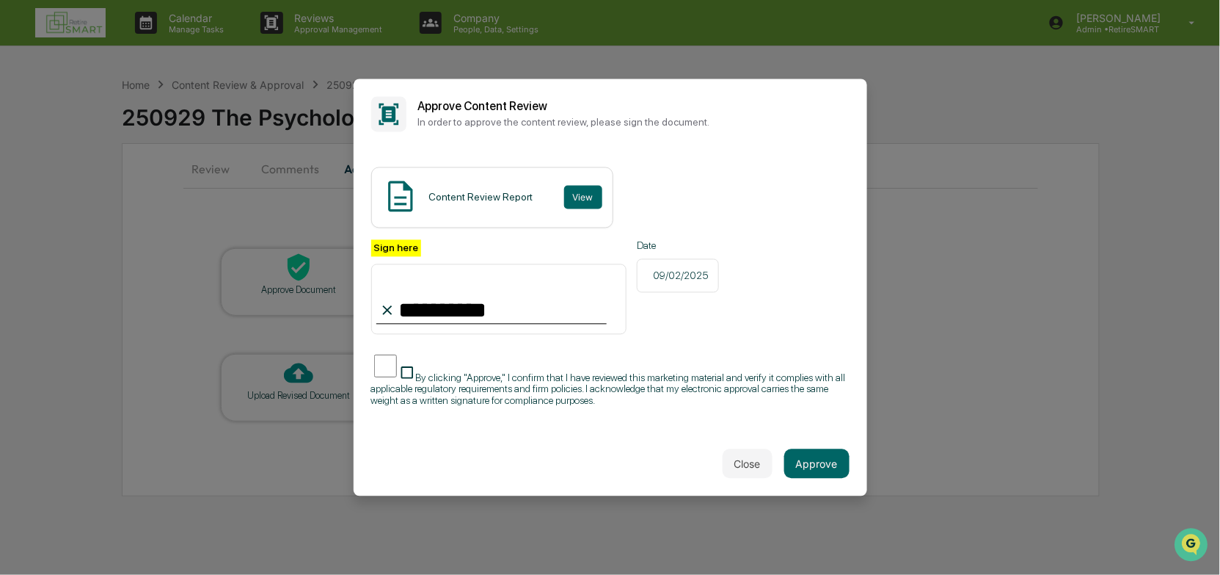
type input "**********"
click at [806, 396] on button "Approve" at bounding box center [816, 463] width 65 height 29
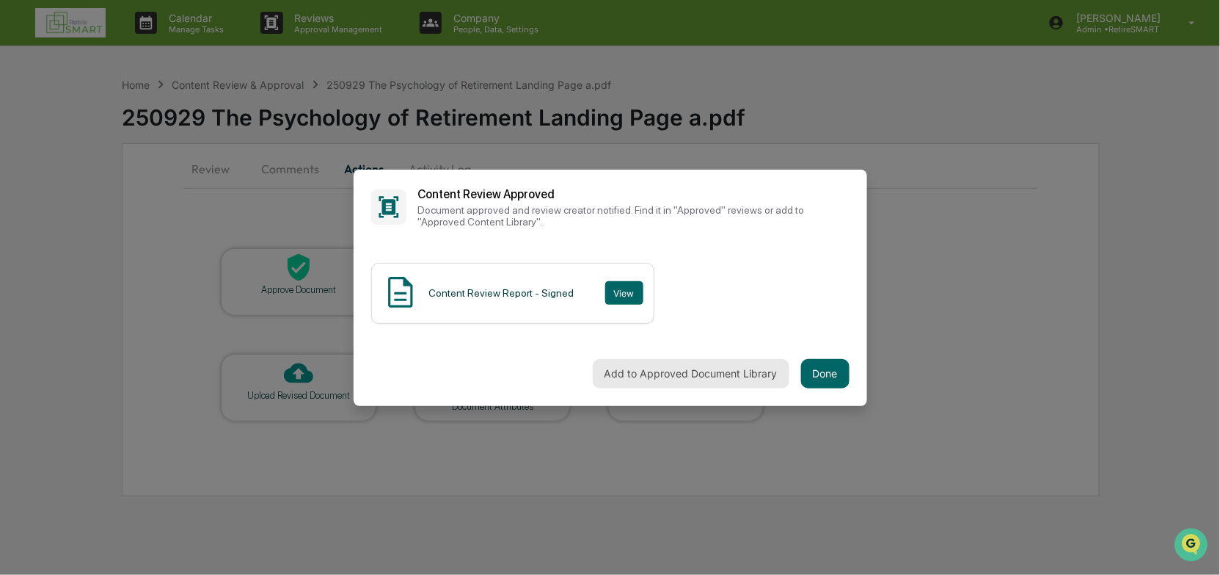
click at [697, 376] on button "Add to Approved Document Library" at bounding box center [691, 373] width 197 height 29
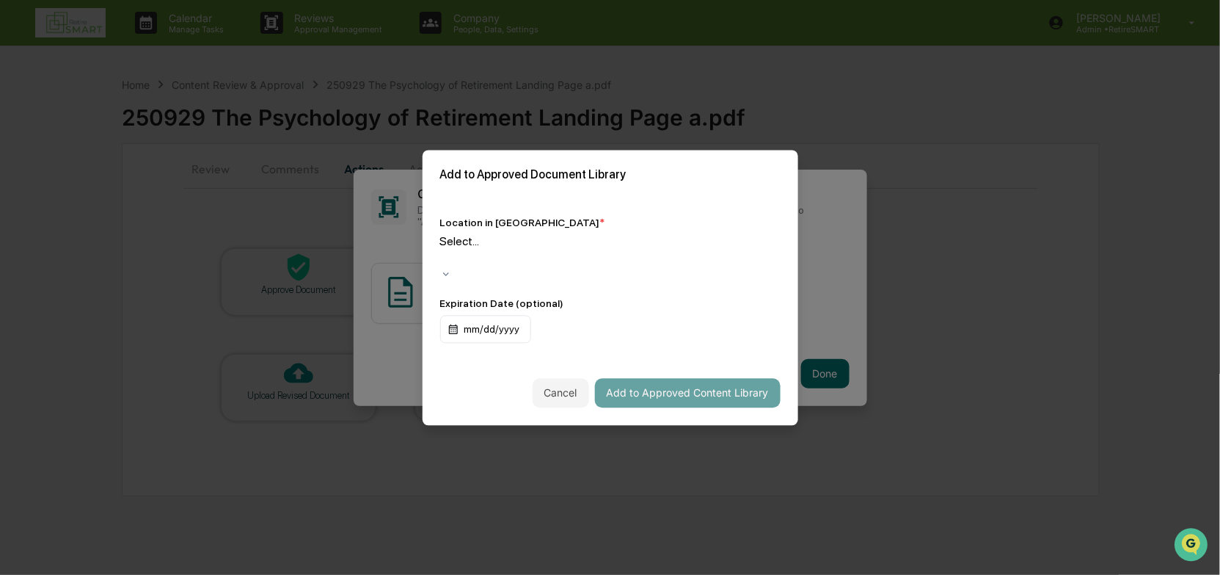
click at [444, 259] on div at bounding box center [443, 258] width 2 height 17
click at [444, 254] on div at bounding box center [443, 258] width 2 height 17
click at [657, 344] on div "Location in Library * Select... Expiration Date (optional) mm/dd/yyyy" at bounding box center [611, 279] width 376 height 161
click at [505, 318] on div "mm/dd/yyyy" at bounding box center [485, 329] width 91 height 28
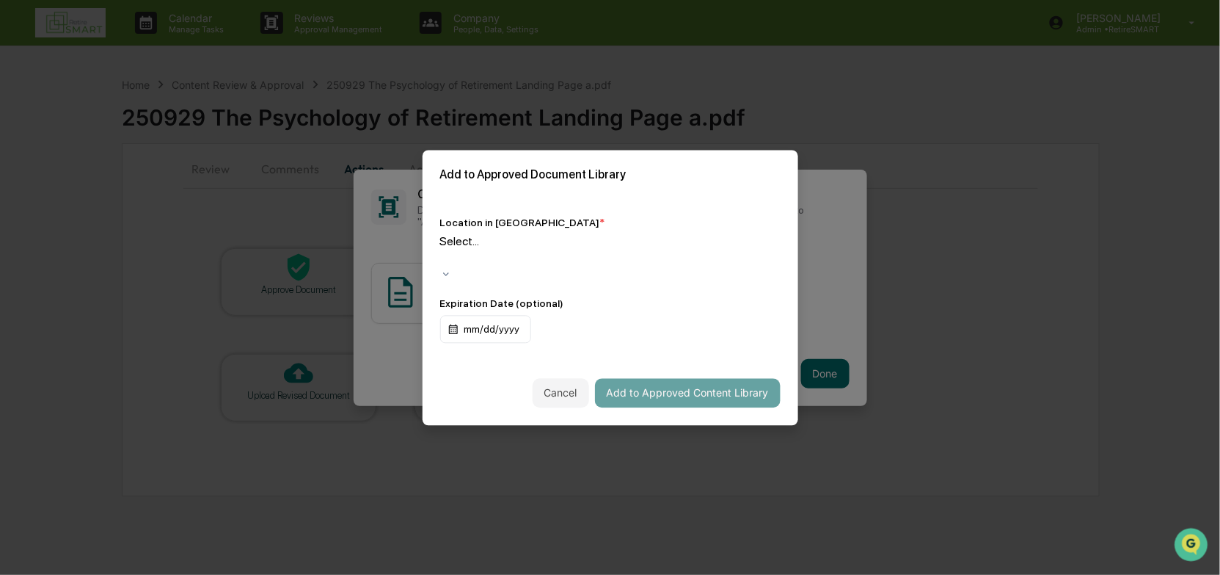
click at [535, 396] on div "[DATE]" at bounding box center [610, 582] width 1220 height 14
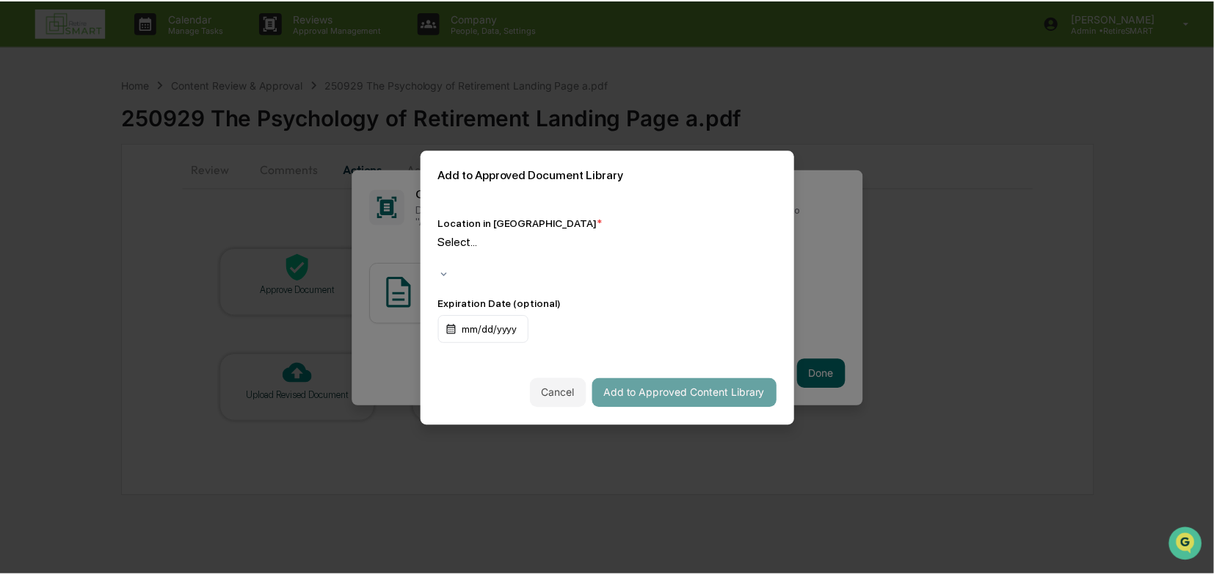
scroll to position [1358, 0]
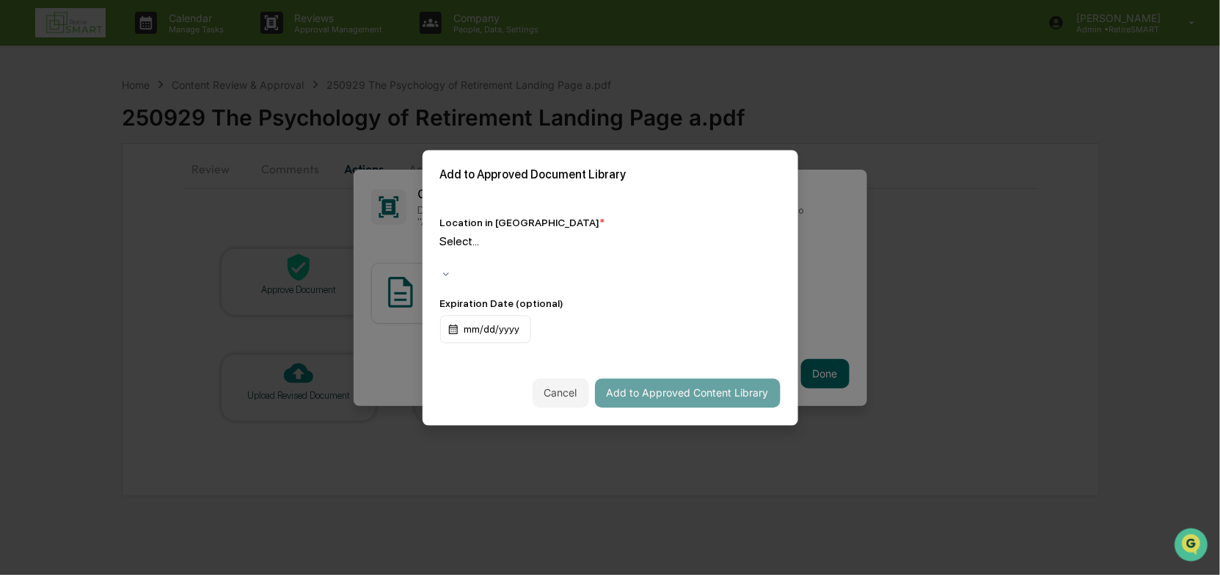
click at [765, 258] on div "Select..." at bounding box center [610, 251] width 340 height 34
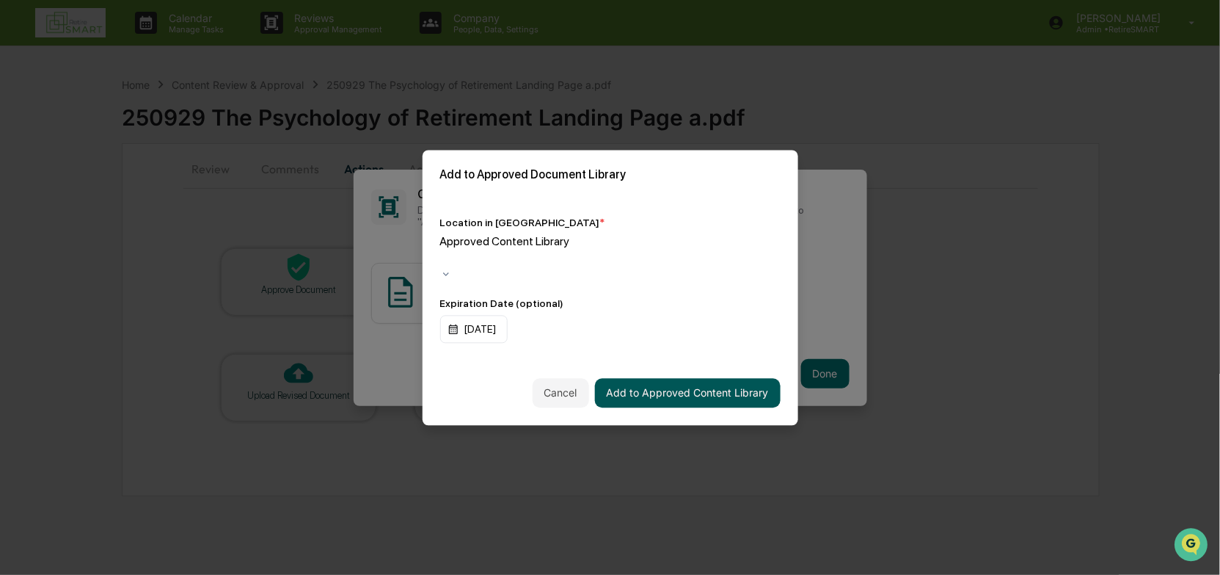
click at [732, 385] on button "Add to Approved Content Library" at bounding box center [688, 392] width 186 height 29
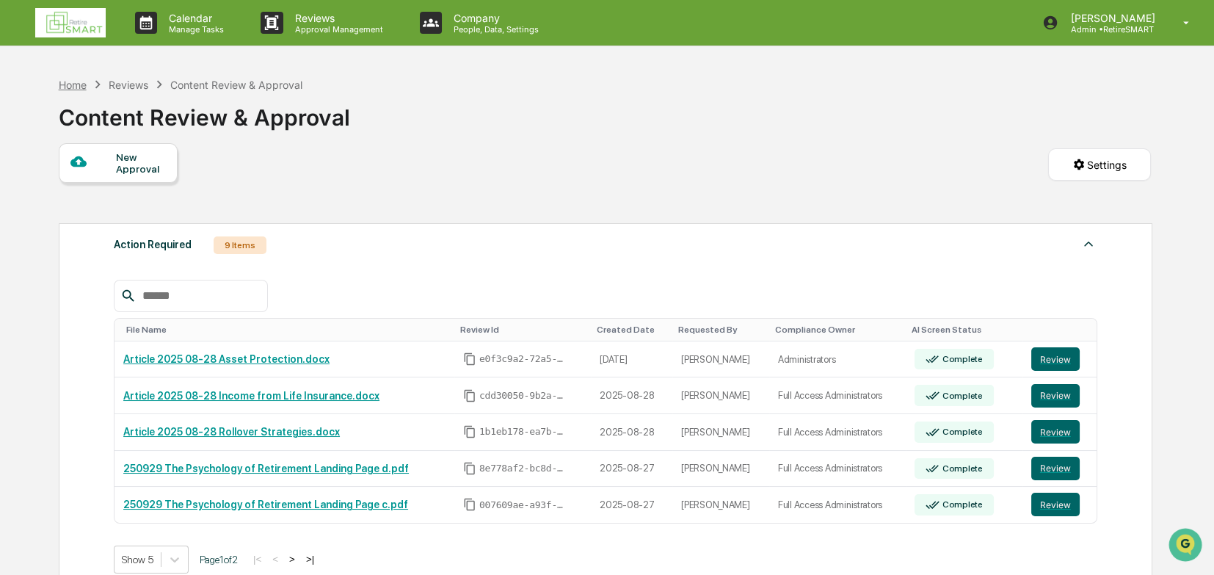
click at [79, 79] on div "Home" at bounding box center [73, 85] width 28 height 12
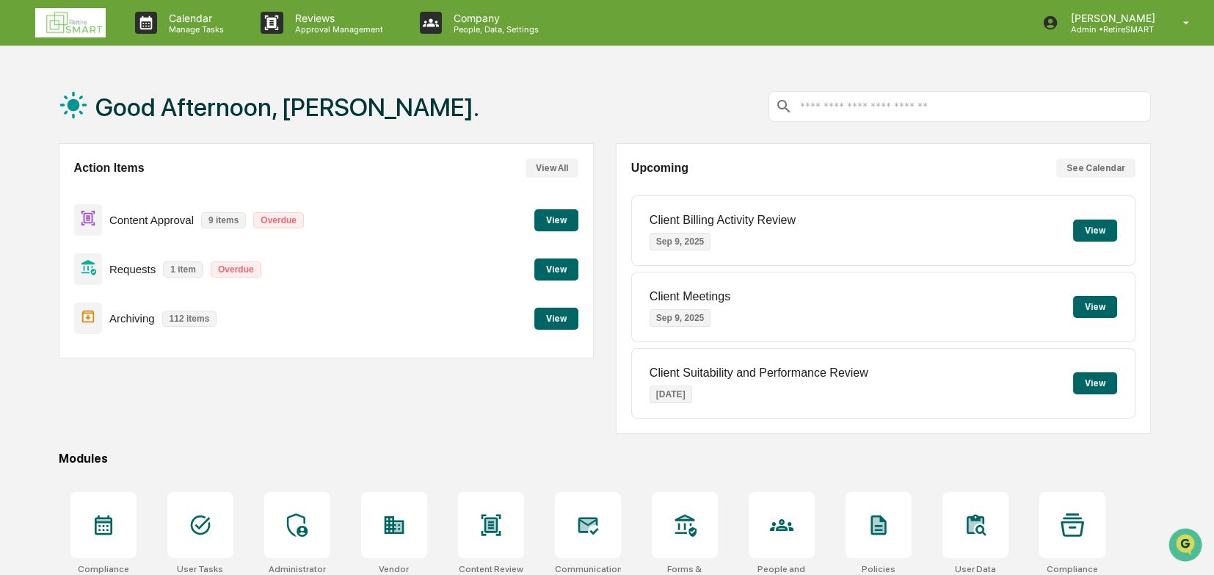
click at [546, 216] on button "View" at bounding box center [556, 220] width 44 height 22
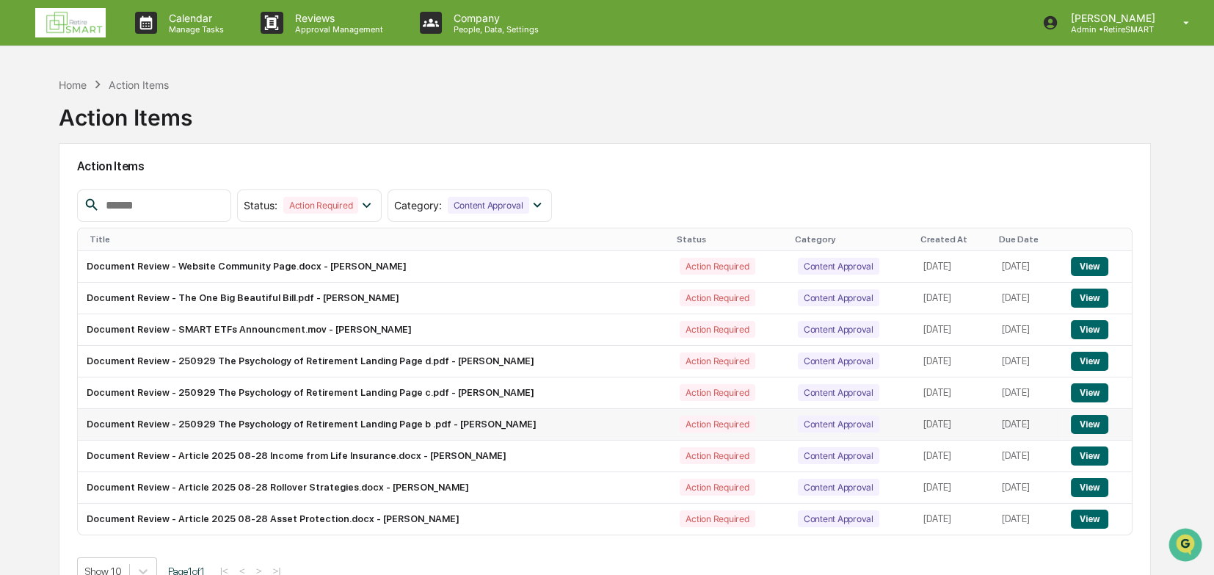
click at [806, 396] on button "View" at bounding box center [1089, 424] width 37 height 19
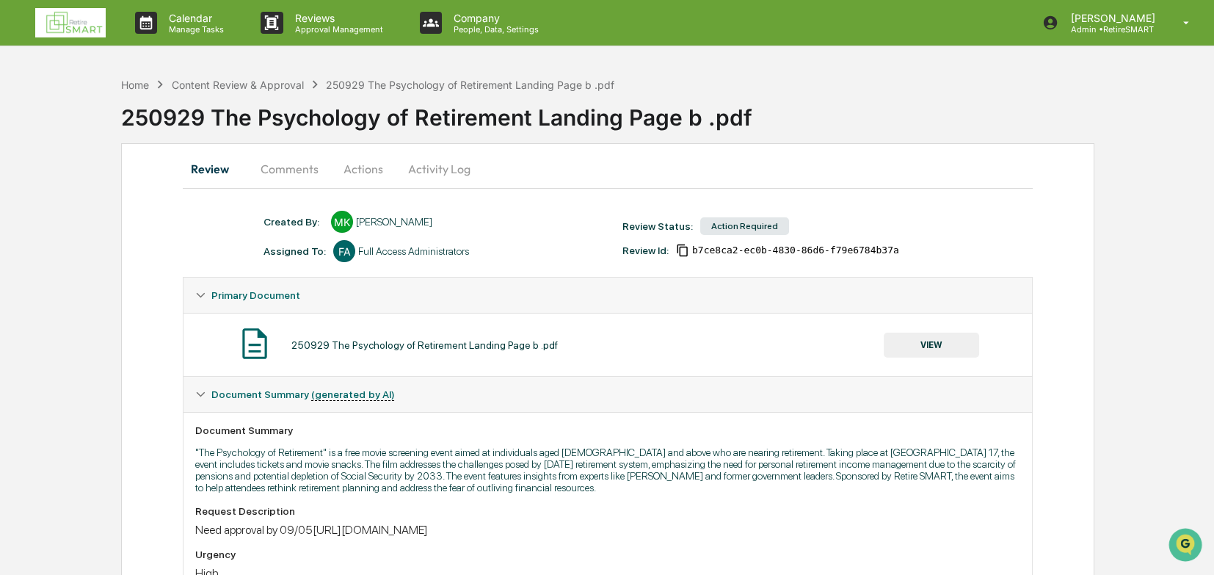
click at [295, 167] on button "Comments" at bounding box center [289, 168] width 81 height 35
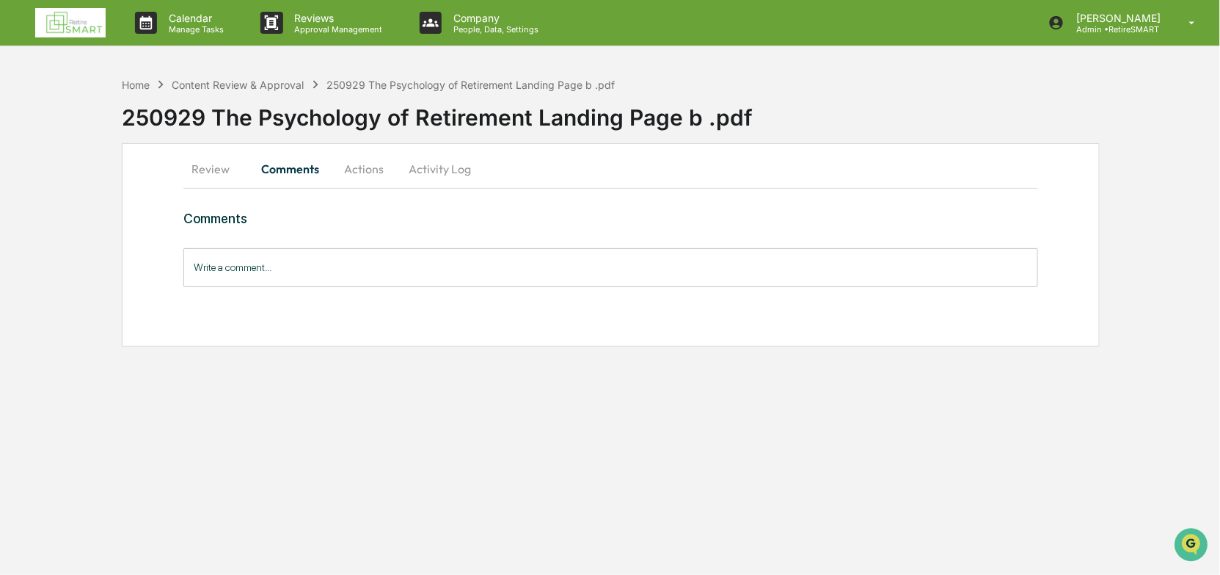
click at [221, 167] on button "Review" at bounding box center [216, 168] width 66 height 35
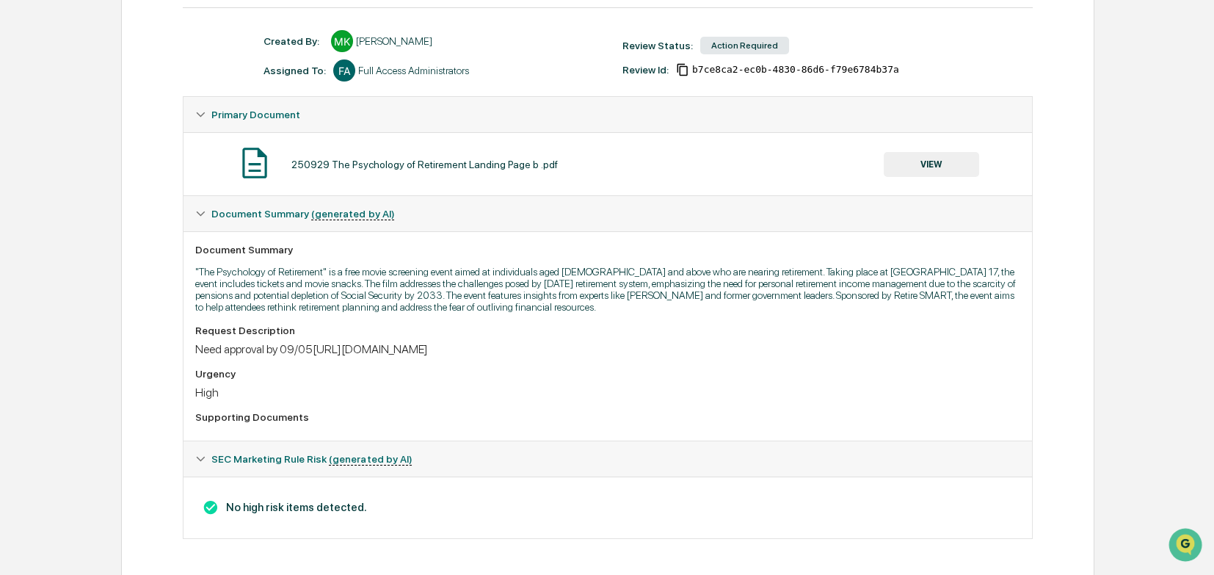
scroll to position [184, 0]
click at [806, 157] on button "VIEW" at bounding box center [931, 162] width 95 height 25
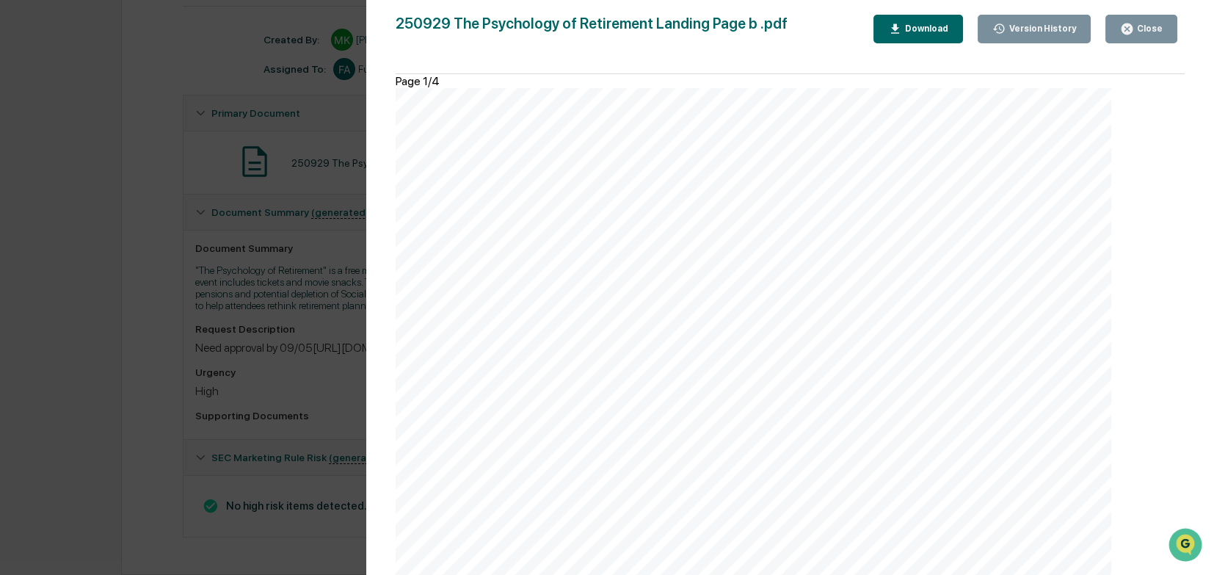
scroll to position [3381, 0]
click at [806, 38] on button "Close" at bounding box center [1141, 29] width 72 height 29
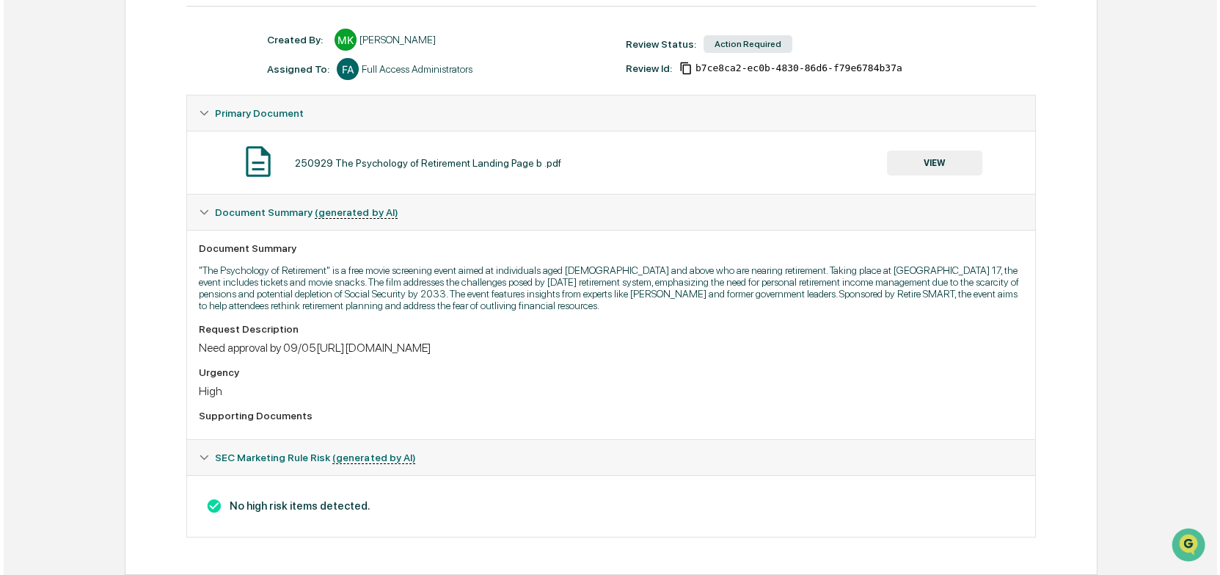
scroll to position [0, 0]
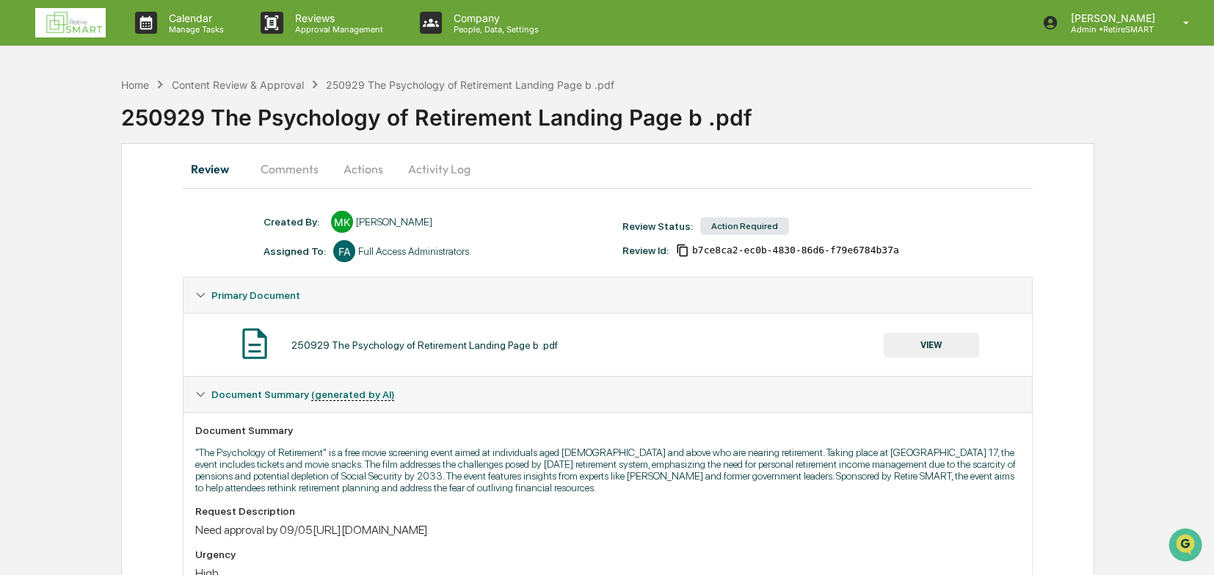
click at [366, 168] on button "Actions" at bounding box center [363, 168] width 66 height 35
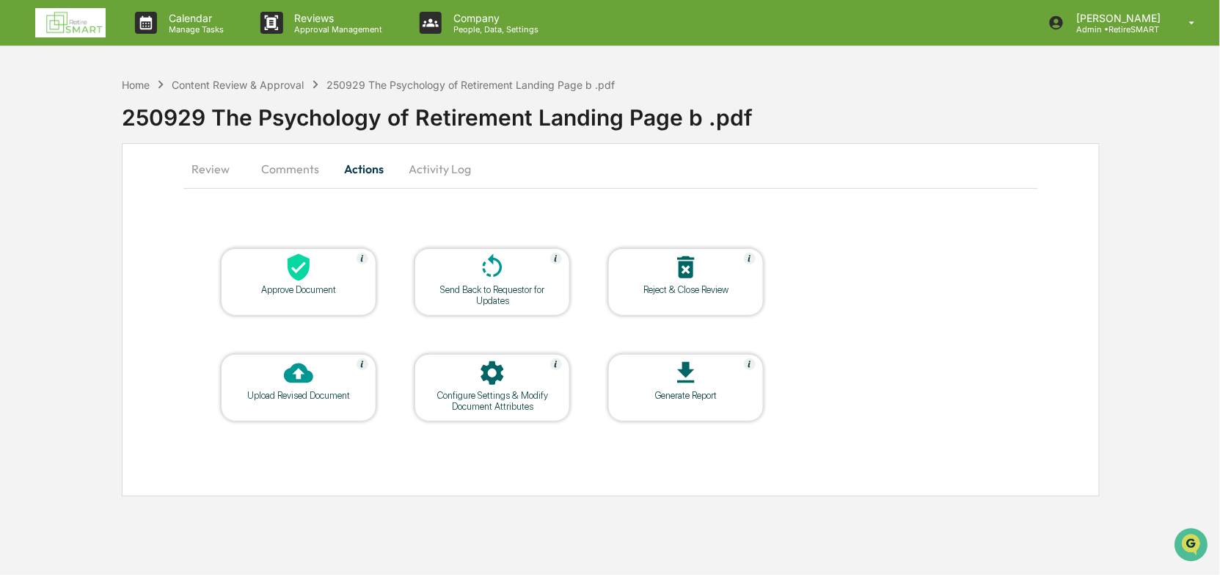
click at [307, 272] on icon at bounding box center [299, 267] width 22 height 27
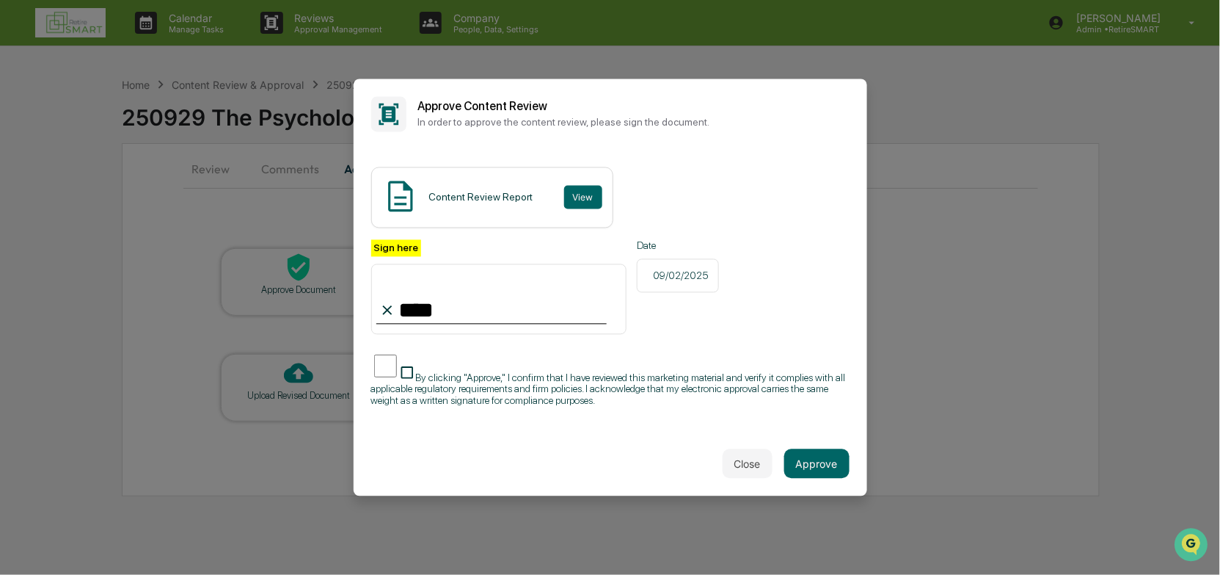
drag, startPoint x: 418, startPoint y: 305, endPoint x: 438, endPoint y: 346, distance: 45.0
click at [438, 346] on div "Sign here *** Date [DATE] By clicking "Approve," I confirm that I have reviewed…" at bounding box center [610, 326] width 478 height 175
type input "**********"
click at [806, 396] on button "Approve" at bounding box center [816, 463] width 65 height 29
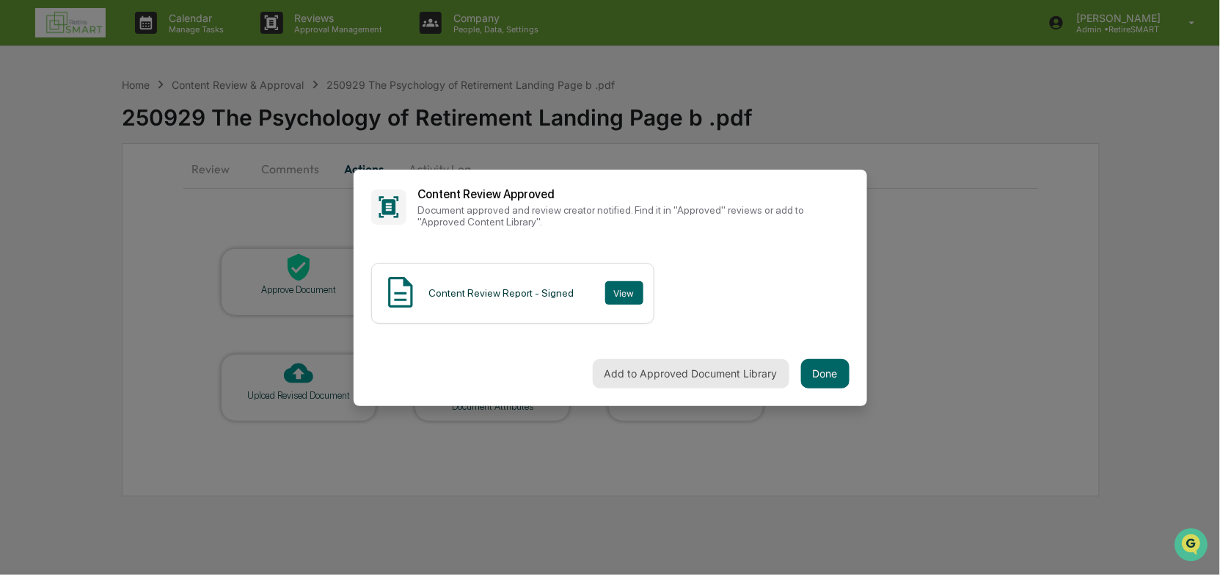
click at [752, 379] on button "Add to Approved Document Library" at bounding box center [691, 373] width 197 height 29
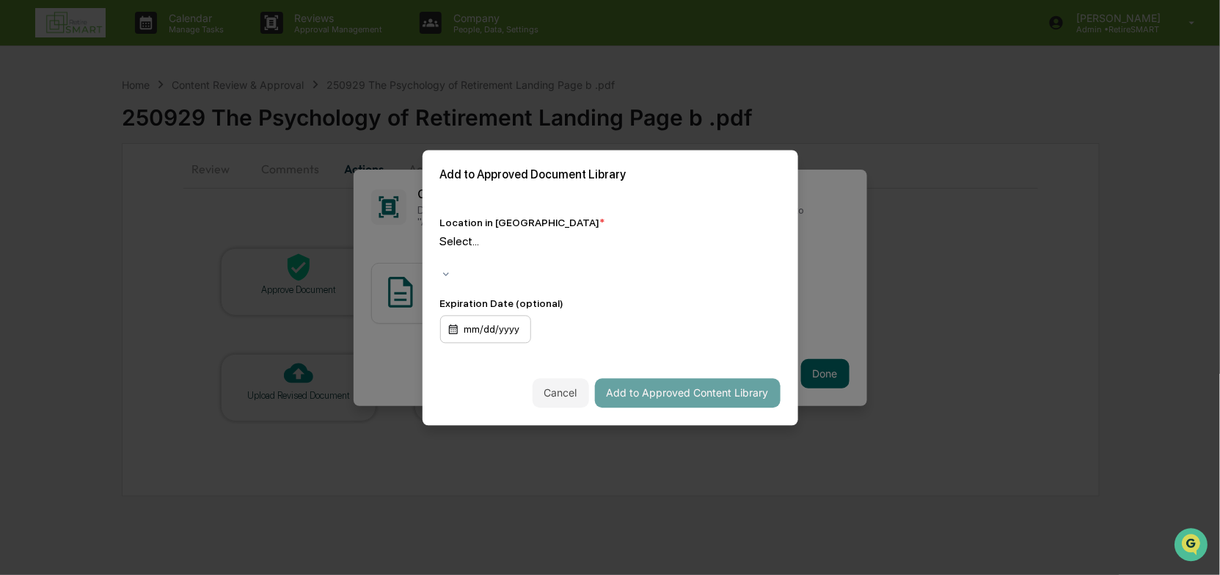
click at [492, 321] on div "mm/dd/yyyy" at bounding box center [485, 329] width 91 height 28
click at [507, 322] on div "09/02/2025" at bounding box center [486, 329] width 93 height 28
click at [533, 396] on div "[DATE]" at bounding box center [610, 582] width 1220 height 14
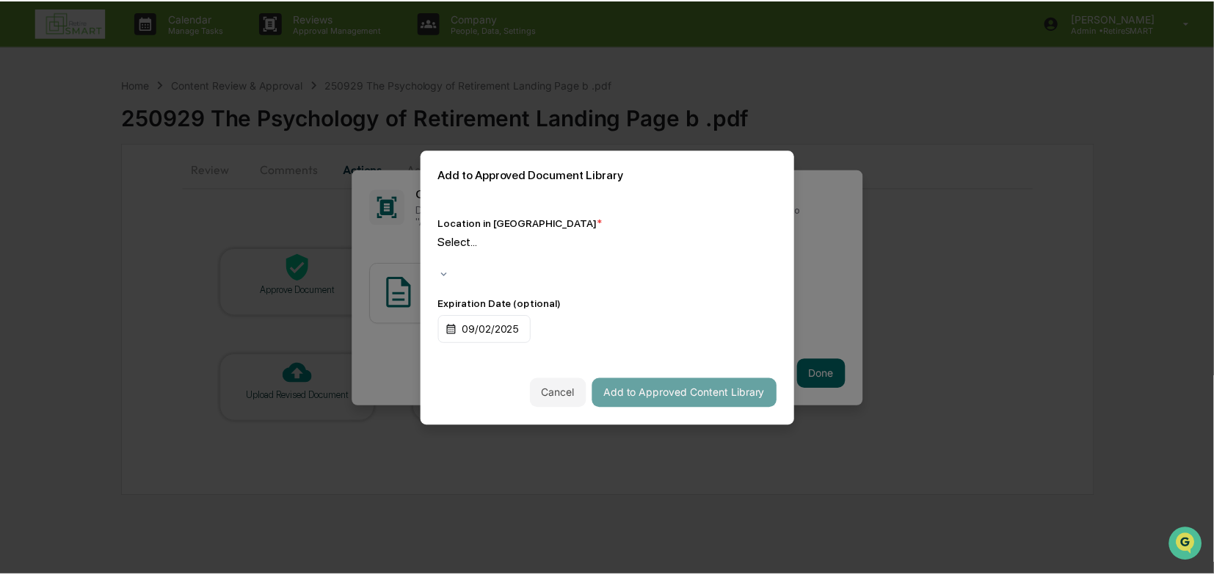
scroll to position [1358, 0]
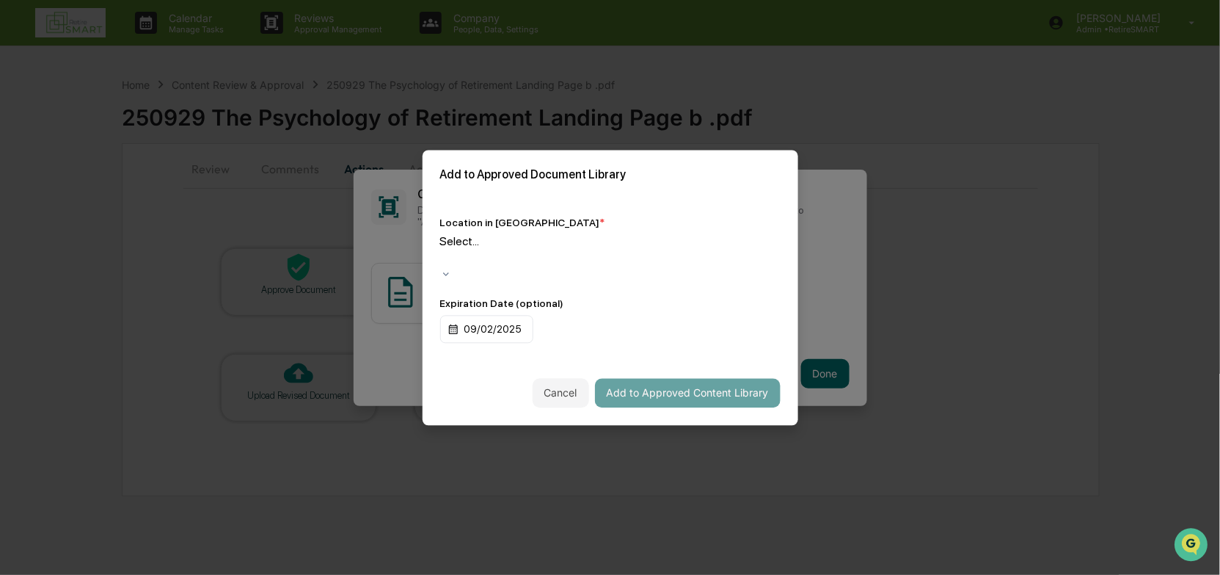
click at [444, 255] on div at bounding box center [443, 258] width 2 height 17
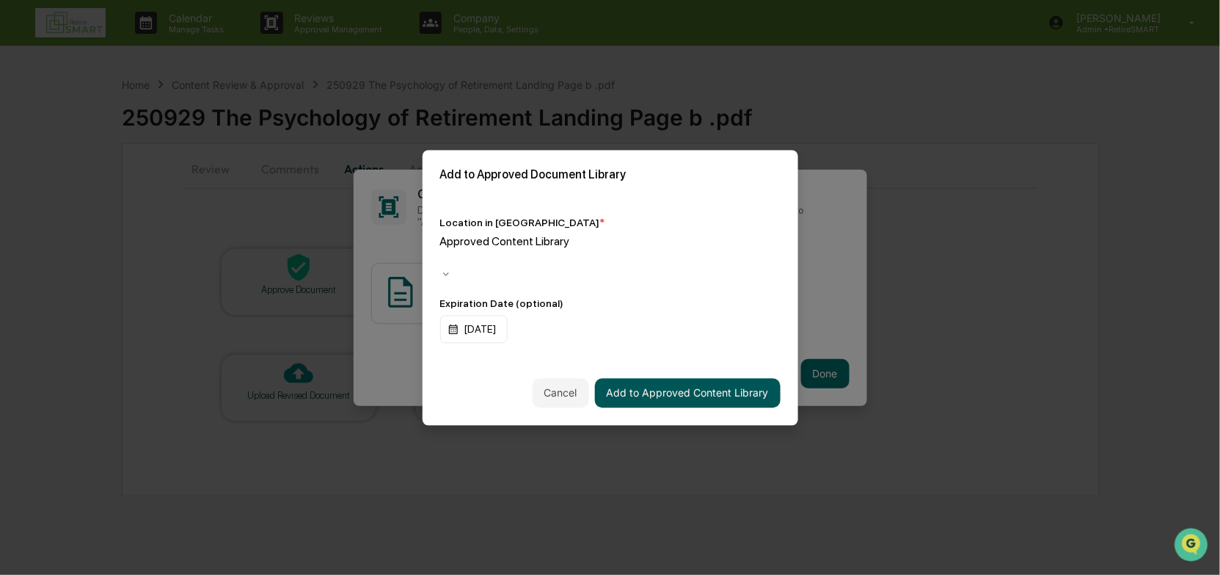
click at [726, 388] on button "Add to Approved Content Library" at bounding box center [688, 392] width 186 height 29
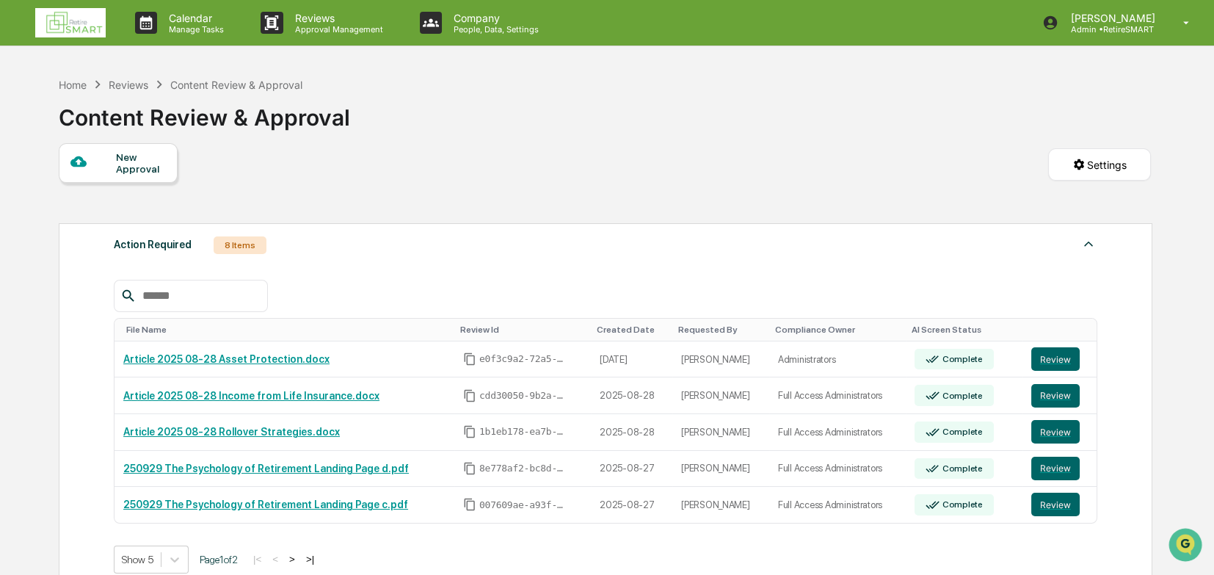
drag, startPoint x: 94, startPoint y: 79, endPoint x: 87, endPoint y: 78, distance: 7.4
click at [92, 79] on icon at bounding box center [98, 84] width 16 height 16
click at [61, 76] on div "Home Reviews Content Review & Approval" at bounding box center [181, 84] width 244 height 16
click at [61, 81] on div "Home" at bounding box center [73, 85] width 28 height 12
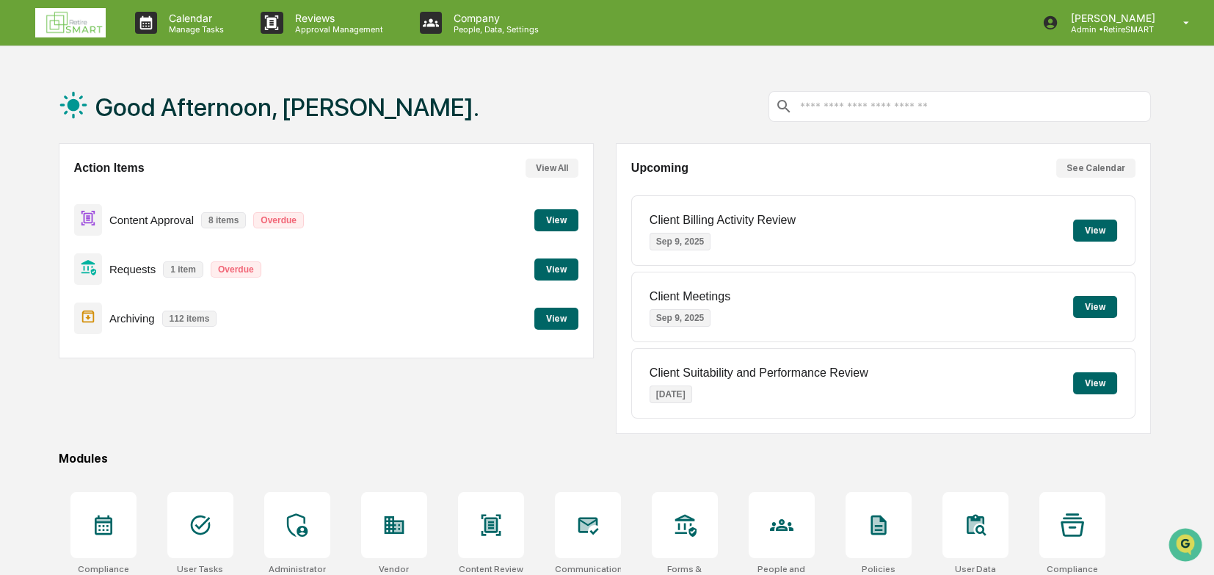
click at [551, 213] on button "View" at bounding box center [556, 220] width 44 height 22
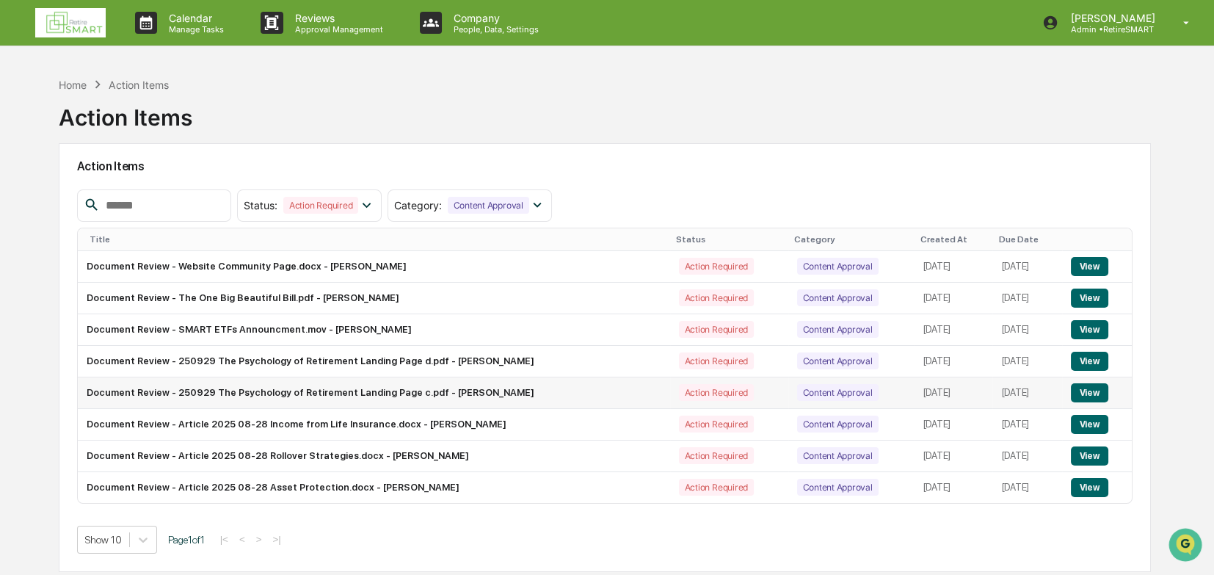
click at [806, 391] on button "View" at bounding box center [1089, 392] width 37 height 19
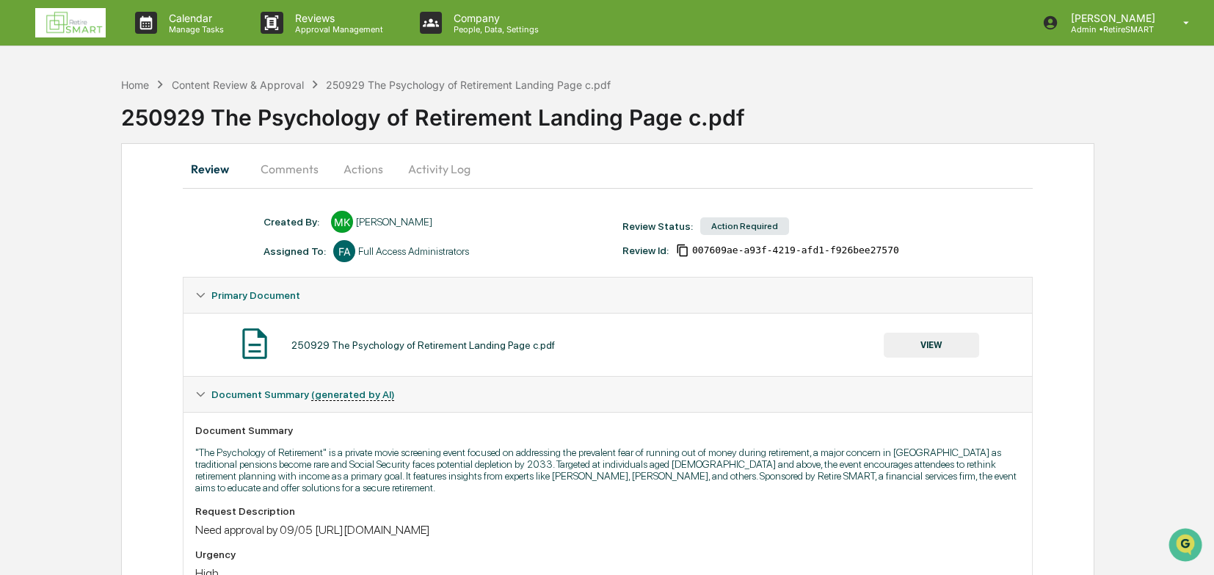
click at [358, 167] on button "Actions" at bounding box center [363, 168] width 66 height 35
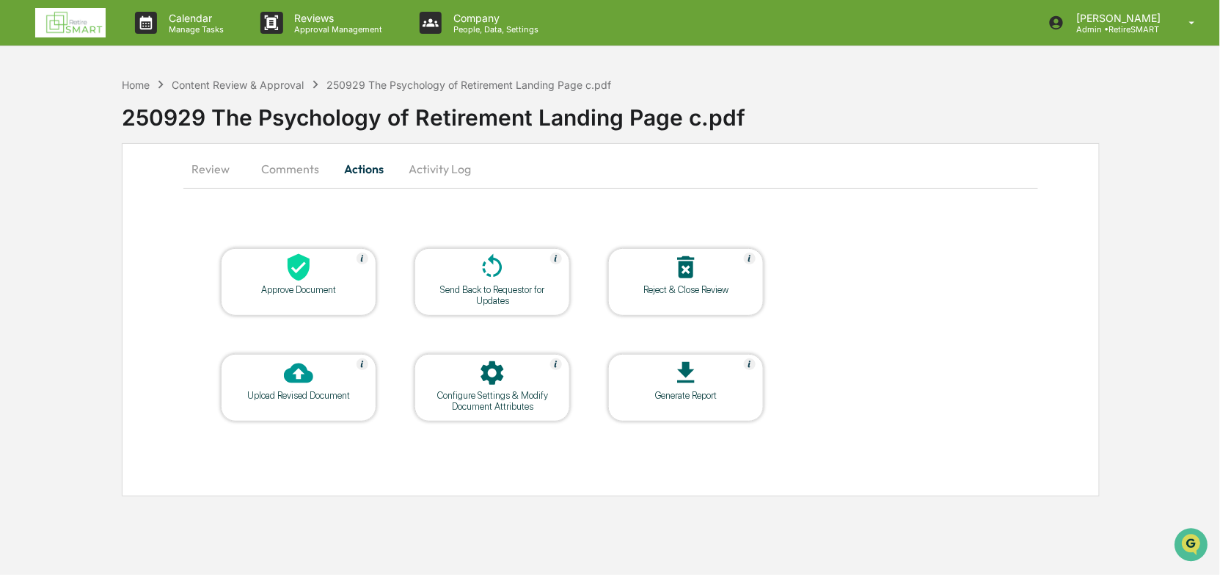
click at [325, 269] on div at bounding box center [298, 268] width 147 height 32
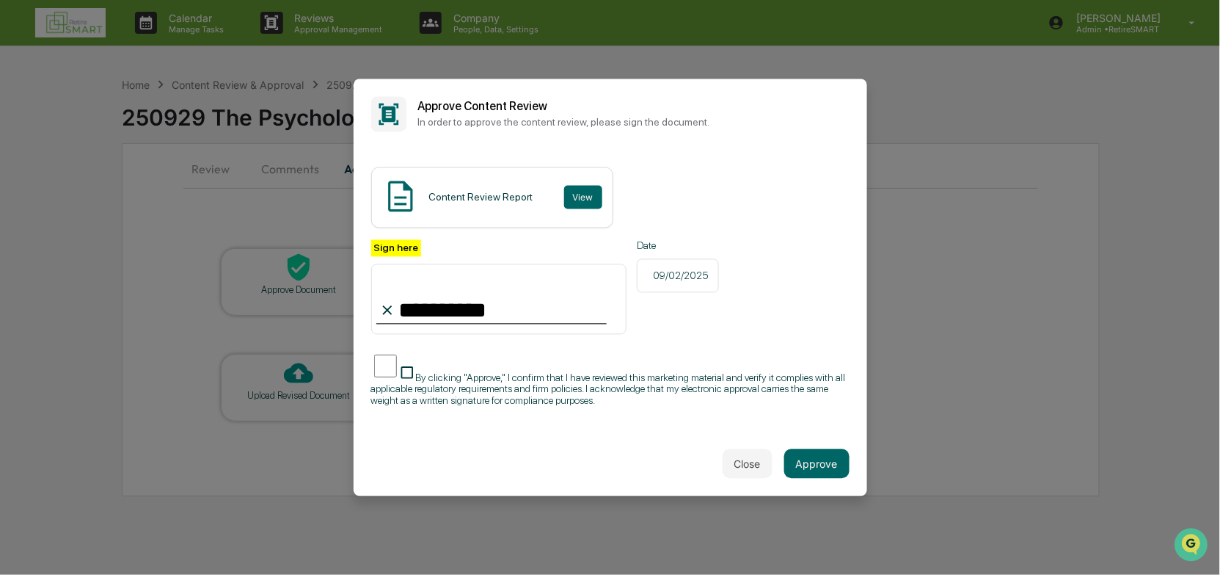
type input "**********"
click at [806, 396] on button "Approve" at bounding box center [816, 463] width 65 height 29
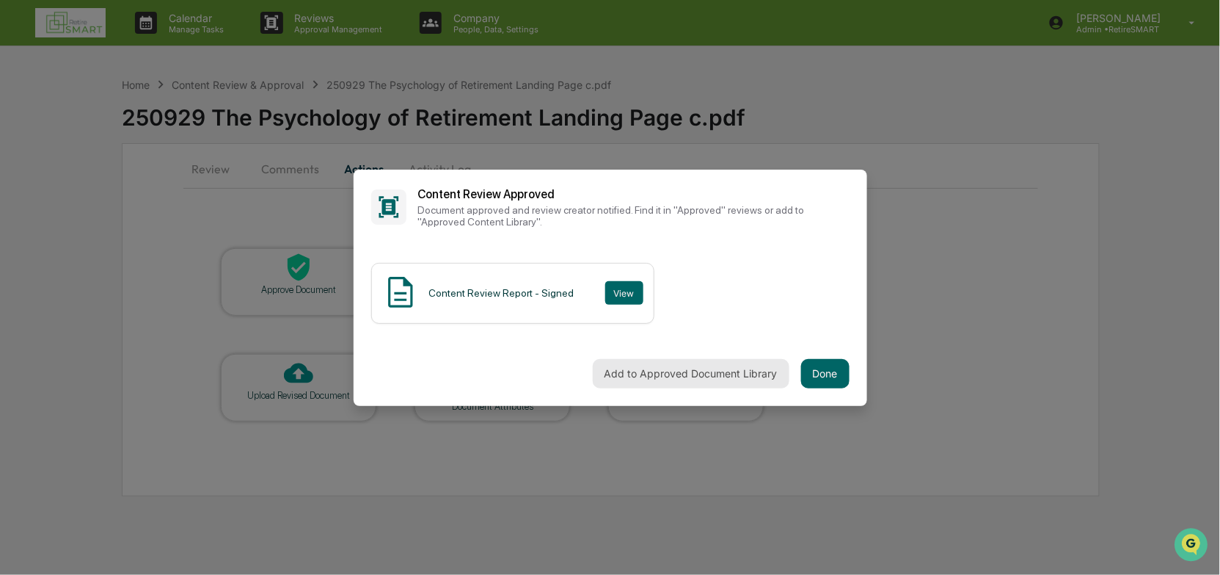
click at [626, 368] on button "Add to Approved Document Library" at bounding box center [691, 373] width 197 height 29
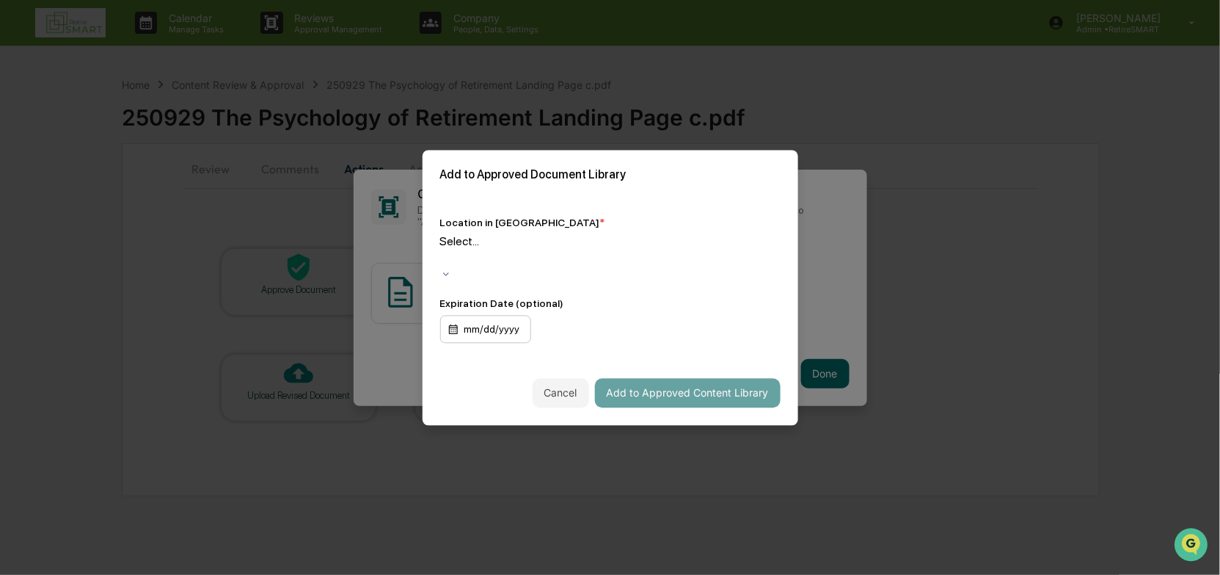
click at [497, 317] on div "mm/dd/yyyy" at bounding box center [485, 329] width 91 height 28
click at [506, 396] on div "[DATE]" at bounding box center [610, 582] width 1220 height 14
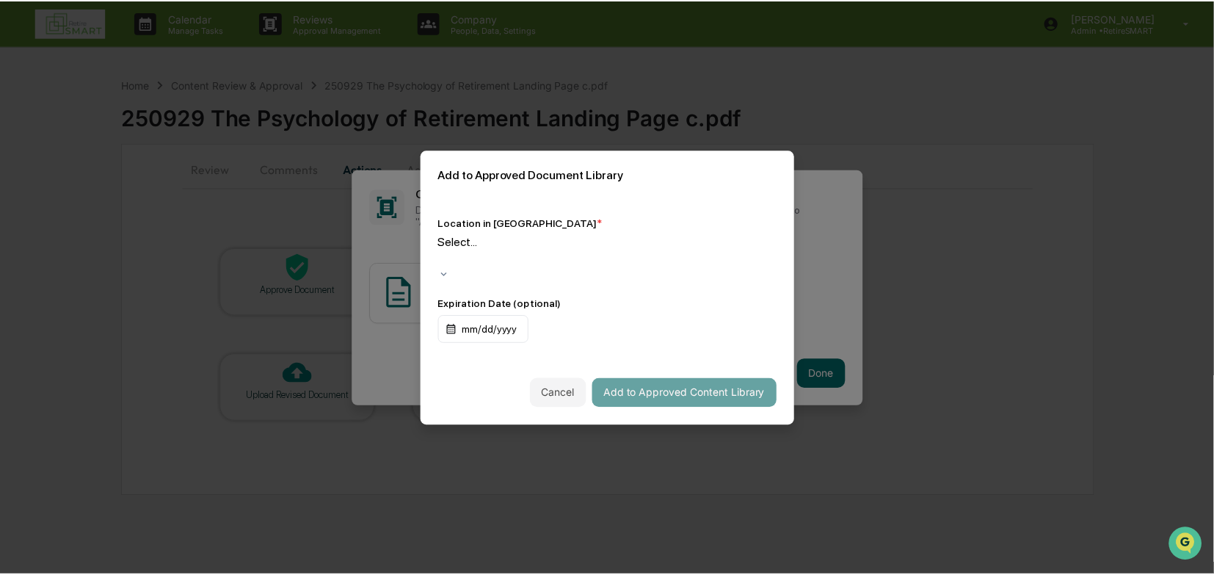
scroll to position [1358, 0]
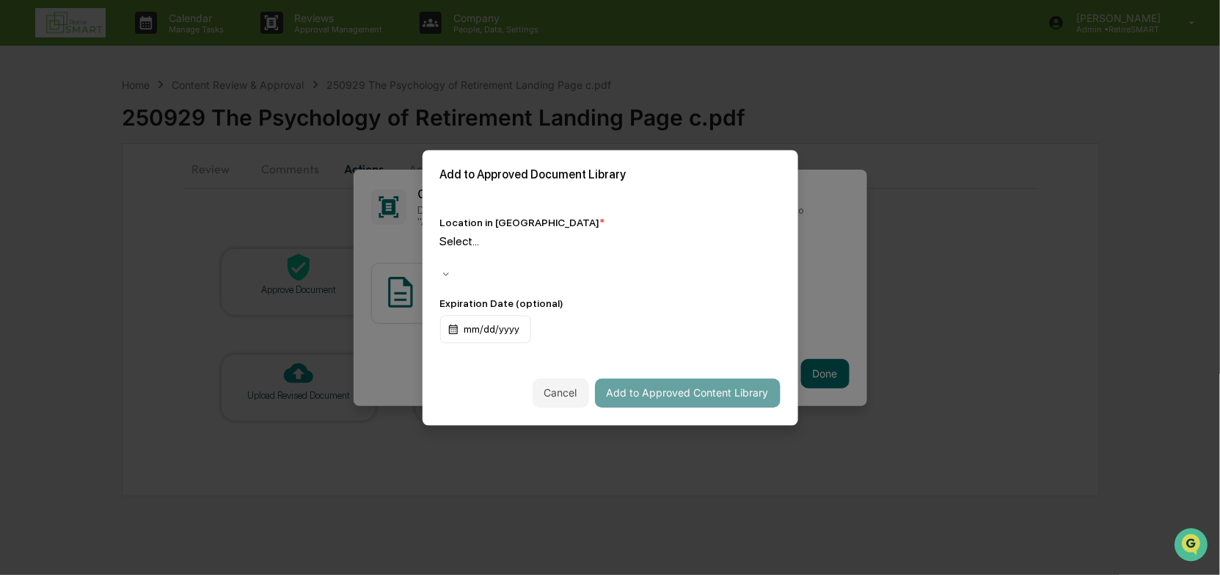
click at [779, 252] on div "Select..." at bounding box center [610, 256] width 340 height 45
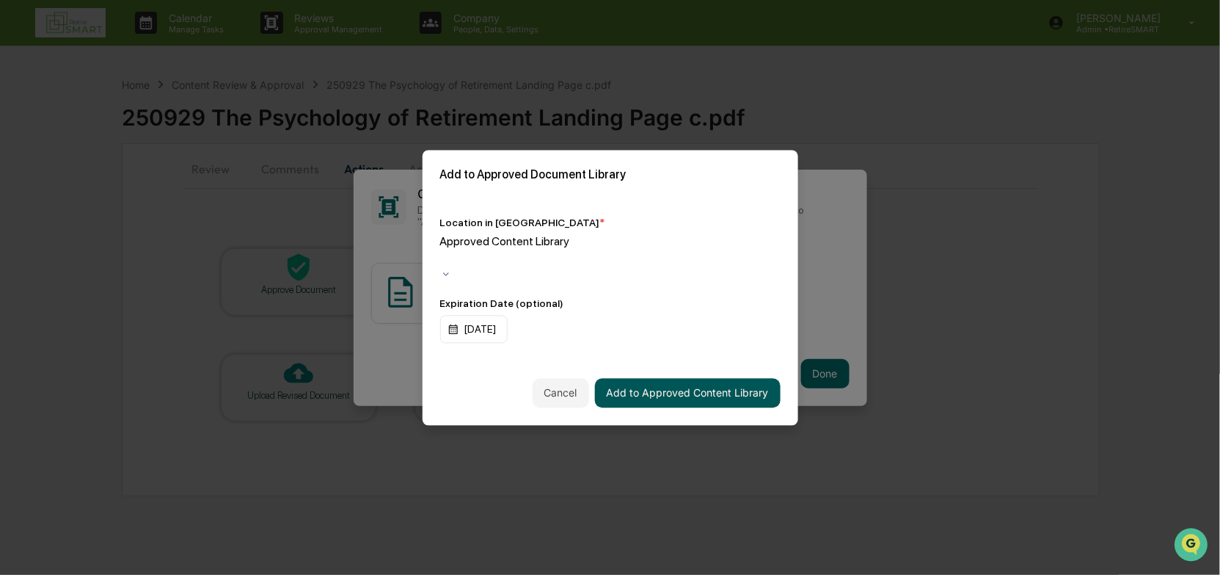
click at [751, 384] on button "Add to Approved Content Library" at bounding box center [688, 392] width 186 height 29
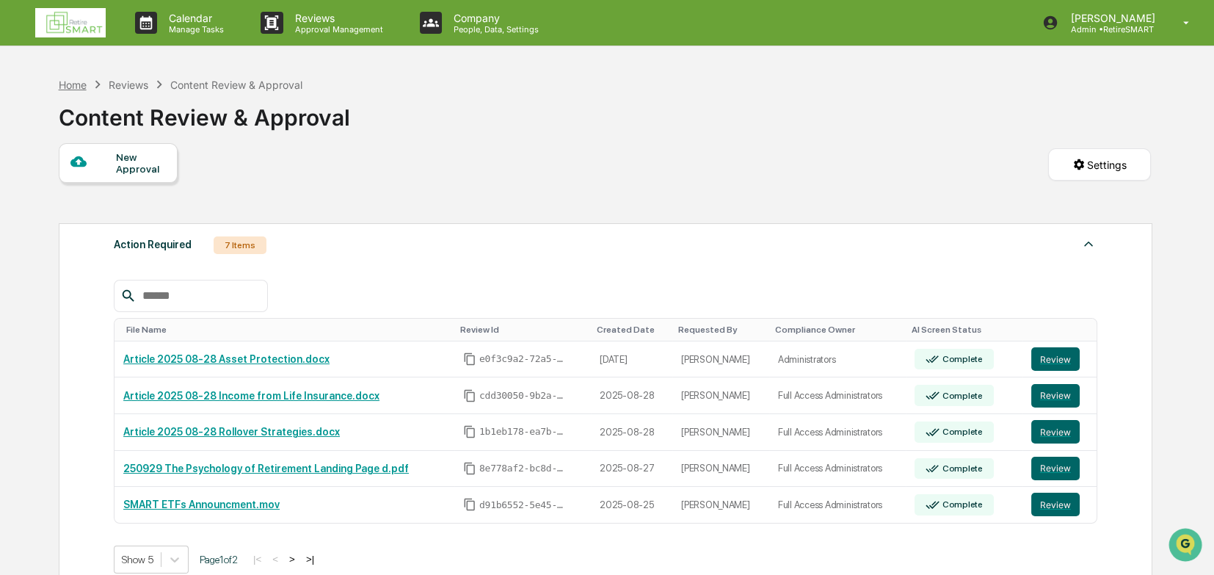
click at [76, 89] on div "Home" at bounding box center [73, 85] width 28 height 12
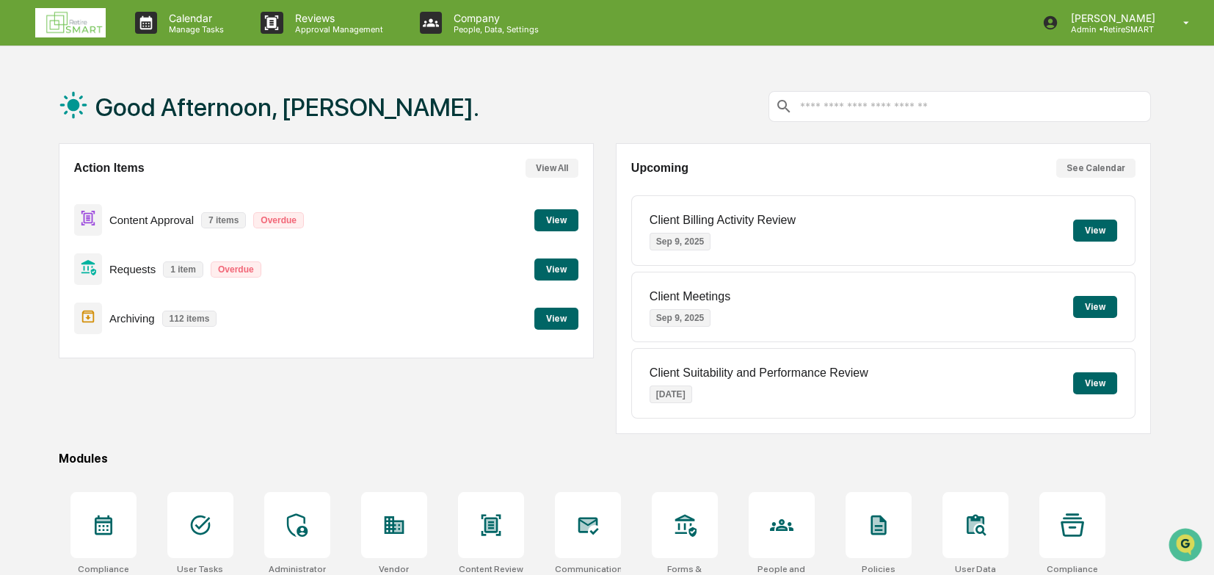
click at [555, 216] on button "View" at bounding box center [556, 220] width 44 height 22
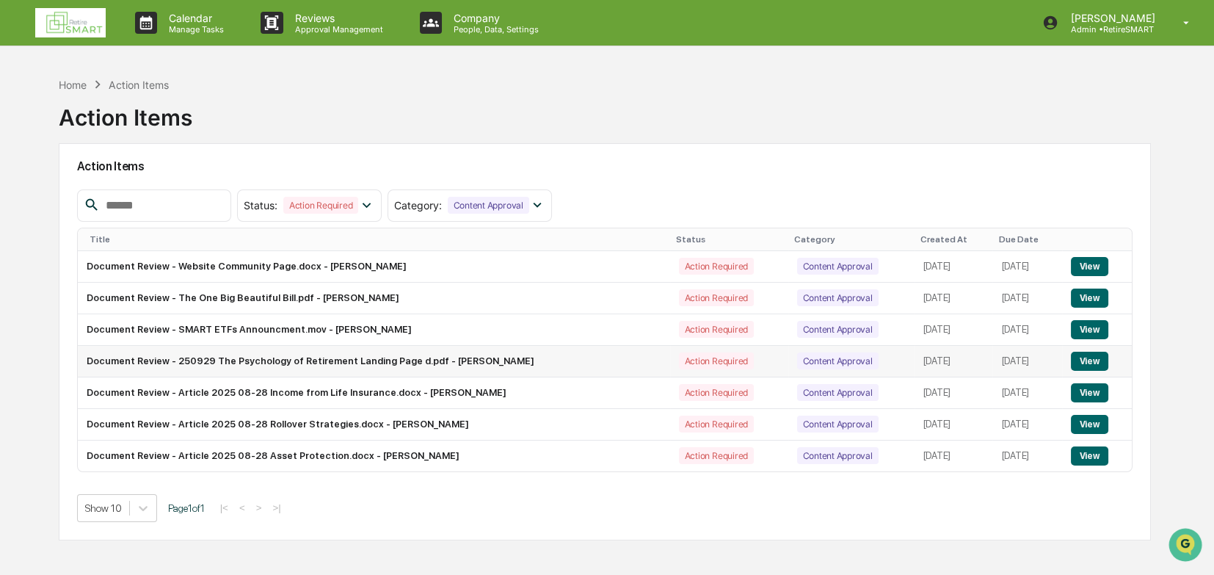
click at [806, 360] on button "View" at bounding box center [1089, 361] width 37 height 19
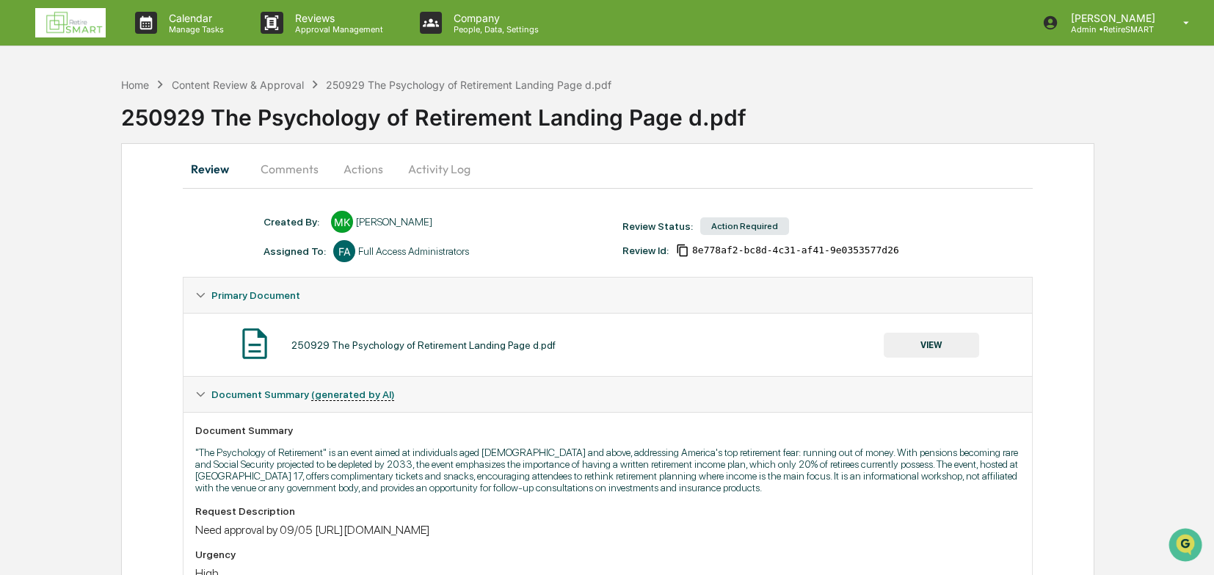
click at [284, 169] on button "Comments" at bounding box center [289, 168] width 81 height 35
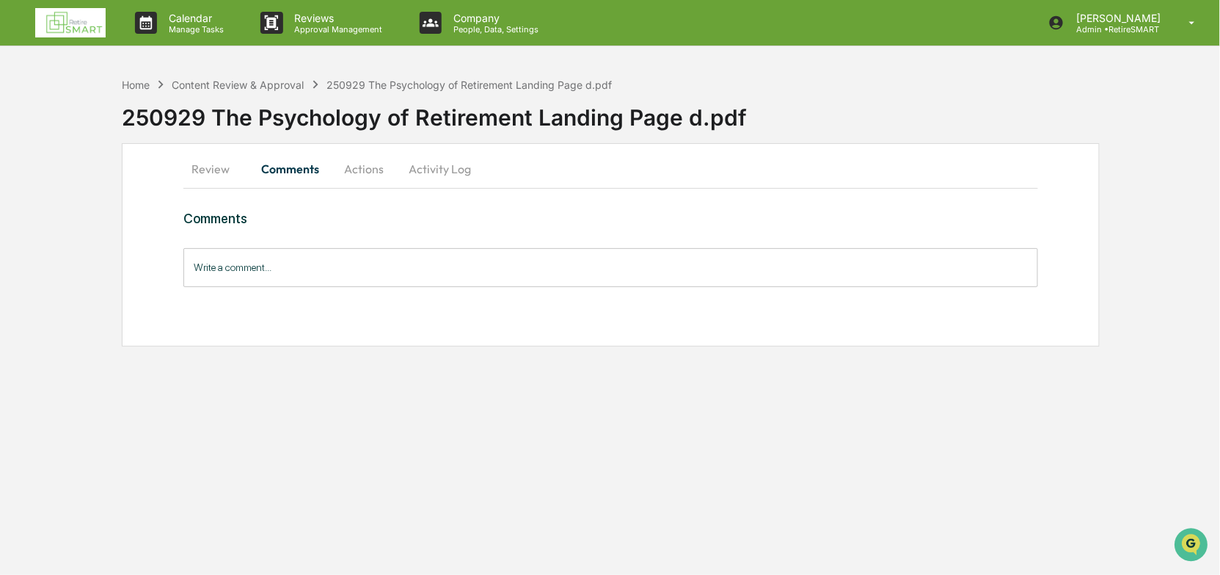
click at [216, 170] on button "Review" at bounding box center [216, 168] width 66 height 35
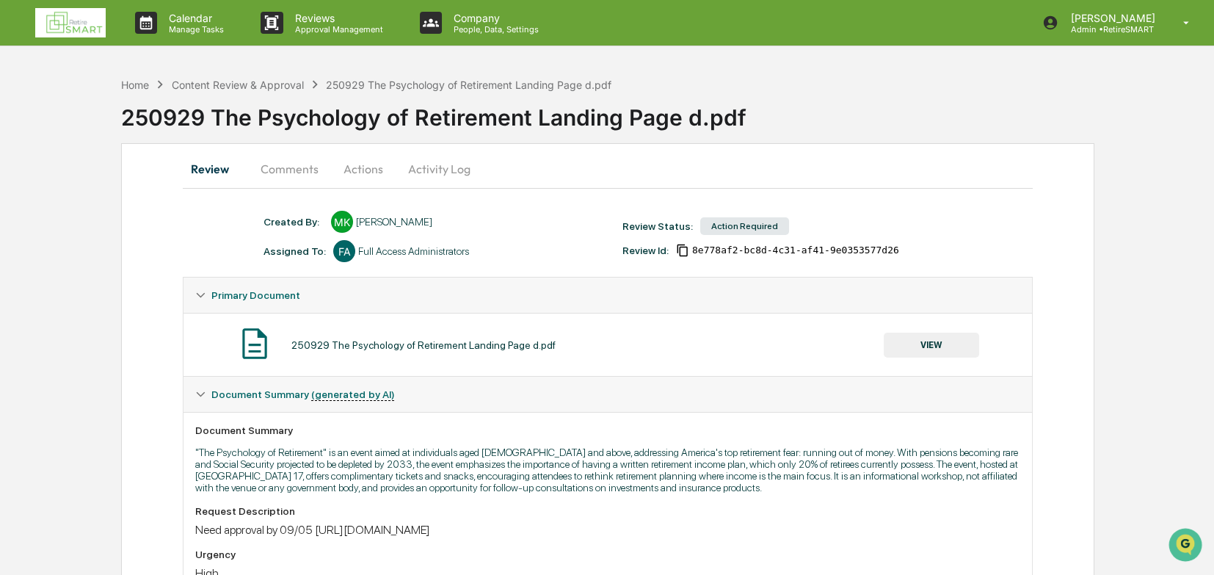
click at [361, 172] on button "Actions" at bounding box center [363, 168] width 66 height 35
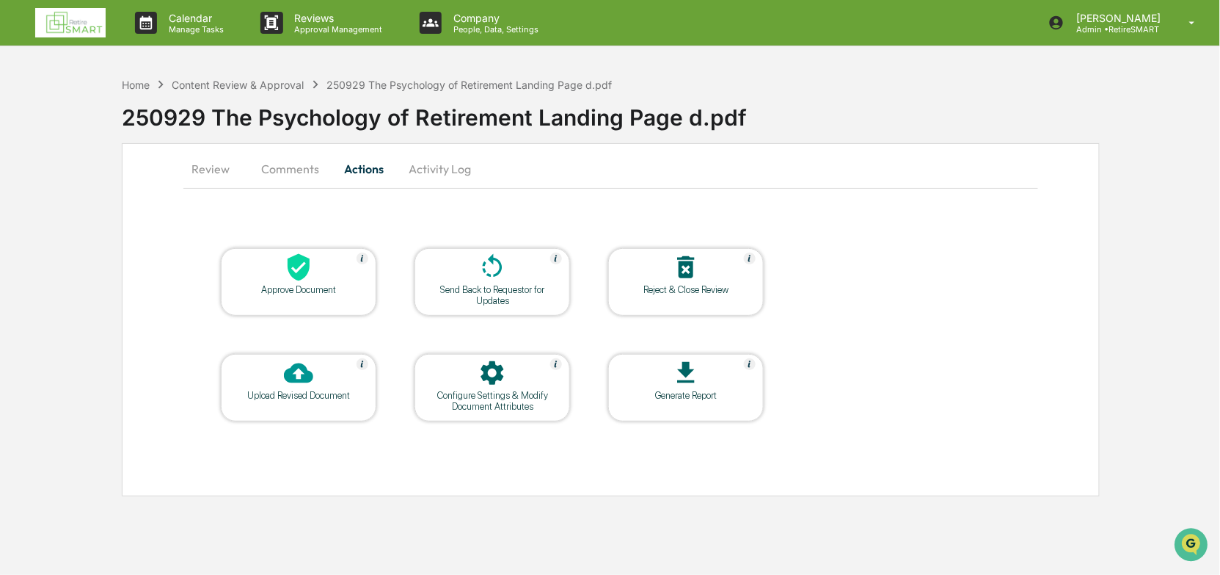
click at [314, 277] on div at bounding box center [298, 268] width 147 height 32
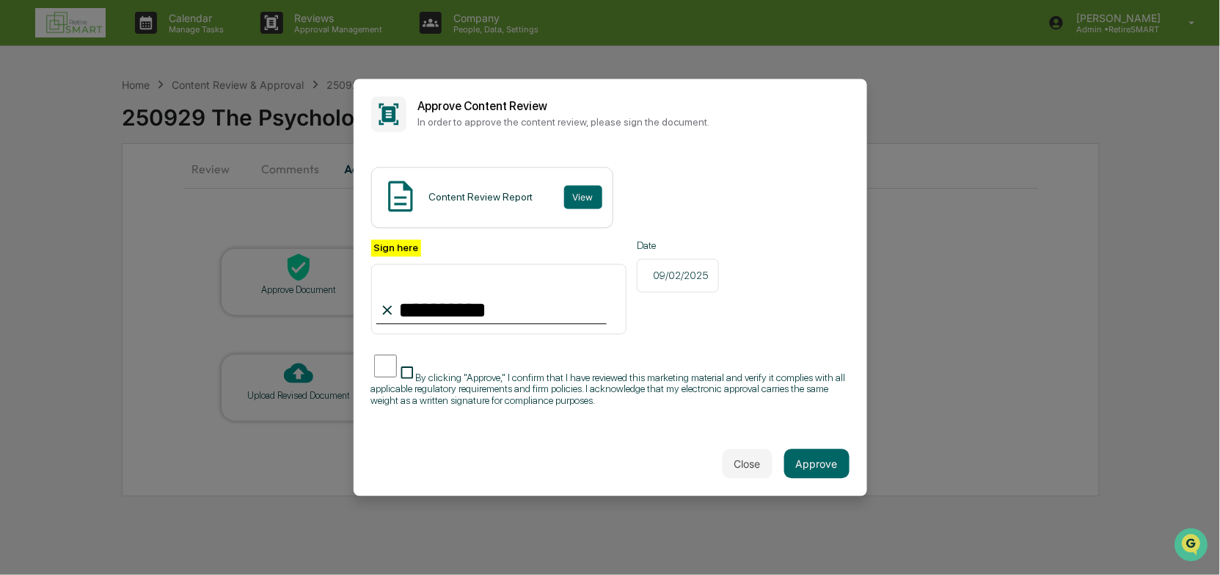
type input "**********"
click at [806, 396] on button "Approve" at bounding box center [816, 463] width 65 height 29
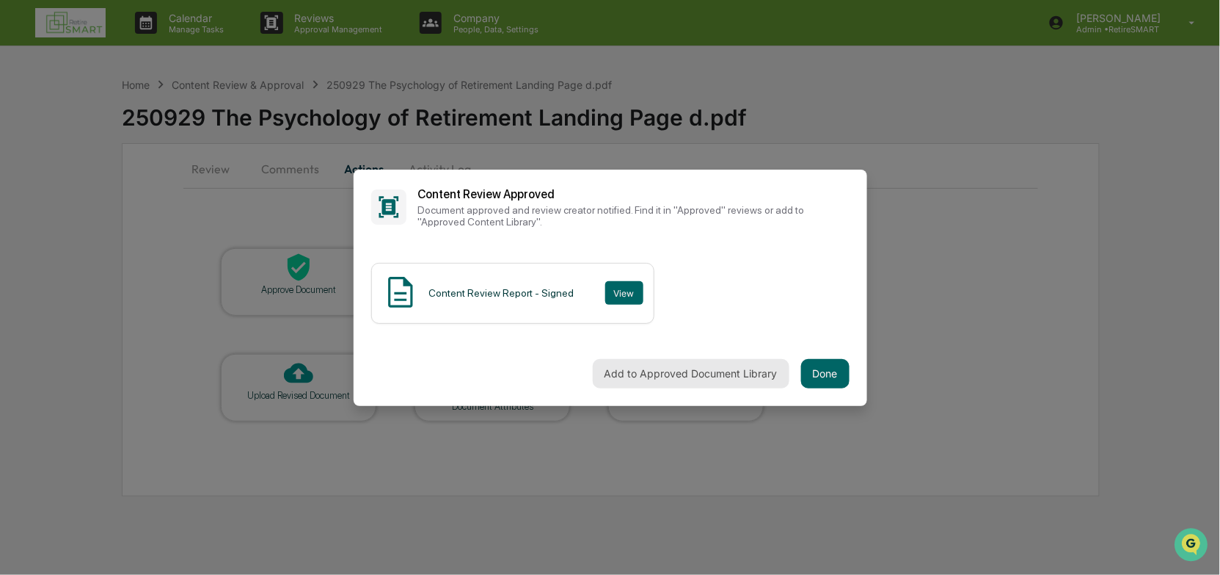
click at [657, 371] on button "Add to Approved Document Library" at bounding box center [691, 373] width 197 height 29
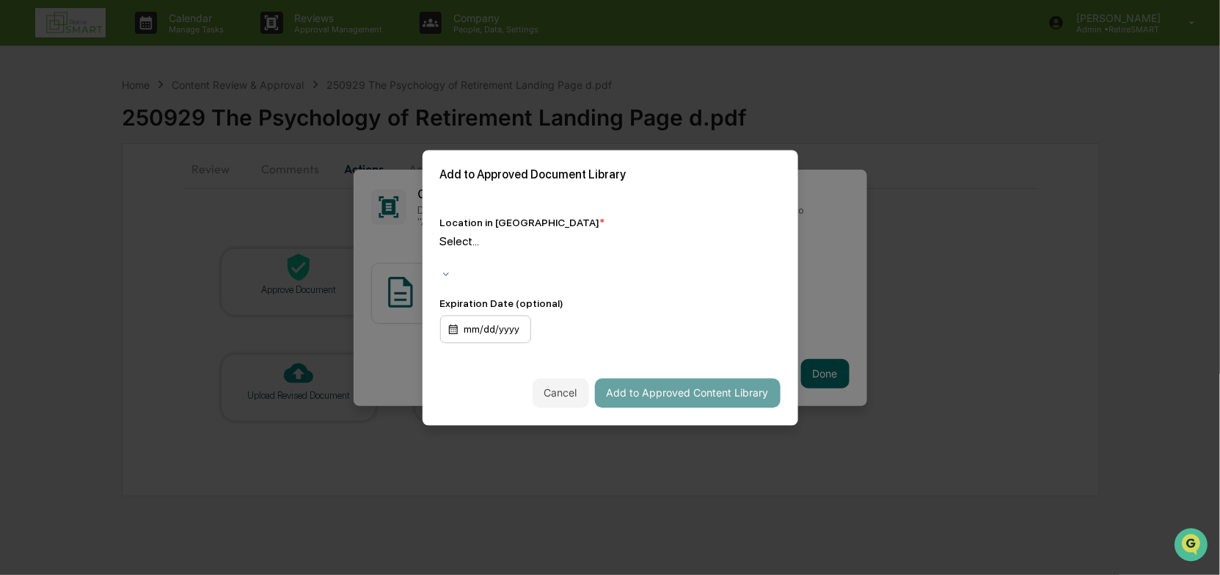
click at [514, 325] on div "mm/dd/yyyy" at bounding box center [485, 329] width 91 height 28
click at [522, 396] on div "[DATE]" at bounding box center [610, 582] width 1220 height 14
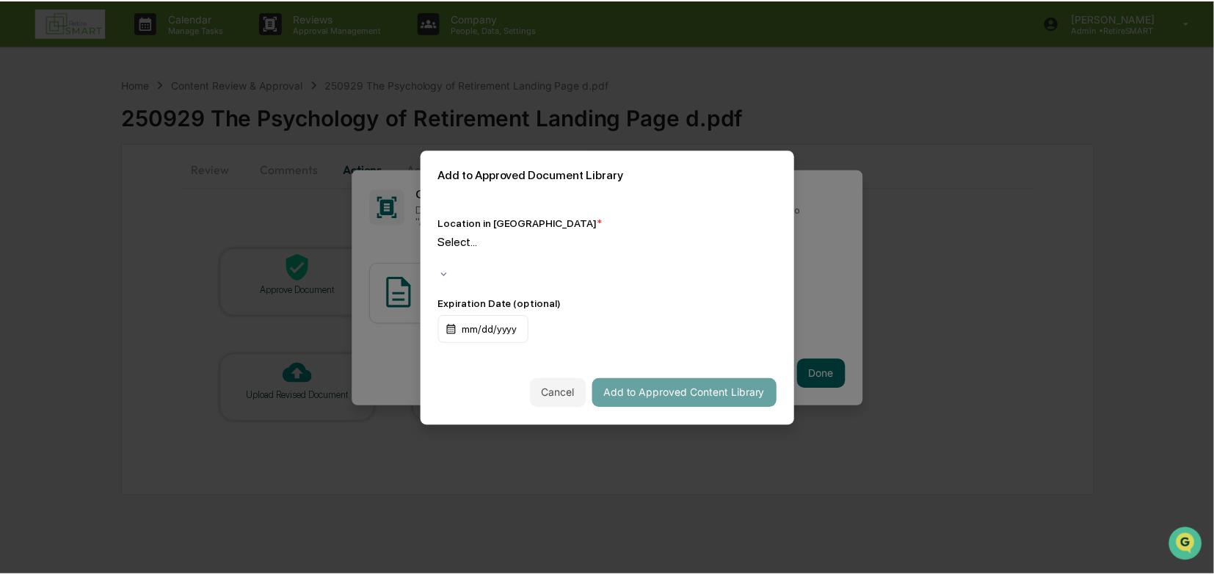
scroll to position [1358, 0]
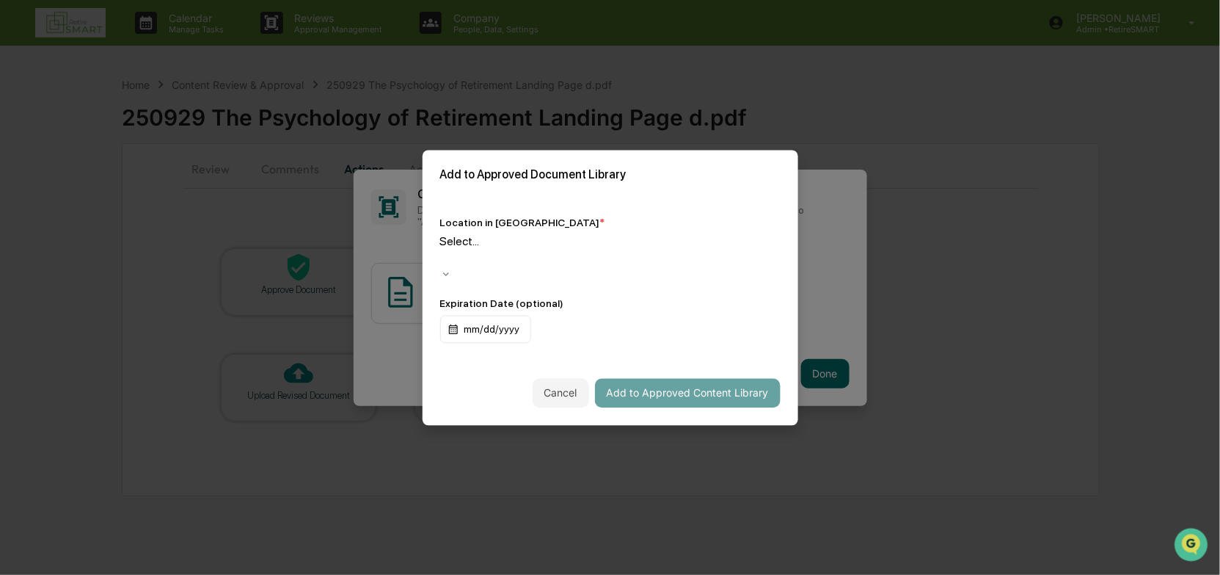
click at [444, 258] on div at bounding box center [443, 258] width 2 height 17
click at [776, 268] on div at bounding box center [610, 274] width 340 height 12
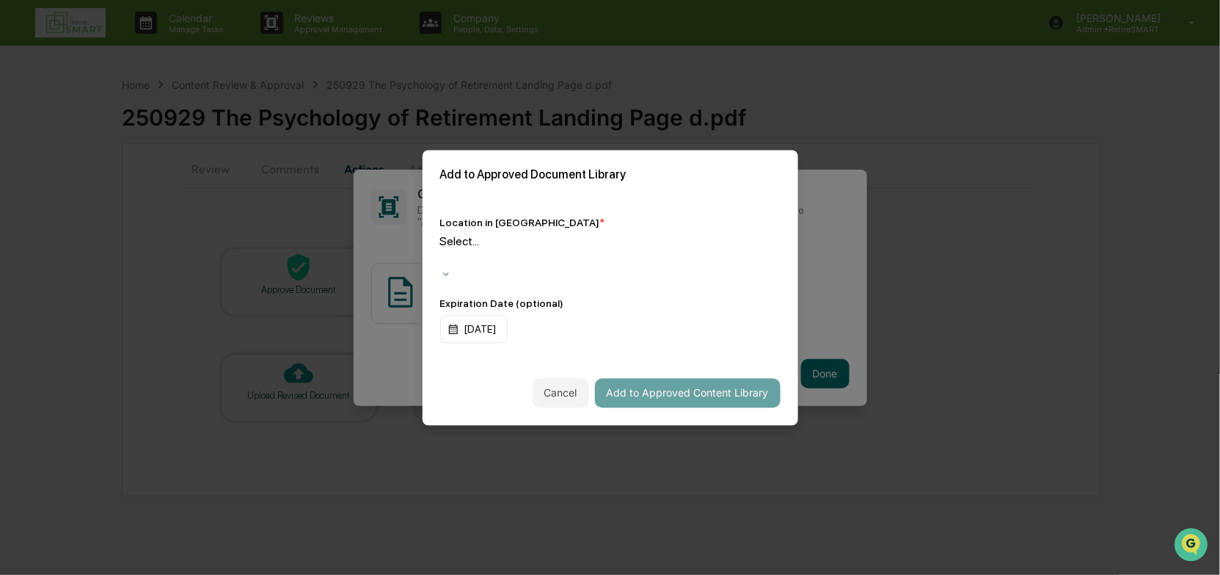
click at [774, 268] on div at bounding box center [610, 274] width 340 height 12
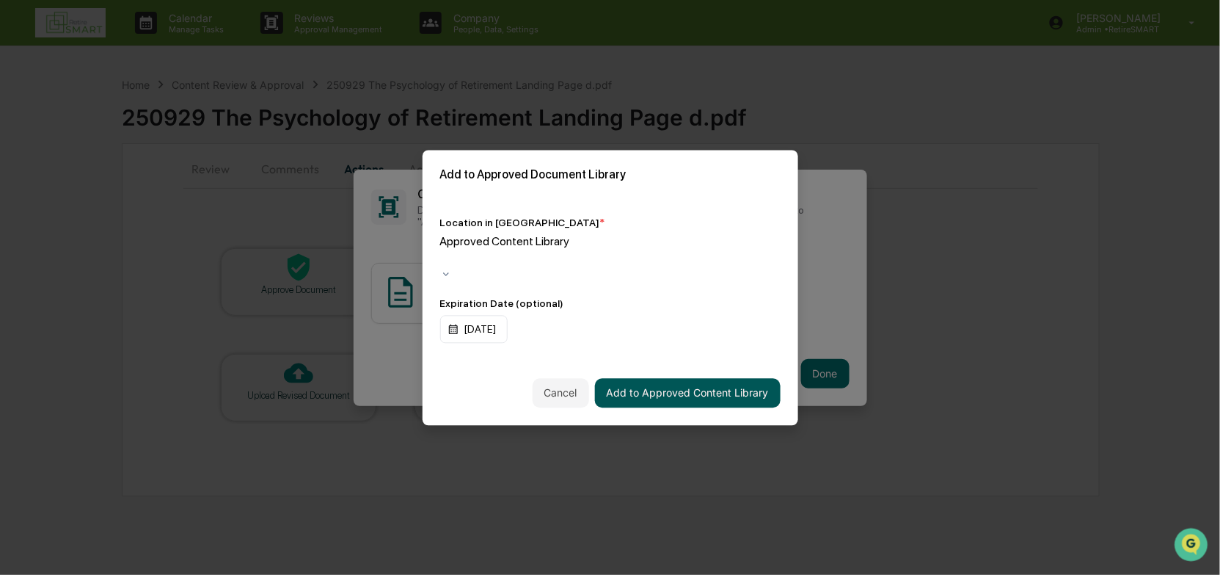
click at [732, 387] on button "Add to Approved Content Library" at bounding box center [688, 392] width 186 height 29
